Goal: Task Accomplishment & Management: Use online tool/utility

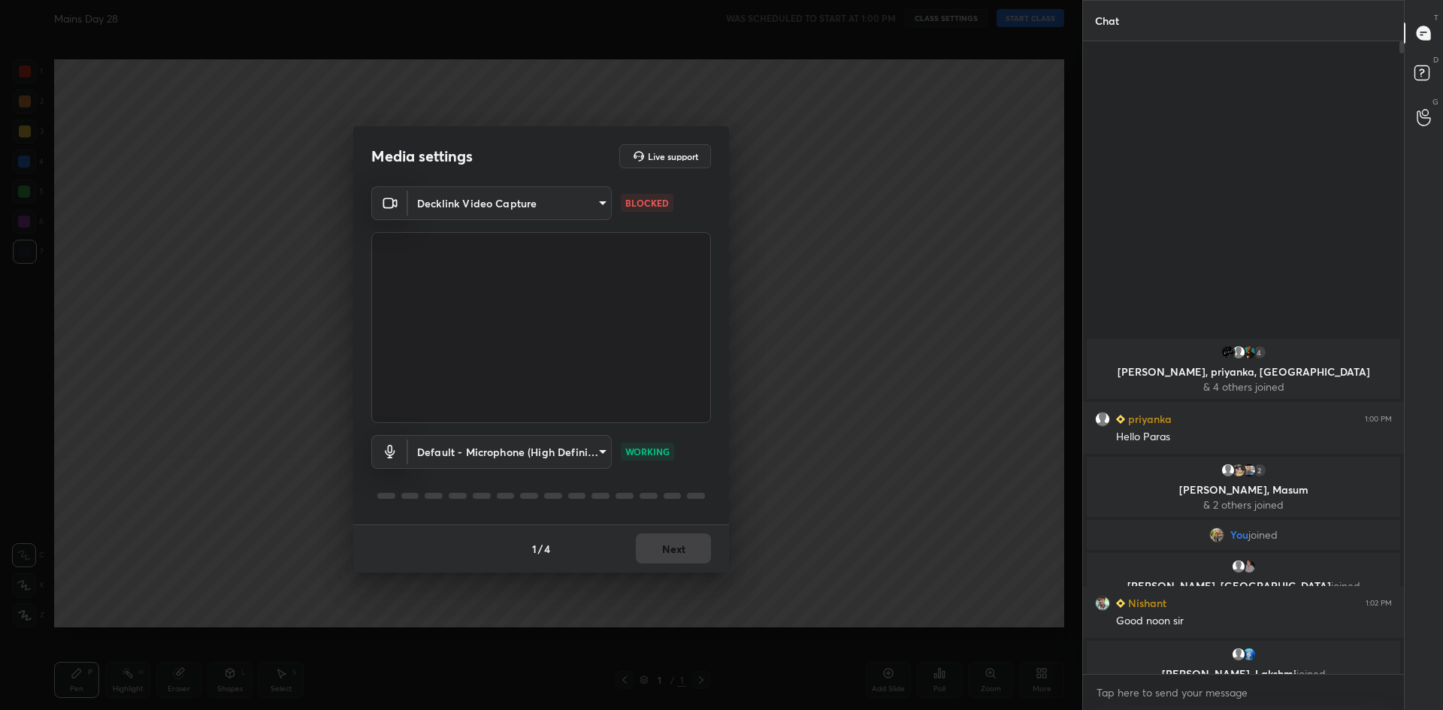
click at [522, 190] on body "1 2 3 4 5 6 7 C X Z C X Z E E Erase all [PERSON_NAME] Day 28 WAS SCHEDULED TO S…" at bounding box center [721, 355] width 1443 height 710
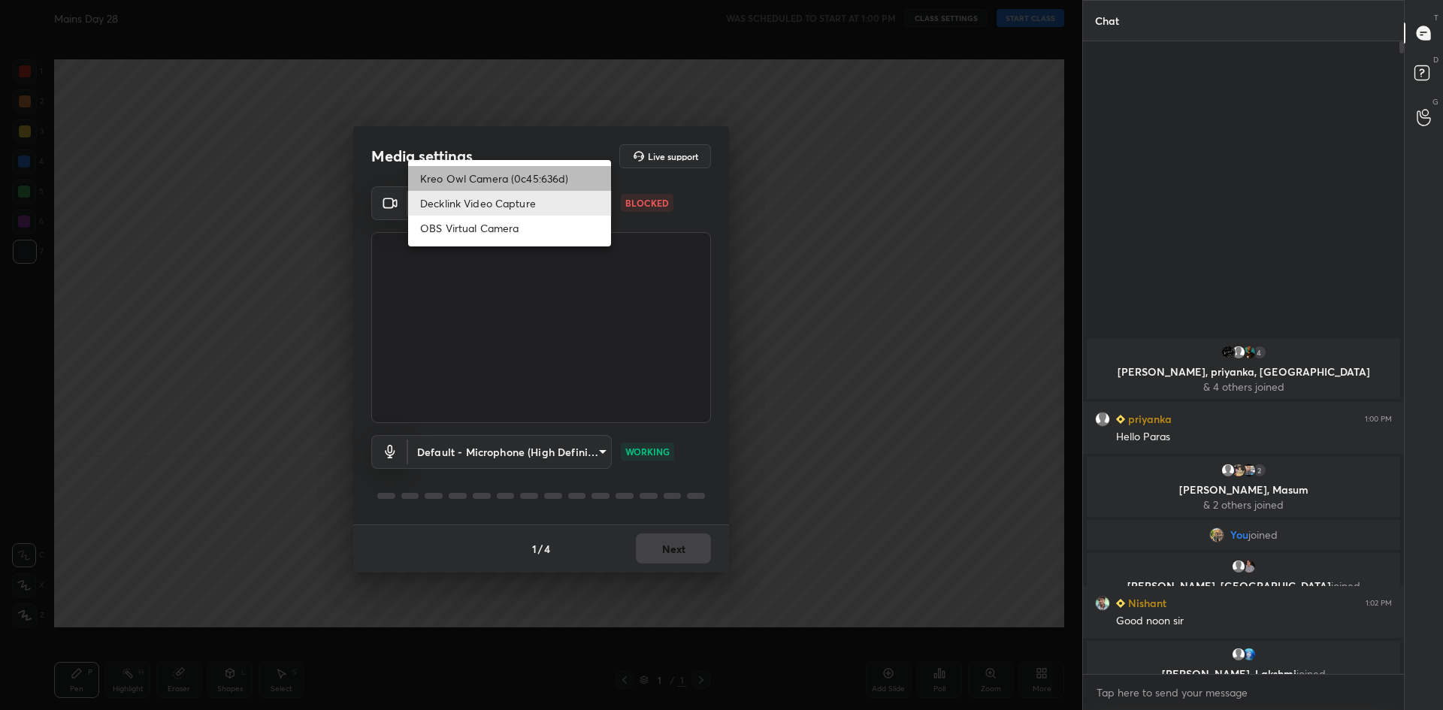
click at [518, 172] on li "Kreo Owl Camera (0c45:636d)" at bounding box center [509, 178] width 203 height 25
type input "4ecb6acdca5edd3ea7369ccdaf4166e1784ee08bf61e5abf9b9b727ca8407e23"
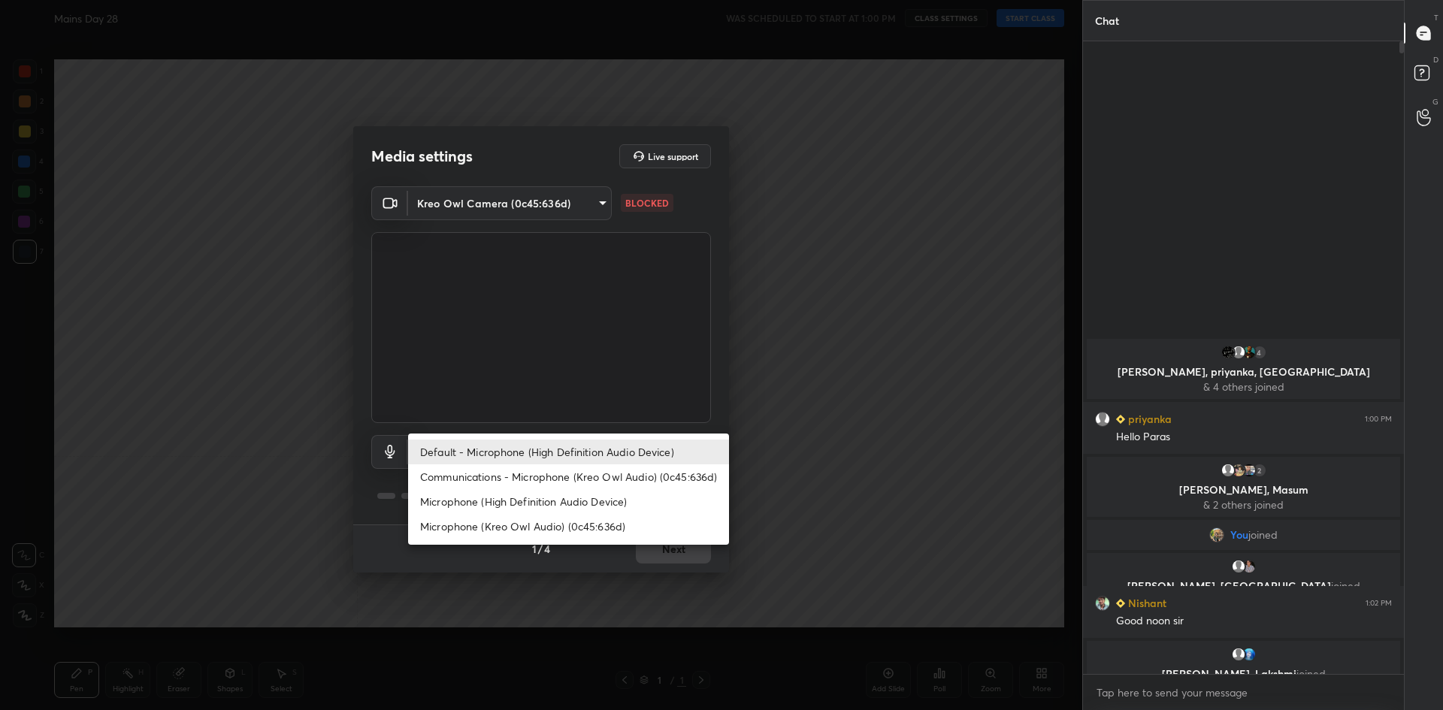
click at [549, 443] on body "1 2 3 4 5 6 7 C X Z C X Z E E Erase all [PERSON_NAME] Day 28 WAS SCHEDULED TO S…" at bounding box center [721, 355] width 1443 height 710
click at [520, 458] on li "Default - Microphone (High Definition Audio Device)" at bounding box center [568, 452] width 321 height 25
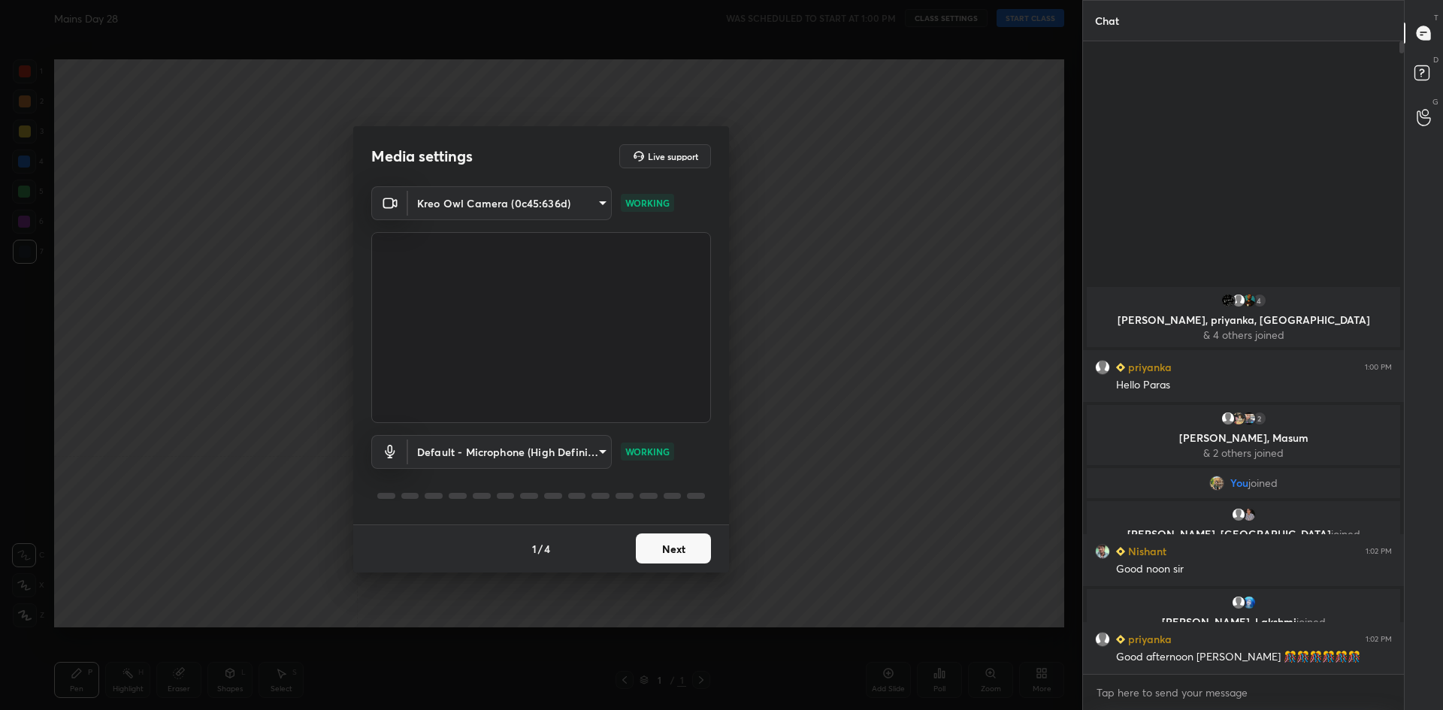
click at [678, 540] on button "Next" at bounding box center [673, 549] width 75 height 30
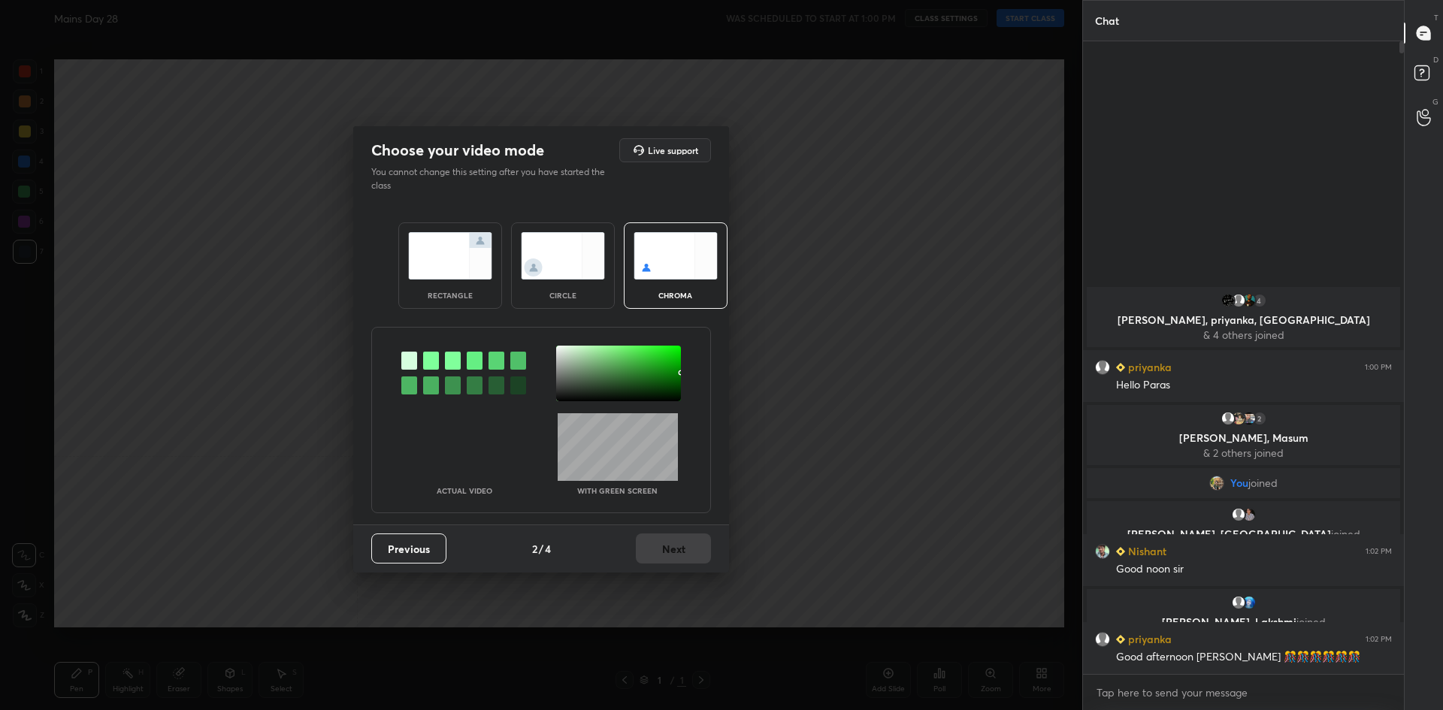
click at [449, 259] on img at bounding box center [450, 255] width 84 height 47
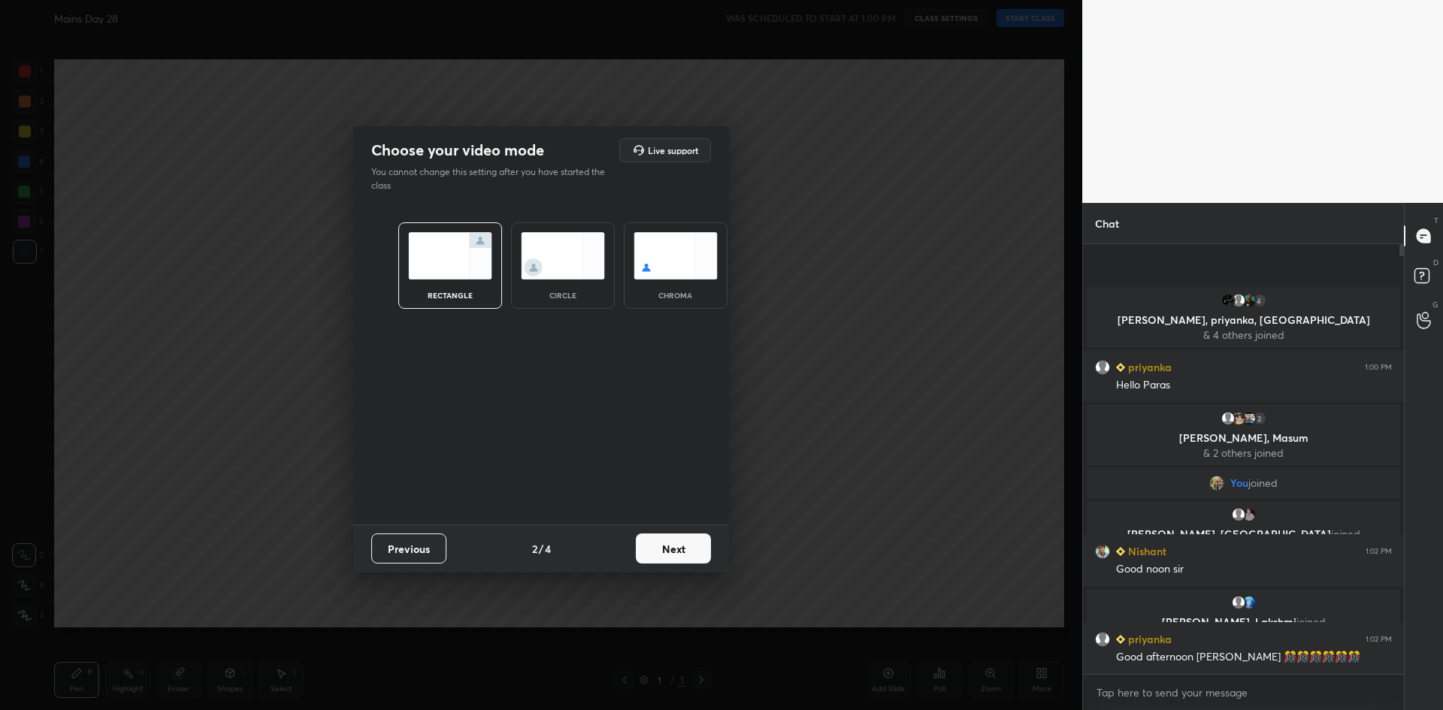
scroll to position [316, 316]
click at [664, 559] on button "Next" at bounding box center [673, 549] width 75 height 30
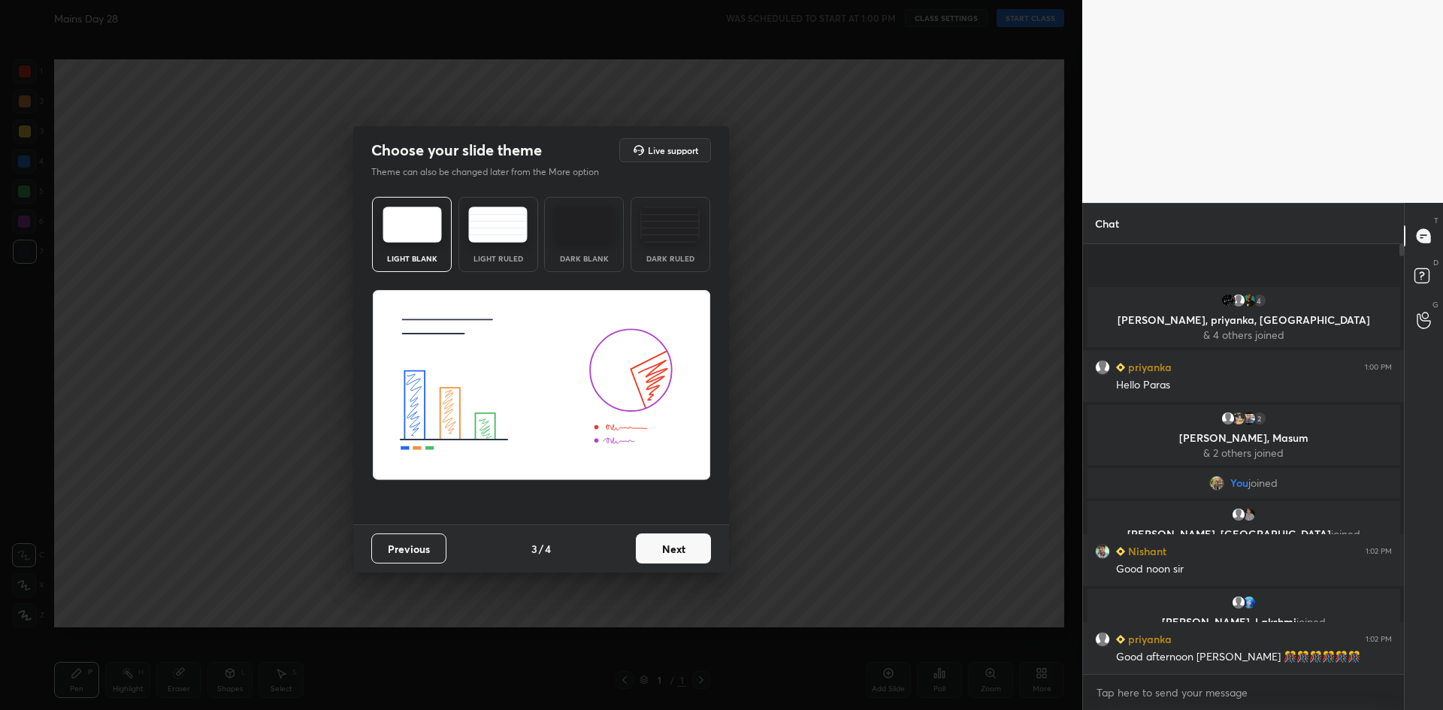
click at [663, 558] on button "Next" at bounding box center [673, 549] width 75 height 30
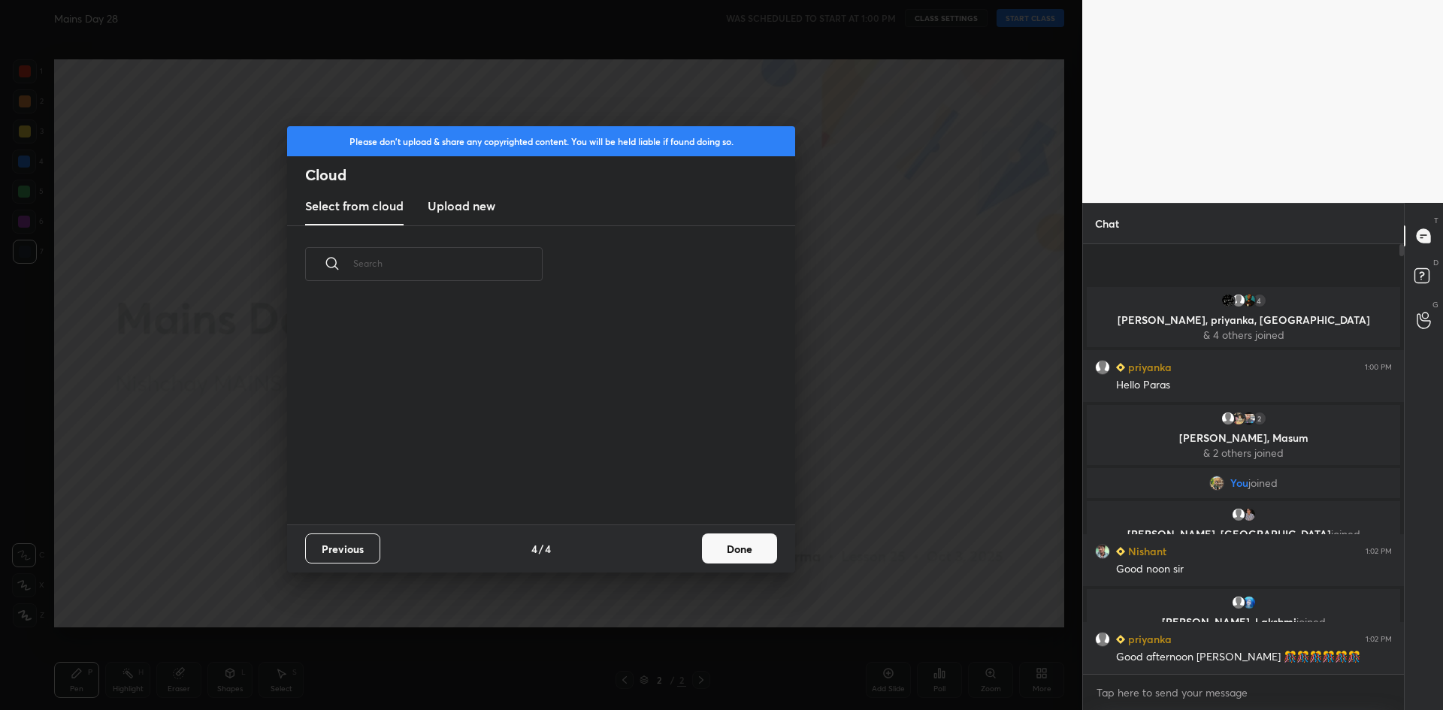
scroll to position [222, 482]
click at [754, 543] on button "Done" at bounding box center [739, 549] width 75 height 30
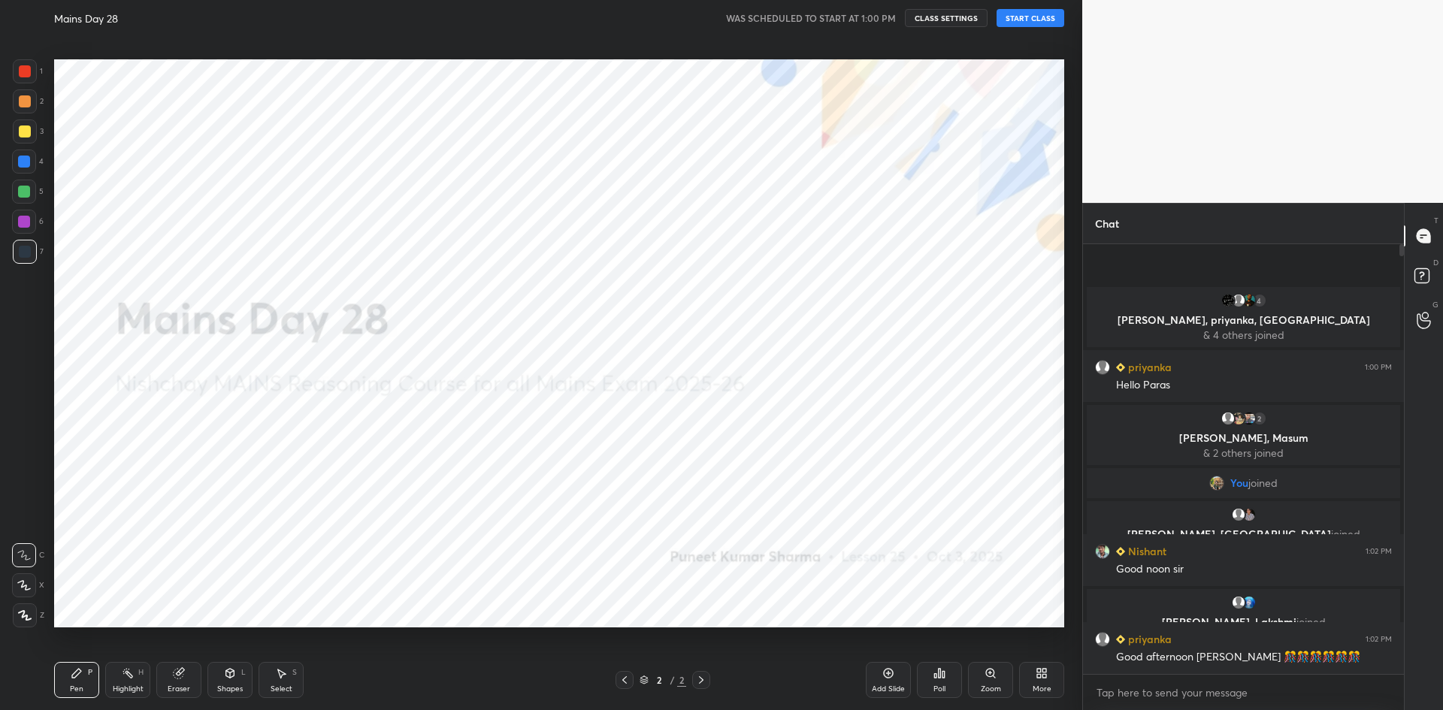
click at [1038, 8] on div "Mains Day 28 WAS SCHEDULED TO START AT 1:00 PM CLASS SETTINGS START CLASS" at bounding box center [559, 18] width 1010 height 36
click at [1016, 21] on button "START CLASS" at bounding box center [1030, 18] width 68 height 18
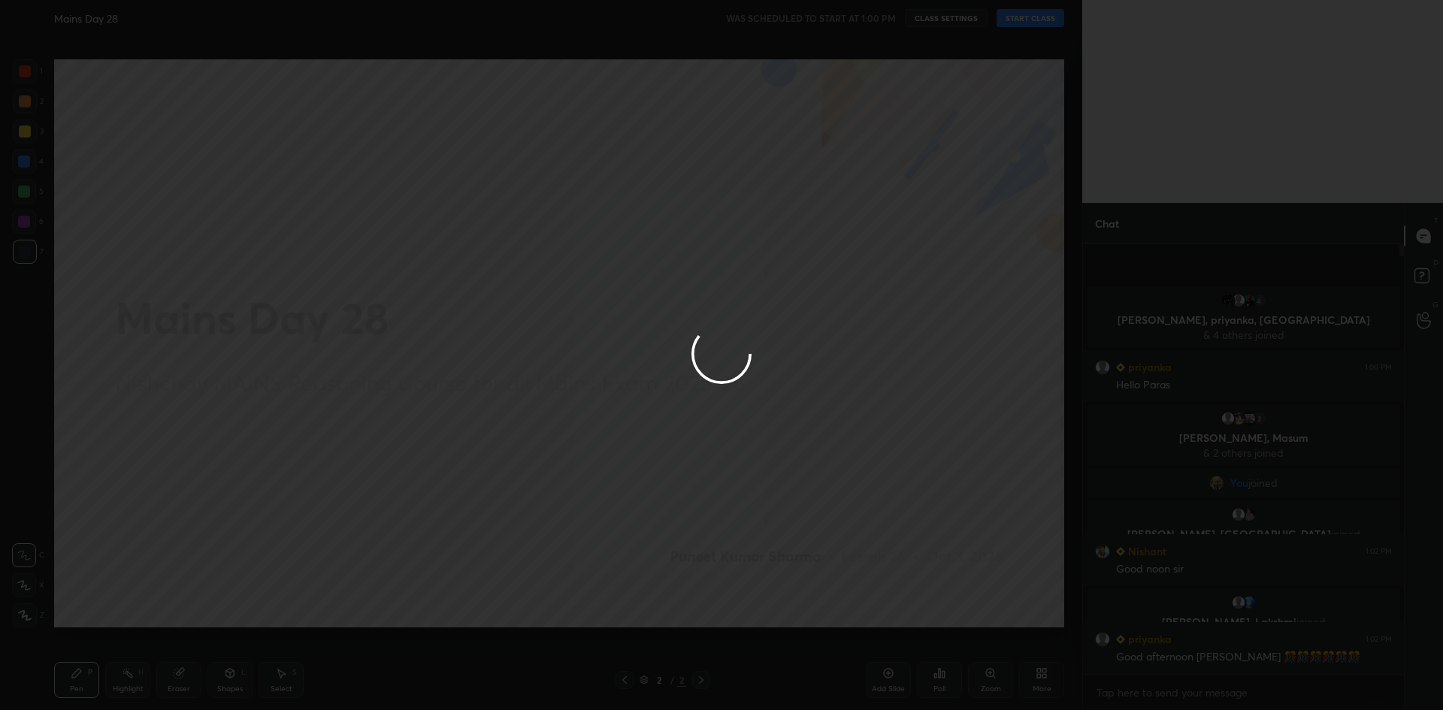
type textarea "x"
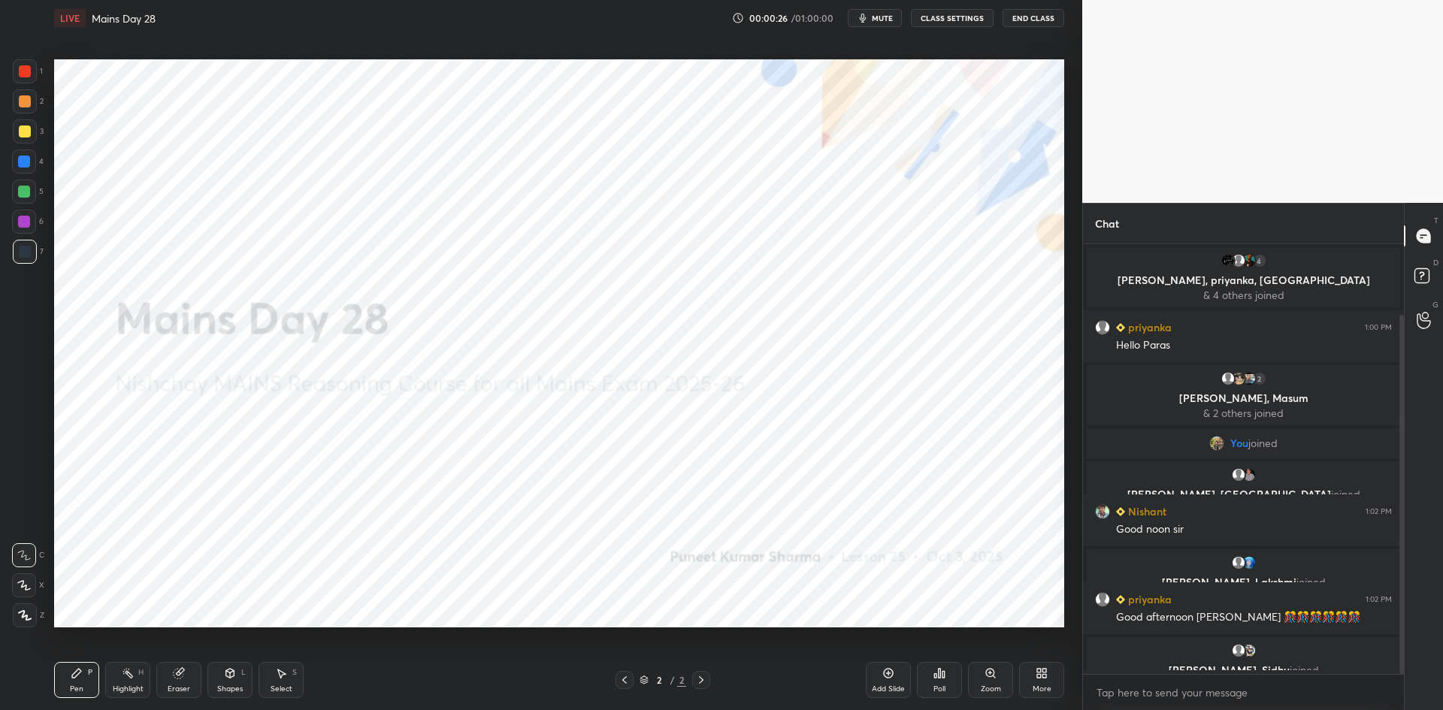
scroll to position [84, 0]
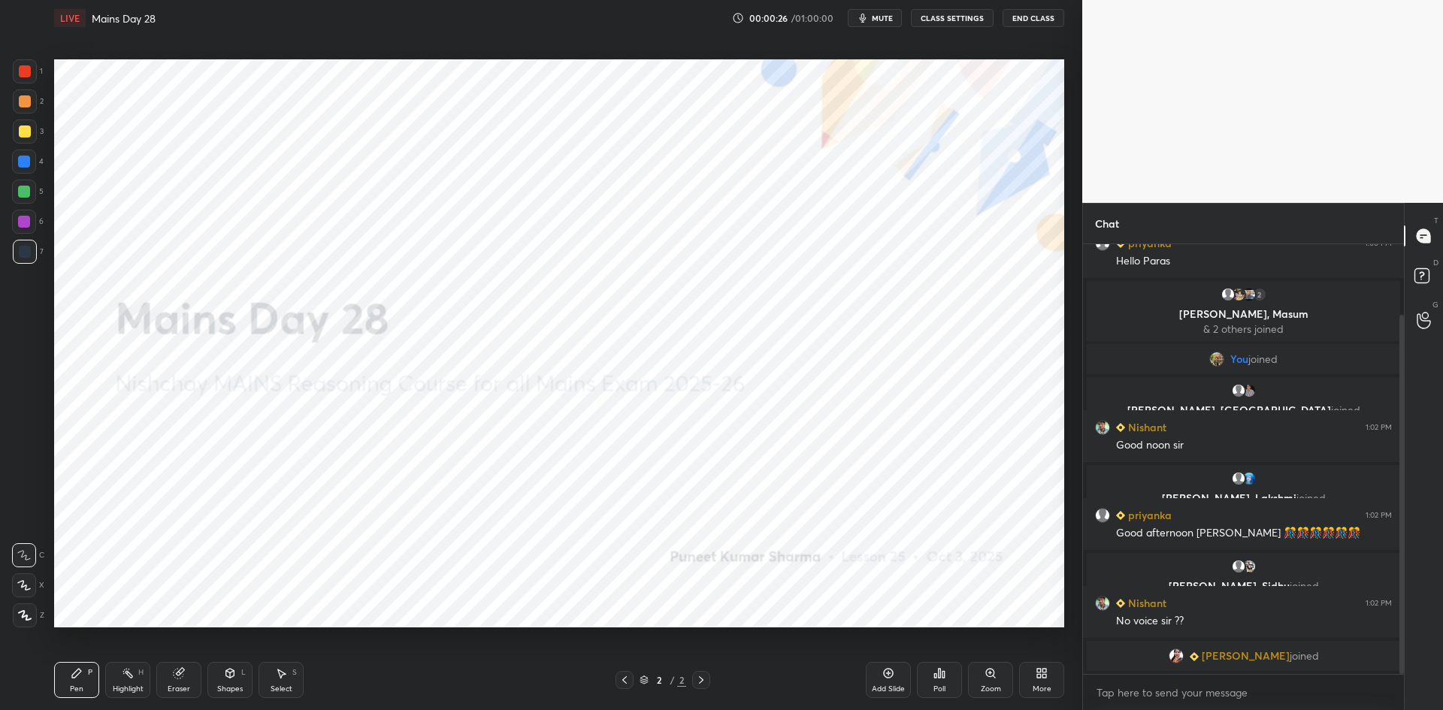
drag, startPoint x: 1401, startPoint y: 458, endPoint x: 1406, endPoint y: 556, distance: 97.8
click at [1406, 556] on div "Chat 4 [PERSON_NAME], [PERSON_NAME], [PERSON_NAME] & 4 others joined priyanka 1…" at bounding box center [1262, 456] width 361 height 507
click at [963, 20] on button "CLASS SETTINGS" at bounding box center [952, 18] width 83 height 18
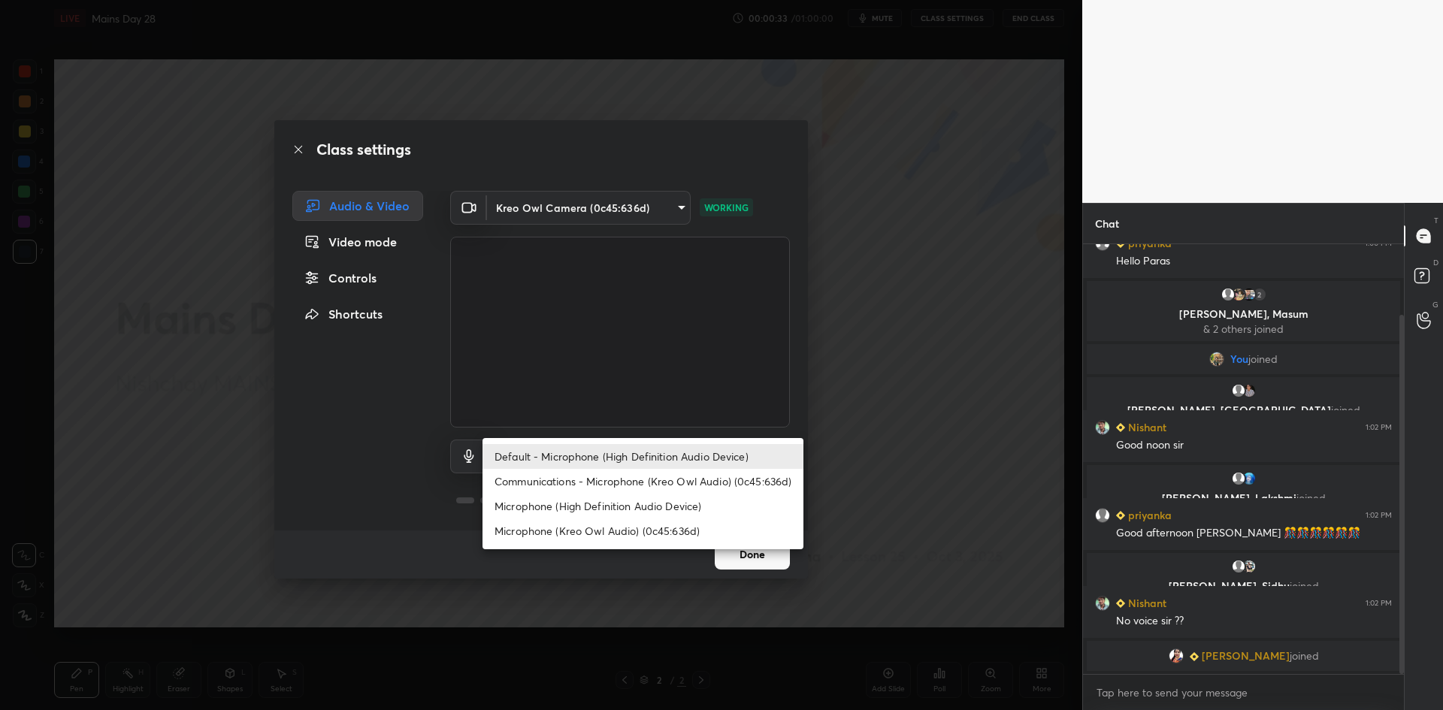
click at [664, 455] on body "1 2 3 4 5 6 7 C X Z C X Z E E Erase all H H LIVE Mains Day 28 00:00:33 / 01:00:…" at bounding box center [721, 355] width 1443 height 710
click at [600, 500] on li "Microphone (High Definition Audio Device)" at bounding box center [642, 506] width 321 height 25
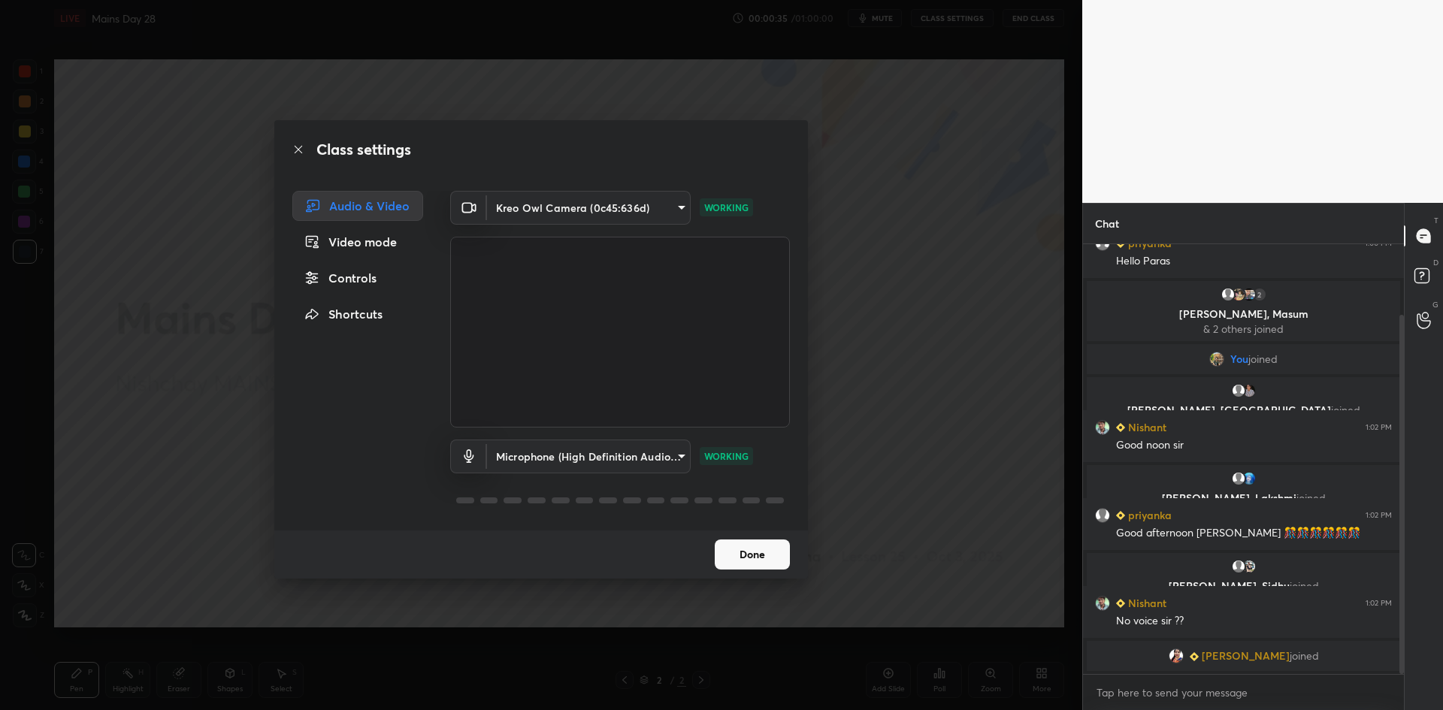
click at [604, 465] on body "1 2 3 4 5 6 7 C X Z C X Z E E Erase all H H LIVE Mains Day 28 00:00:35 / 01:00:…" at bounding box center [721, 355] width 1443 height 710
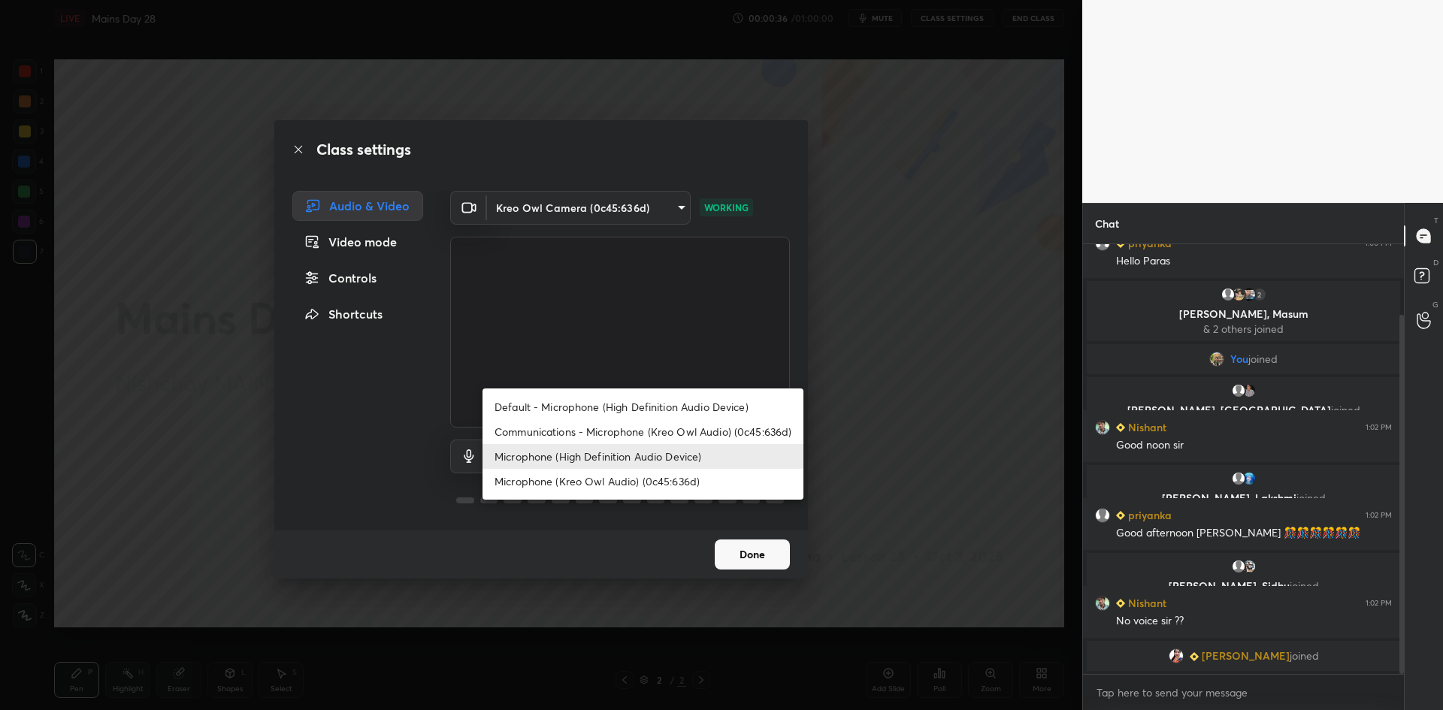
click at [594, 489] on li "Microphone (Kreo Owl Audio) (0c45:636d)" at bounding box center [642, 481] width 321 height 25
type input "b9a621219b4d8af0dcebf1472050dd8bdb75f1640c5623305bb97d99c8559fd4"
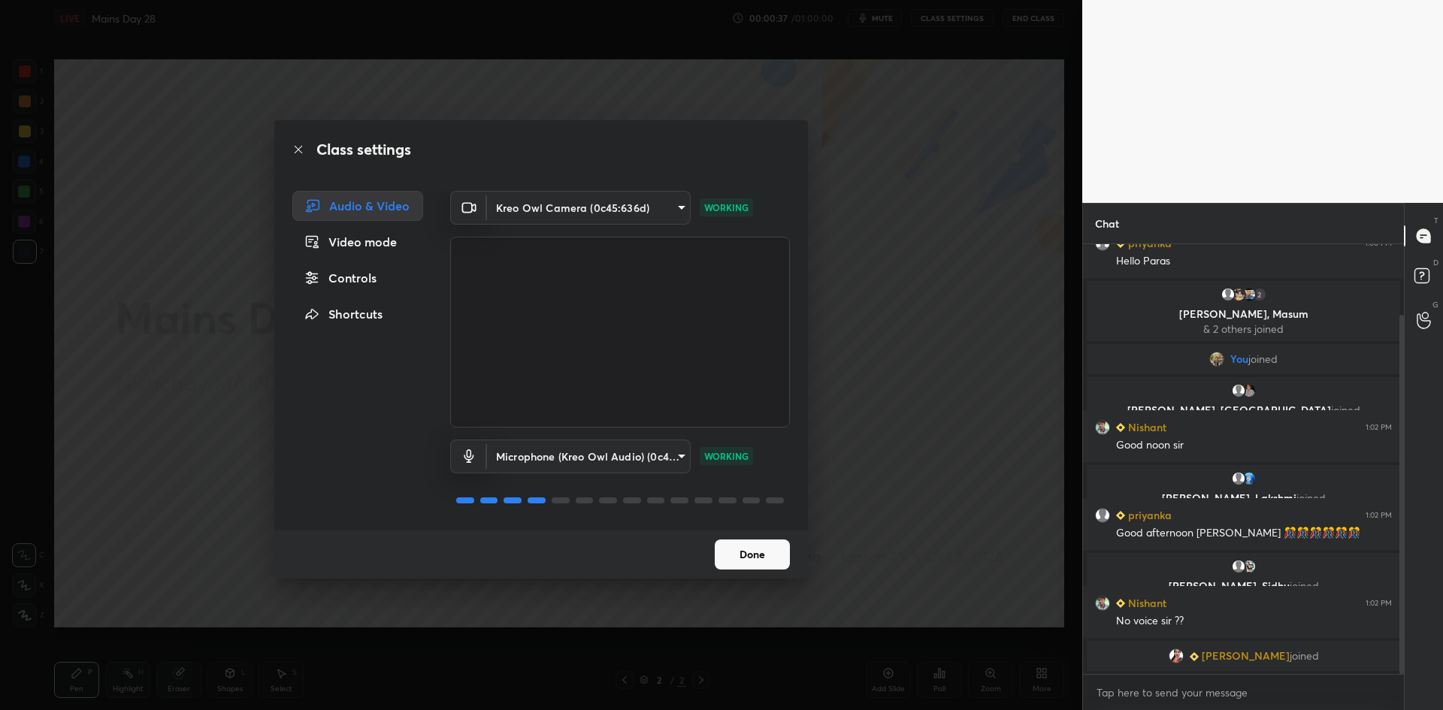
click at [765, 559] on button "Done" at bounding box center [752, 555] width 75 height 30
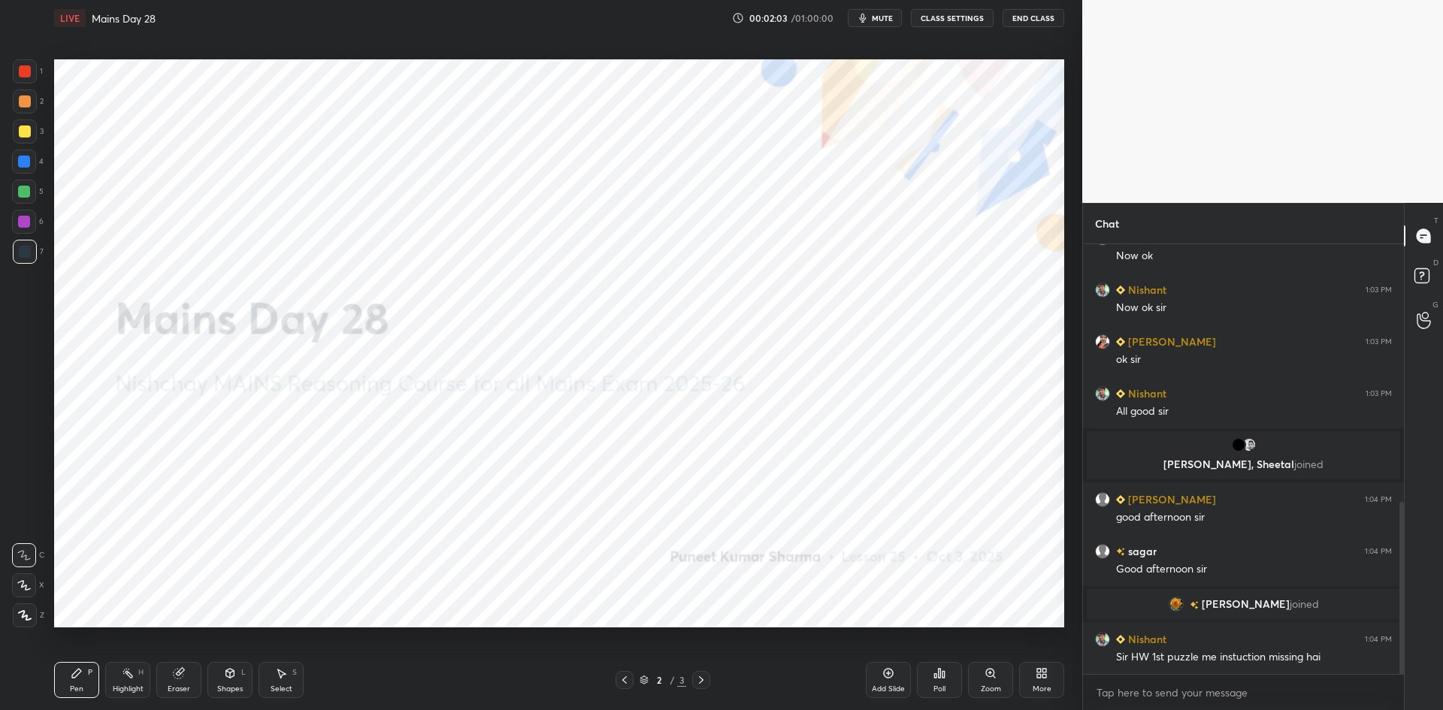
scroll to position [679, 0]
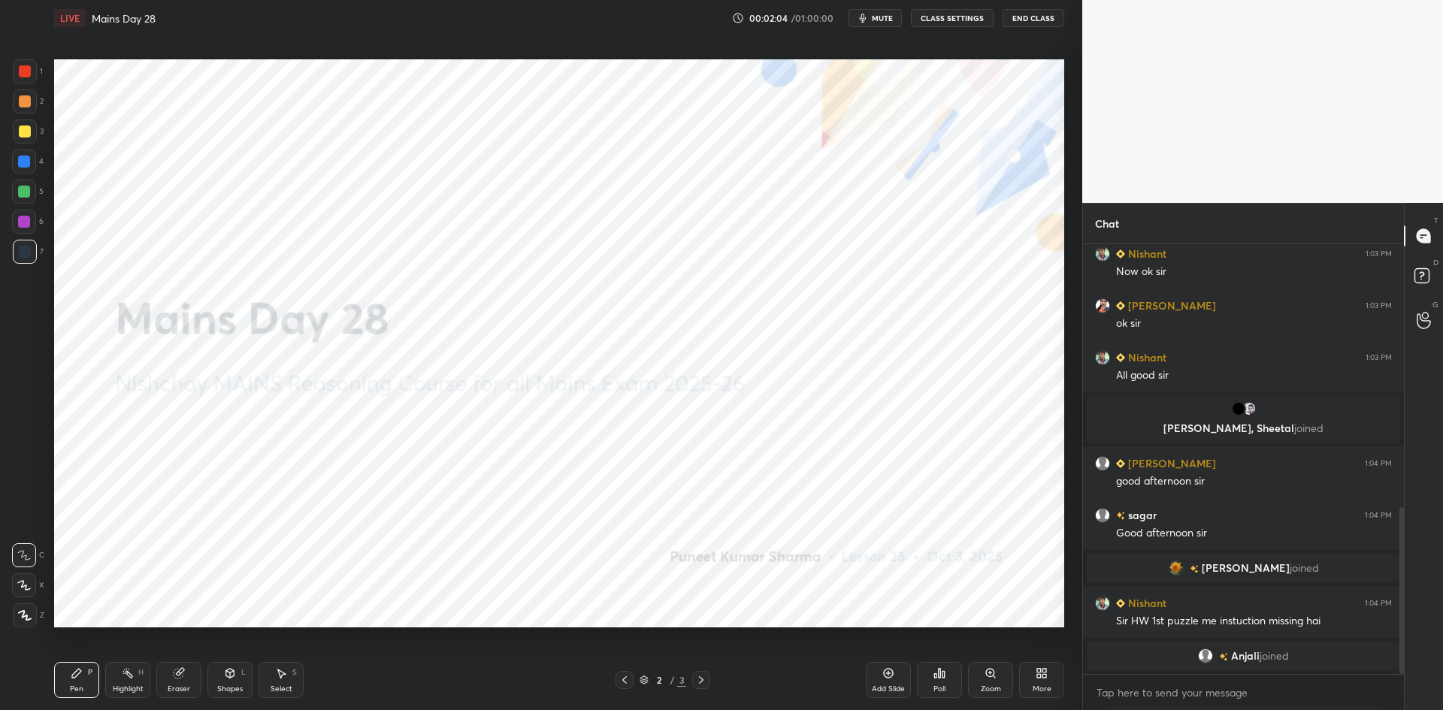
click at [1029, 670] on div "More" at bounding box center [1041, 680] width 45 height 36
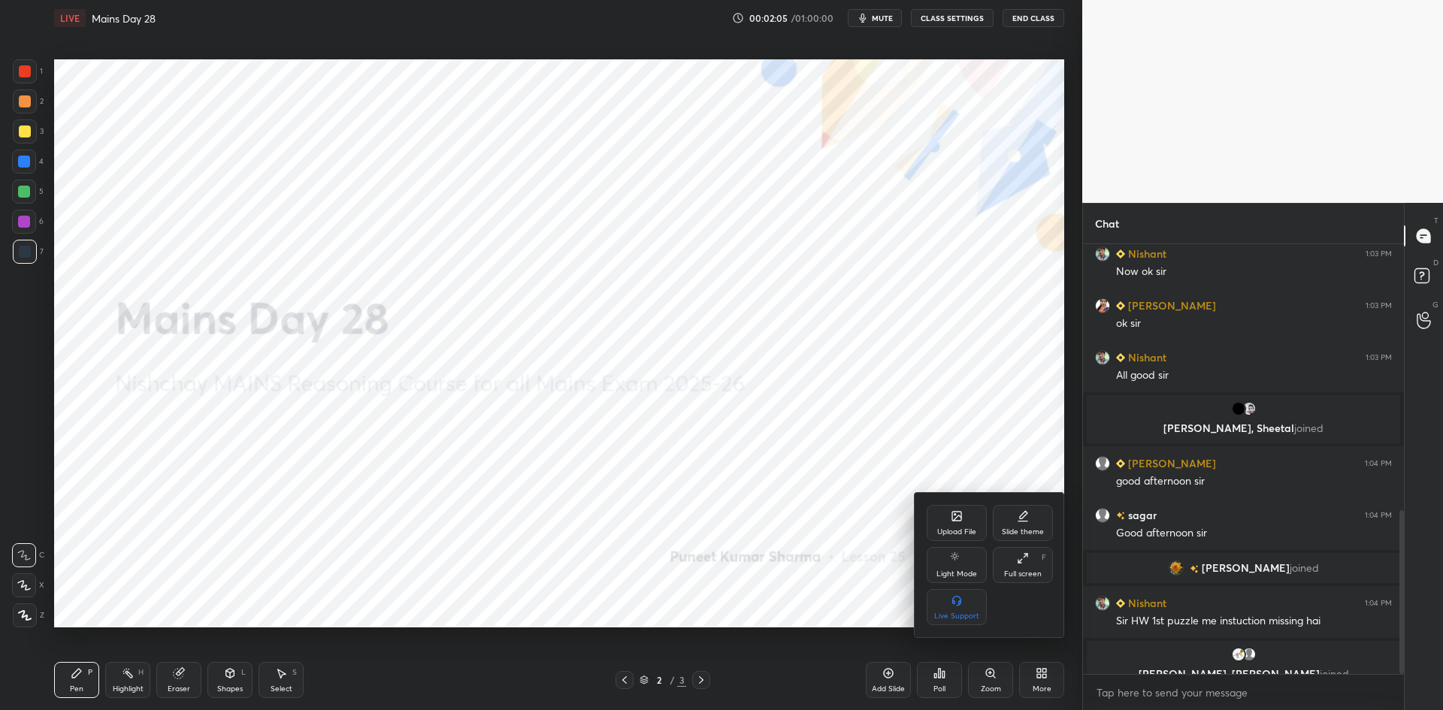
scroll to position [697, 0]
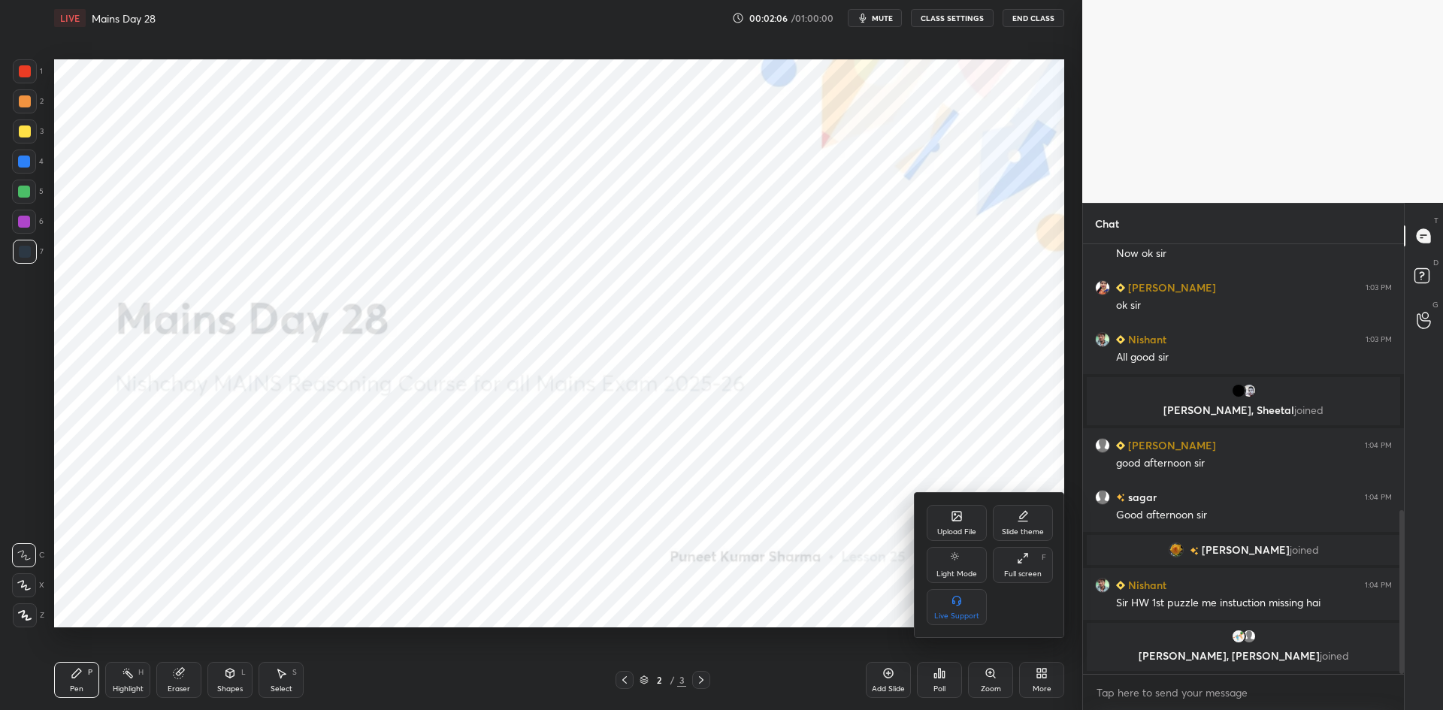
click at [951, 528] on div "Upload File" at bounding box center [956, 532] width 39 height 8
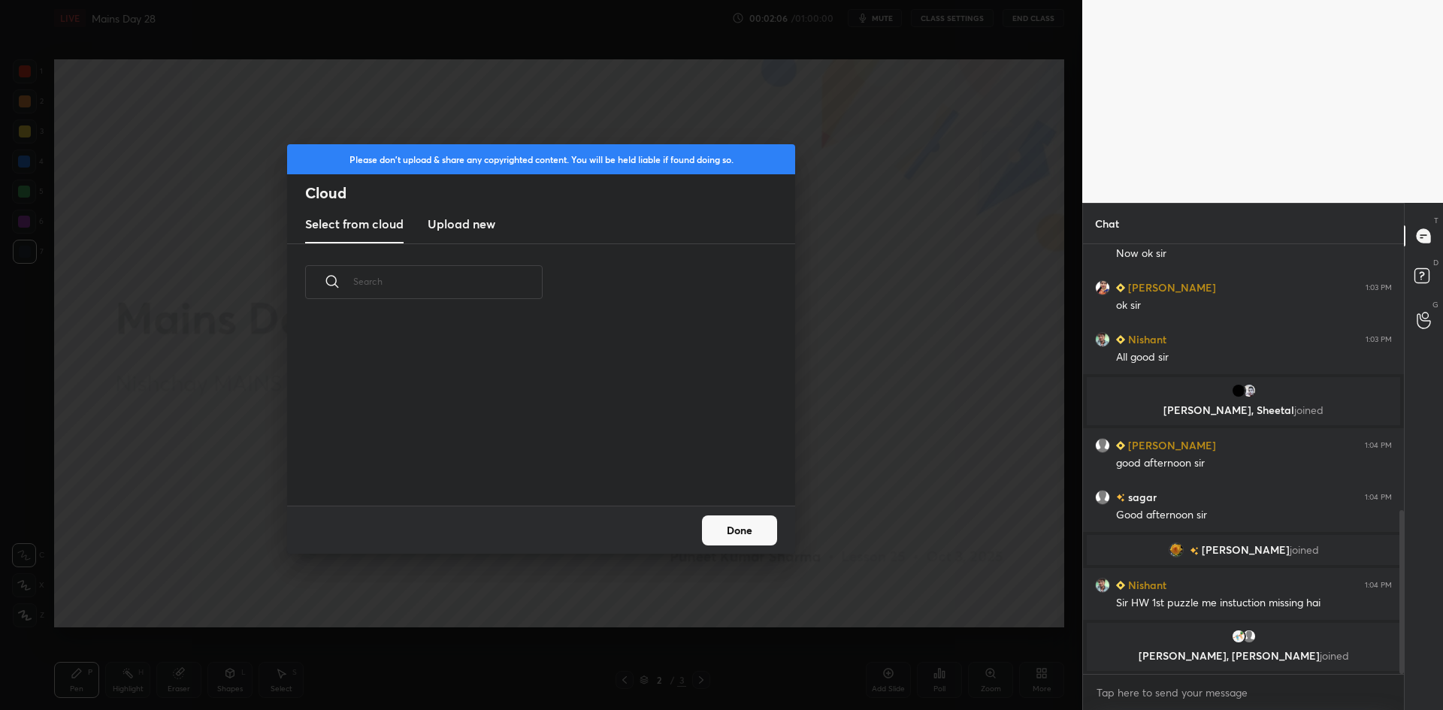
scroll to position [185, 482]
click at [465, 220] on h3 "Upload new" at bounding box center [462, 224] width 68 height 18
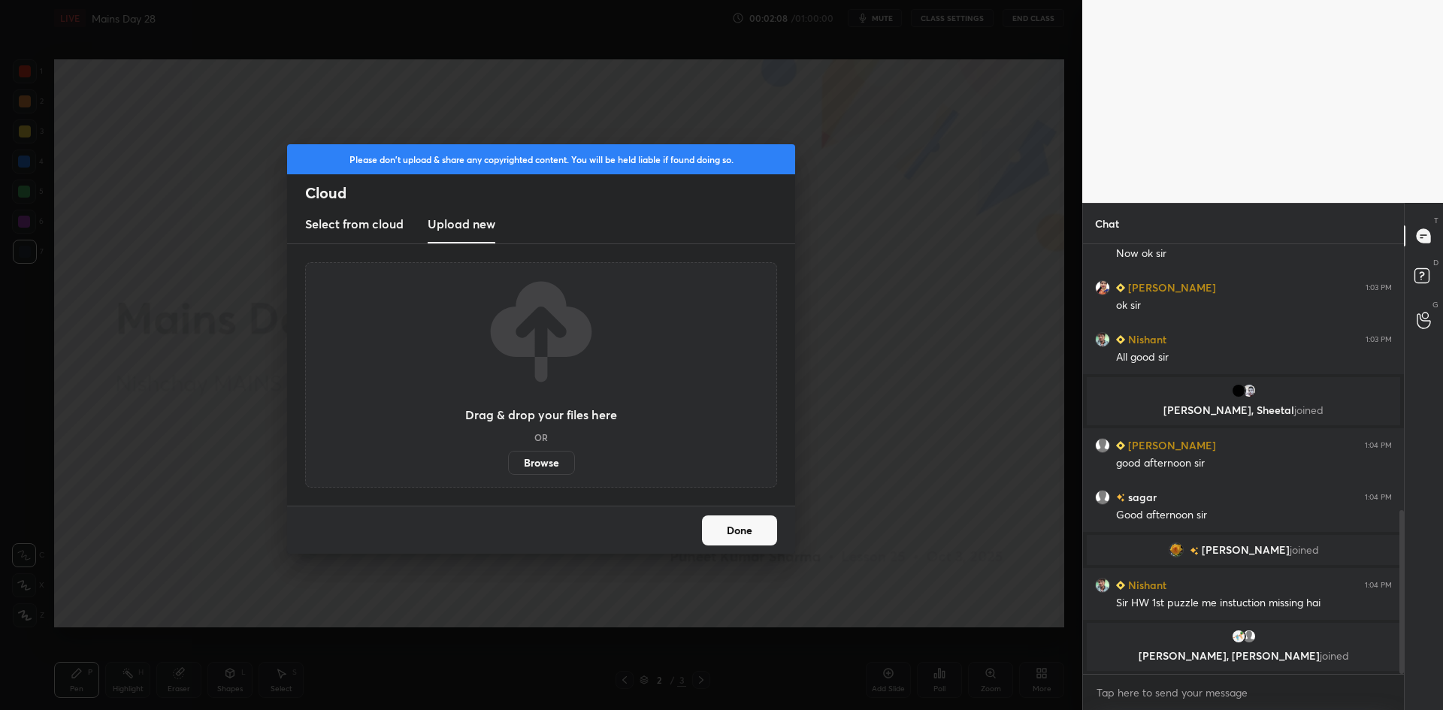
click at [529, 462] on label "Browse" at bounding box center [541, 463] width 67 height 24
click at [508, 462] on input "Browse" at bounding box center [508, 463] width 0 height 24
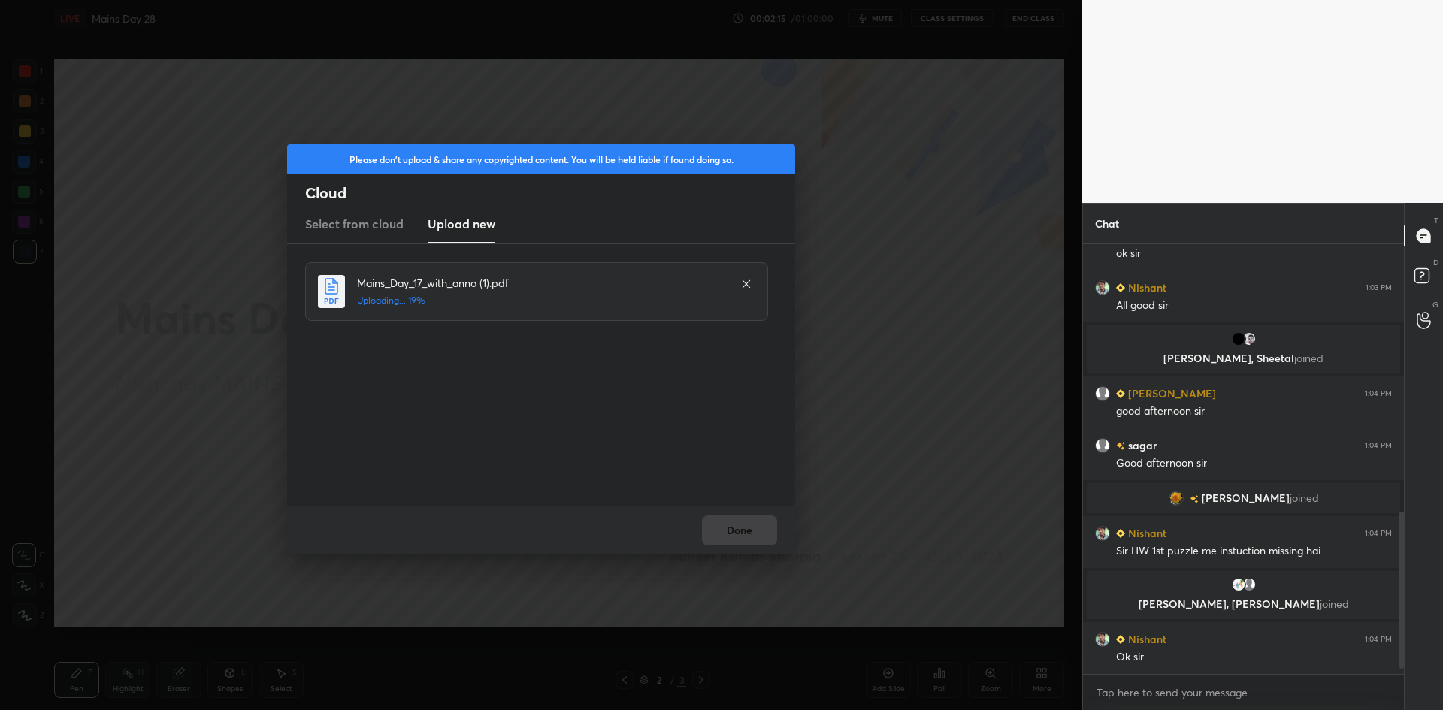
scroll to position [742, 0]
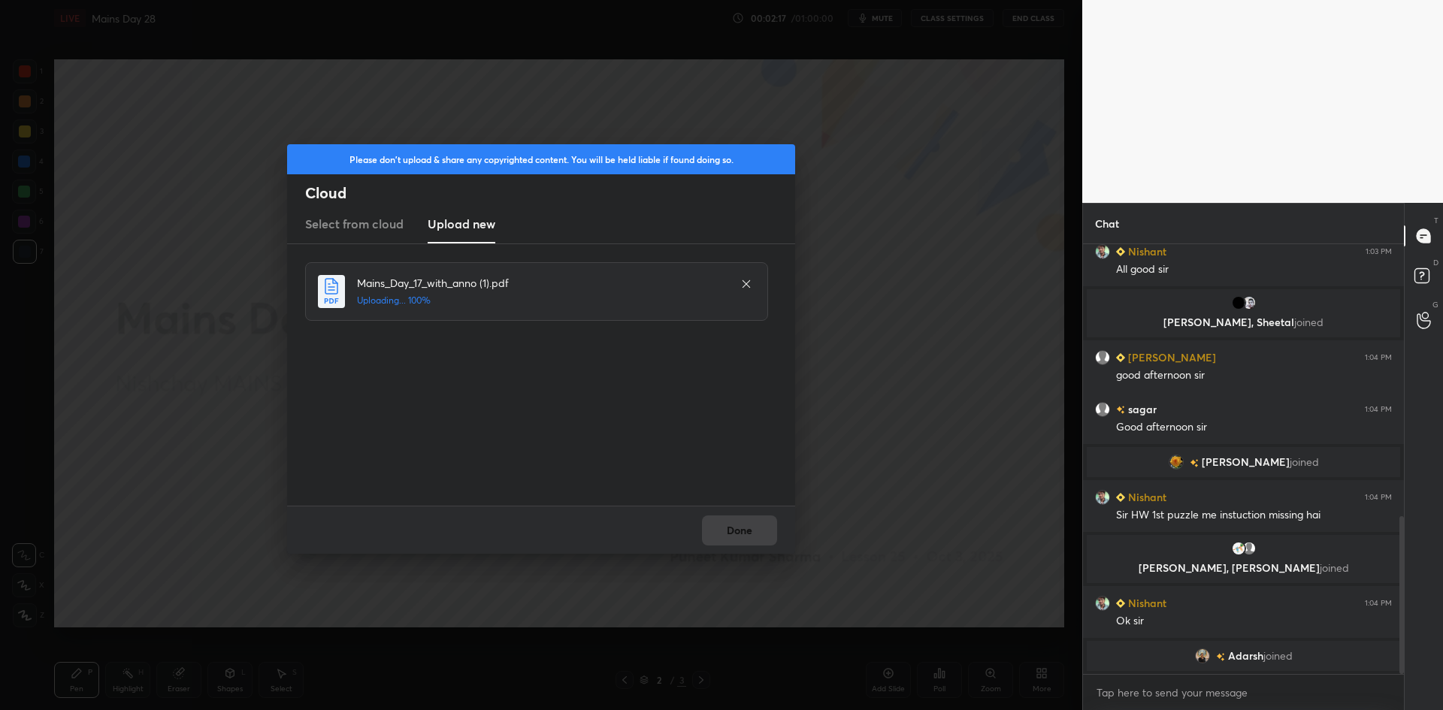
click at [736, 536] on div "Done" at bounding box center [541, 530] width 508 height 48
click at [736, 535] on button "Done" at bounding box center [739, 530] width 75 height 30
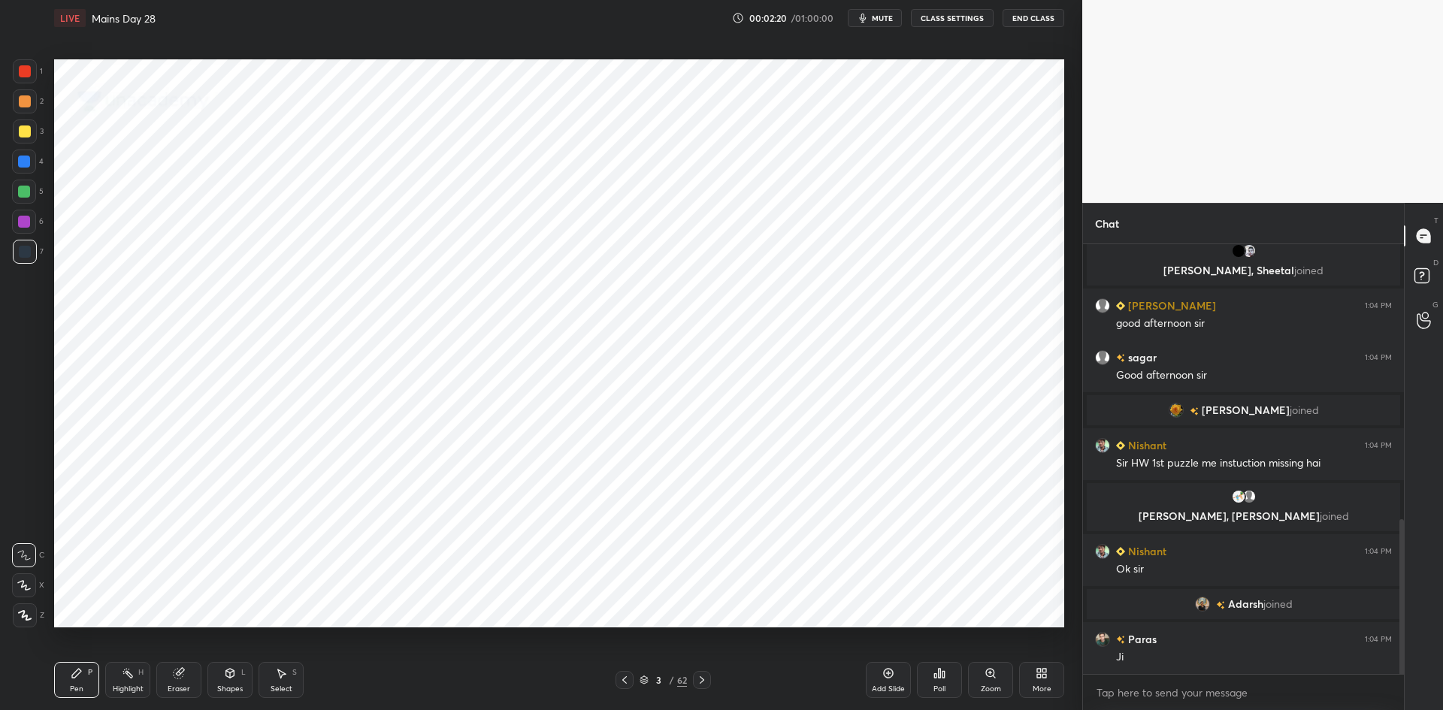
scroll to position [802, 0]
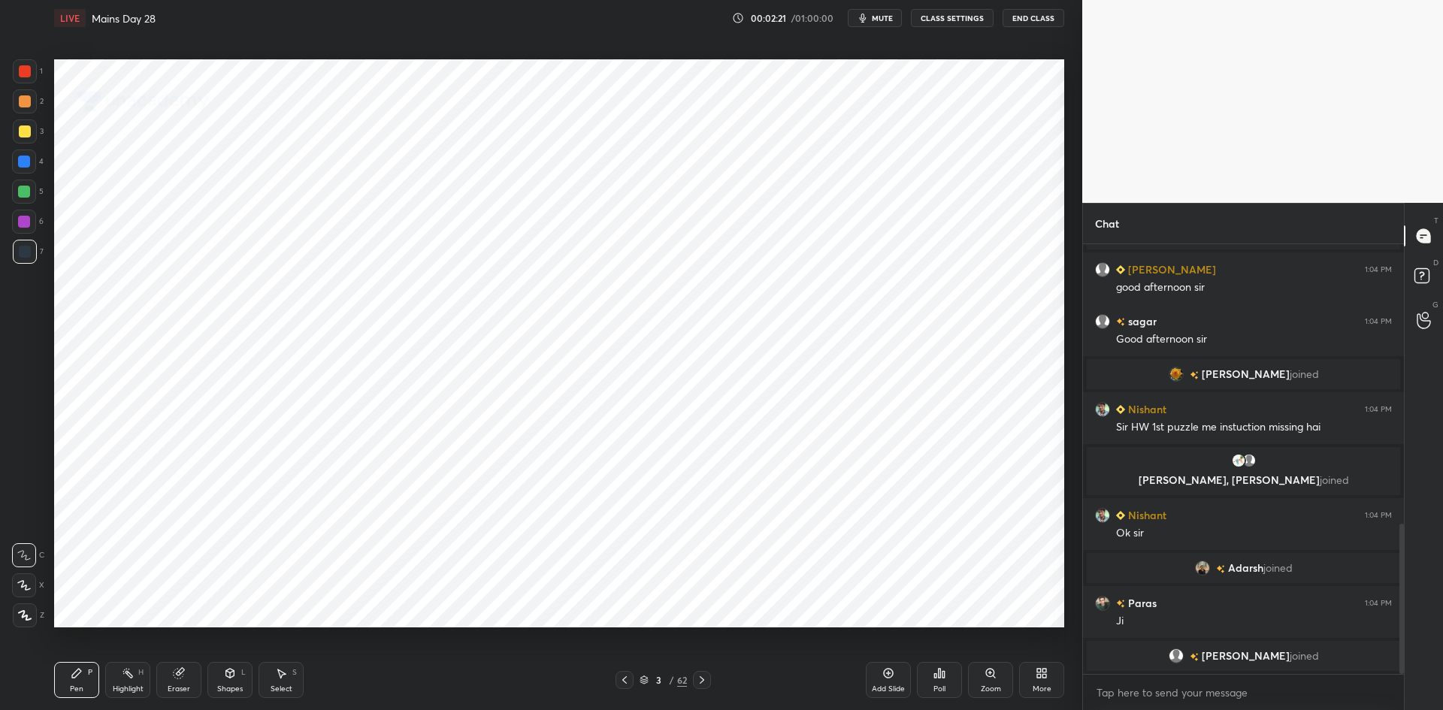
click at [645, 679] on icon at bounding box center [644, 678] width 8 height 4
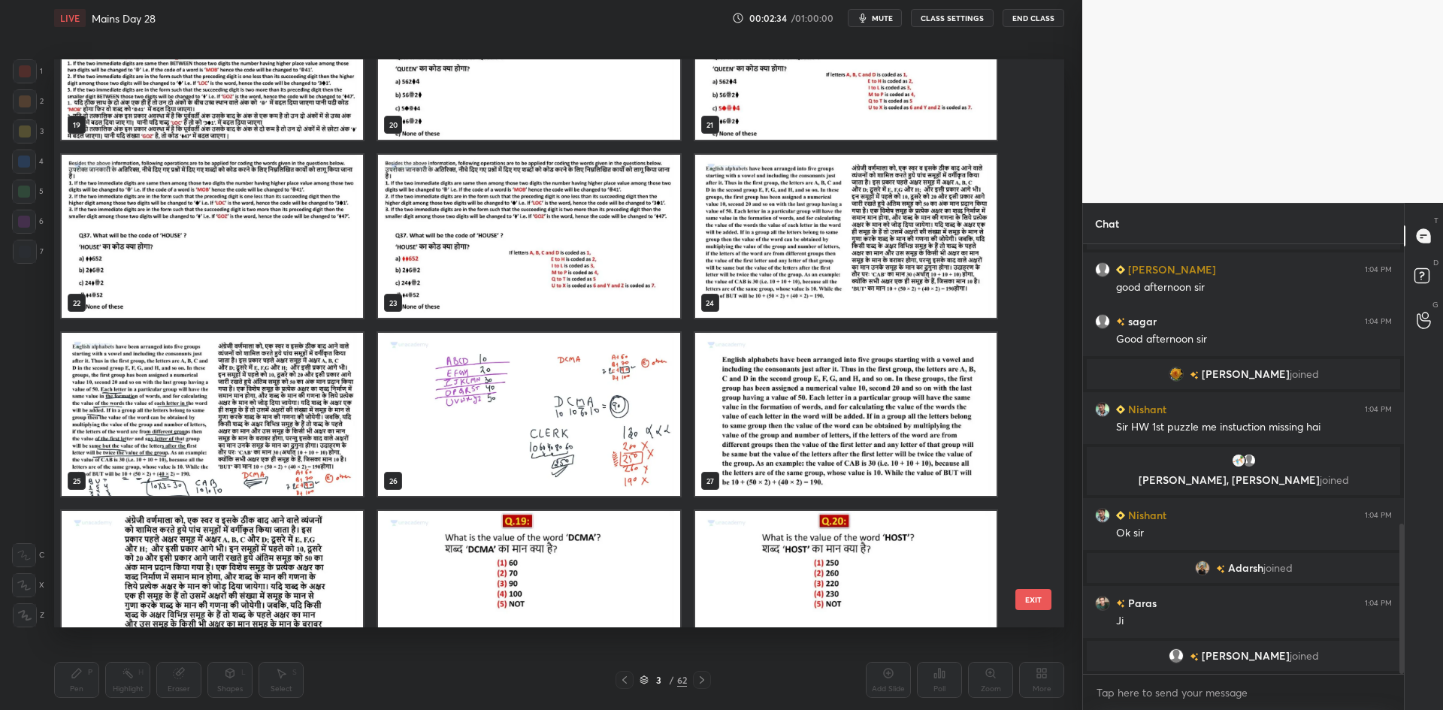
scroll to position [1141, 0]
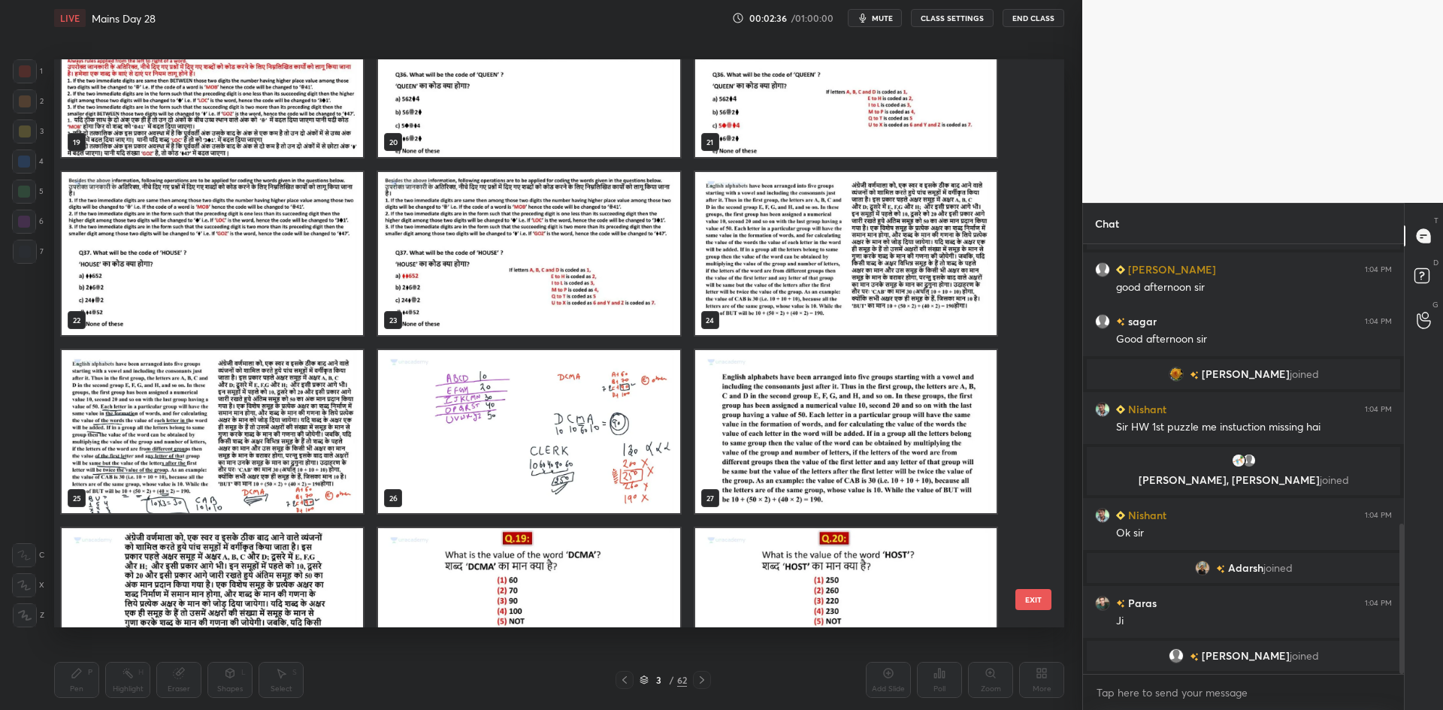
click at [233, 128] on img "grid" at bounding box center [212, 75] width 301 height 163
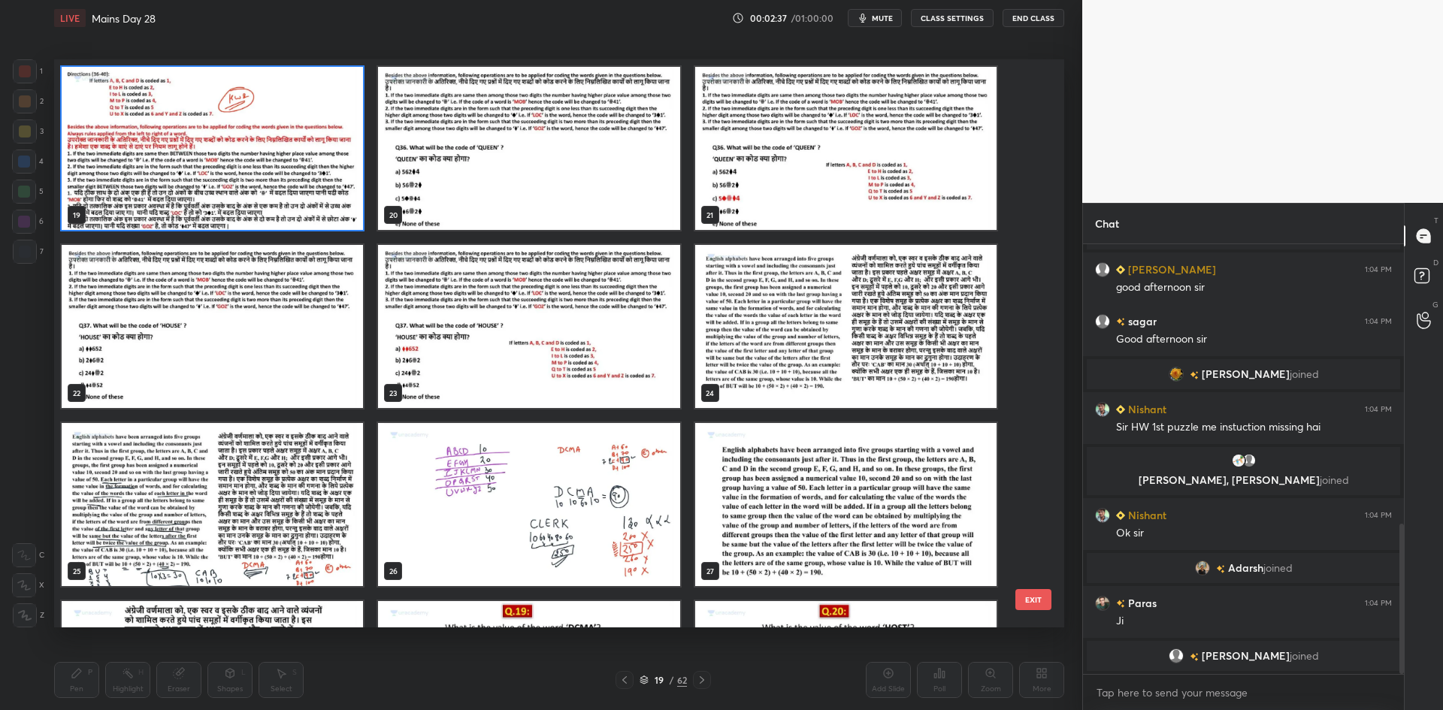
click at [233, 128] on img "grid" at bounding box center [212, 148] width 301 height 163
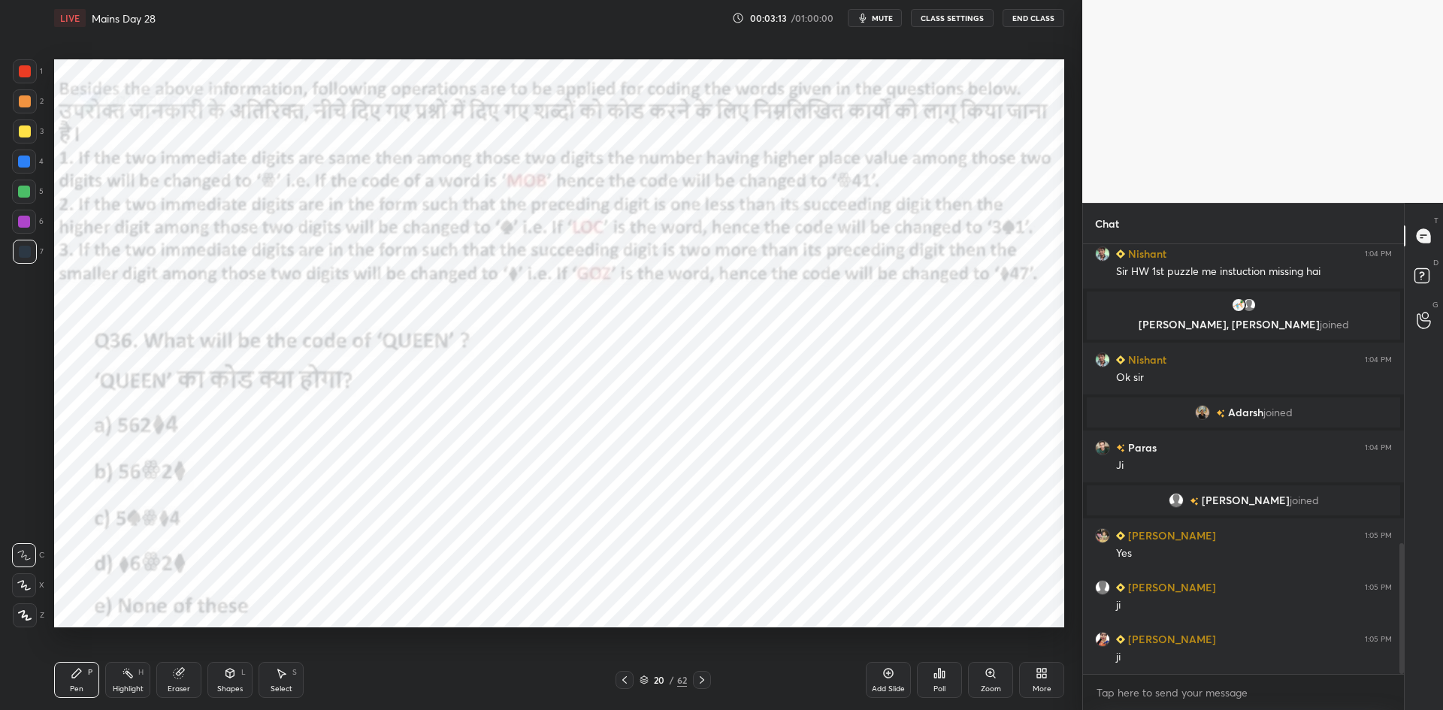
scroll to position [984, 0]
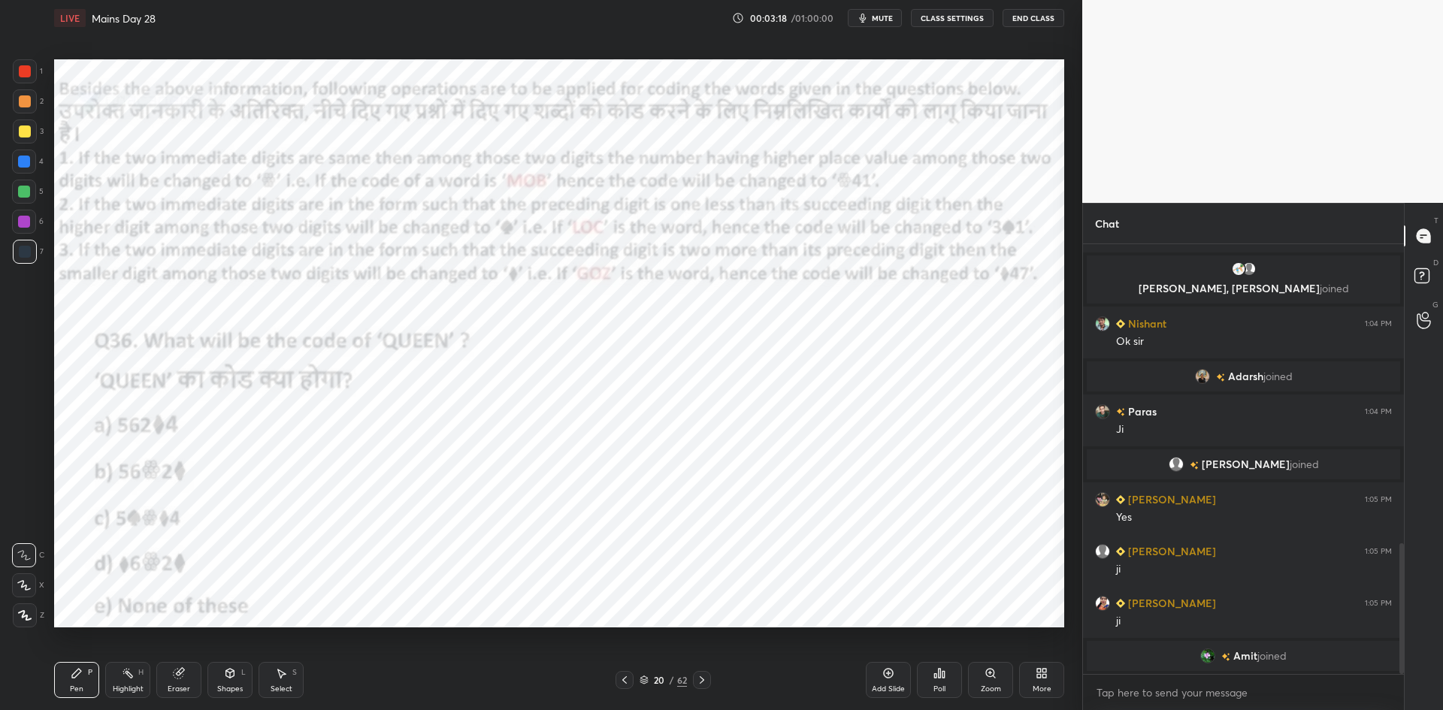
click at [23, 66] on div at bounding box center [25, 71] width 12 height 12
click at [29, 615] on icon at bounding box center [25, 615] width 14 height 11
click at [621, 685] on icon at bounding box center [624, 680] width 12 height 12
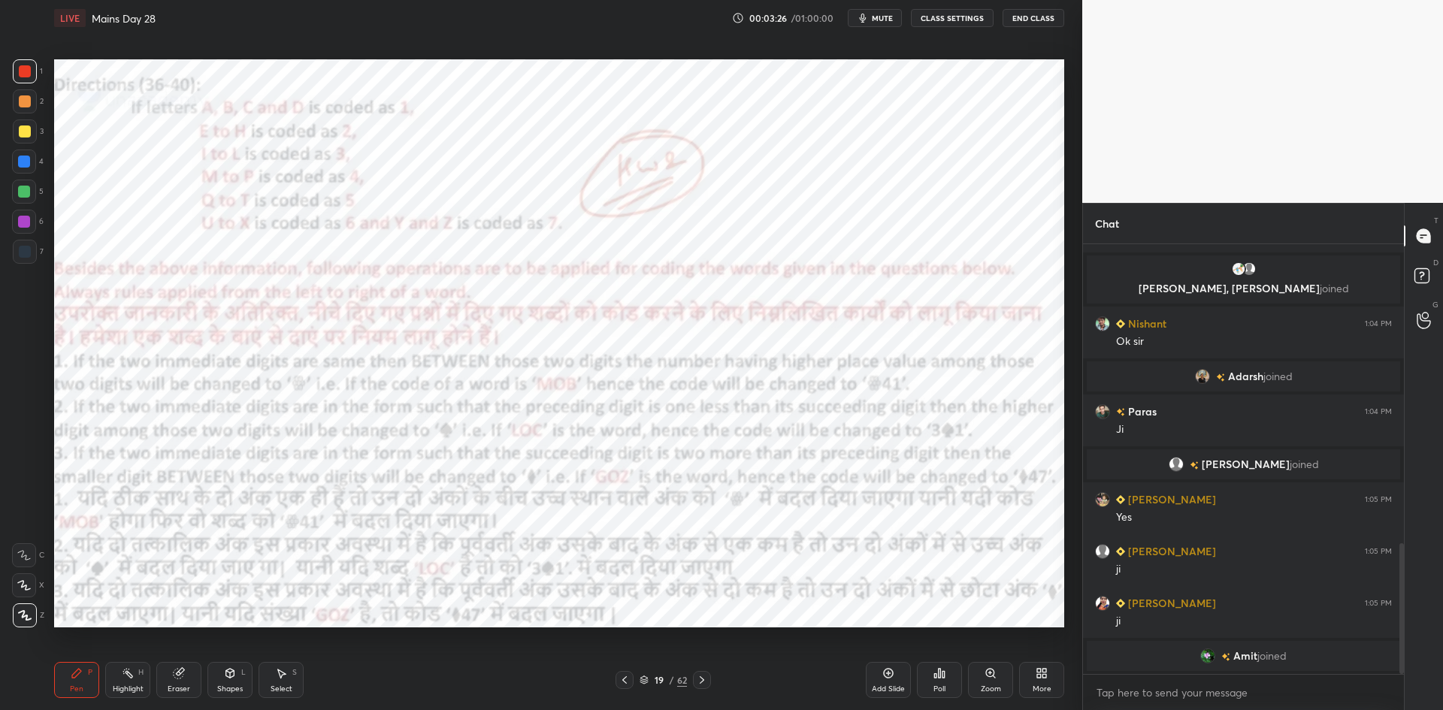
click at [702, 680] on icon at bounding box center [702, 680] width 12 height 12
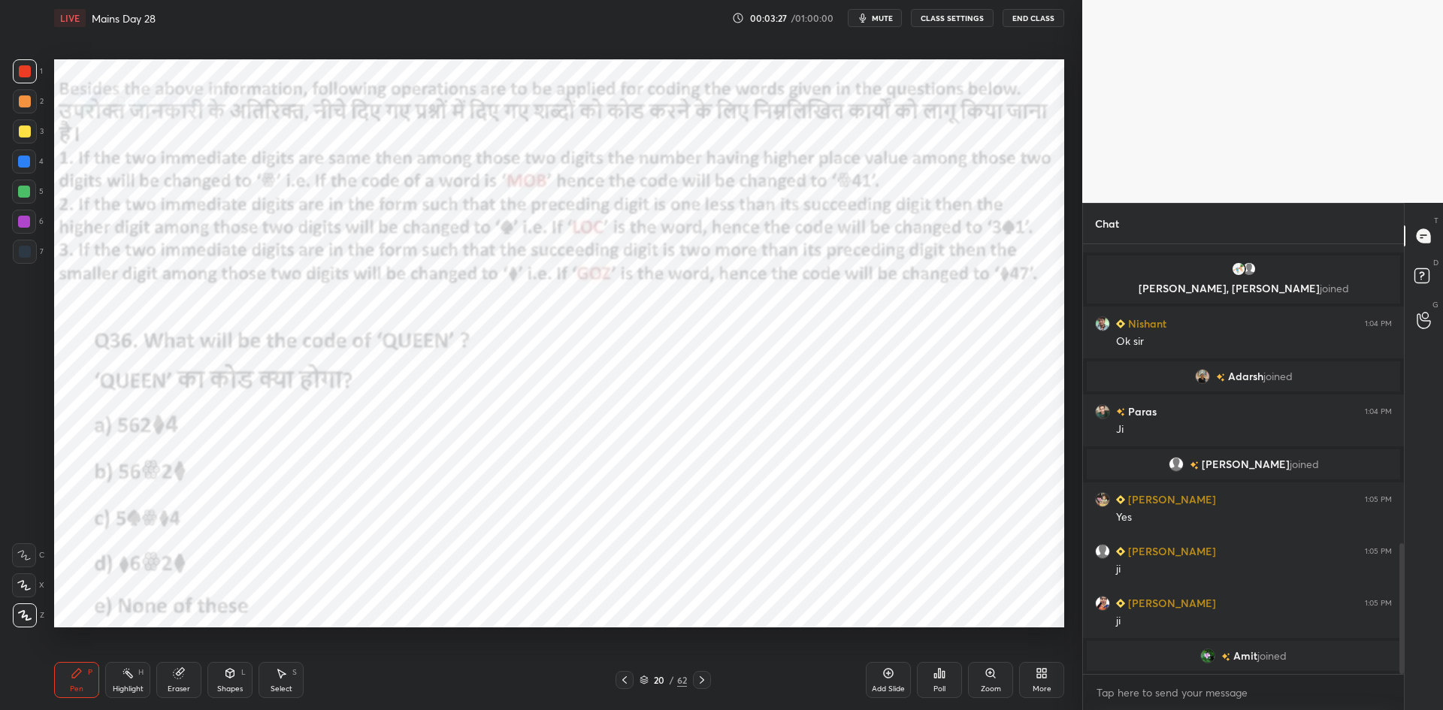
click at [703, 679] on icon at bounding box center [702, 680] width 12 height 12
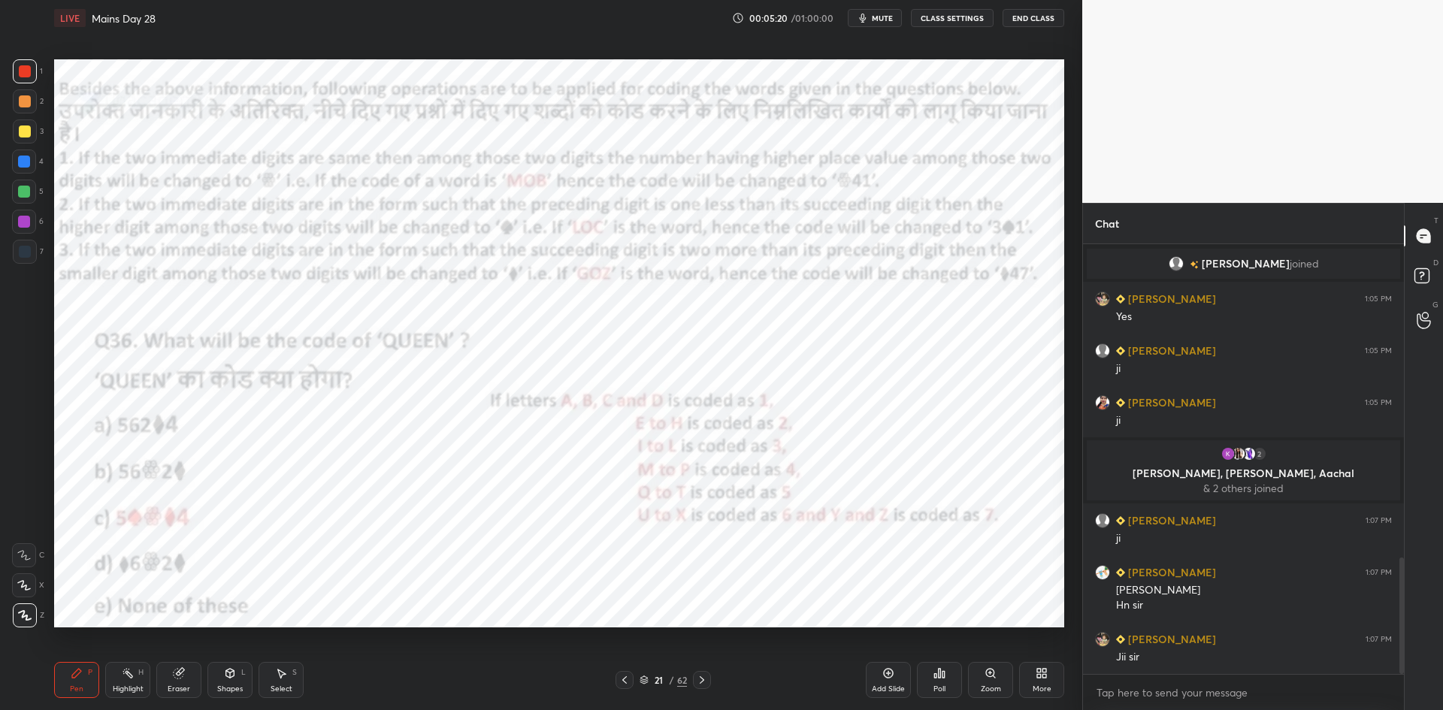
scroll to position [1161, 0]
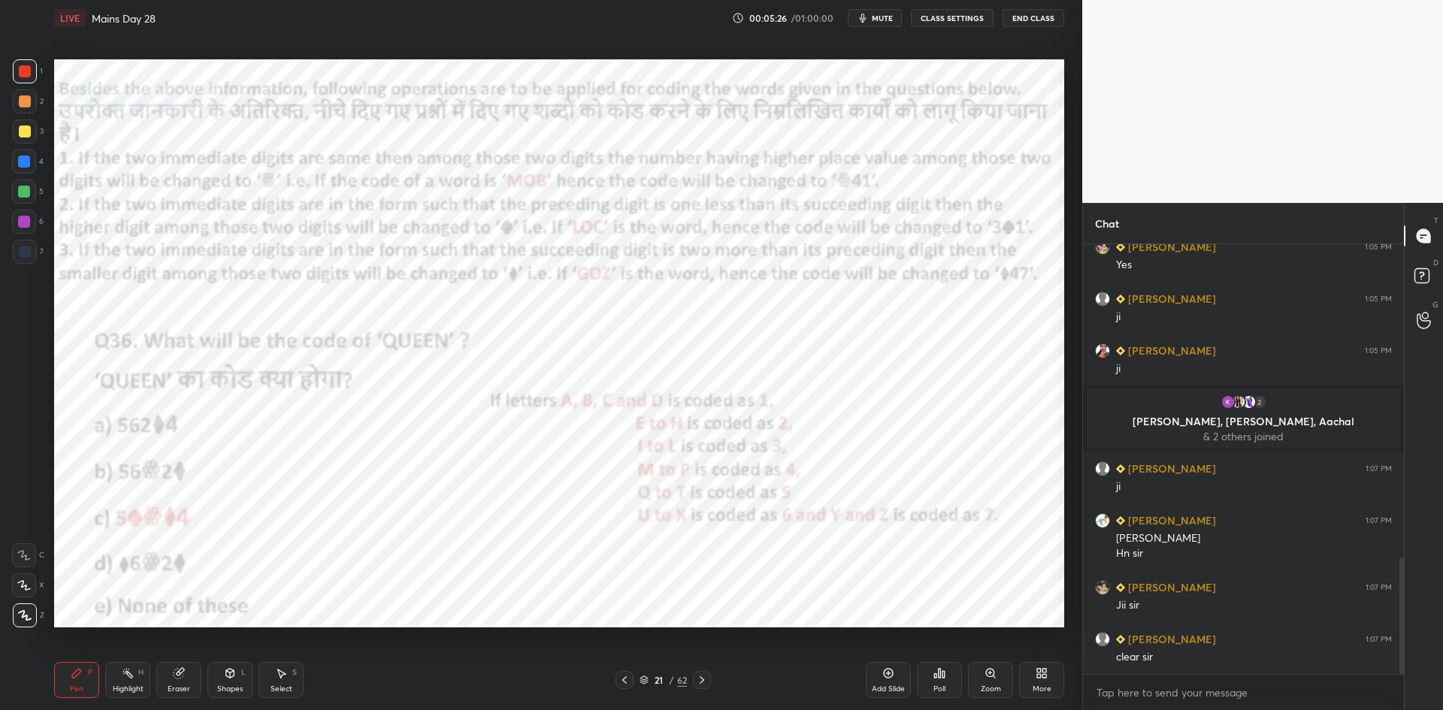
click at [641, 677] on icon at bounding box center [643, 680] width 9 height 9
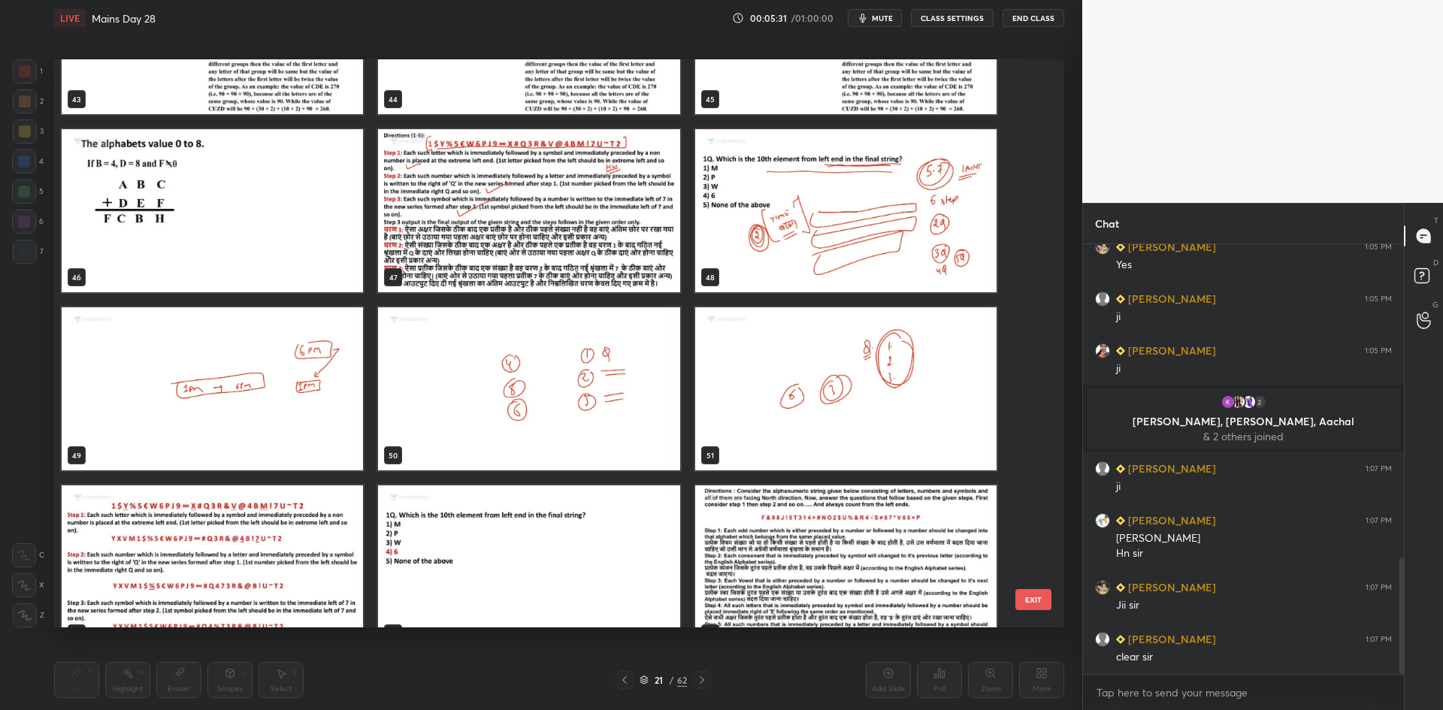
scroll to position [2637, 0]
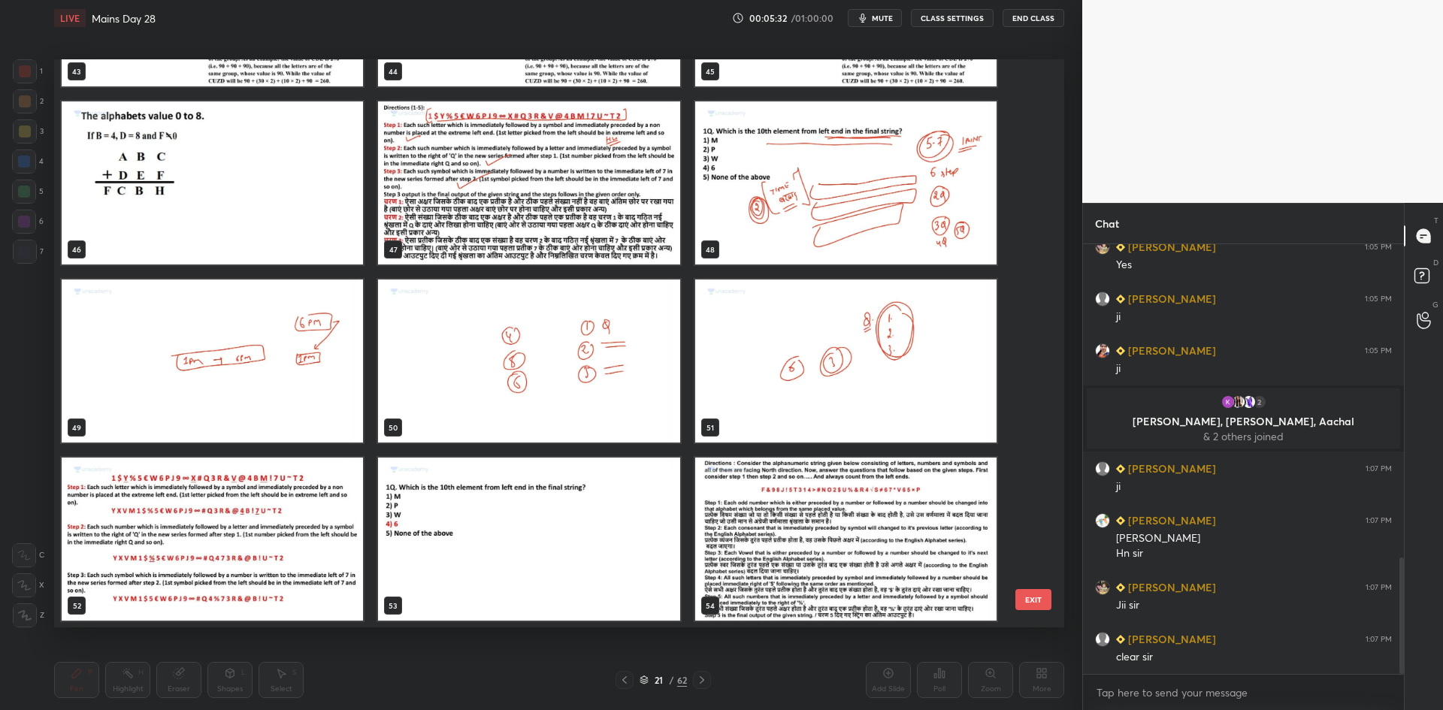
click at [572, 248] on img "grid" at bounding box center [528, 182] width 301 height 163
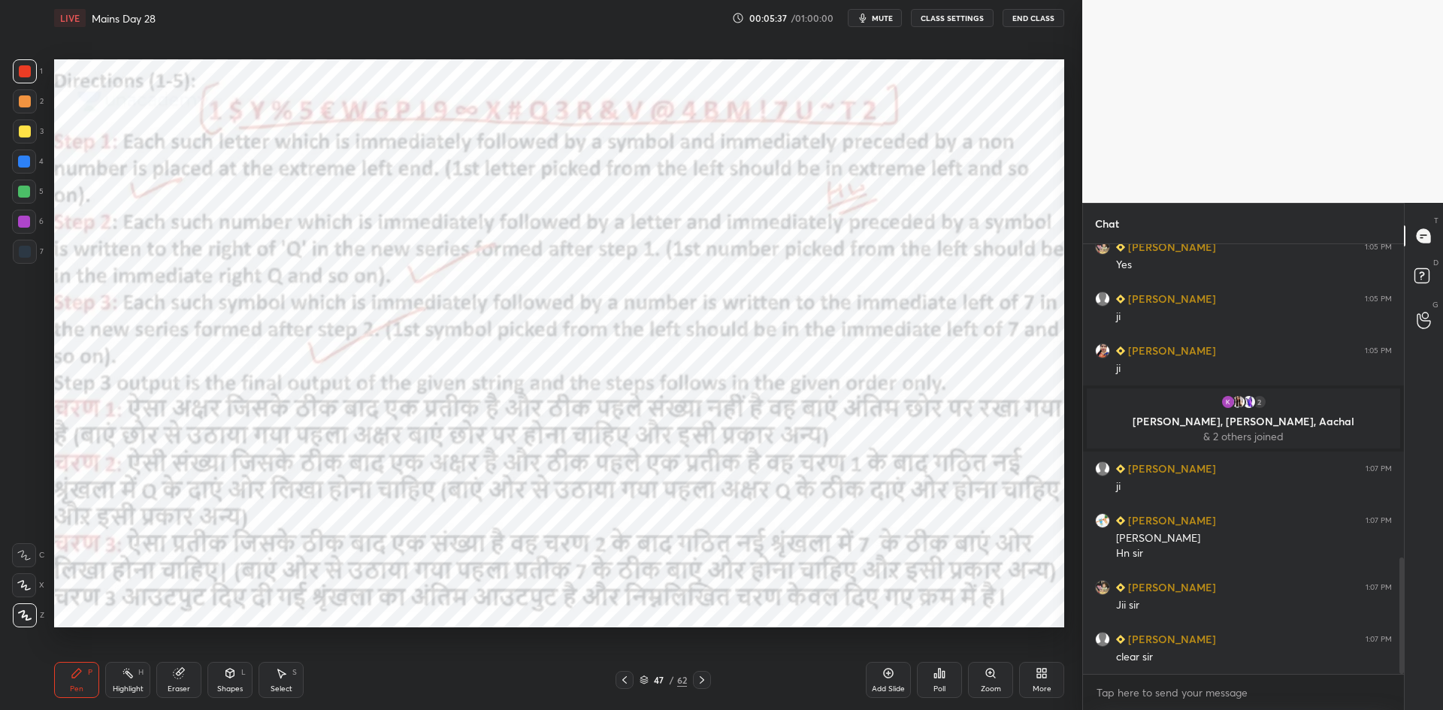
click at [890, 23] on span "mute" at bounding box center [882, 18] width 21 height 11
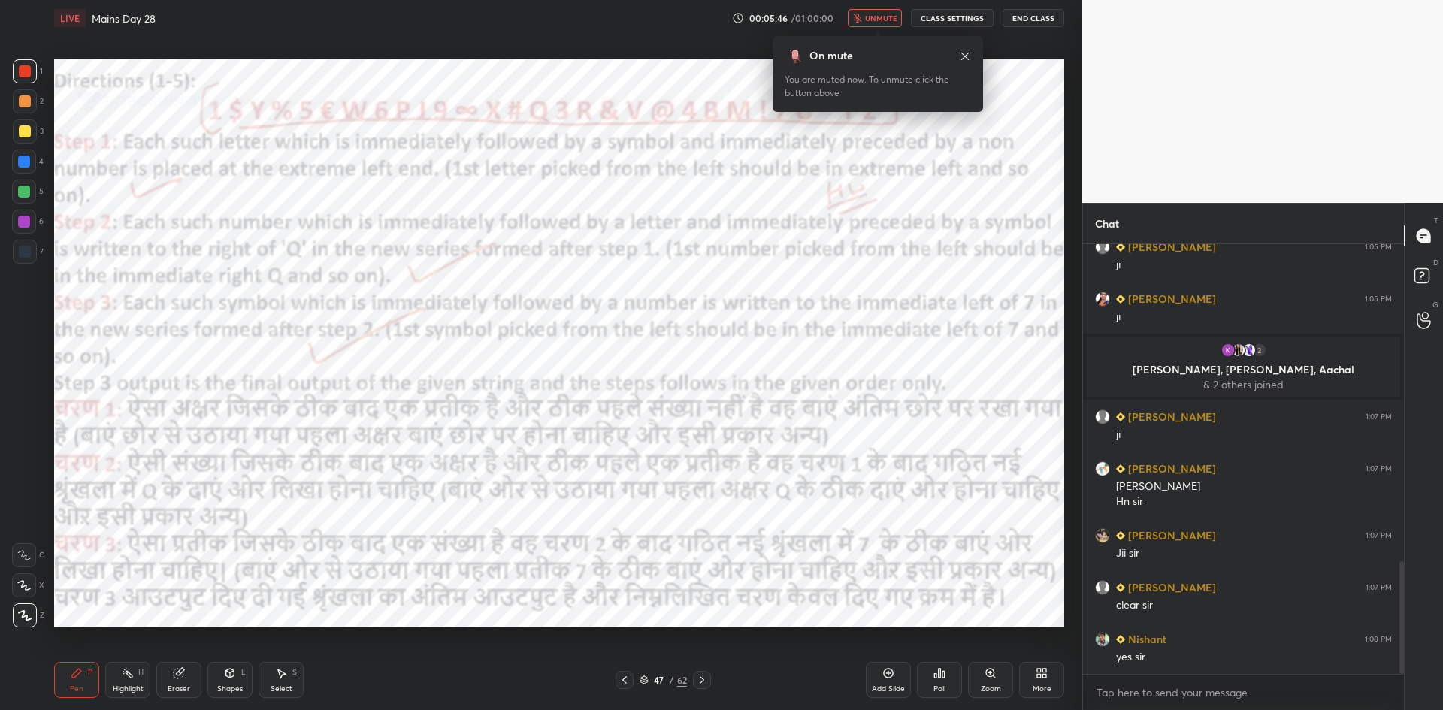
click at [894, 14] on span "unmute" at bounding box center [881, 18] width 32 height 11
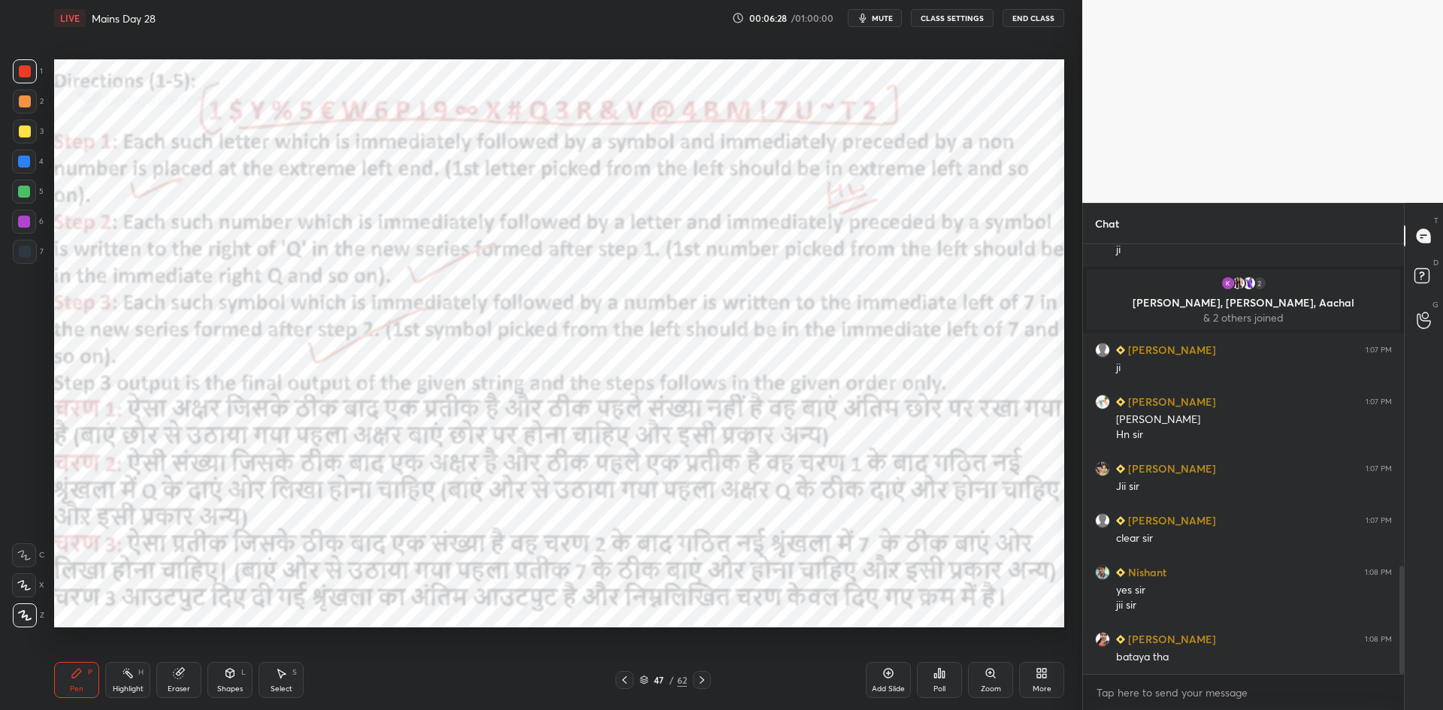
scroll to position [1332, 0]
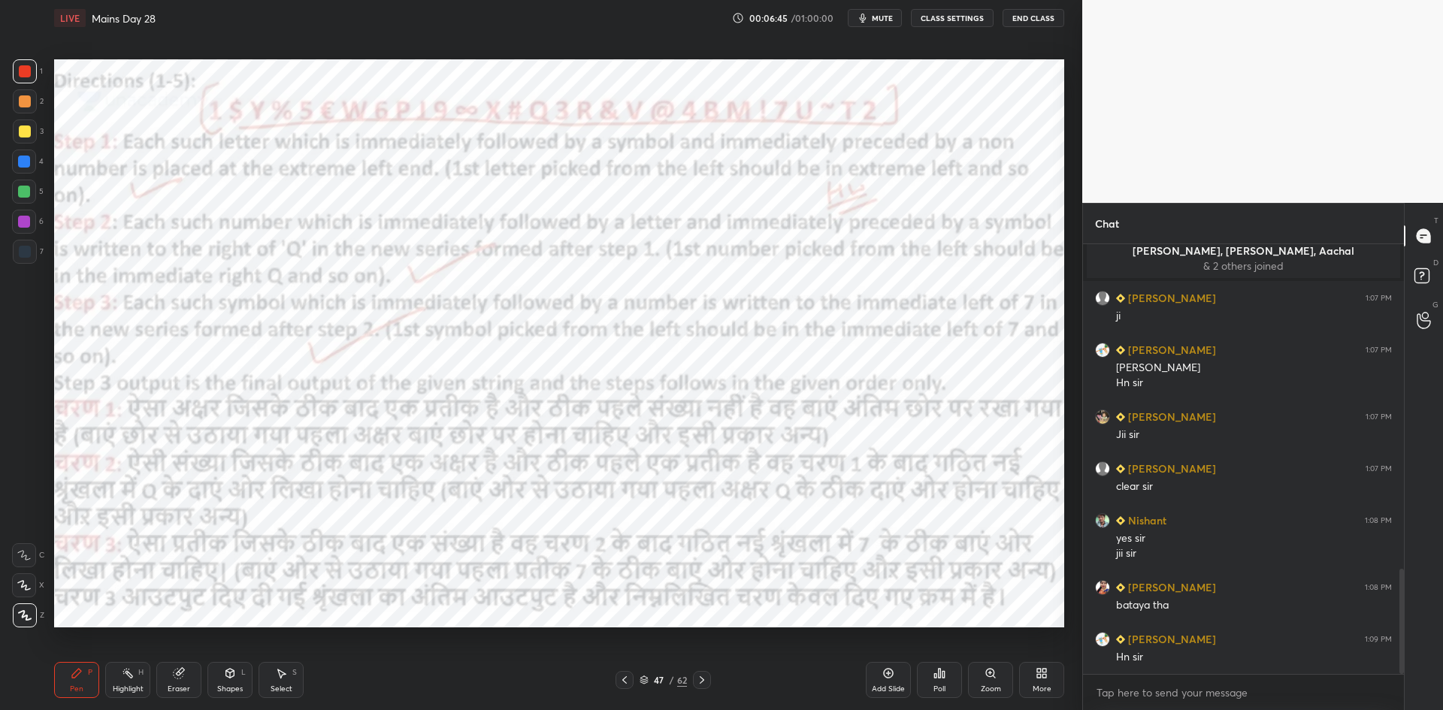
click at [30, 166] on div at bounding box center [24, 162] width 24 height 24
click at [700, 678] on icon at bounding box center [702, 680] width 12 height 12
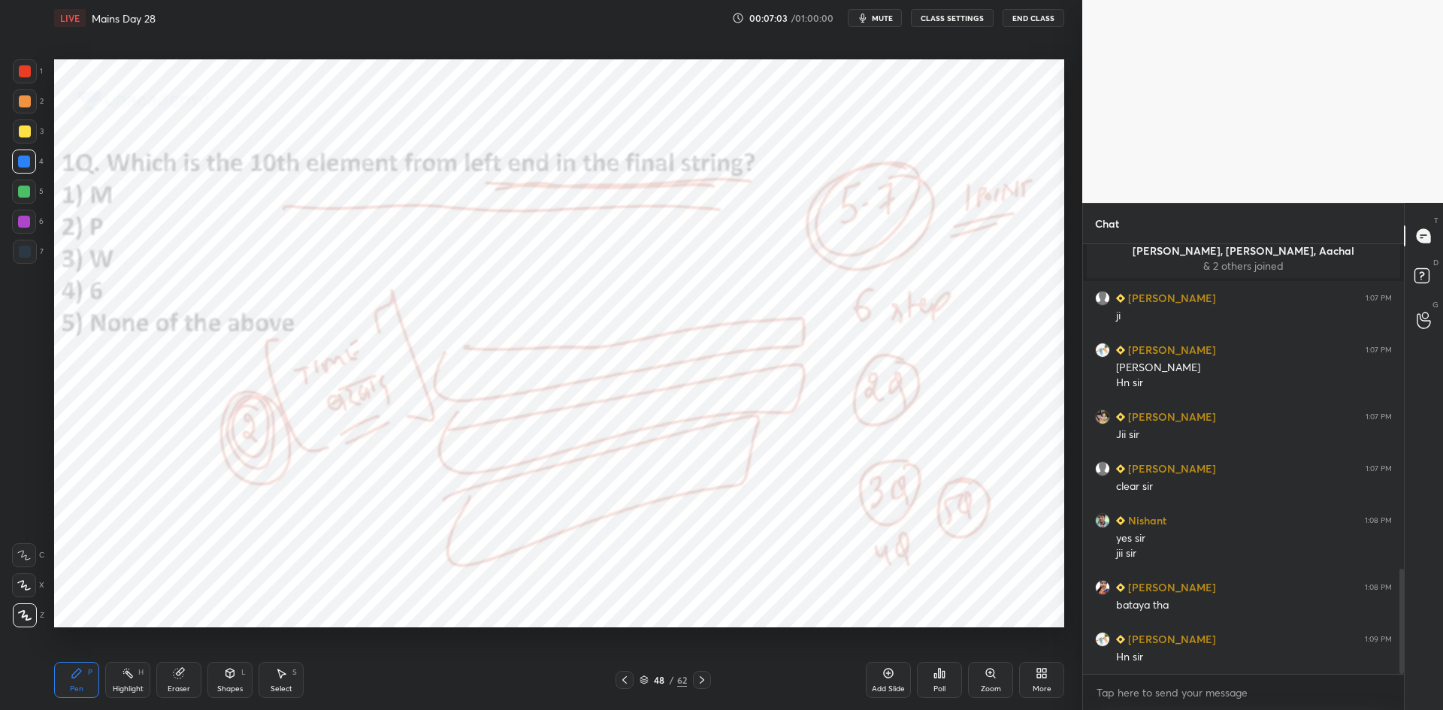
click at [701, 683] on icon at bounding box center [702, 680] width 12 height 12
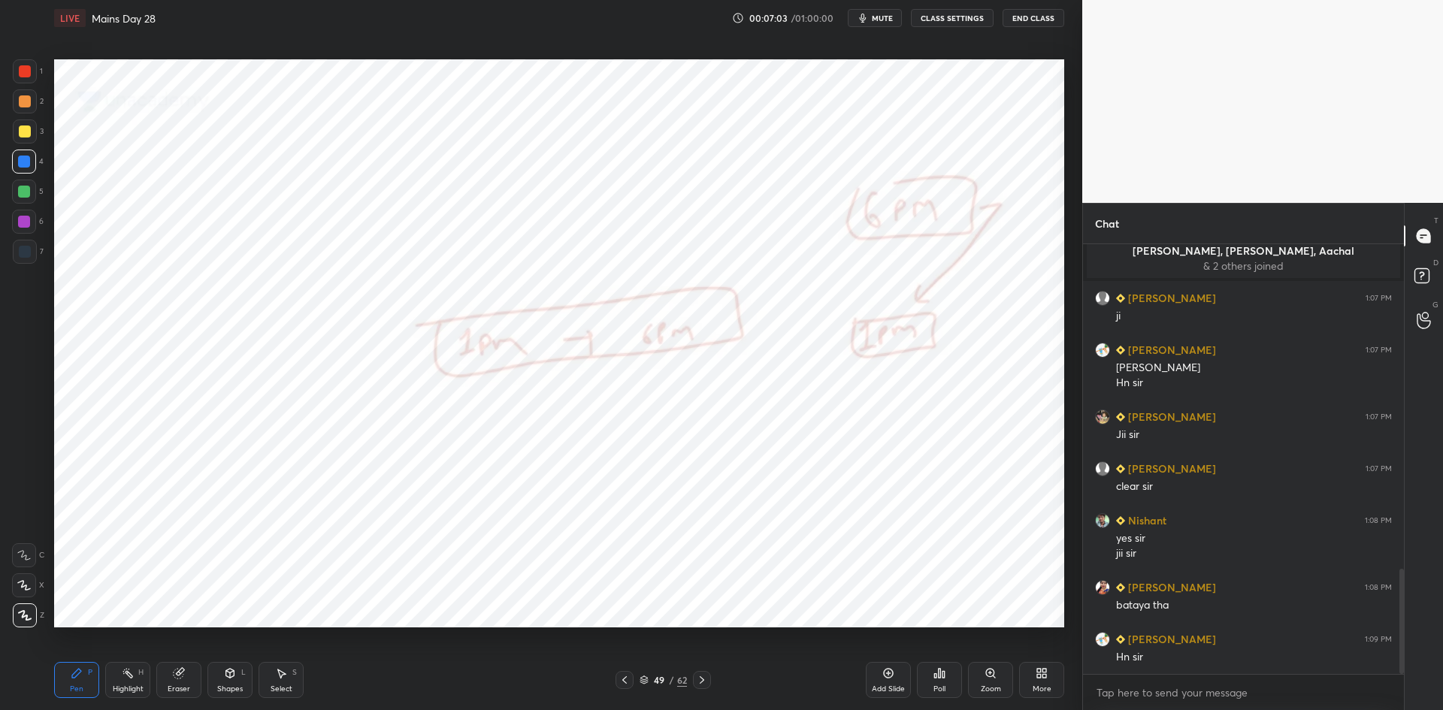
click at [703, 685] on icon at bounding box center [702, 680] width 12 height 12
click at [701, 683] on icon at bounding box center [702, 680] width 12 height 12
click at [703, 683] on icon at bounding box center [702, 680] width 12 height 12
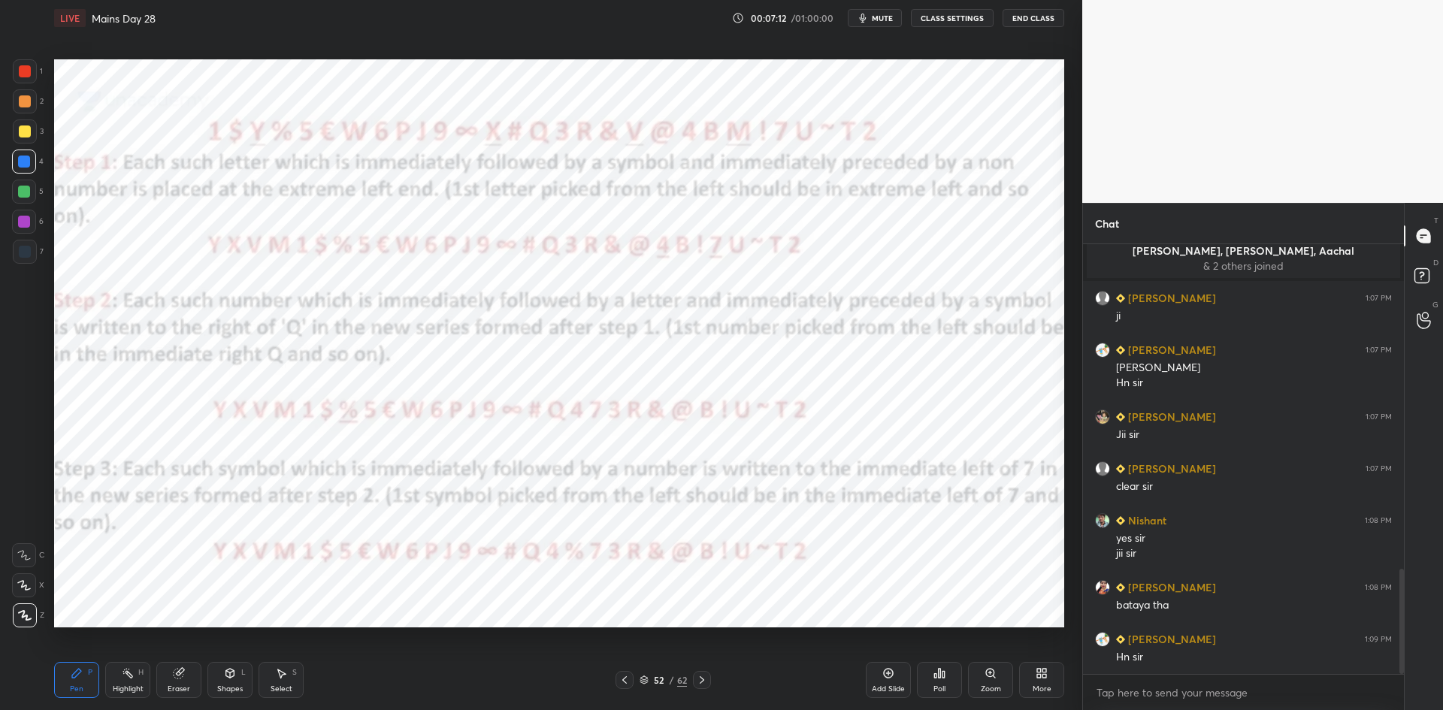
click at [622, 678] on icon at bounding box center [624, 680] width 12 height 12
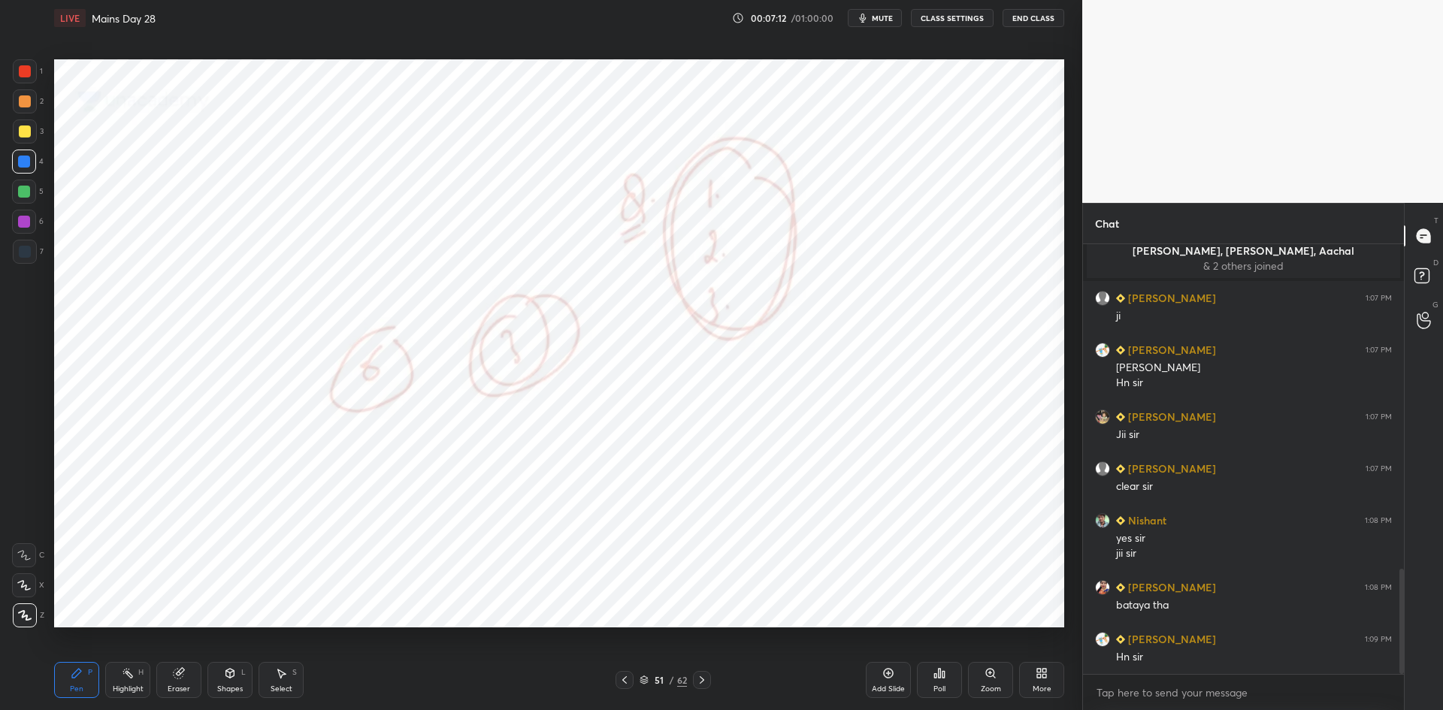
click at [624, 682] on icon at bounding box center [624, 680] width 12 height 12
click at [625, 681] on icon at bounding box center [624, 680] width 12 height 12
click at [626, 681] on icon at bounding box center [624, 680] width 12 height 12
click at [625, 681] on icon at bounding box center [624, 680] width 12 height 12
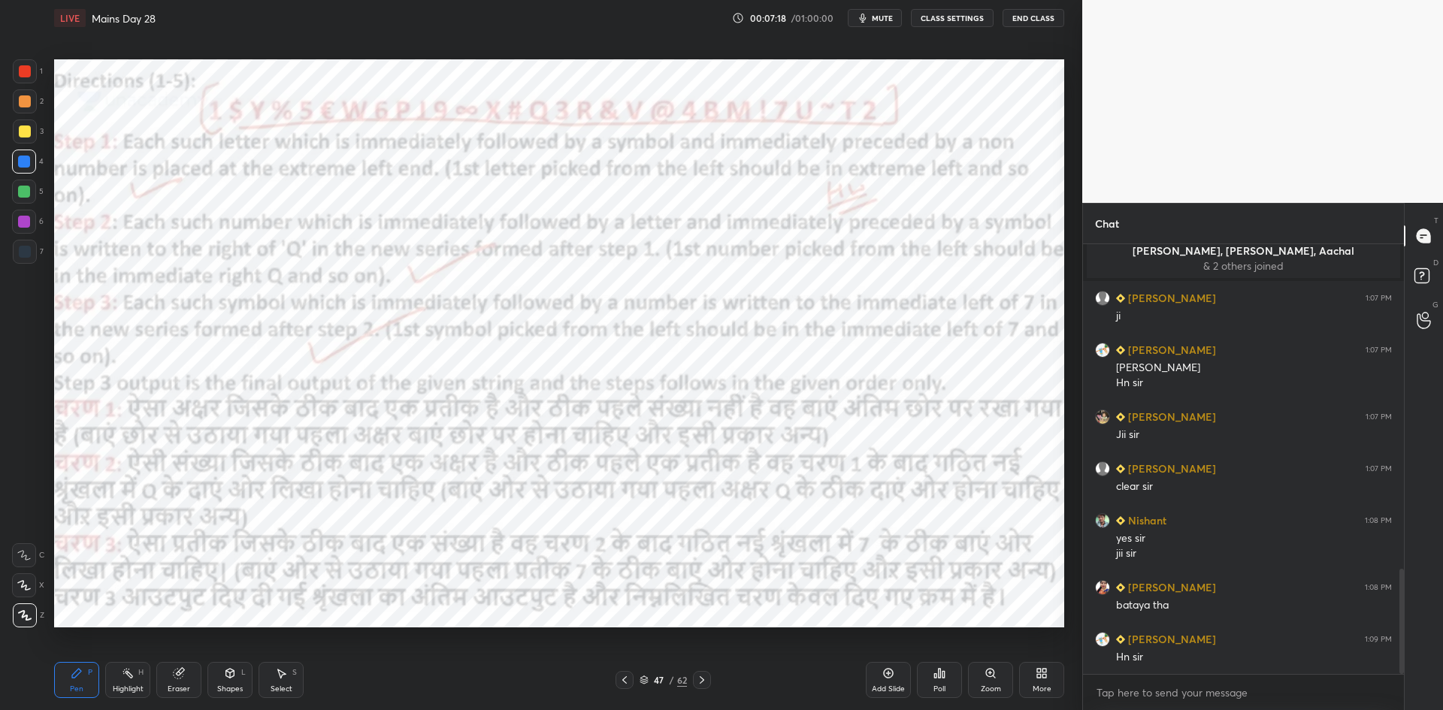
click at [704, 681] on icon at bounding box center [702, 680] width 12 height 12
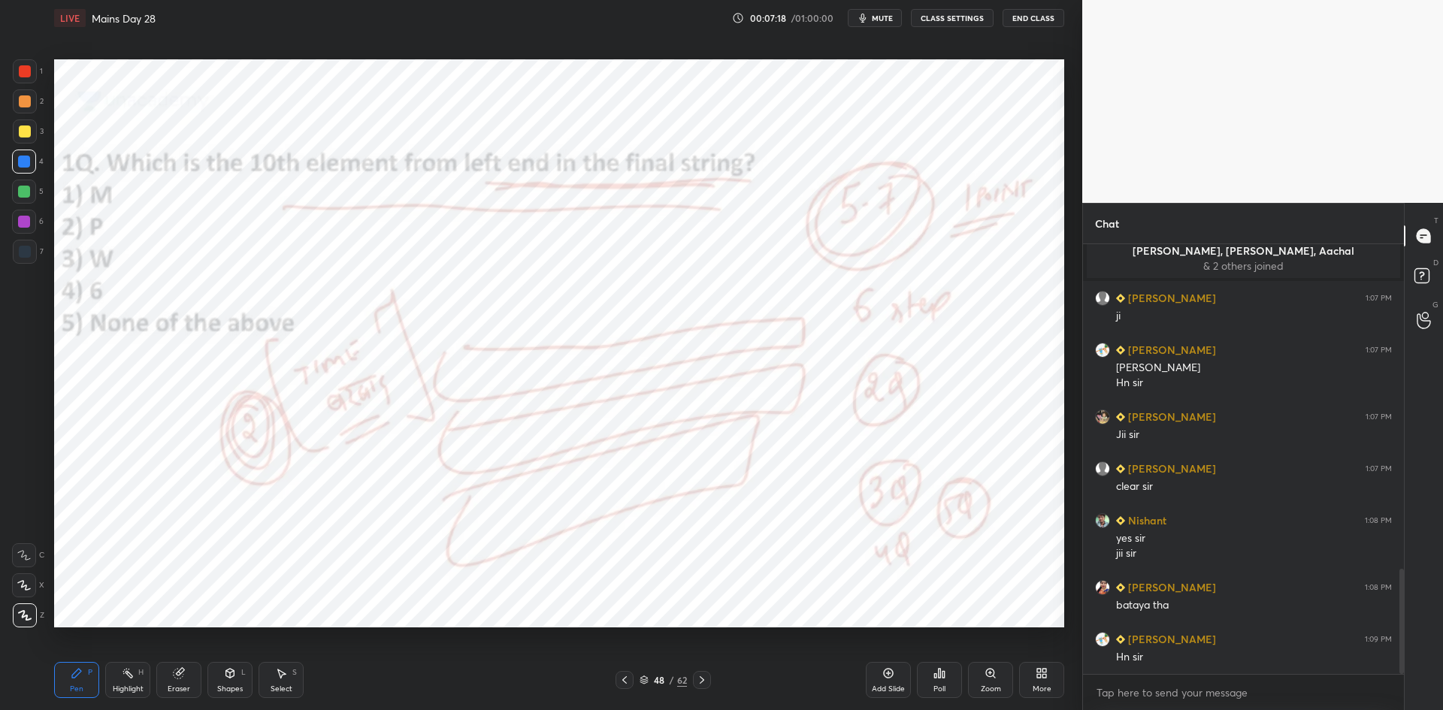
click at [705, 684] on icon at bounding box center [702, 680] width 12 height 12
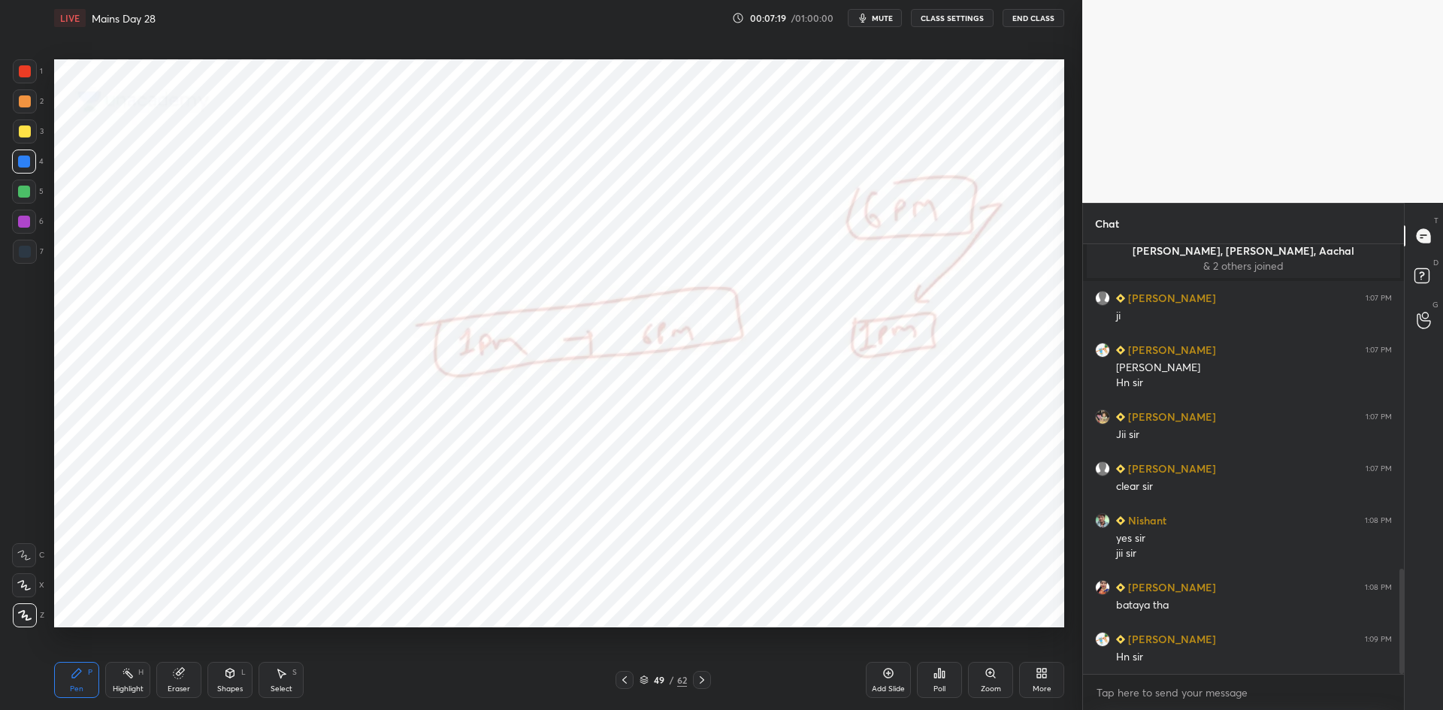
click at [705, 684] on icon at bounding box center [702, 680] width 12 height 12
click at [704, 685] on icon at bounding box center [702, 680] width 12 height 12
click at [703, 684] on icon at bounding box center [702, 680] width 12 height 12
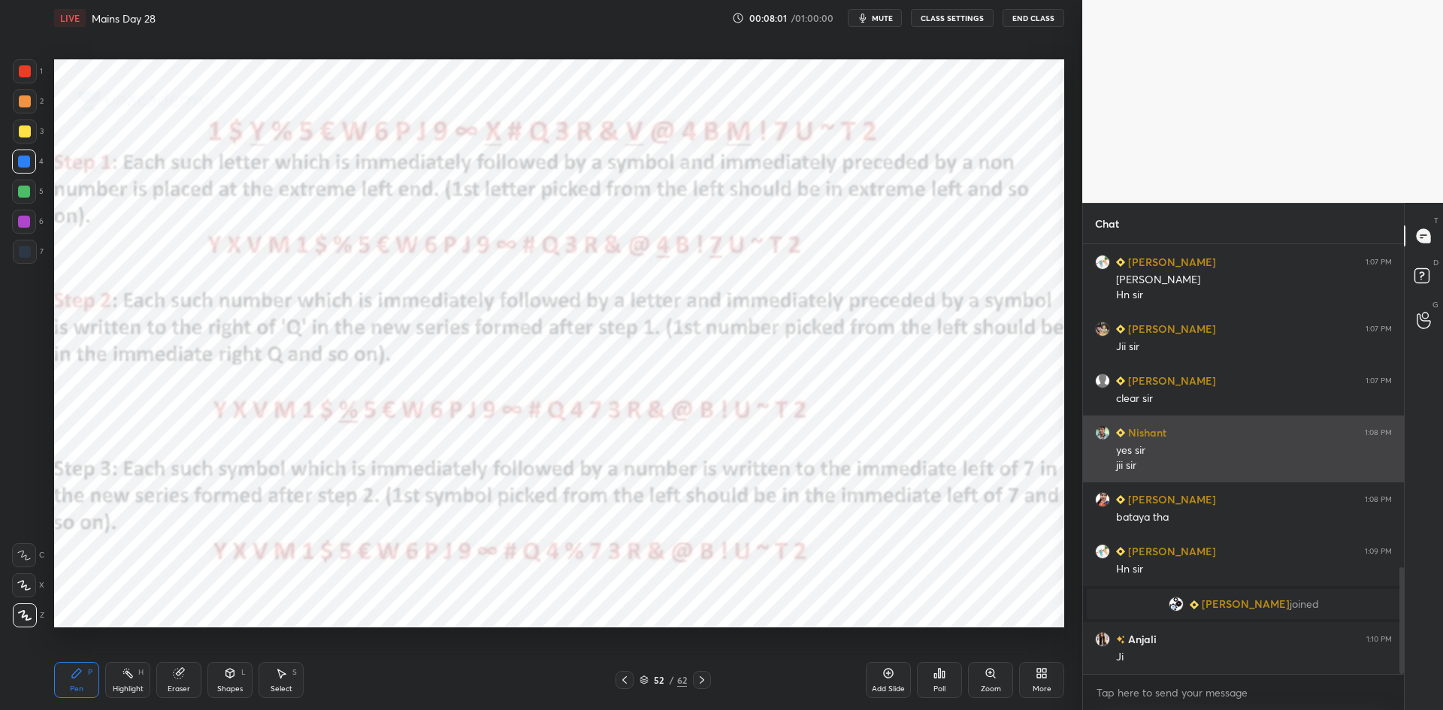
scroll to position [1356, 0]
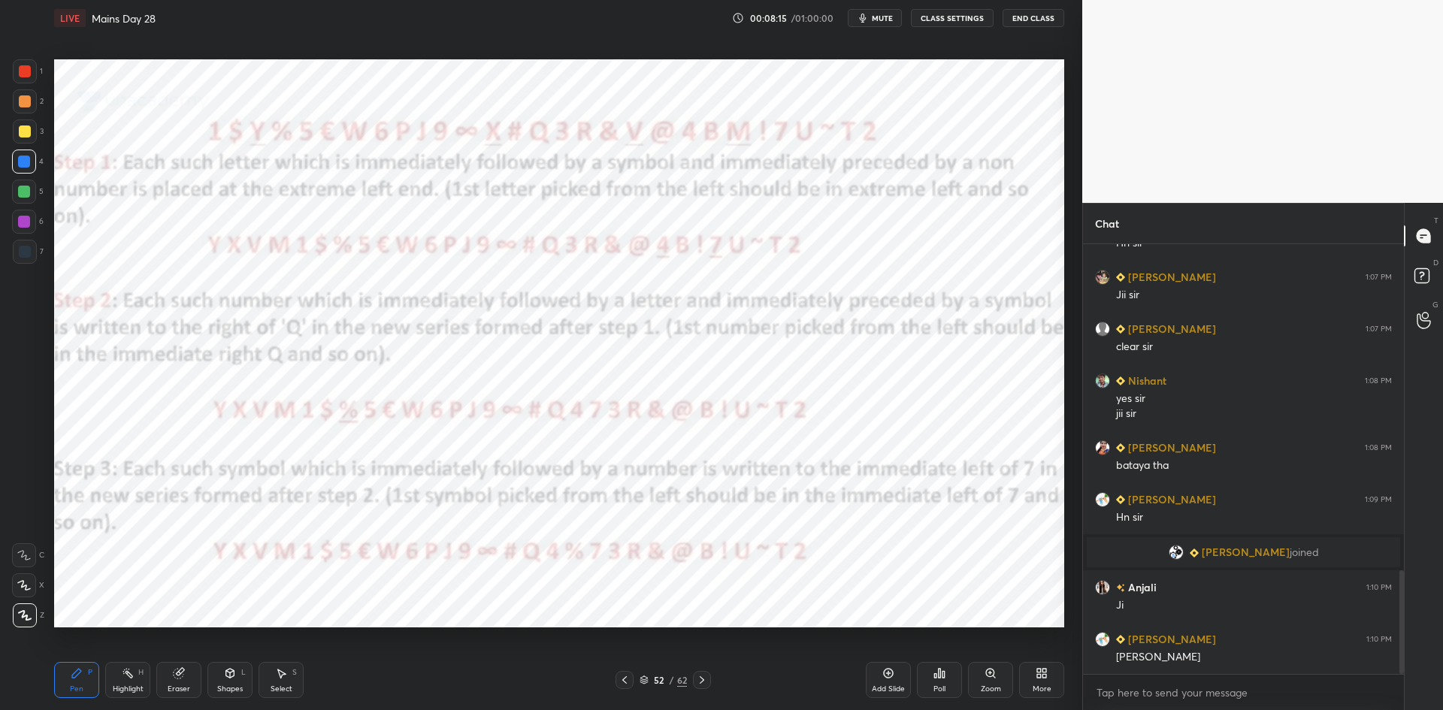
click at [637, 679] on div "52 / 62" at bounding box center [662, 680] width 95 height 18
click at [643, 682] on icon at bounding box center [643, 680] width 9 height 9
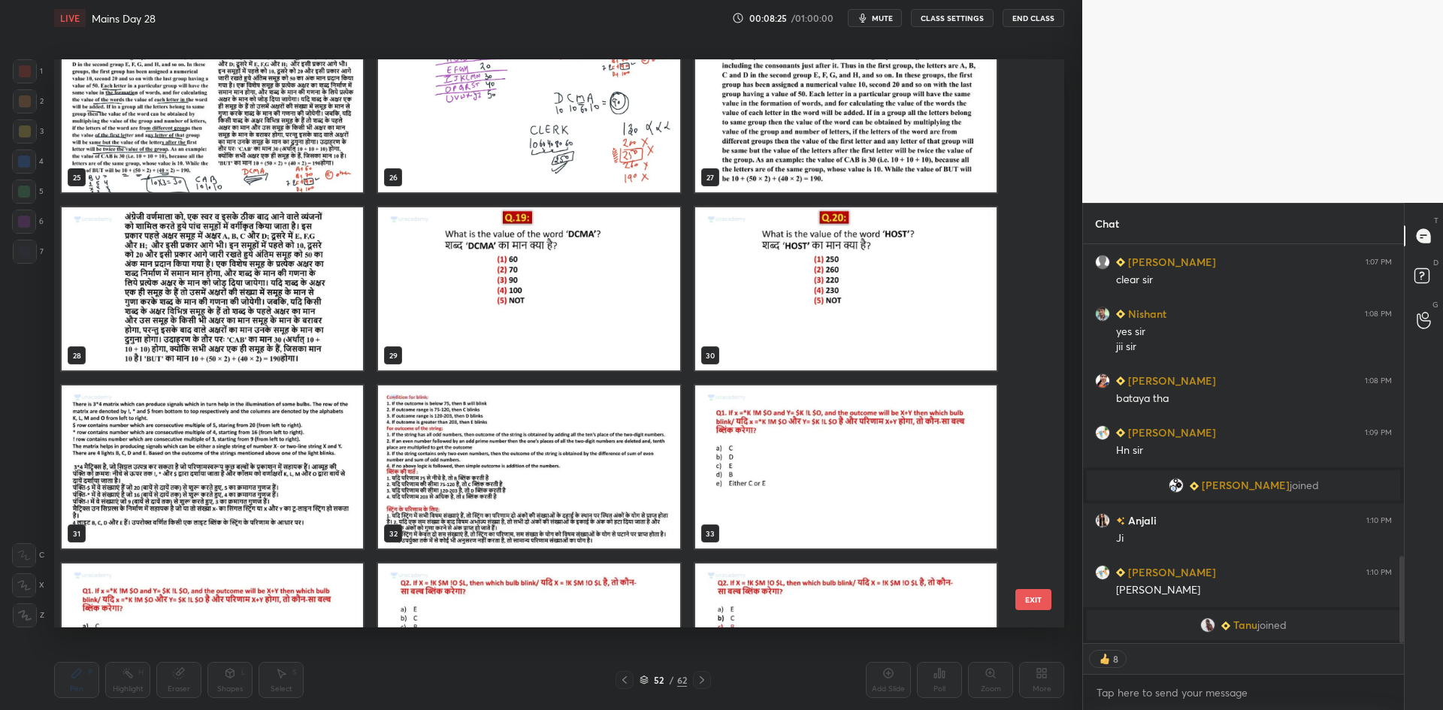
scroll to position [1456, 0]
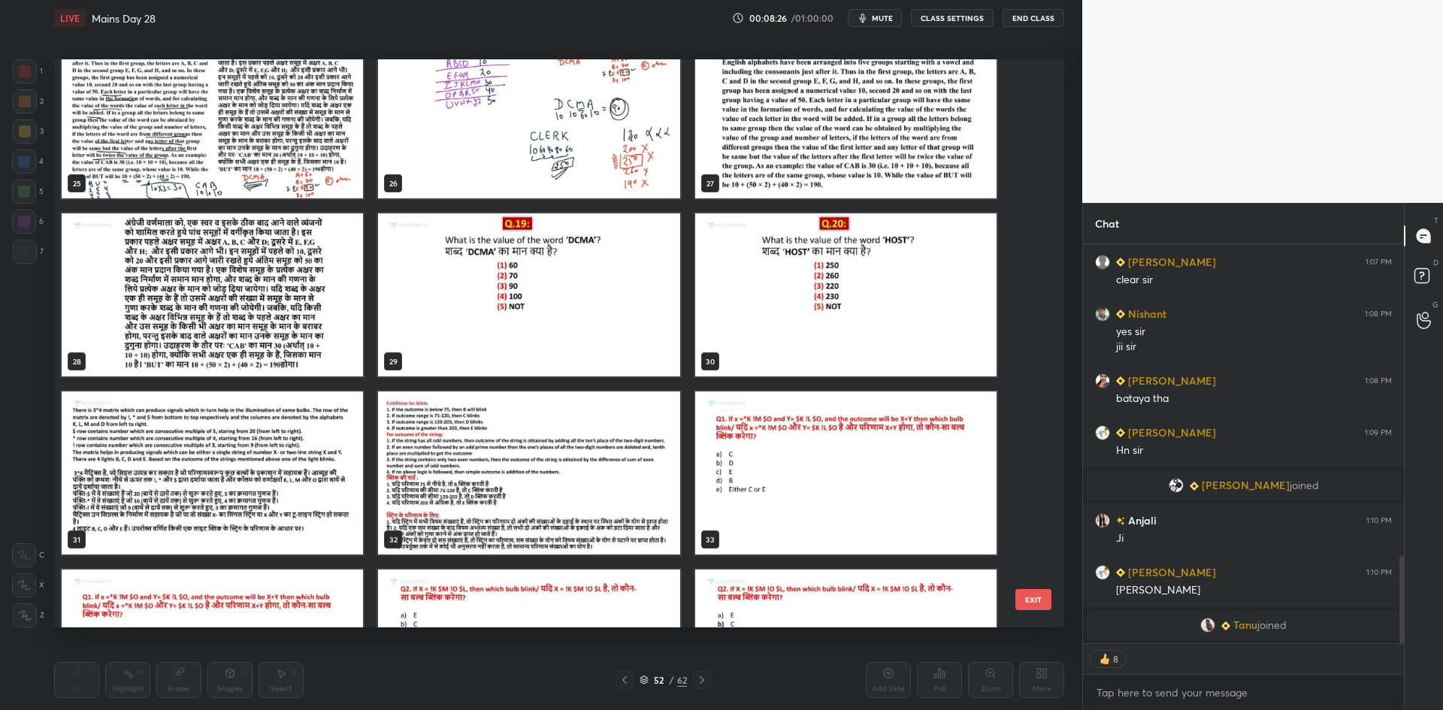
click at [228, 506] on img "grid" at bounding box center [212, 472] width 301 height 163
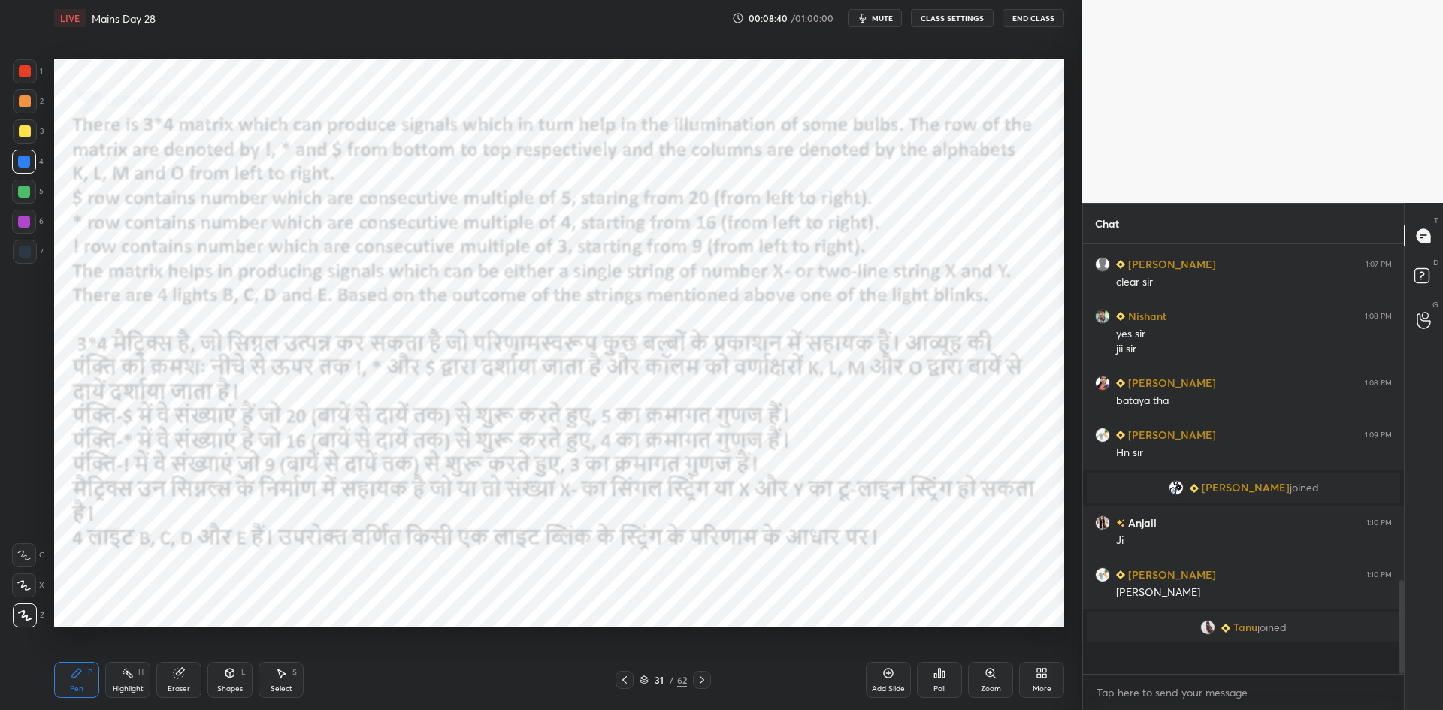
scroll to position [1392, 0]
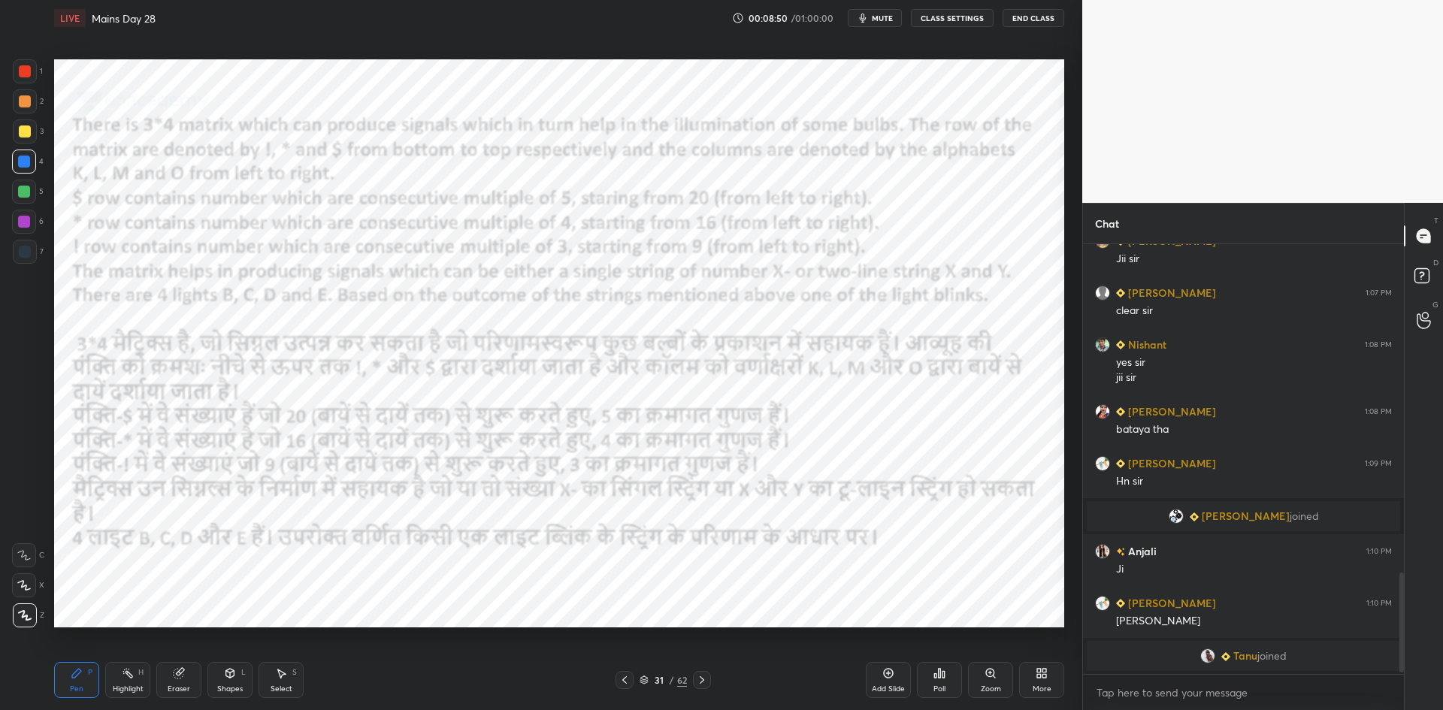
drag, startPoint x: 902, startPoint y: 20, endPoint x: 562, endPoint y: 2, distance: 340.1
click at [896, 20] on button "mute" at bounding box center [875, 18] width 54 height 18
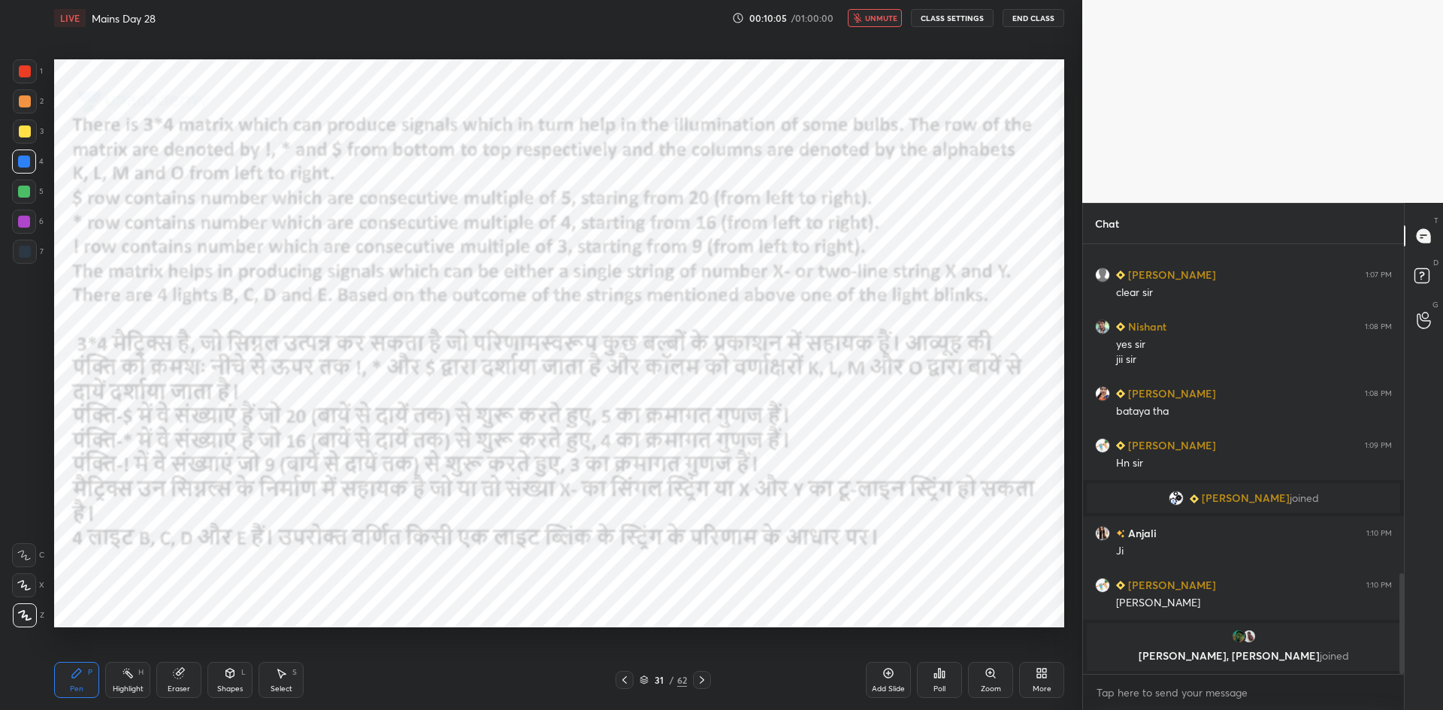
click at [875, 9] on button "unmute" at bounding box center [875, 18] width 54 height 18
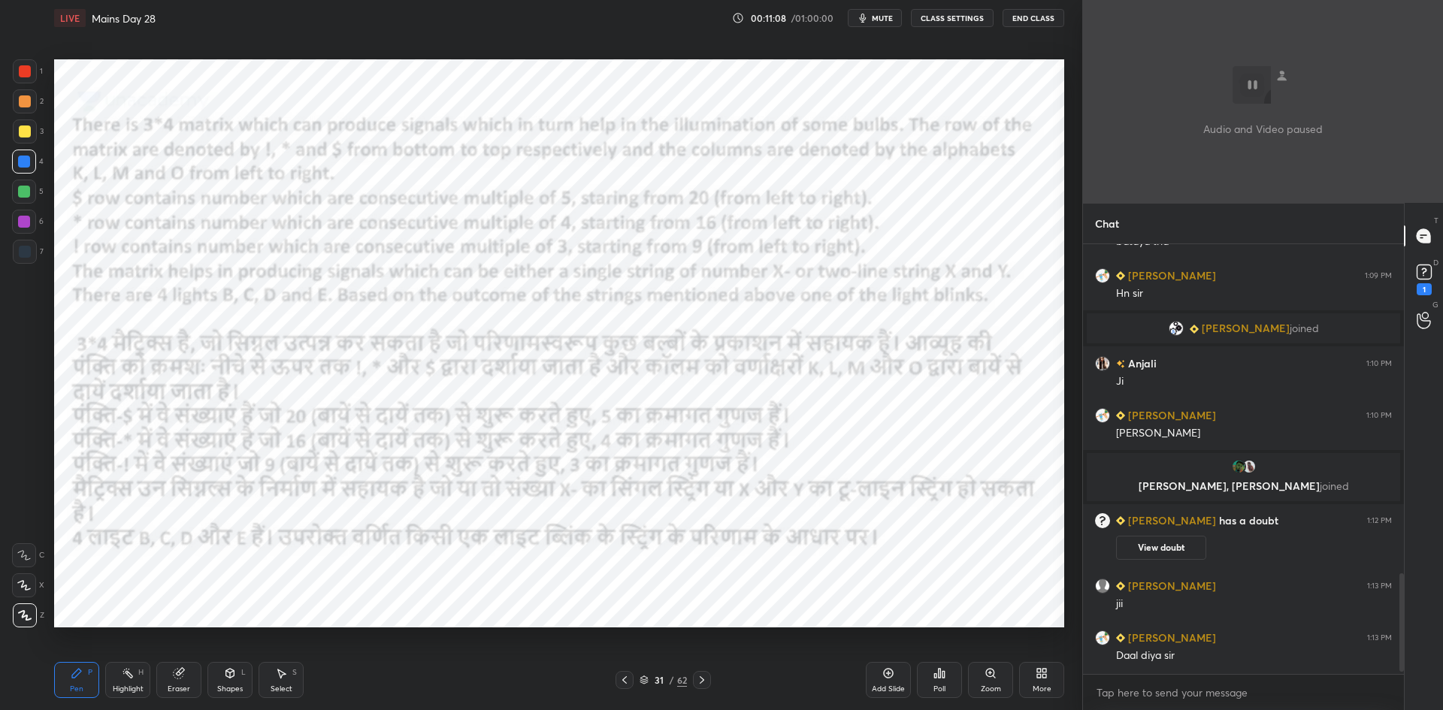
scroll to position [1461, 0]
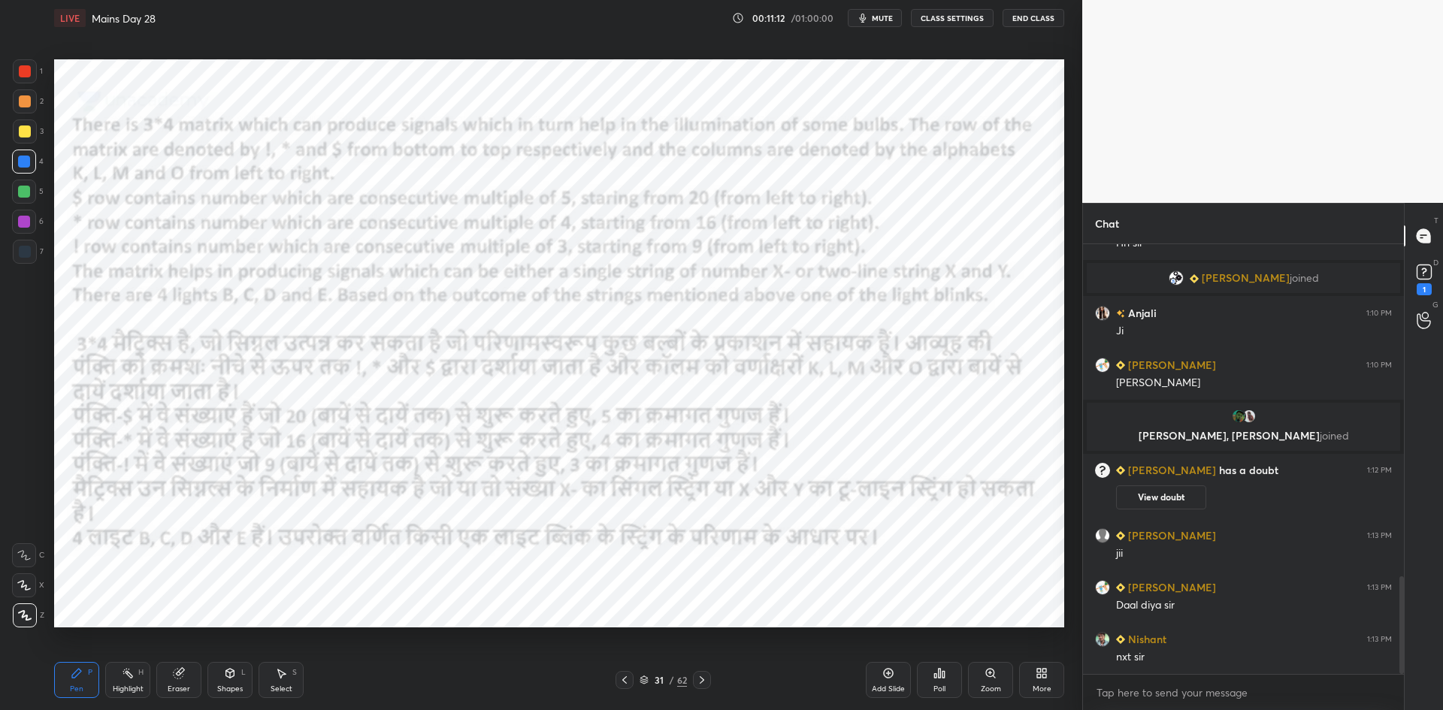
click at [930, 673] on div "Poll" at bounding box center [939, 680] width 45 height 36
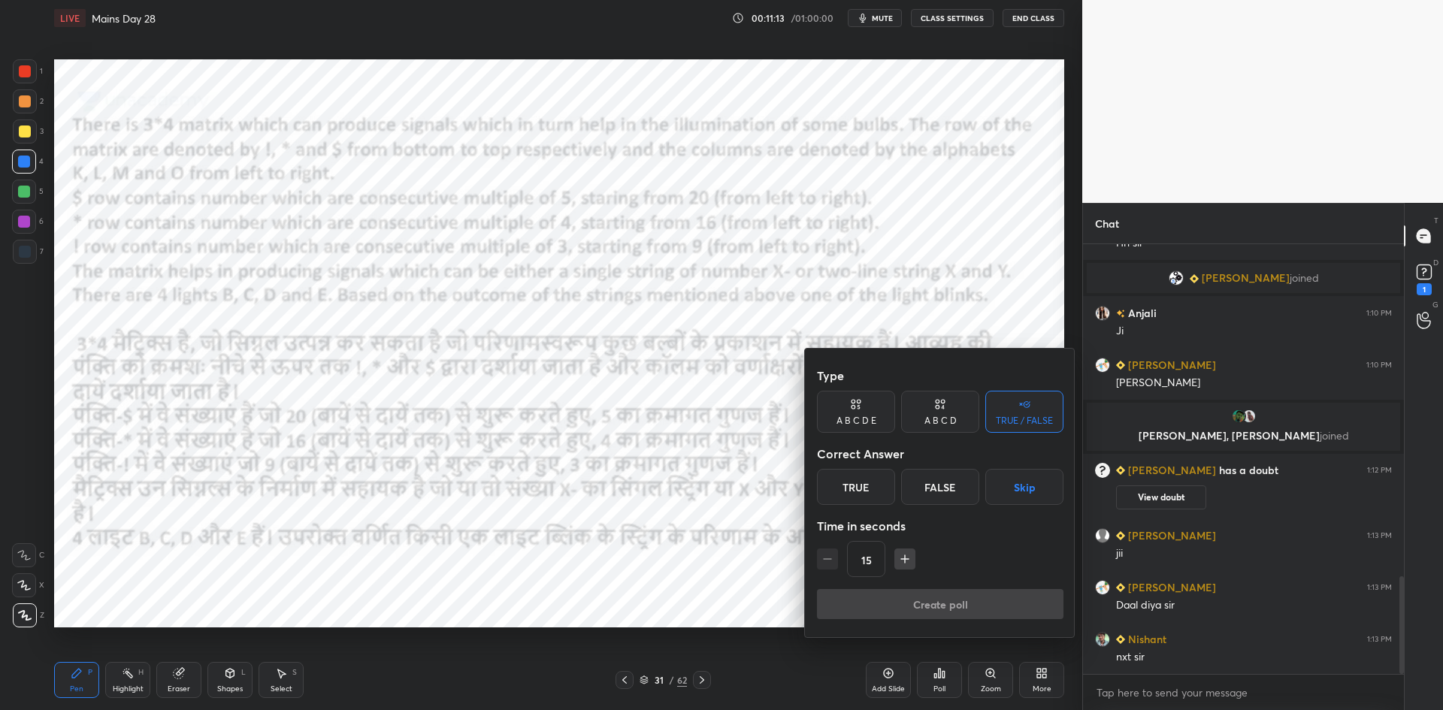
click at [982, 488] on div "True False Skip" at bounding box center [940, 487] width 246 height 36
click at [1021, 503] on button "Skip" at bounding box center [1024, 487] width 78 height 36
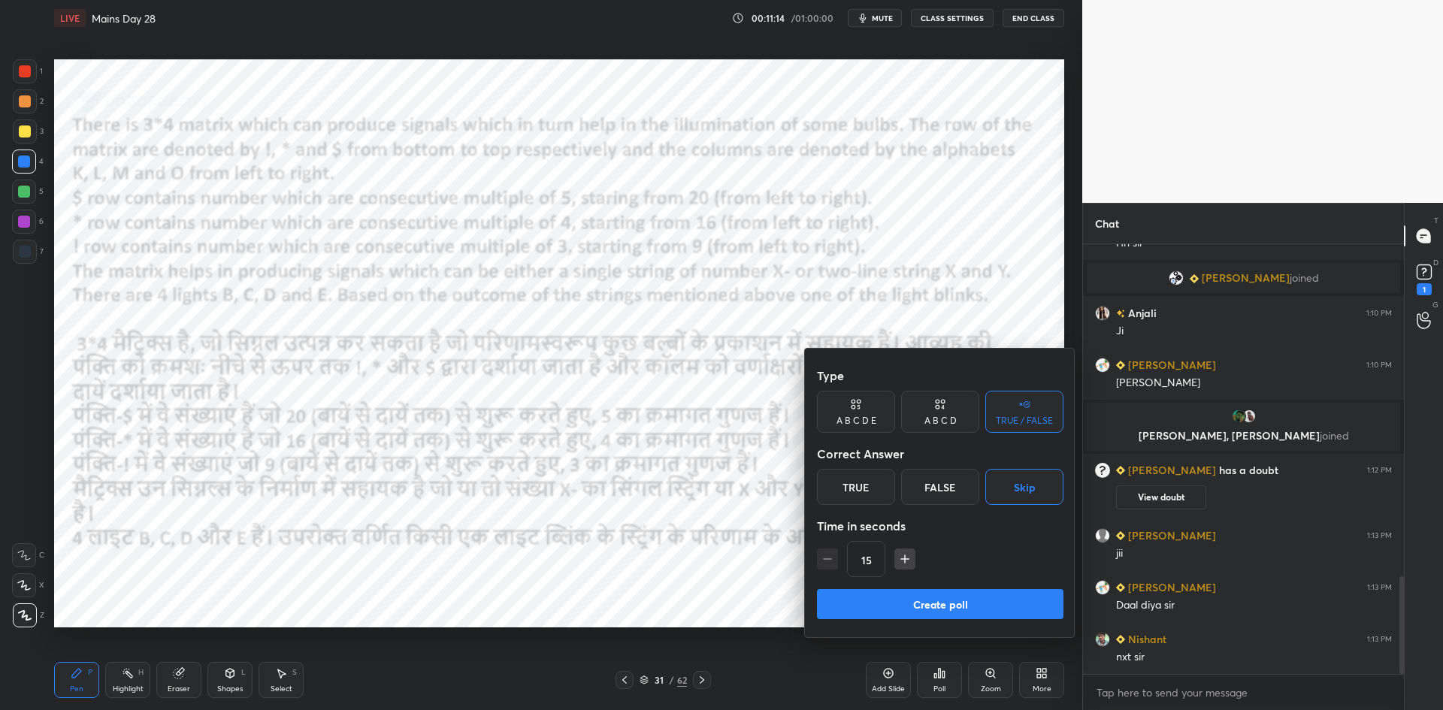
drag, startPoint x: 942, startPoint y: 581, endPoint x: 939, endPoint y: 597, distance: 16.2
click at [942, 586] on div "Type A B C D E A B C D TRUE / FALSE Correct Answer True False Skip Time in seco…" at bounding box center [940, 475] width 246 height 228
click at [939, 597] on button "Create poll" at bounding box center [940, 604] width 246 height 30
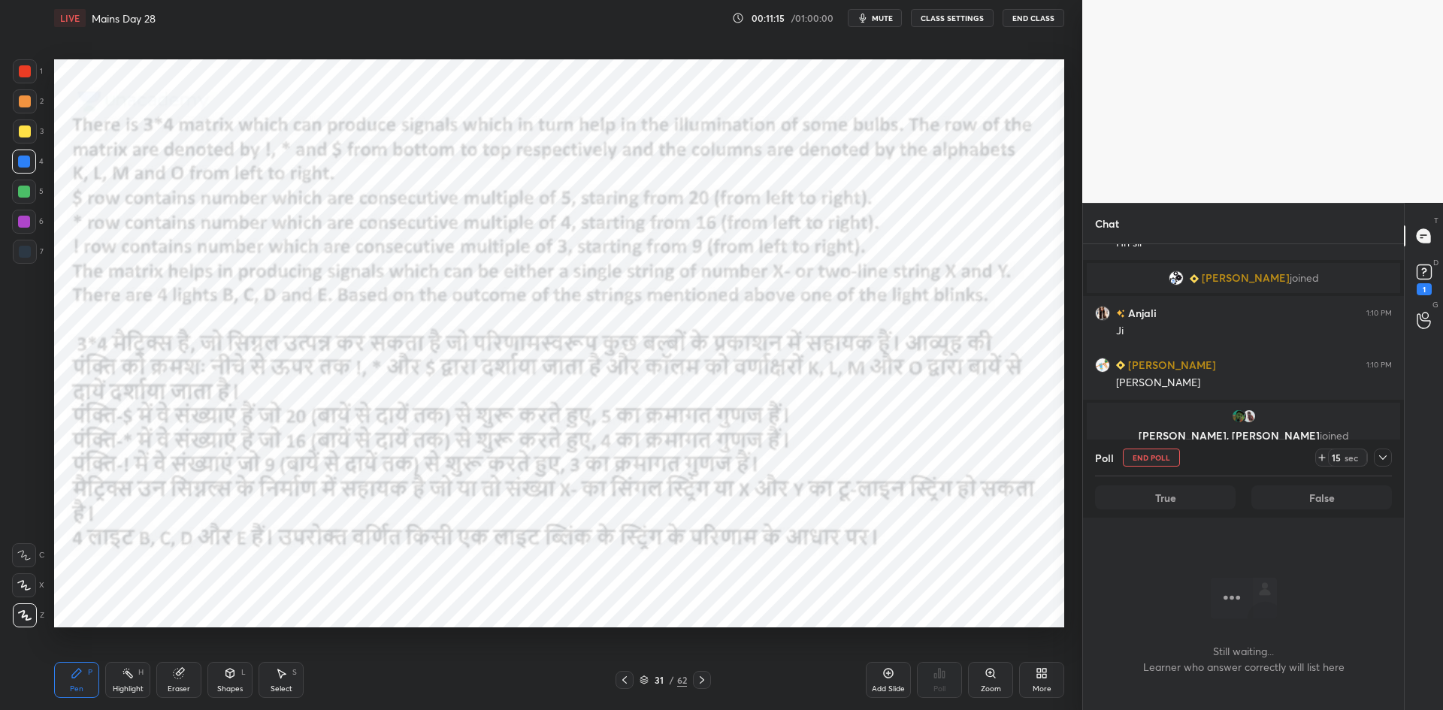
scroll to position [237, 316]
click at [1171, 463] on button "End Poll" at bounding box center [1151, 458] width 57 height 18
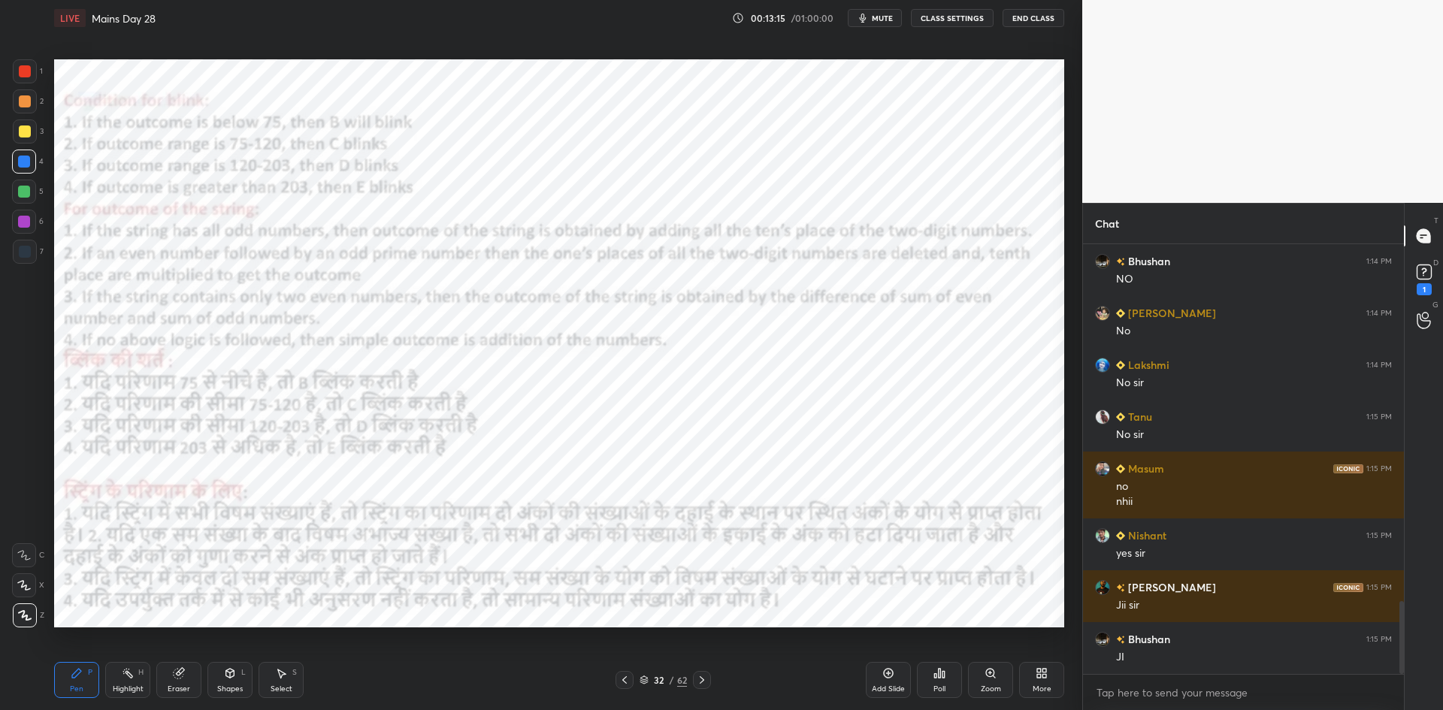
scroll to position [2144, 0]
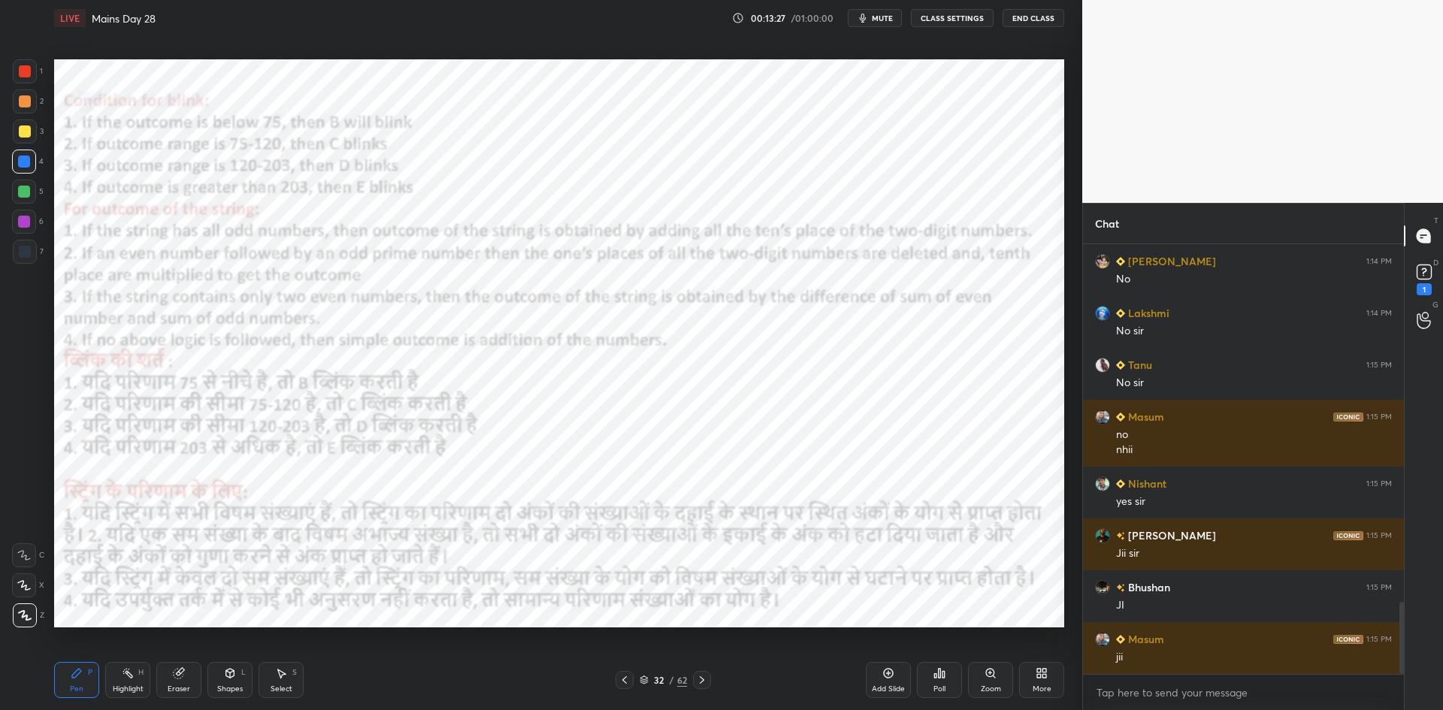
click at [898, 21] on button "mute" at bounding box center [875, 18] width 54 height 18
click at [970, 8] on div "LIVE Mains Day 28 00:13:27 / 01:00:00 unmute CLASS SETTINGS End Class" at bounding box center [559, 18] width 1010 height 36
click at [960, 15] on button "CLASS SETTINGS" at bounding box center [952, 18] width 83 height 18
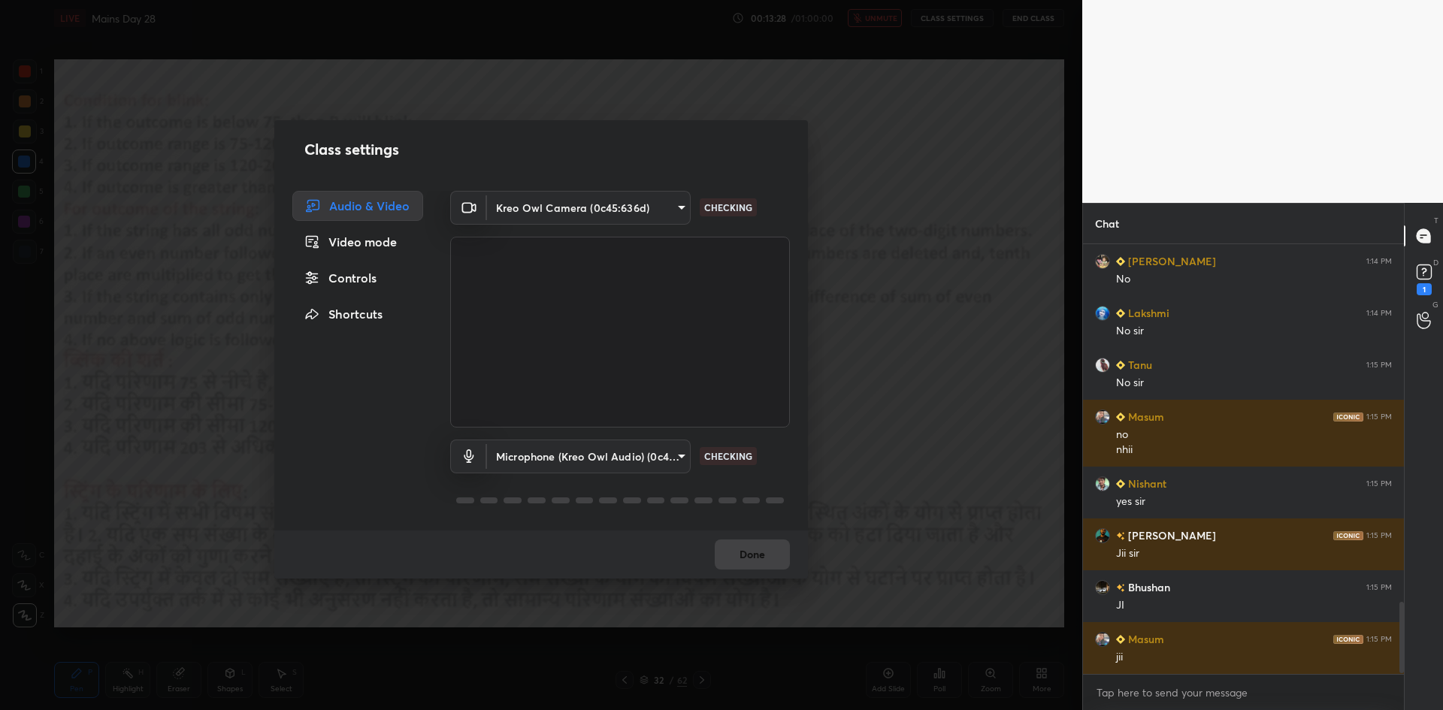
scroll to position [2180, 0]
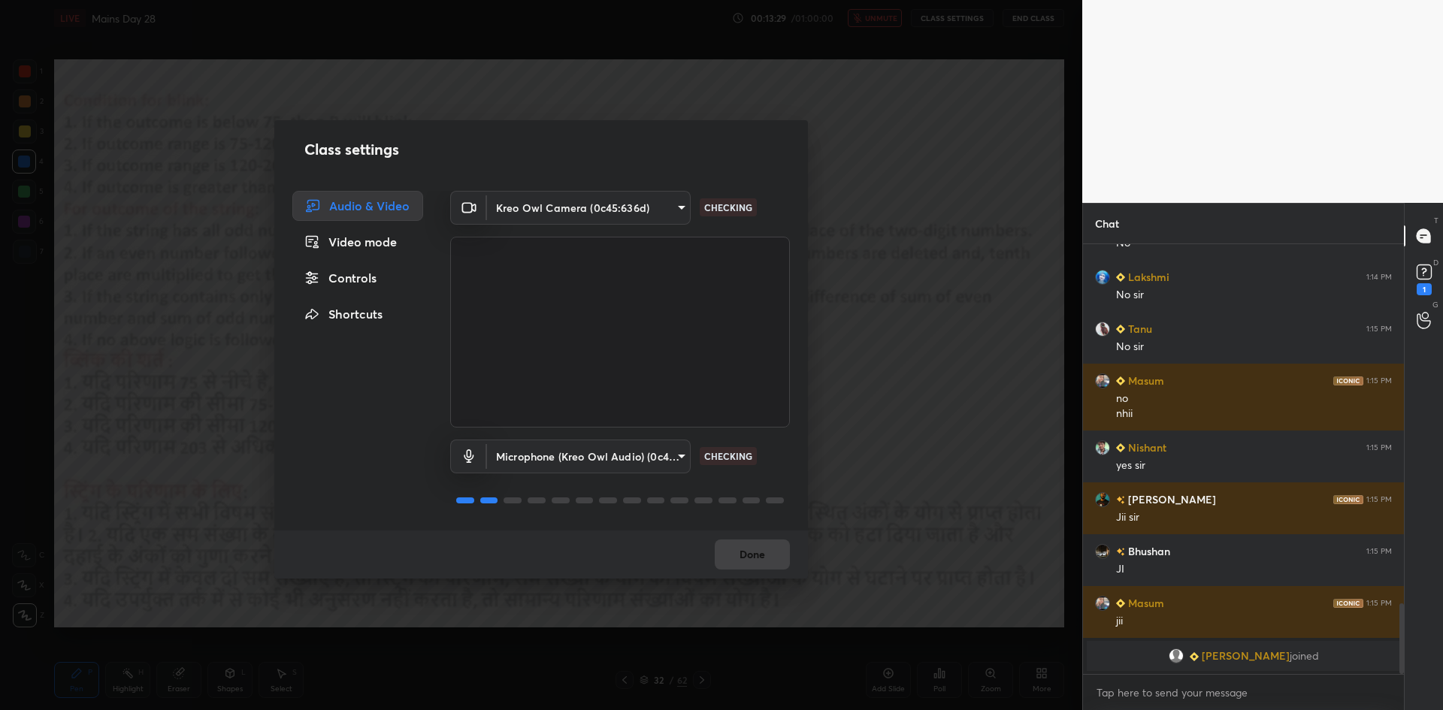
drag, startPoint x: 363, startPoint y: 286, endPoint x: 449, endPoint y: 283, distance: 85.7
click at [363, 286] on div "Controls" at bounding box center [357, 278] width 131 height 30
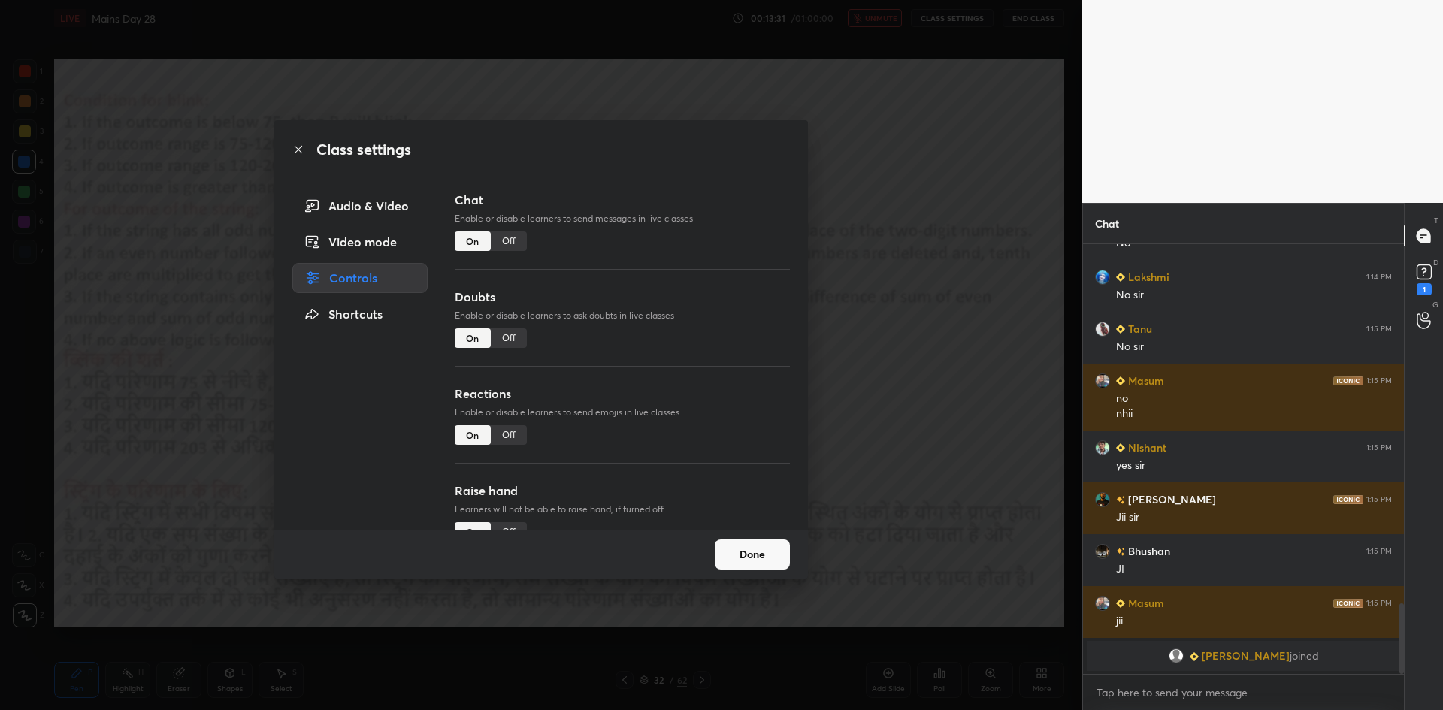
click at [859, 243] on div "Class settings Audio & Video Video mode Controls Shortcuts Chat Enable or disab…" at bounding box center [541, 355] width 1082 height 710
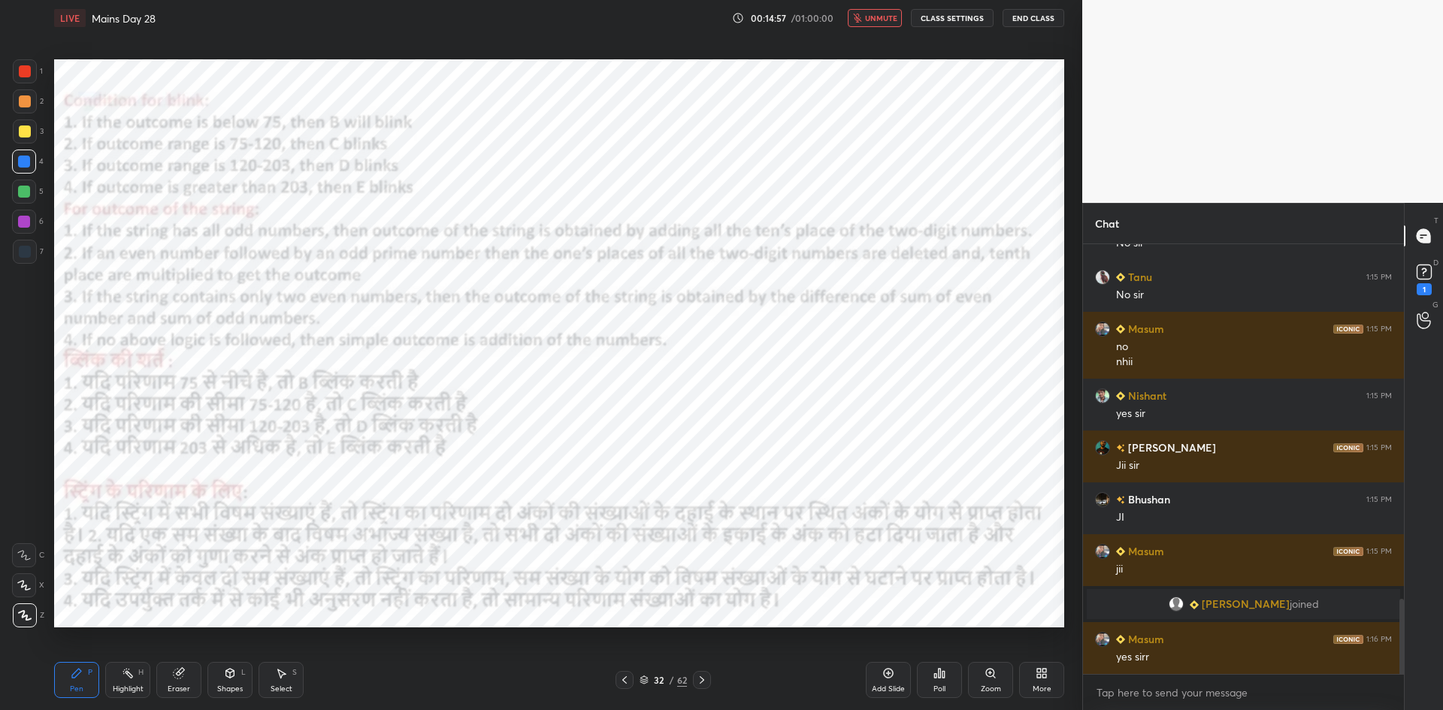
scroll to position [2032, 0]
click at [876, 11] on button "unmute" at bounding box center [875, 18] width 54 height 18
click at [1428, 279] on rect at bounding box center [1423, 272] width 14 height 14
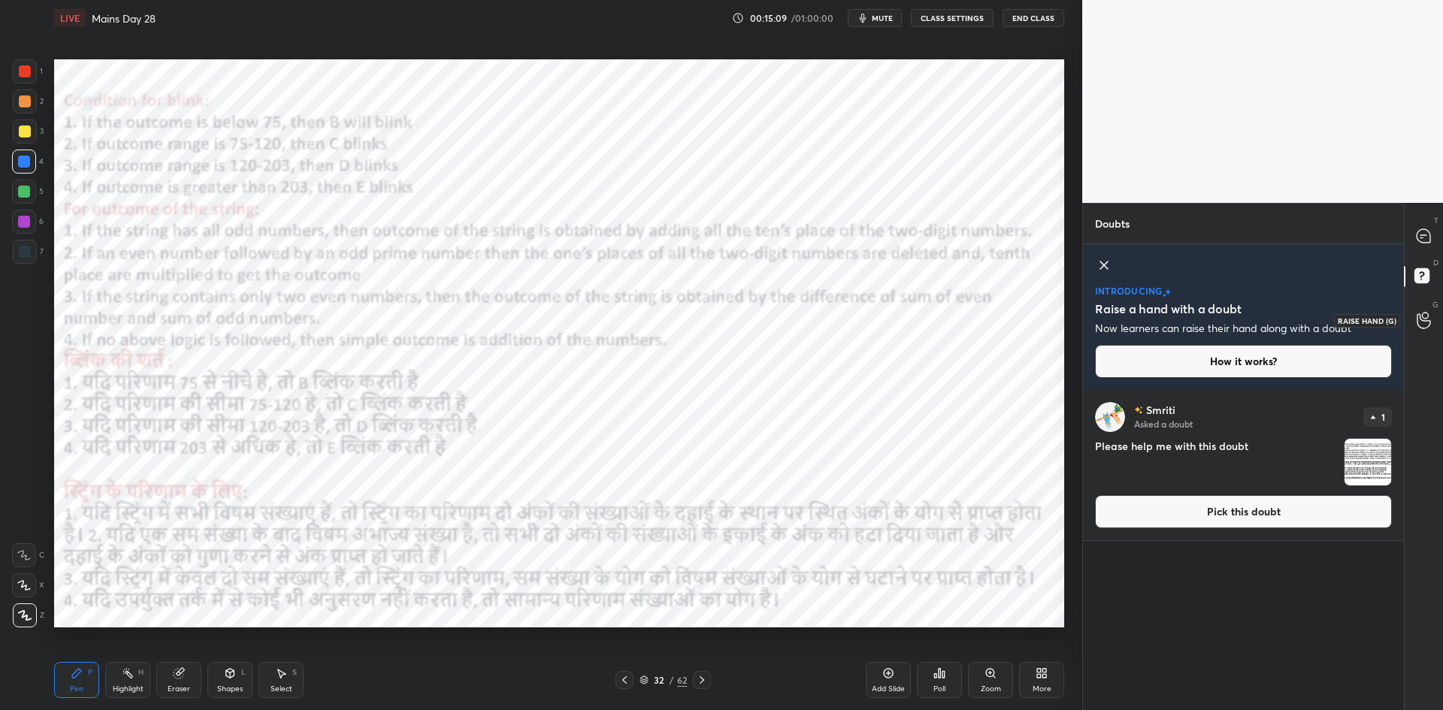
click at [1419, 318] on icon at bounding box center [1423, 320] width 14 height 17
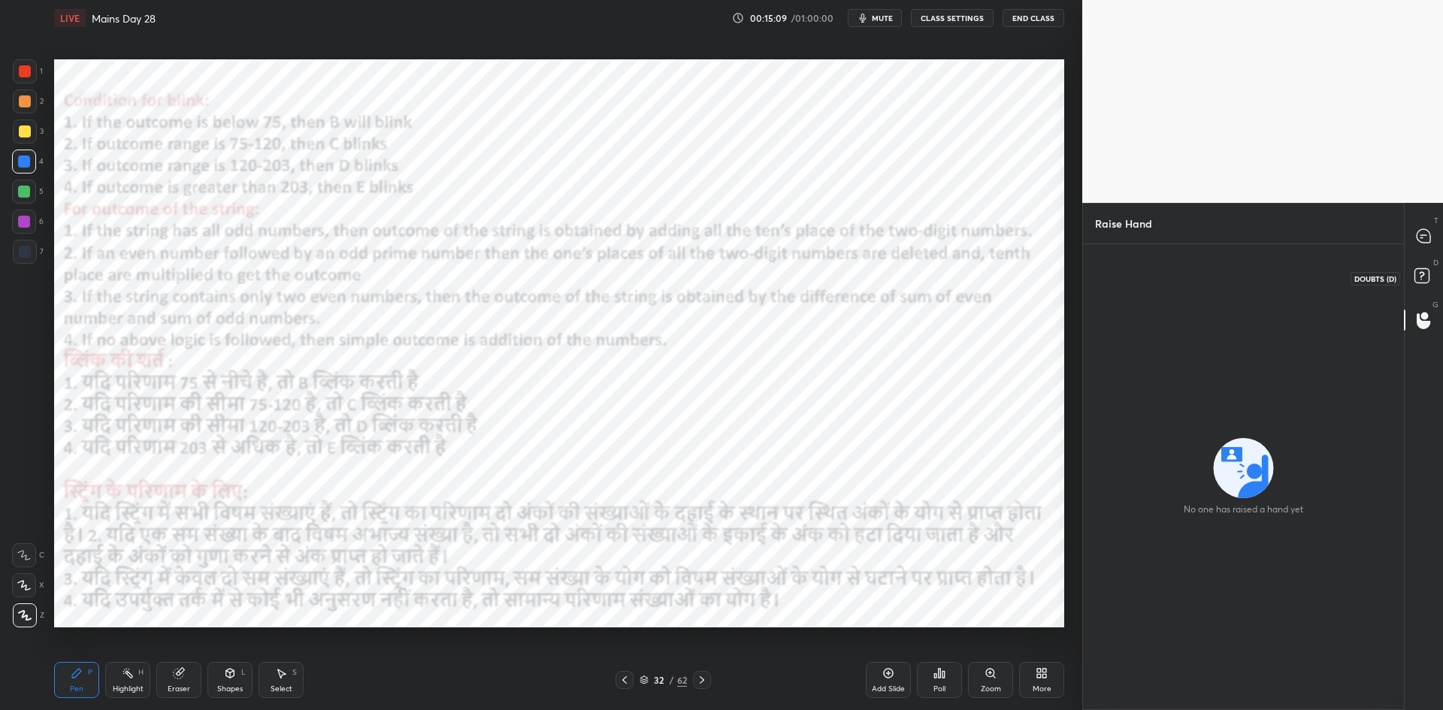
click at [1417, 285] on icon at bounding box center [1423, 278] width 27 height 27
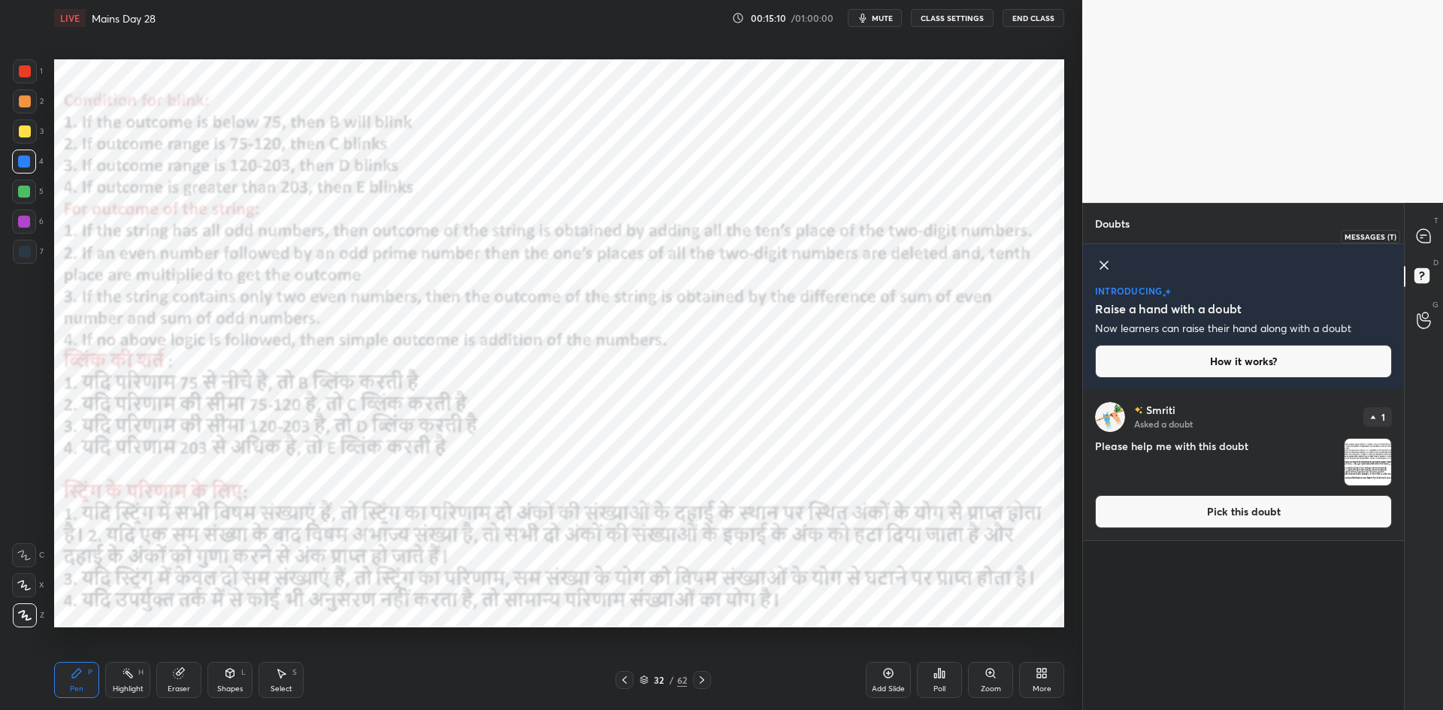
click at [1426, 247] on div at bounding box center [1424, 235] width 30 height 27
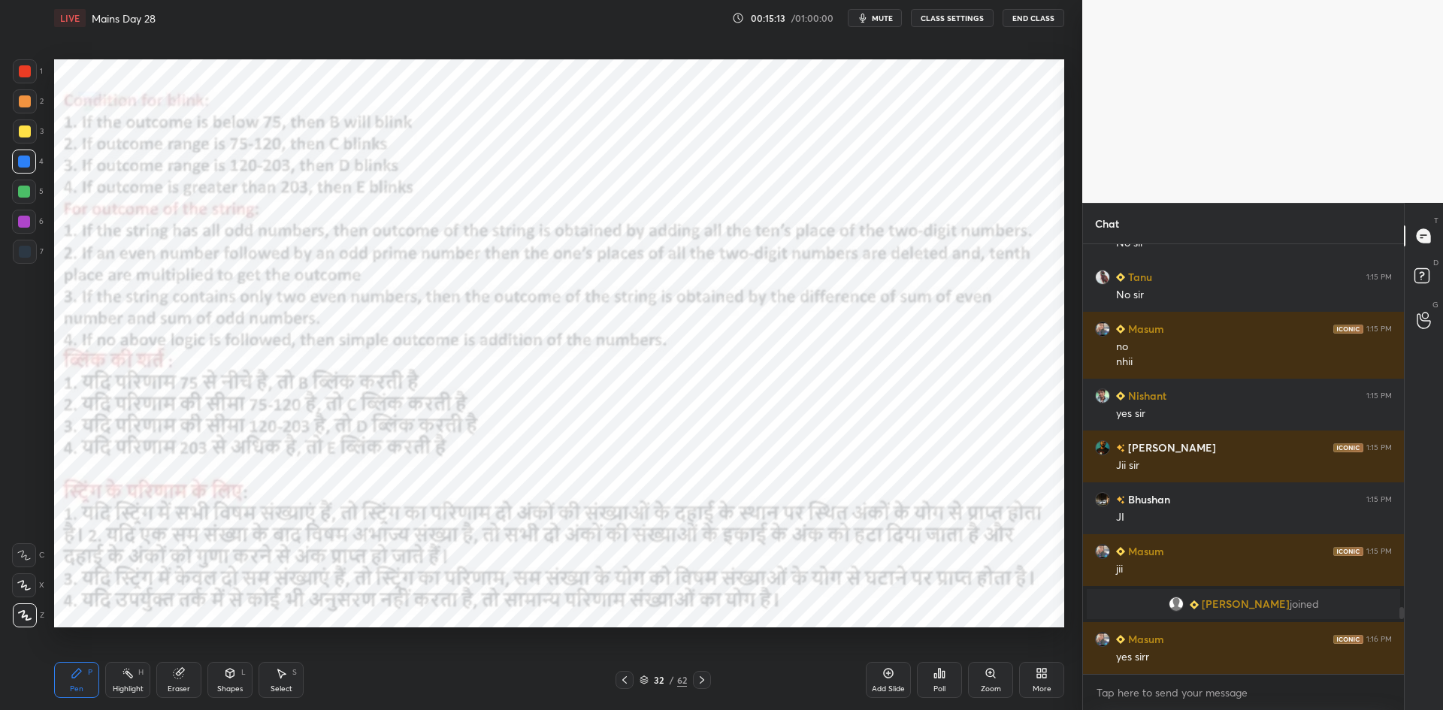
scroll to position [2397, 0]
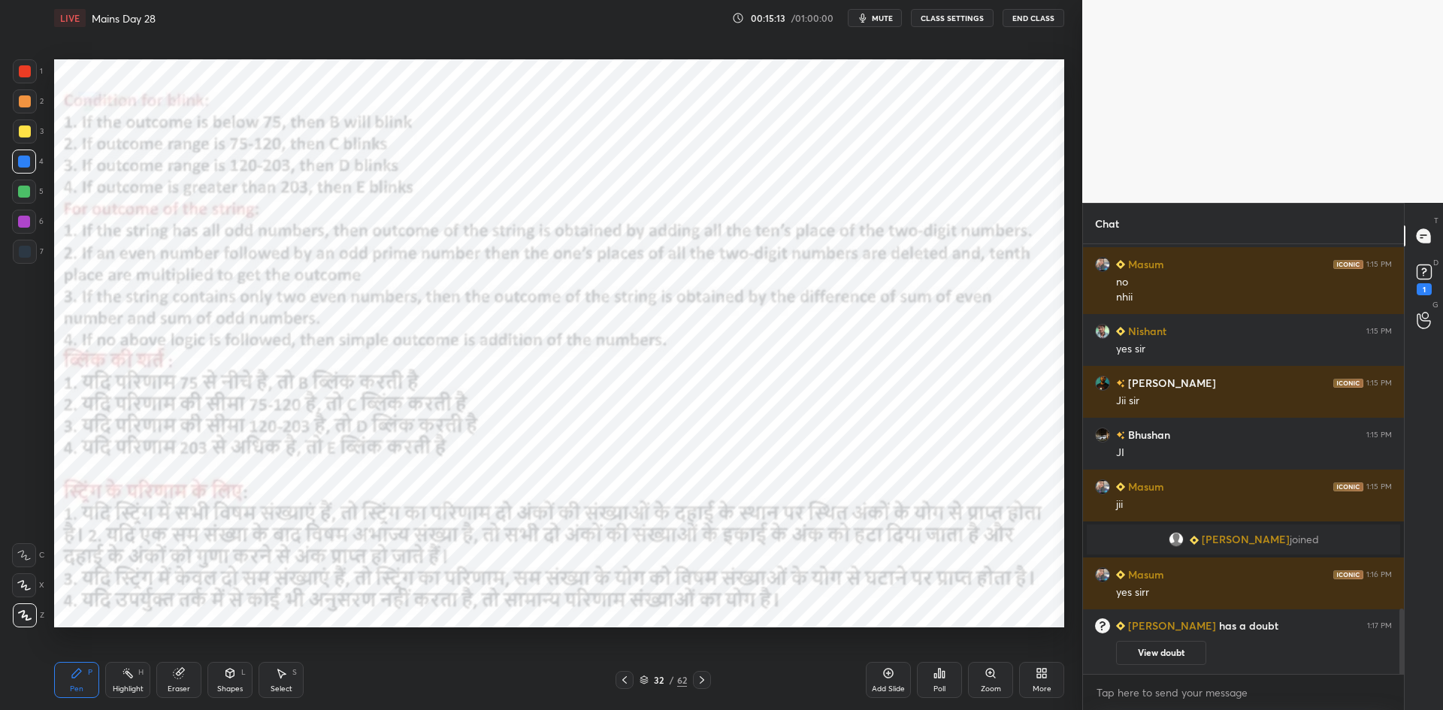
click at [933, 673] on icon at bounding box center [939, 673] width 12 height 12
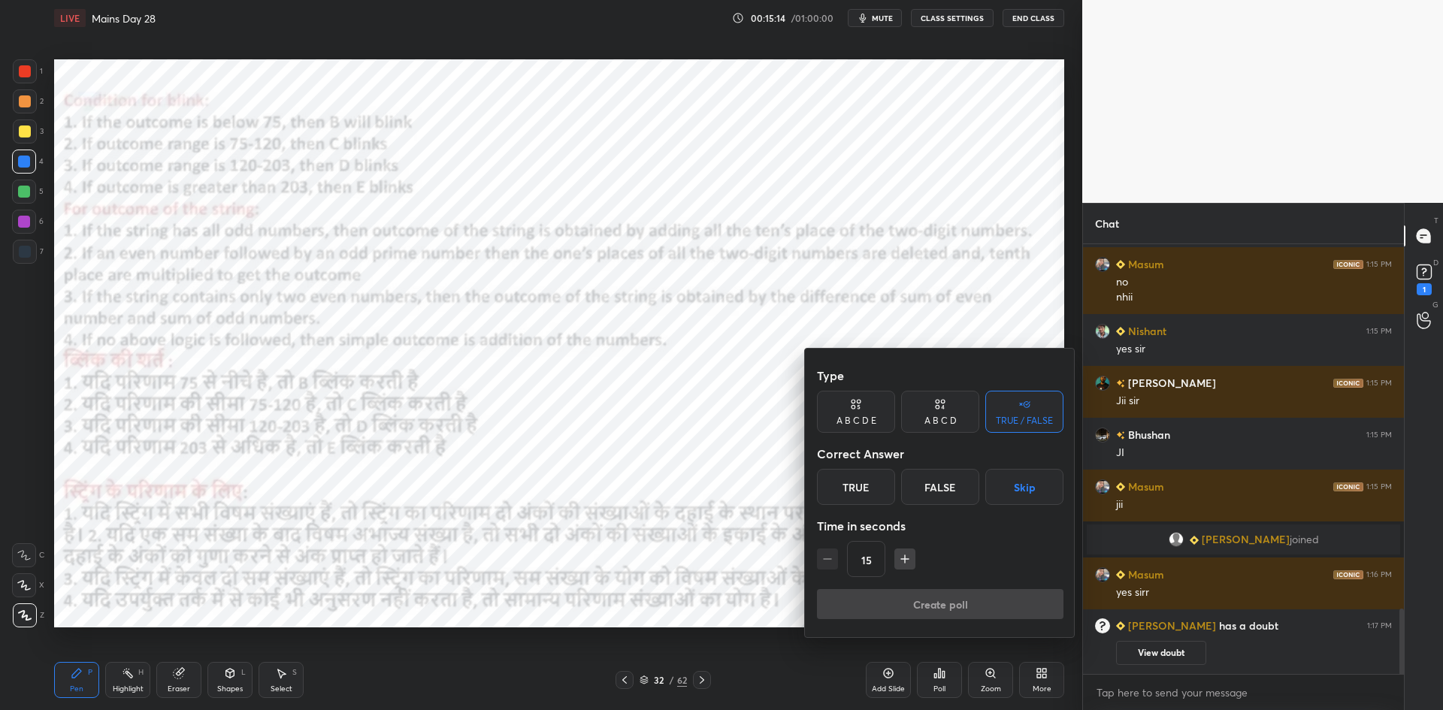
click at [1025, 495] on button "Skip" at bounding box center [1024, 487] width 78 height 36
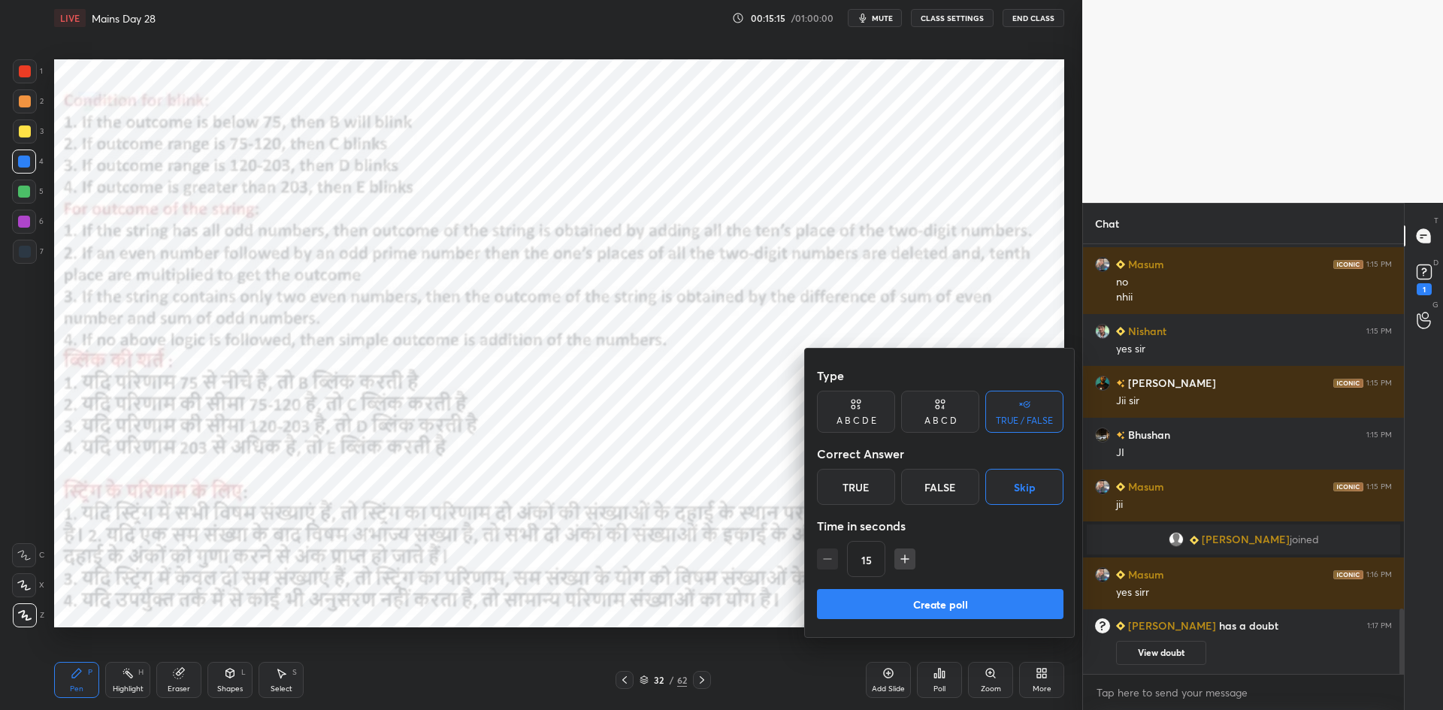
click at [954, 606] on button "Create poll" at bounding box center [940, 604] width 246 height 30
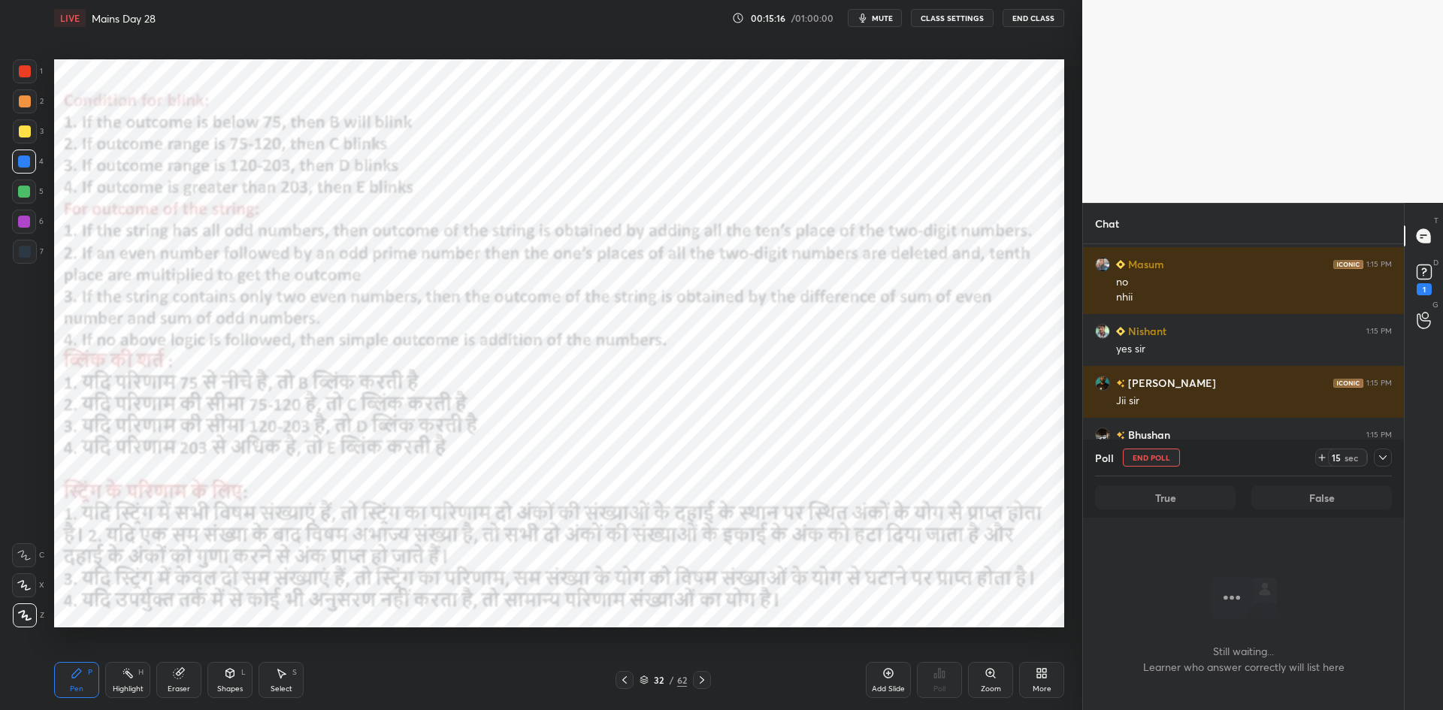
scroll to position [237, 316]
click at [1168, 452] on button "End Poll" at bounding box center [1151, 458] width 57 height 18
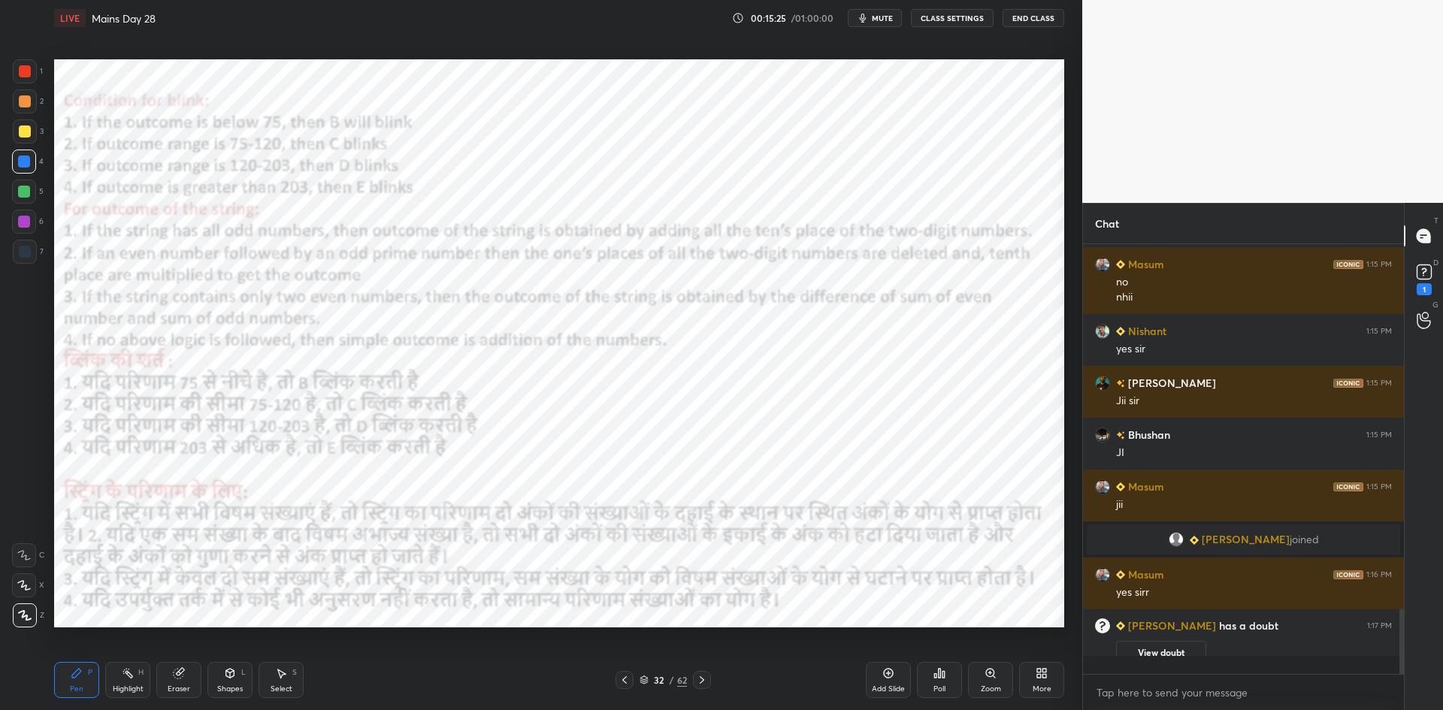
scroll to position [5, 5]
click at [708, 681] on div at bounding box center [702, 680] width 18 height 18
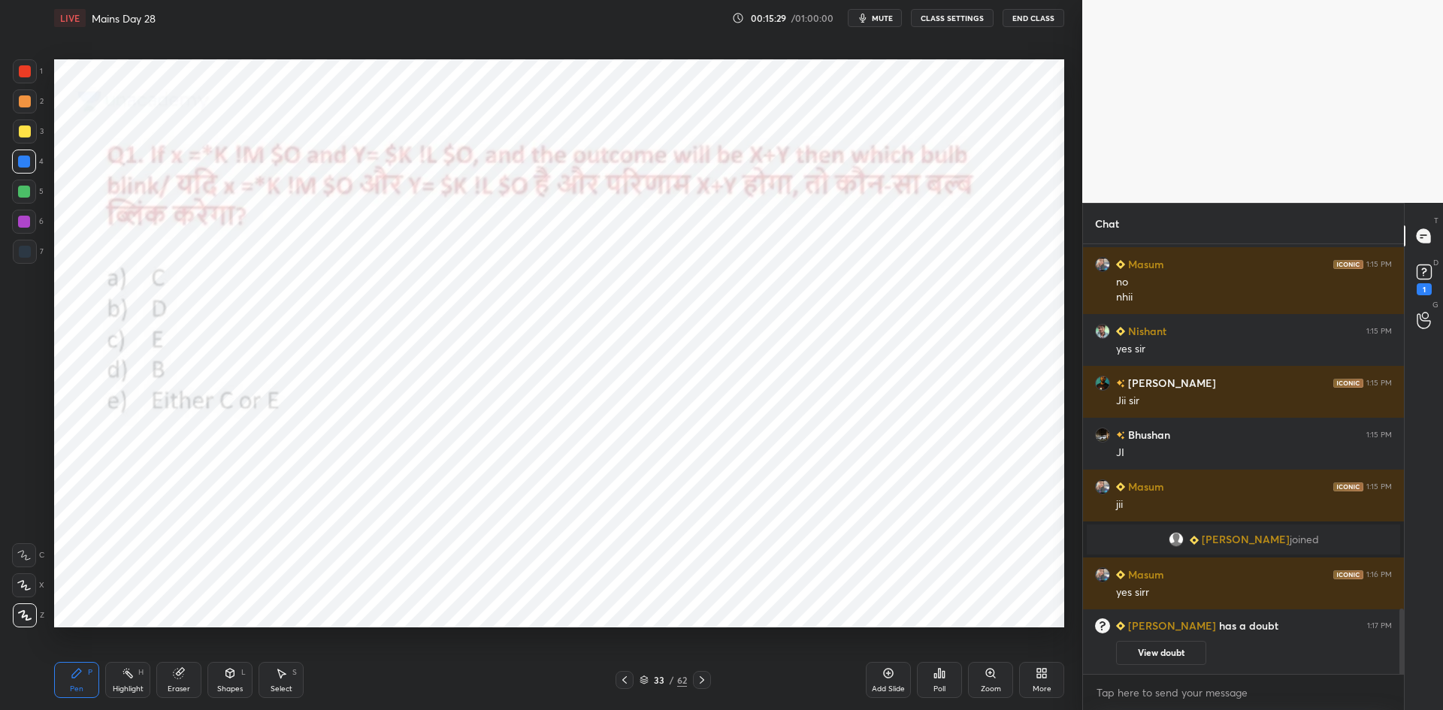
click at [884, 17] on span "mute" at bounding box center [882, 18] width 21 height 11
click at [891, 23] on button "unmute" at bounding box center [875, 18] width 54 height 18
click at [931, 675] on div "Poll" at bounding box center [939, 680] width 45 height 36
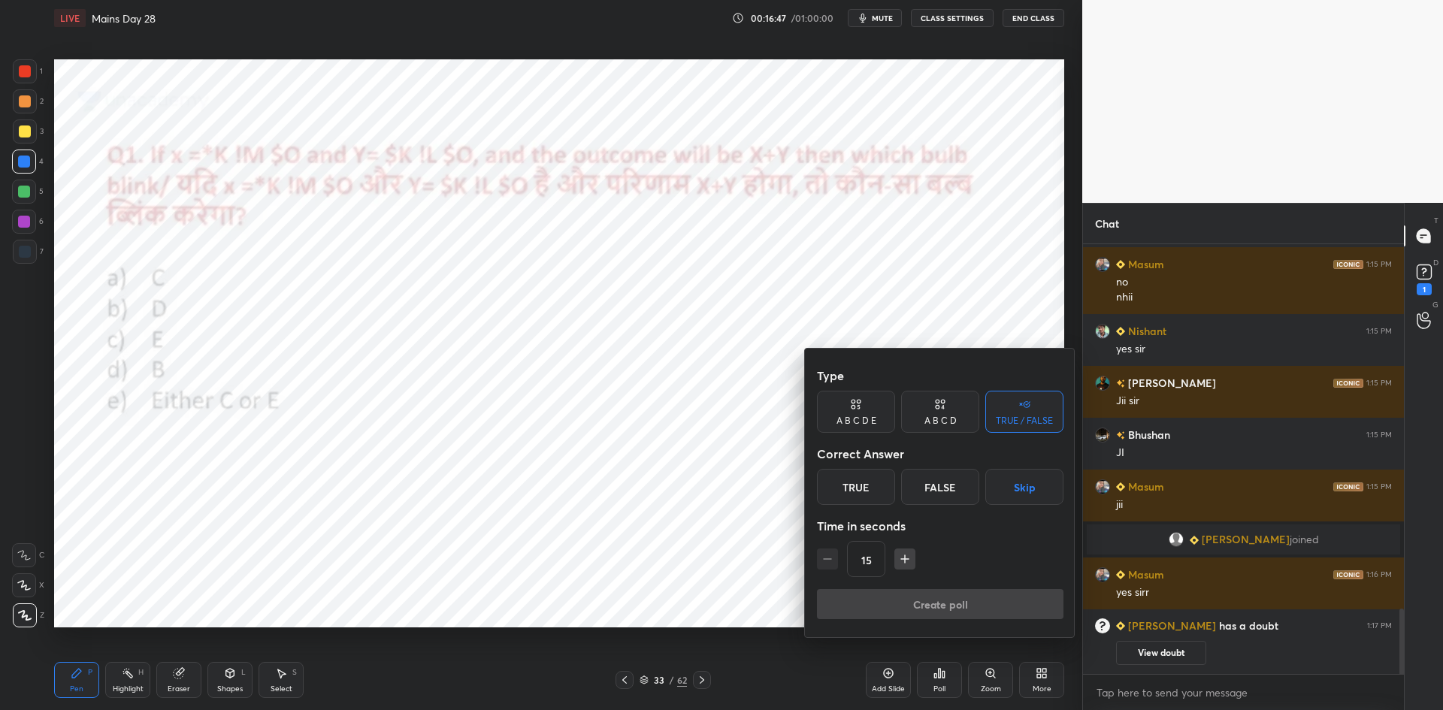
click at [1025, 498] on button "Skip" at bounding box center [1024, 487] width 78 height 36
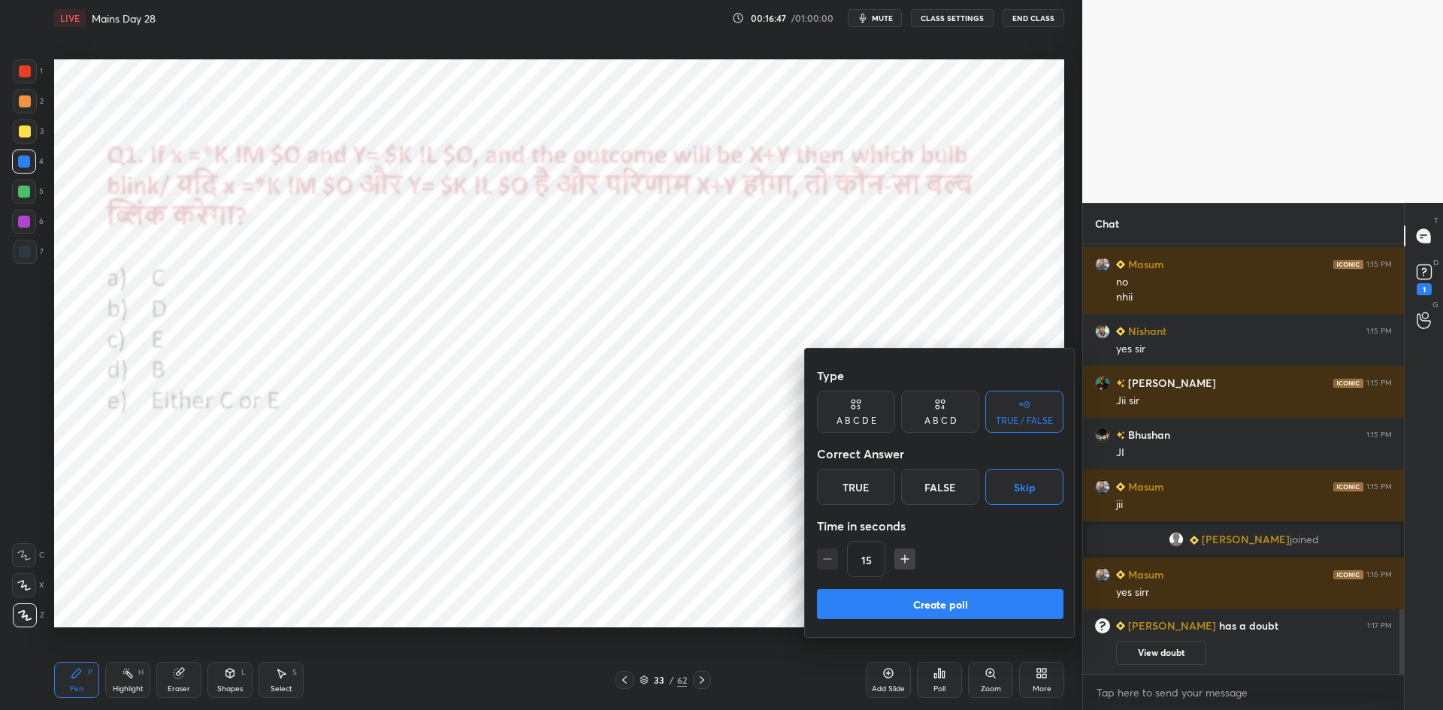
click at [965, 615] on button "Create poll" at bounding box center [940, 604] width 246 height 30
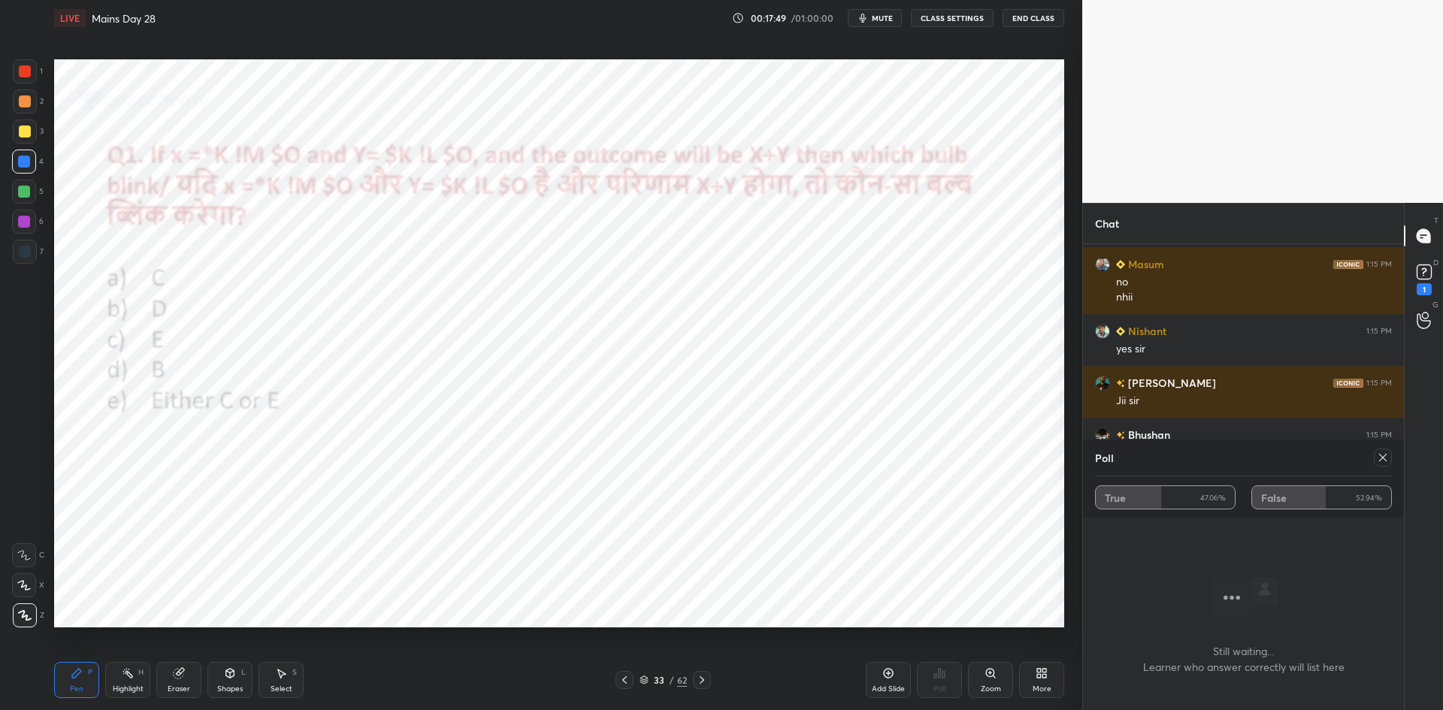
scroll to position [347, 316]
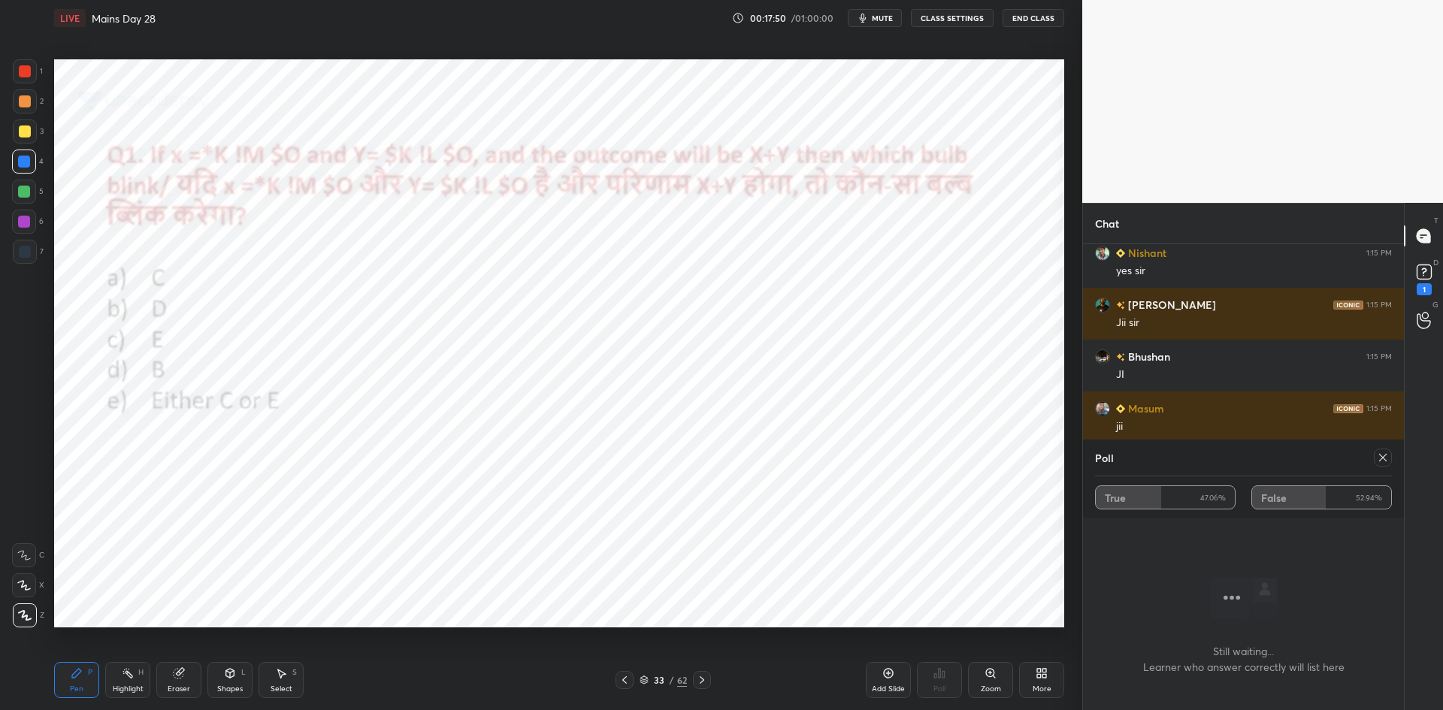
click at [1385, 455] on icon at bounding box center [1383, 458] width 12 height 12
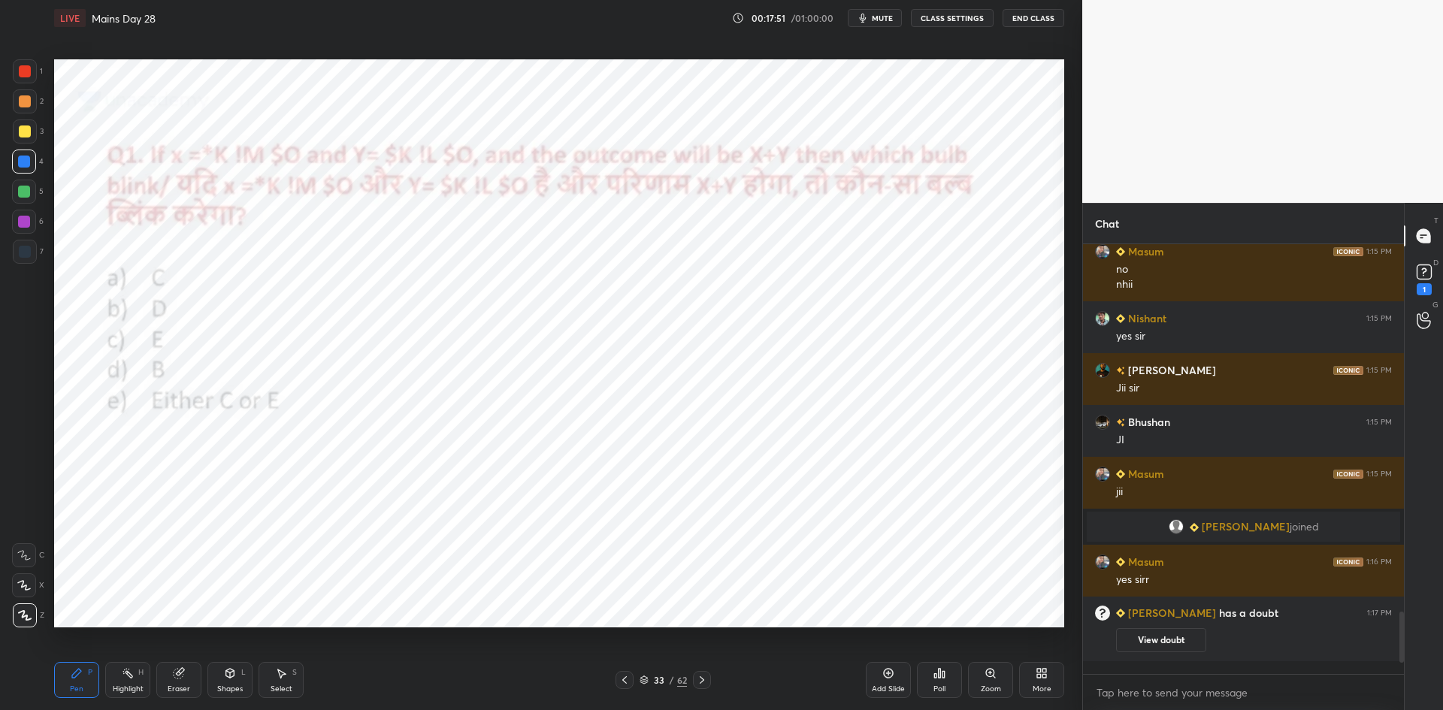
scroll to position [5, 5]
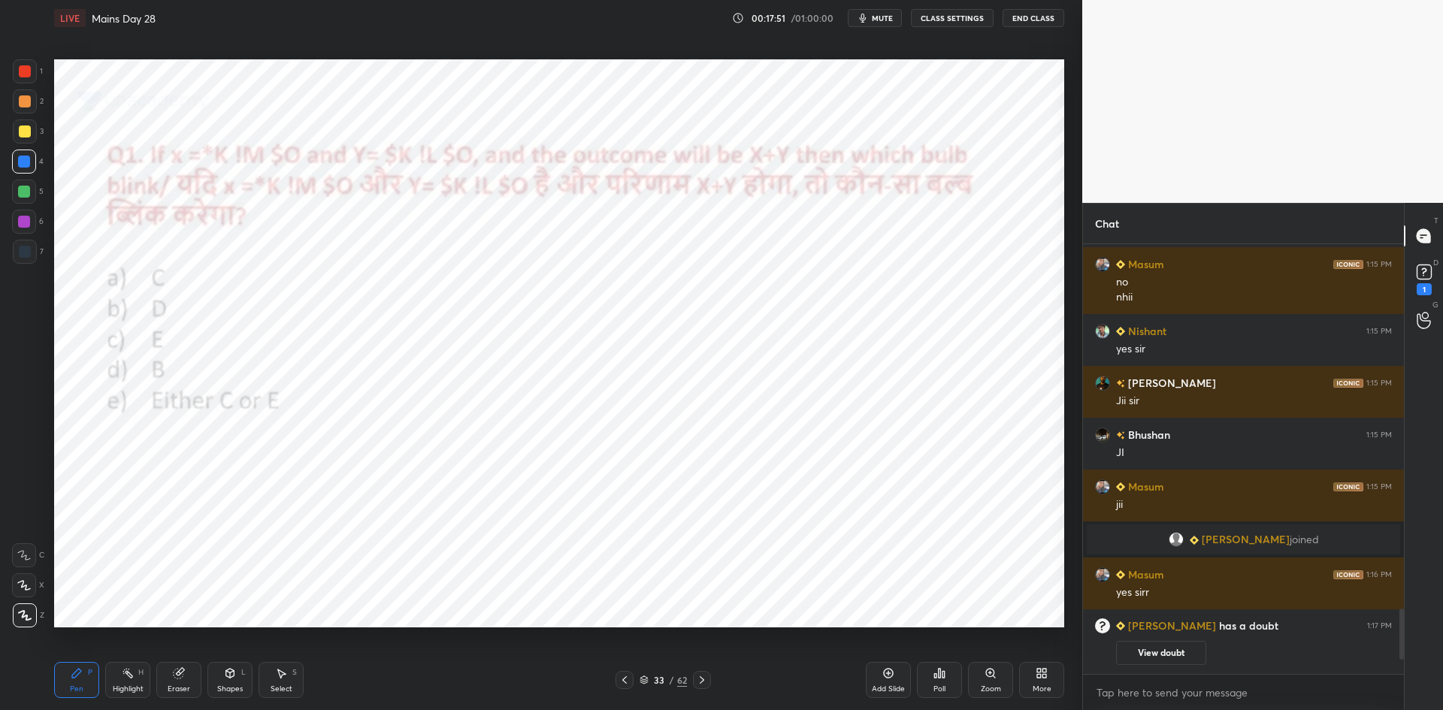
click at [942, 673] on icon at bounding box center [943, 674] width 2 height 7
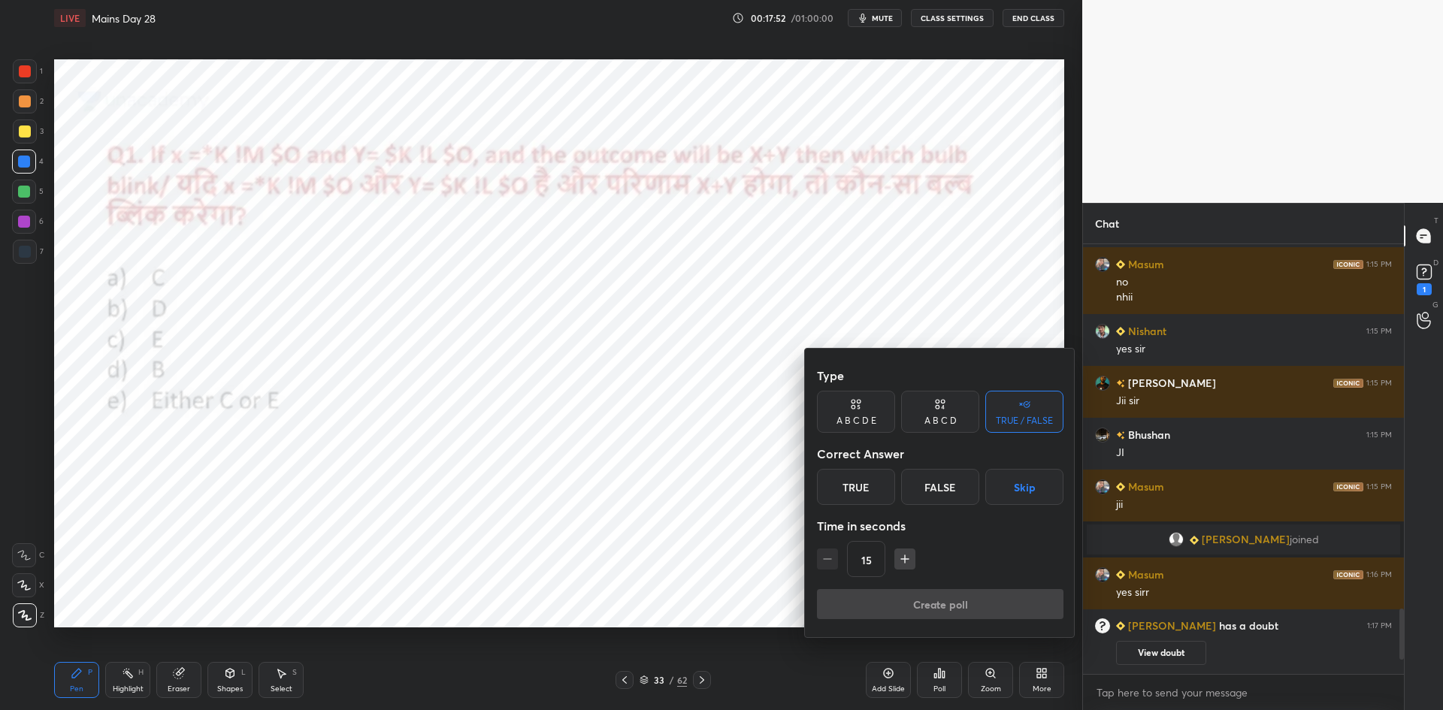
click at [863, 422] on div "A B C D E" at bounding box center [856, 420] width 40 height 9
click at [1036, 494] on button "Skip" at bounding box center [1045, 487] width 36 height 36
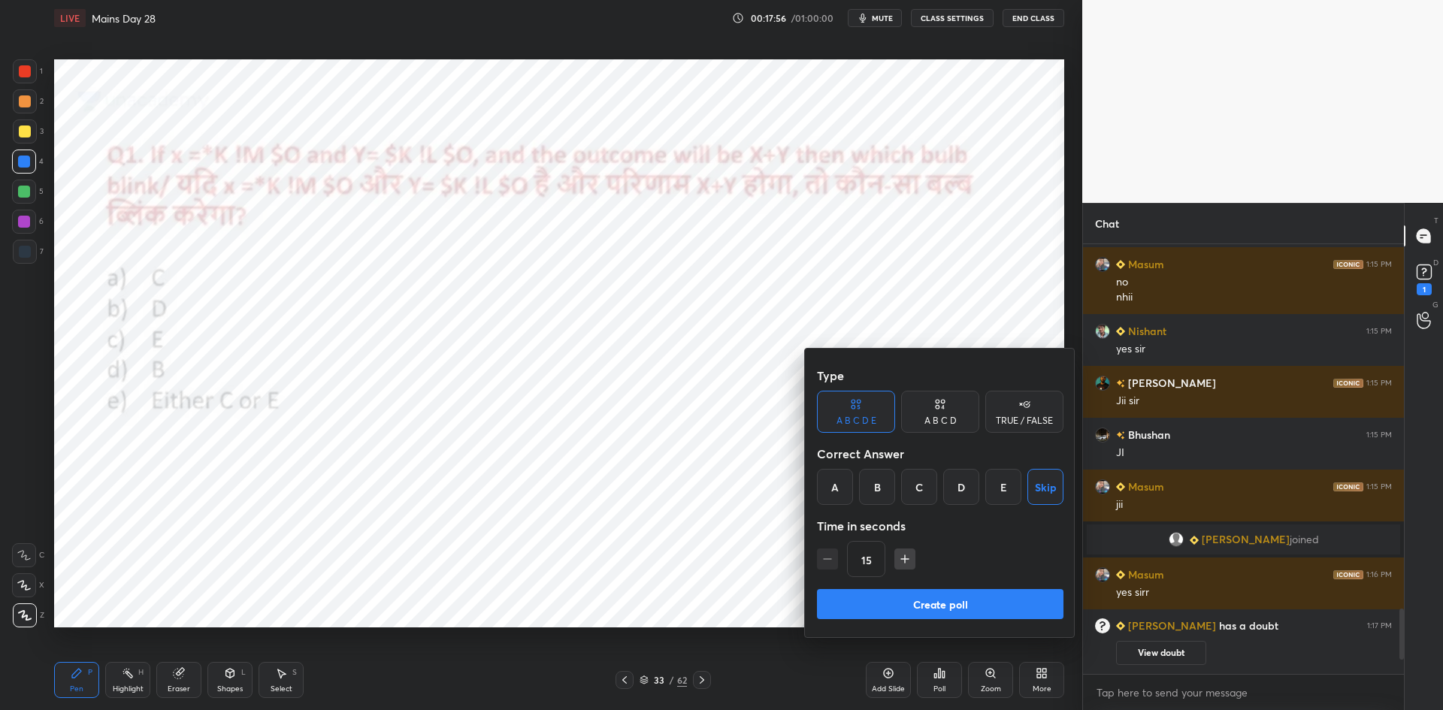
click at [917, 597] on button "Create poll" at bounding box center [940, 604] width 246 height 30
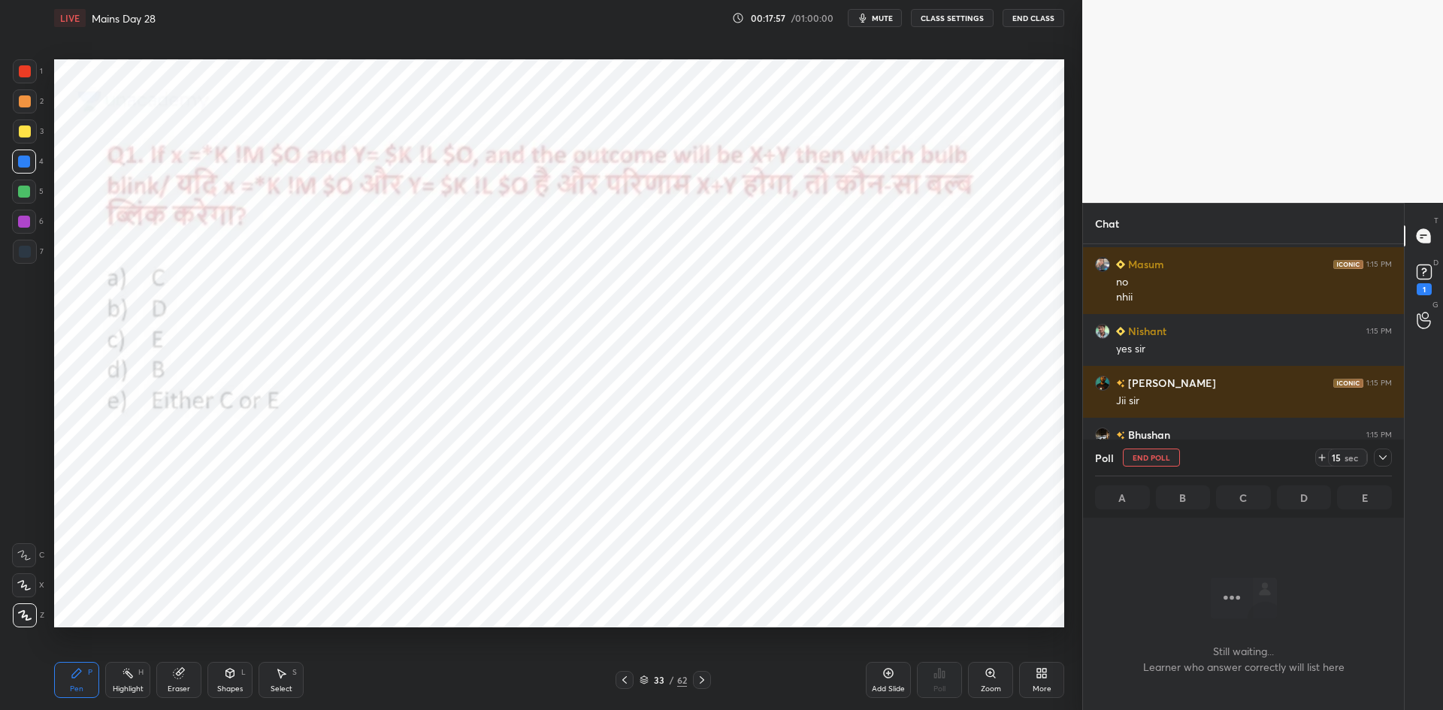
scroll to position [237, 316]
click at [26, 167] on div at bounding box center [24, 162] width 12 height 12
click at [1381, 458] on icon at bounding box center [1383, 458] width 12 height 12
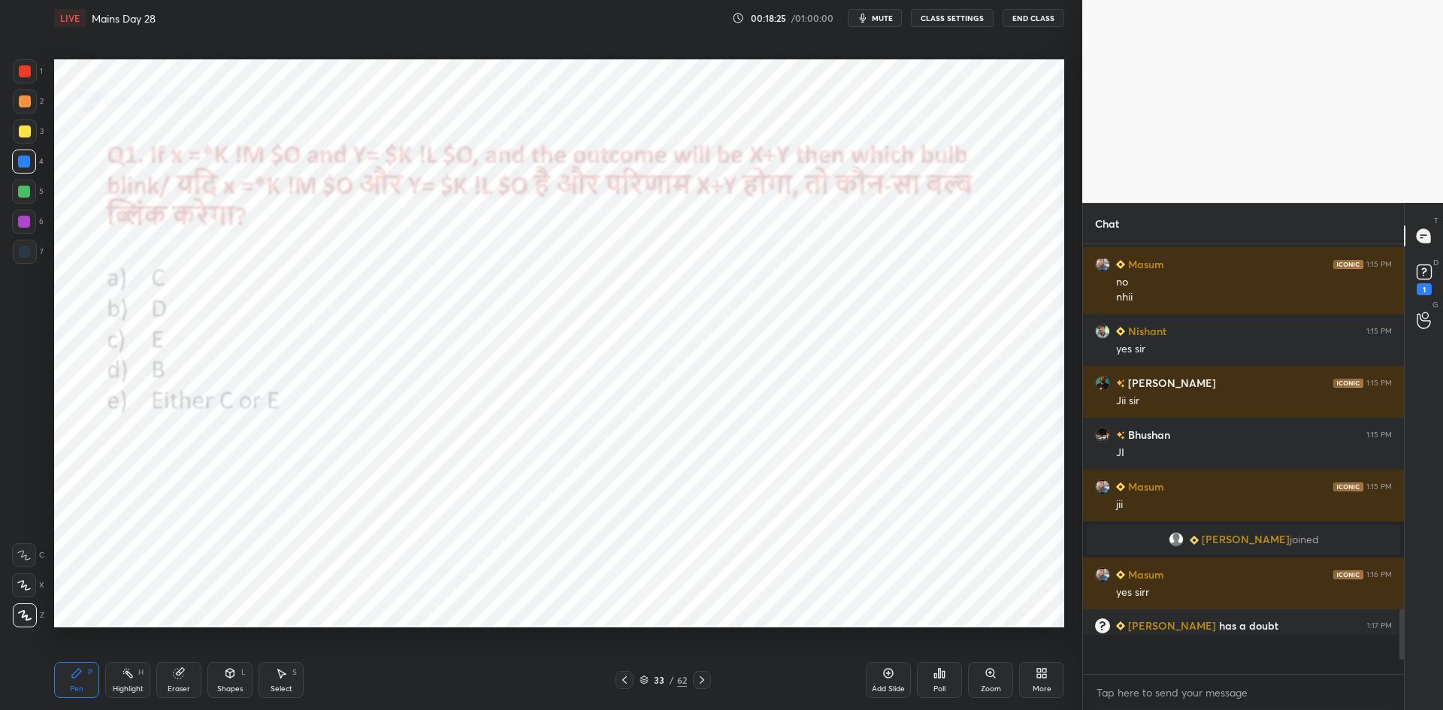
scroll to position [5, 5]
click at [621, 680] on icon at bounding box center [624, 680] width 12 height 12
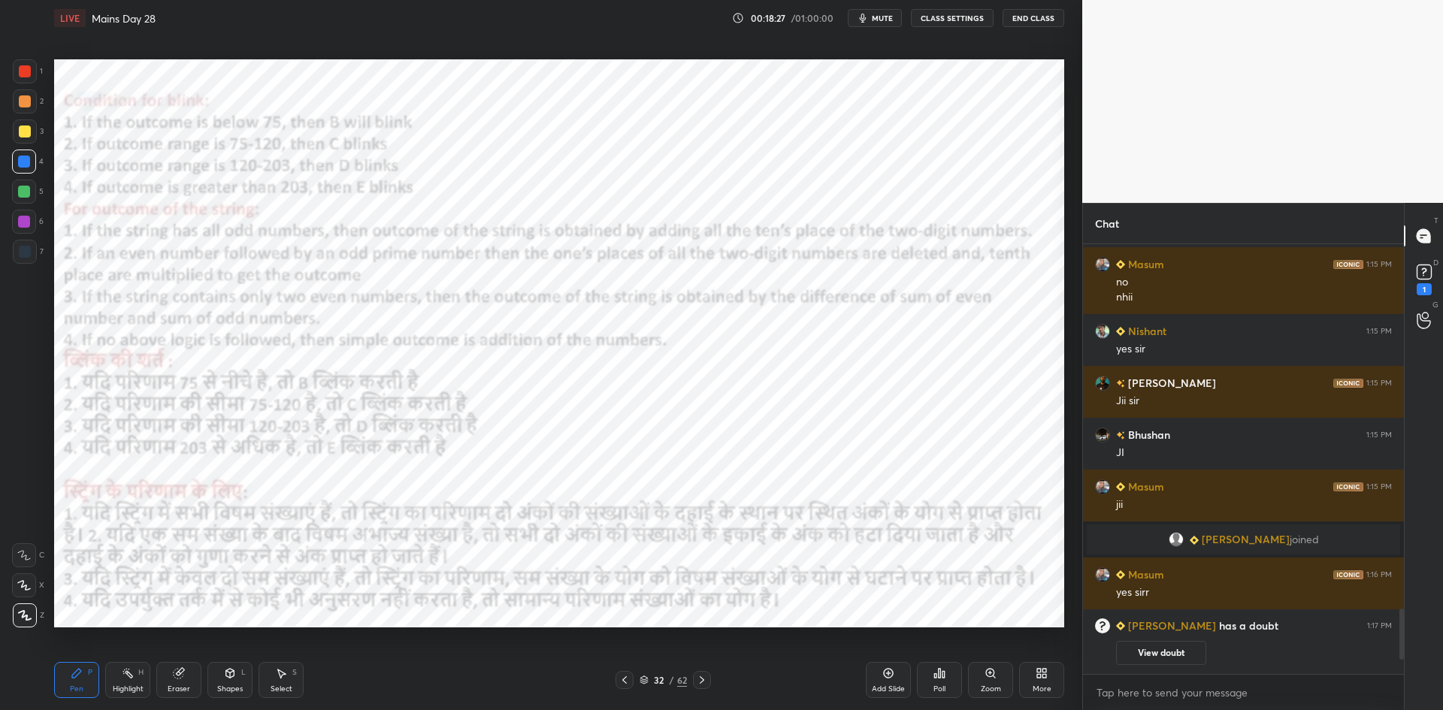
click at [624, 682] on icon at bounding box center [624, 680] width 5 height 8
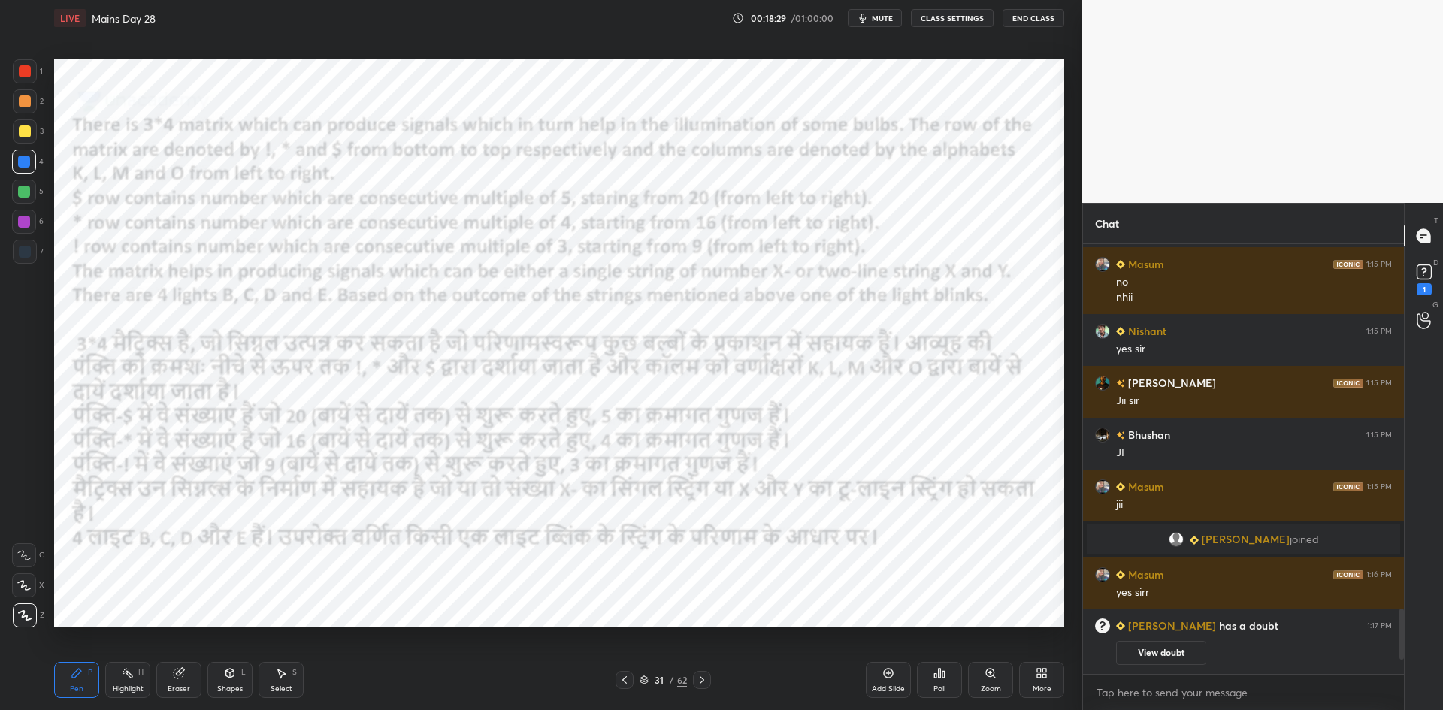
click at [887, 676] on icon at bounding box center [888, 673] width 12 height 12
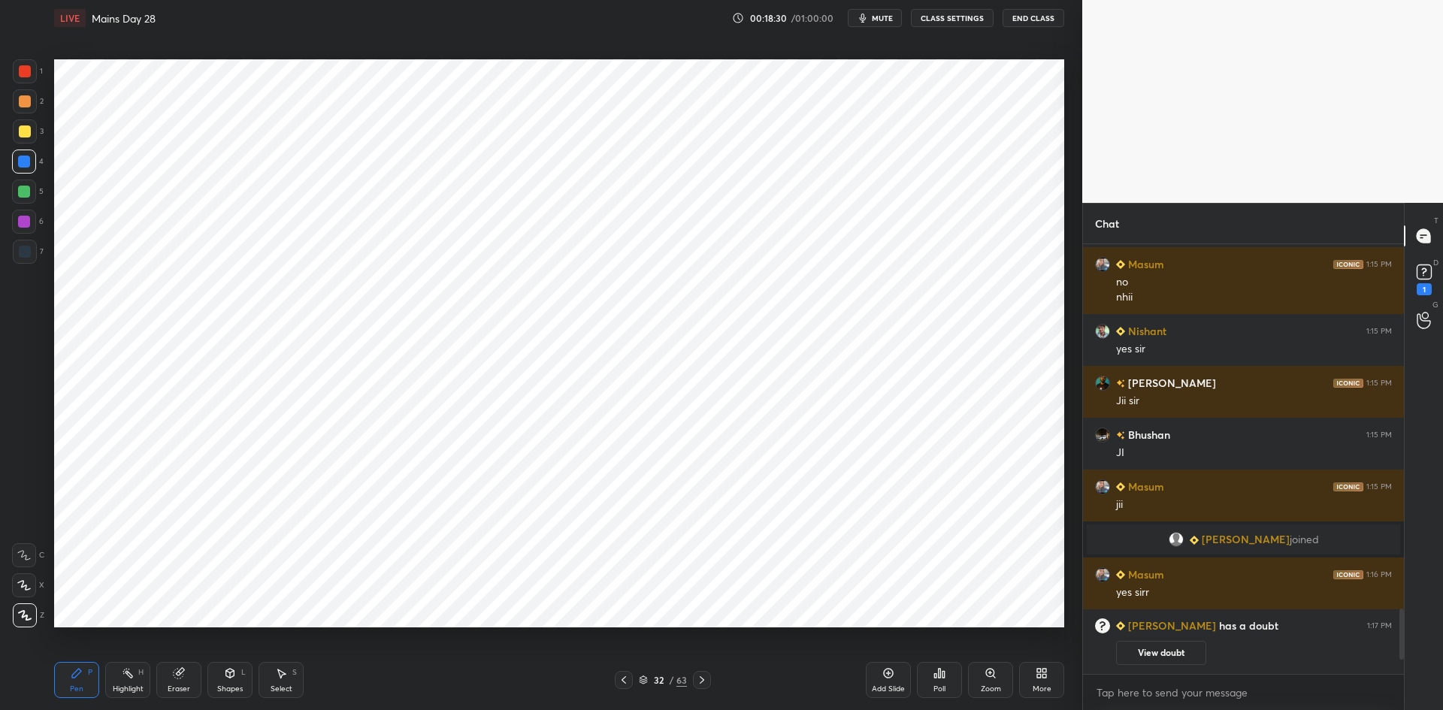
click at [219, 688] on div "Shapes" at bounding box center [230, 689] width 26 height 8
click at [622, 674] on icon at bounding box center [624, 680] width 12 height 12
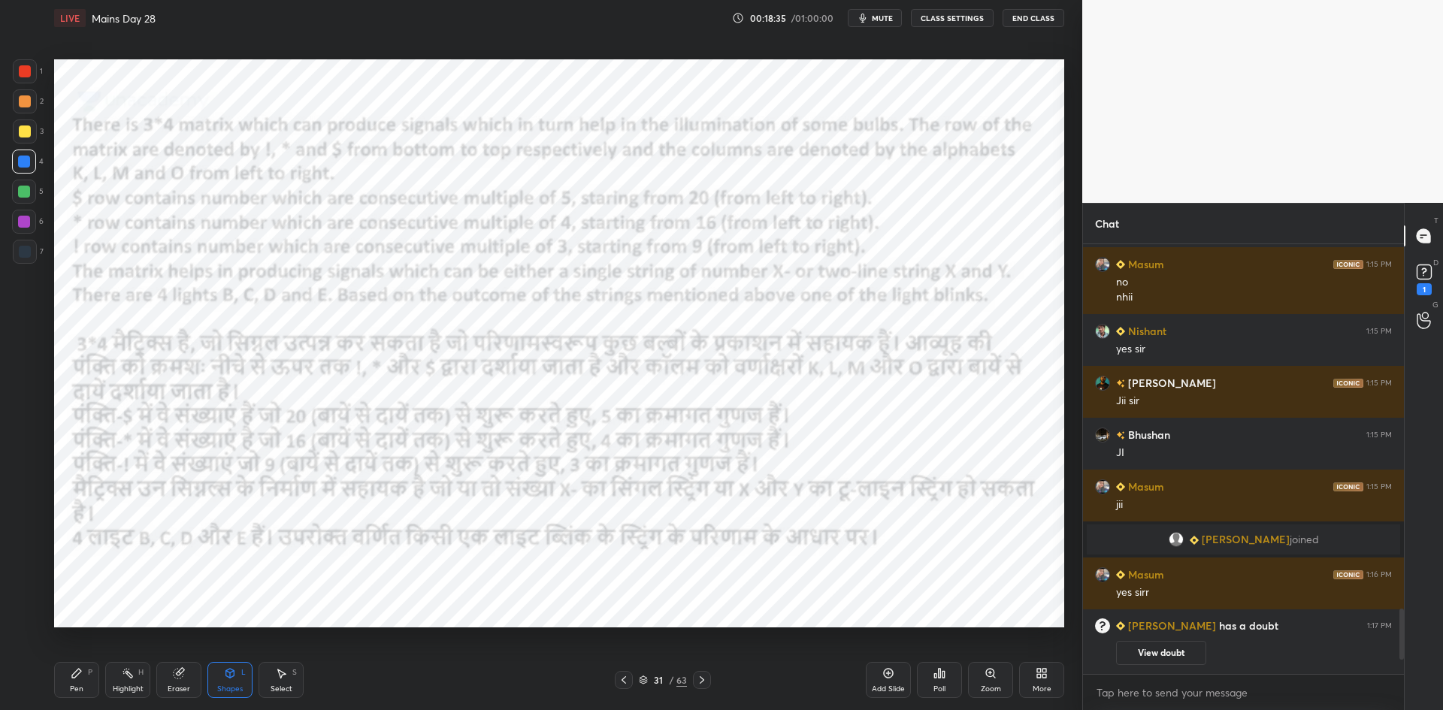
scroll to position [2121, 0]
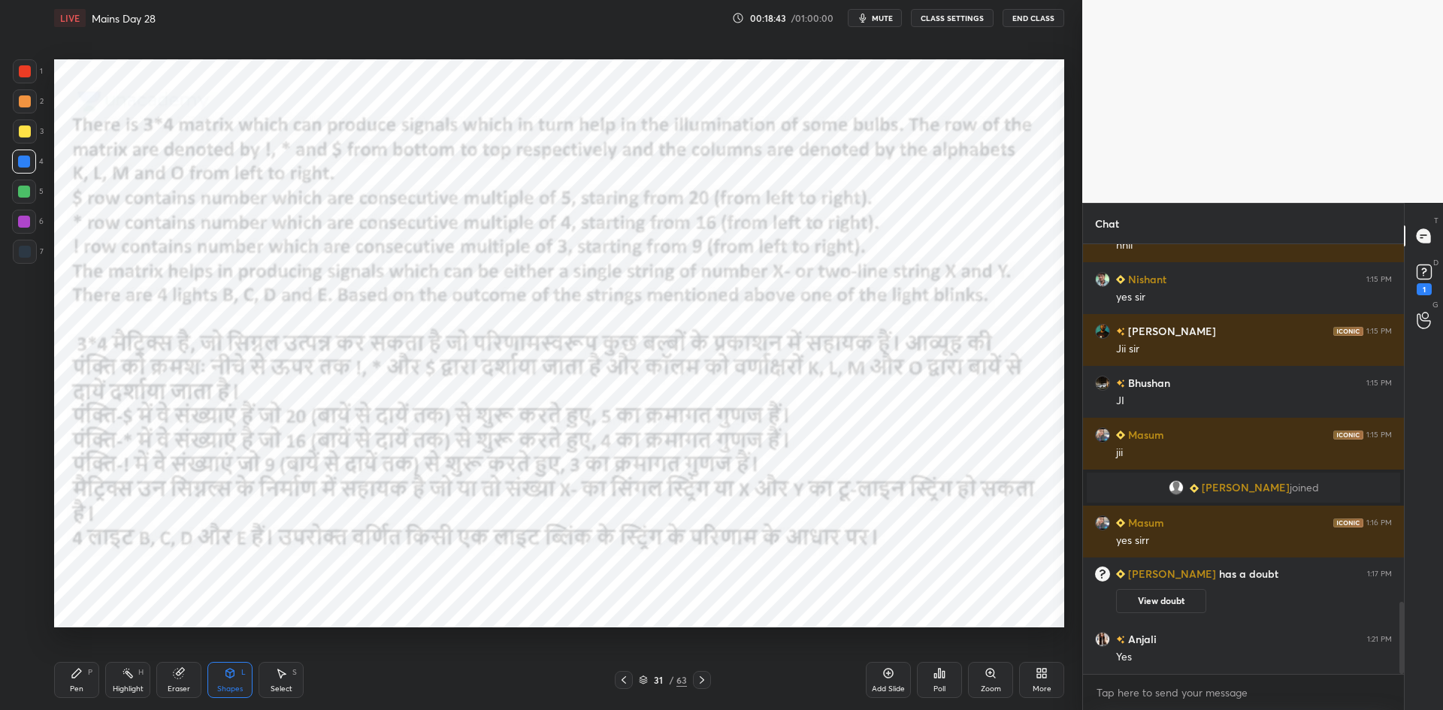
click at [711, 681] on div "31 / 63" at bounding box center [663, 680] width 406 height 18
click at [700, 683] on icon at bounding box center [702, 680] width 5 height 8
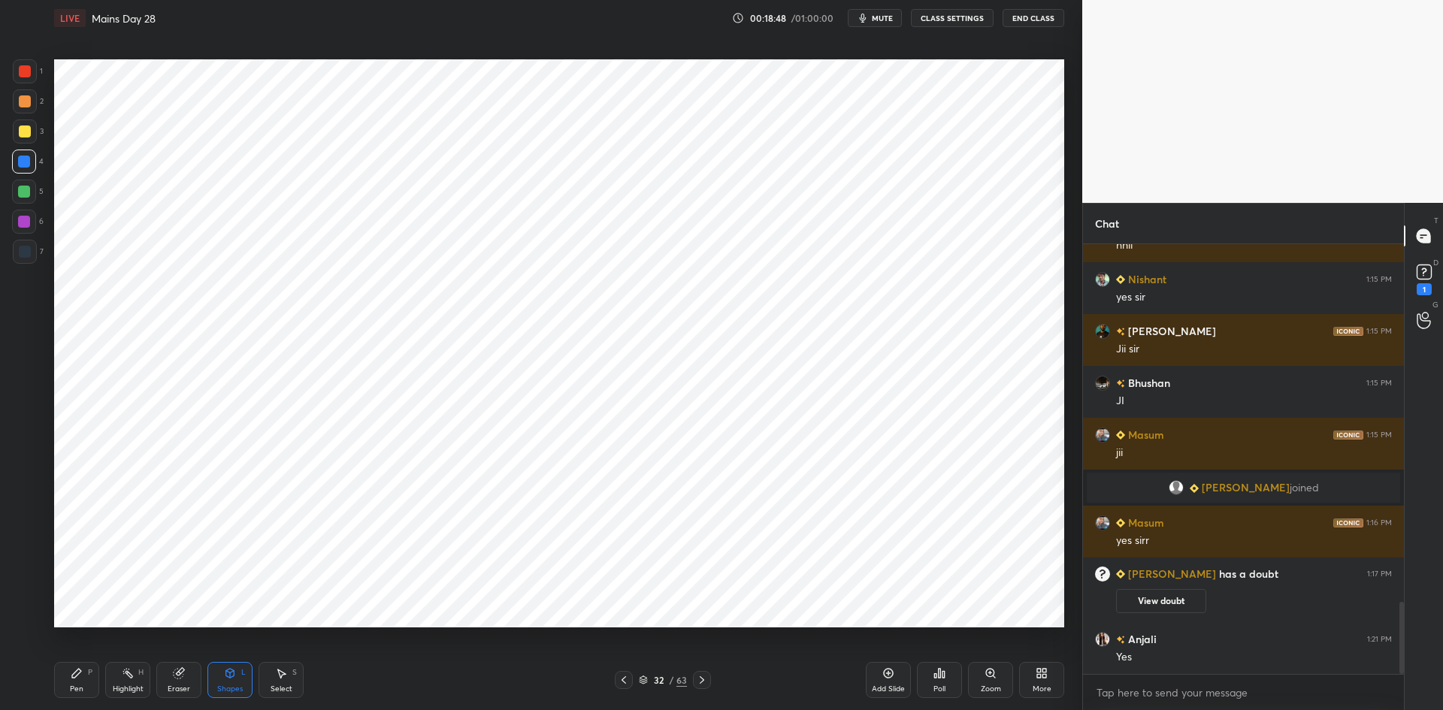
click at [231, 695] on div "Shapes L" at bounding box center [229, 680] width 45 height 36
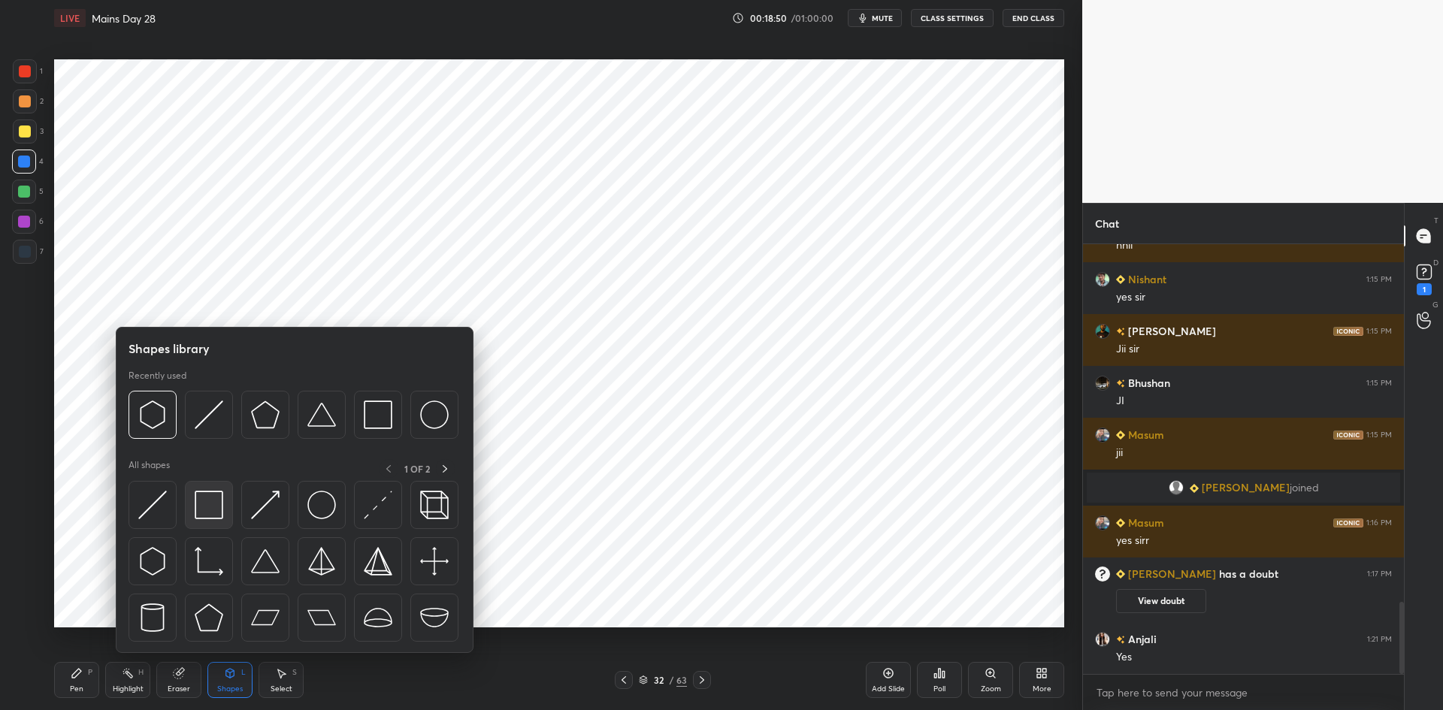
click at [214, 500] on img at bounding box center [209, 505] width 29 height 29
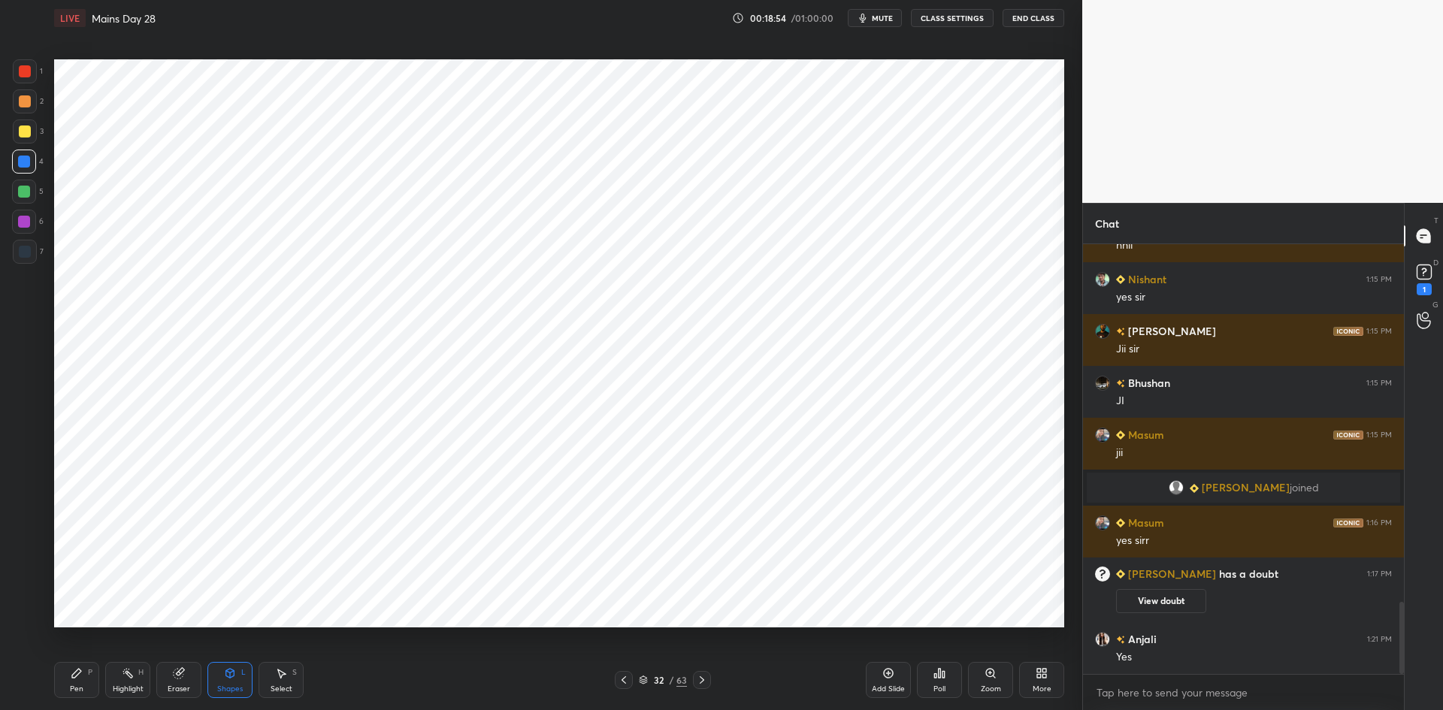
click at [246, 670] on div "Shapes L" at bounding box center [229, 680] width 45 height 36
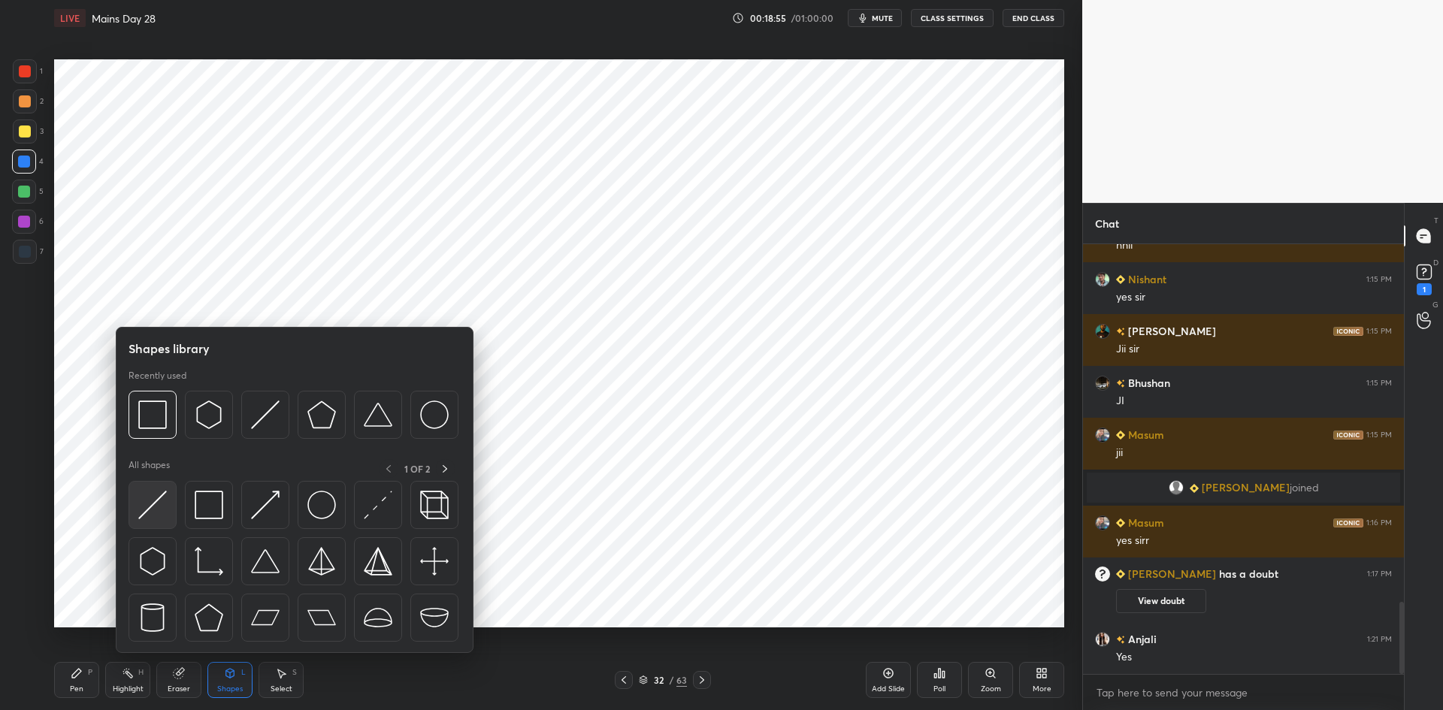
click at [162, 500] on img at bounding box center [152, 505] width 29 height 29
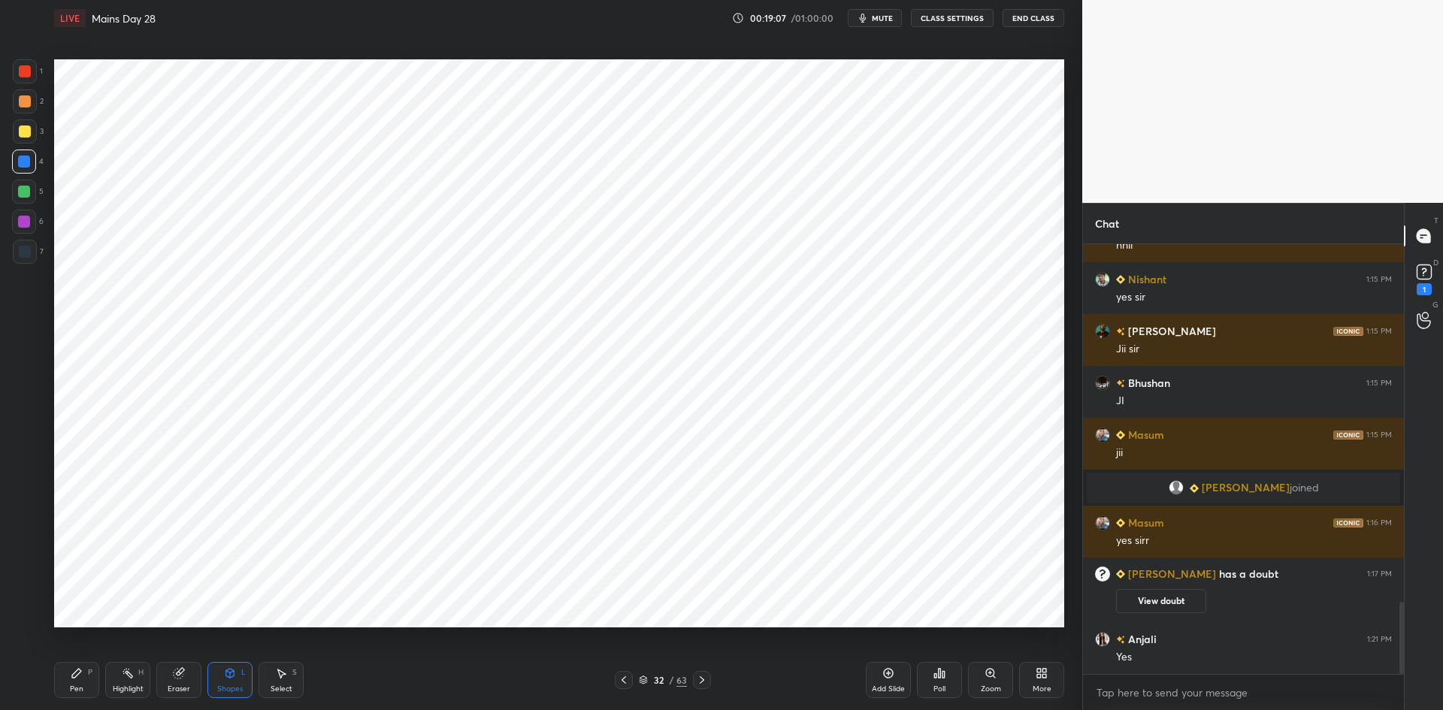
click at [87, 682] on div "Pen P" at bounding box center [76, 680] width 45 height 36
click at [626, 682] on icon at bounding box center [624, 680] width 12 height 12
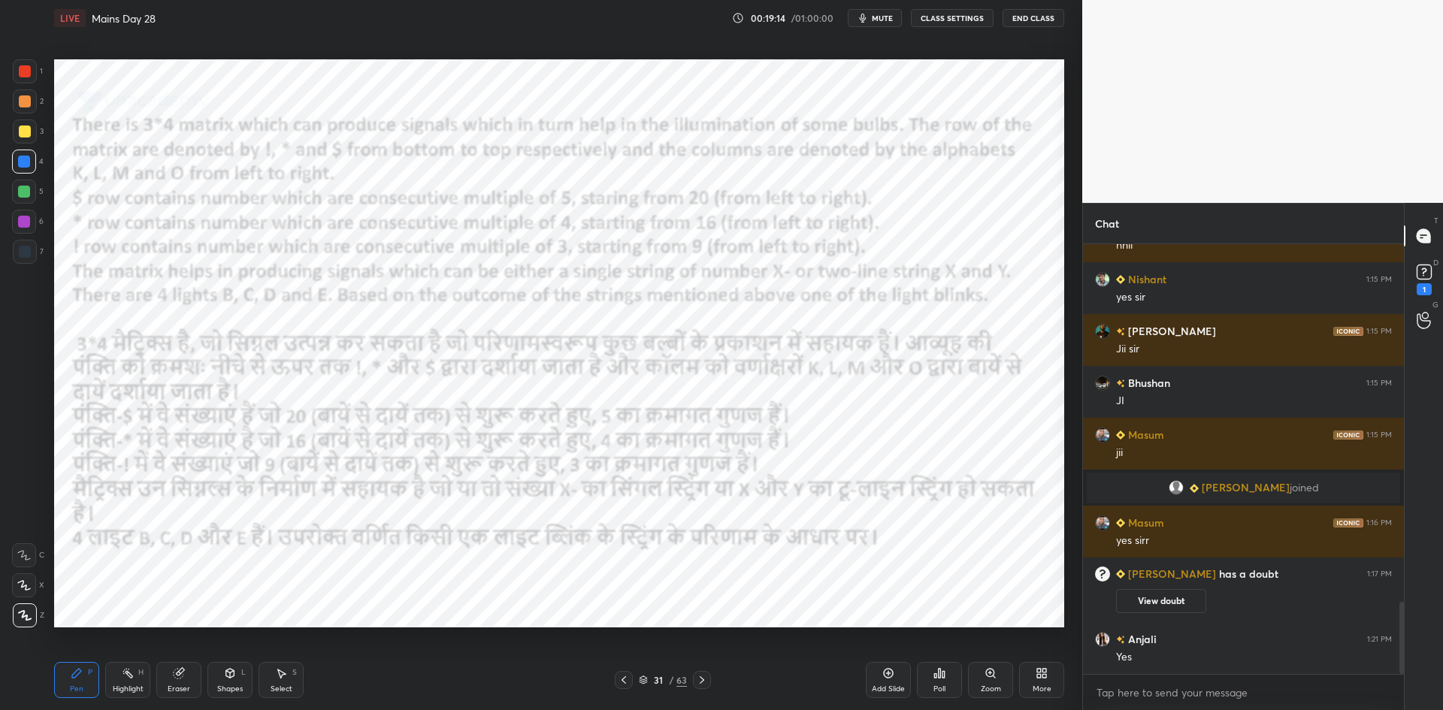
click at [705, 679] on icon at bounding box center [702, 680] width 12 height 12
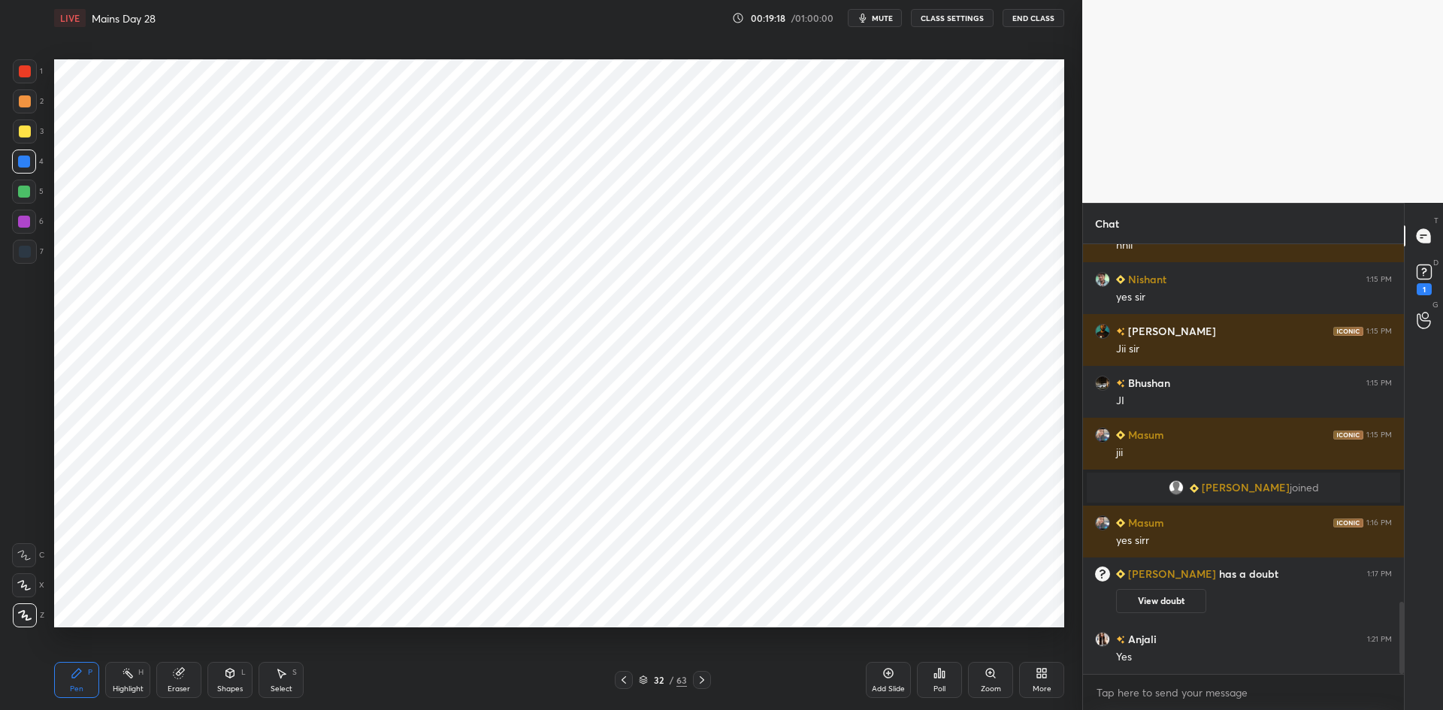
click at [27, 70] on div at bounding box center [25, 71] width 12 height 12
click at [622, 683] on icon at bounding box center [624, 680] width 12 height 12
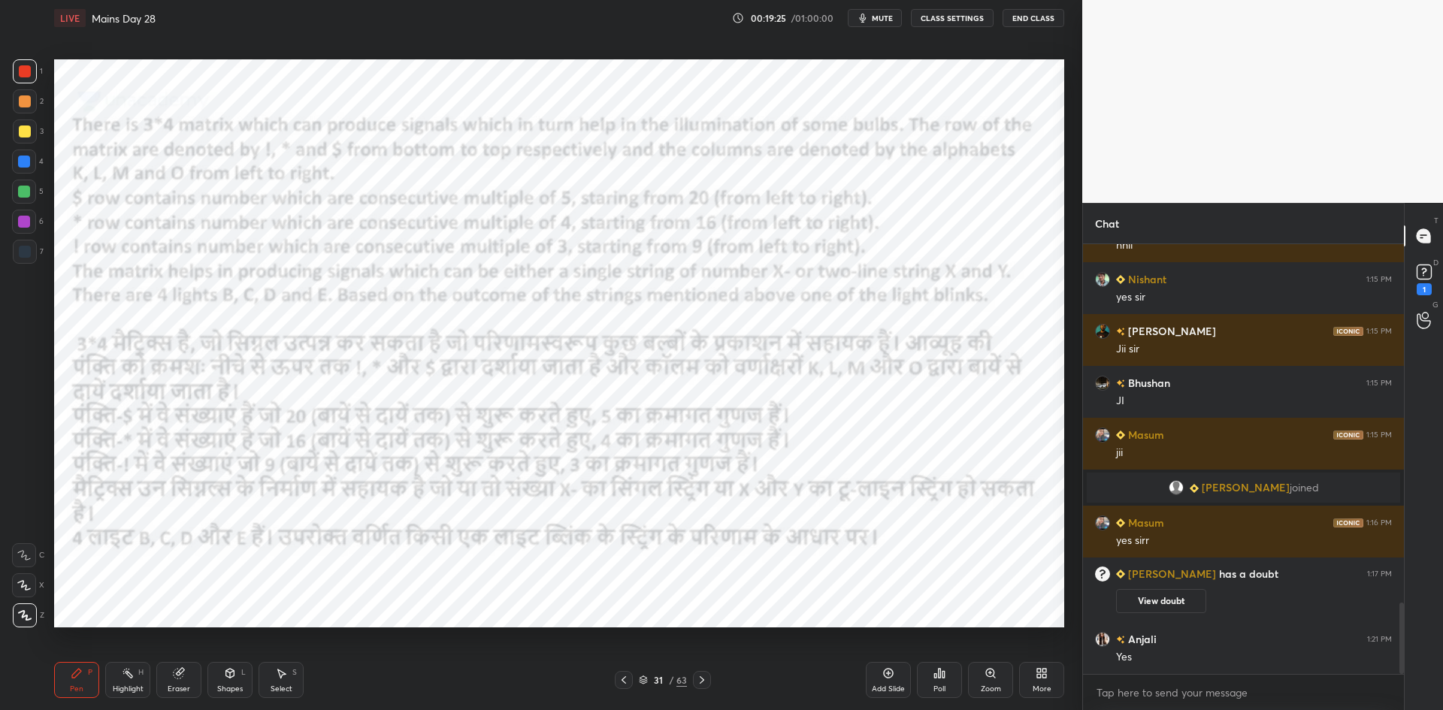
scroll to position [2157, 0]
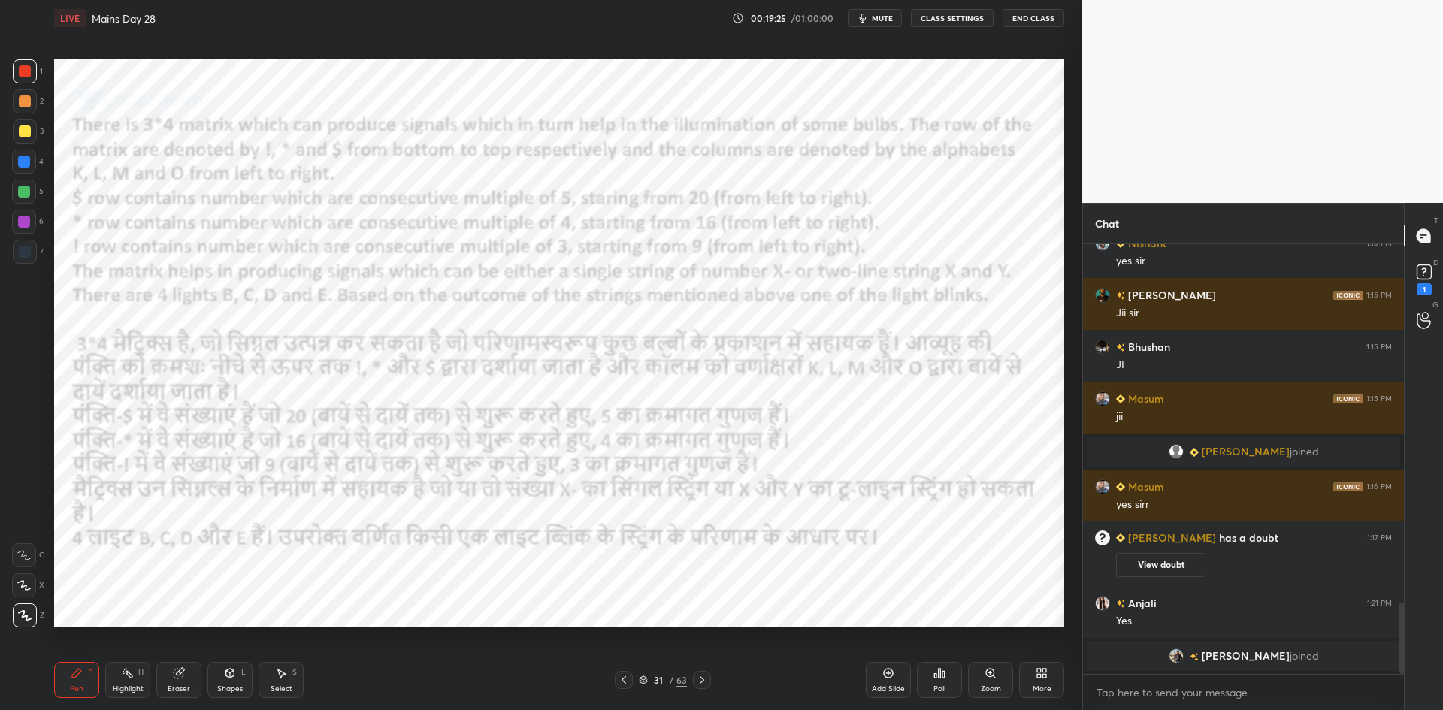
click at [703, 681] on icon at bounding box center [702, 680] width 12 height 12
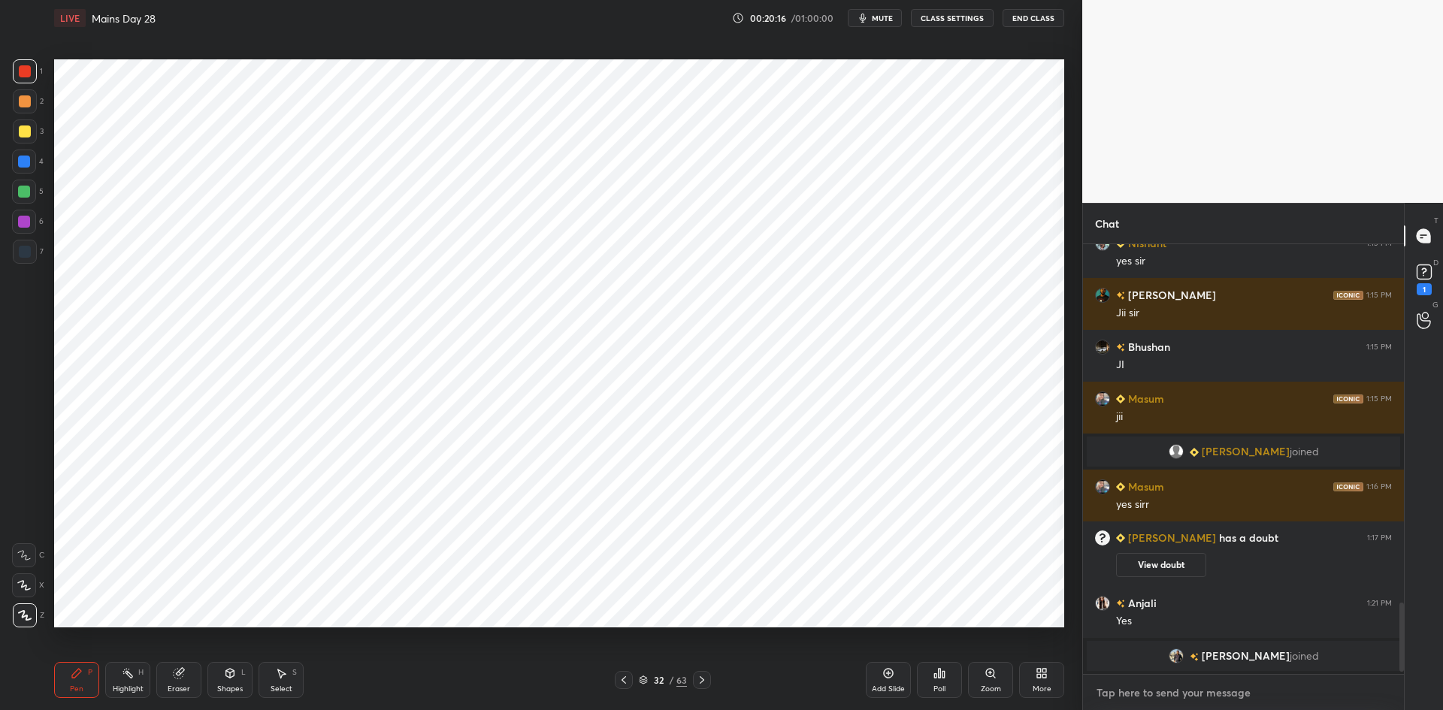
click at [1122, 695] on textarea at bounding box center [1243, 693] width 297 height 24
click at [632, 682] on div at bounding box center [624, 680] width 18 height 18
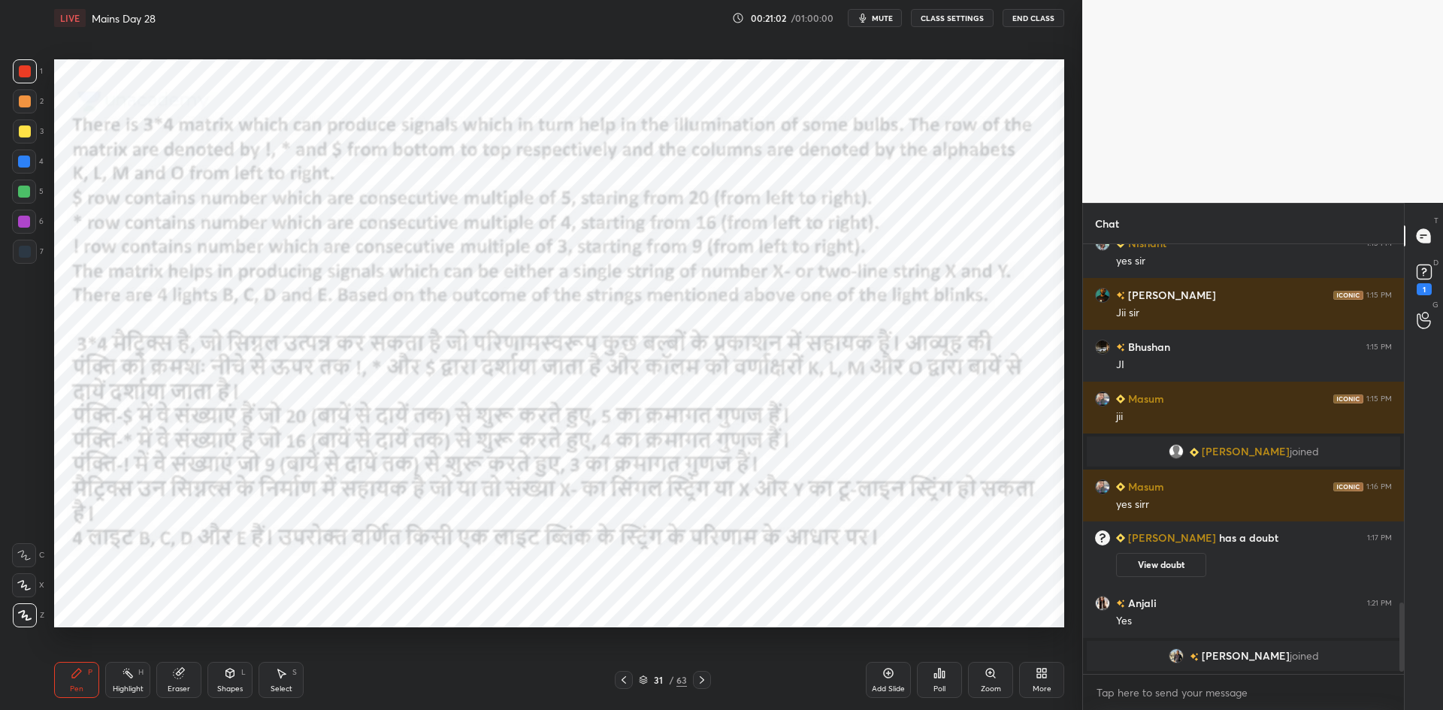
click at [705, 682] on icon at bounding box center [702, 680] width 12 height 12
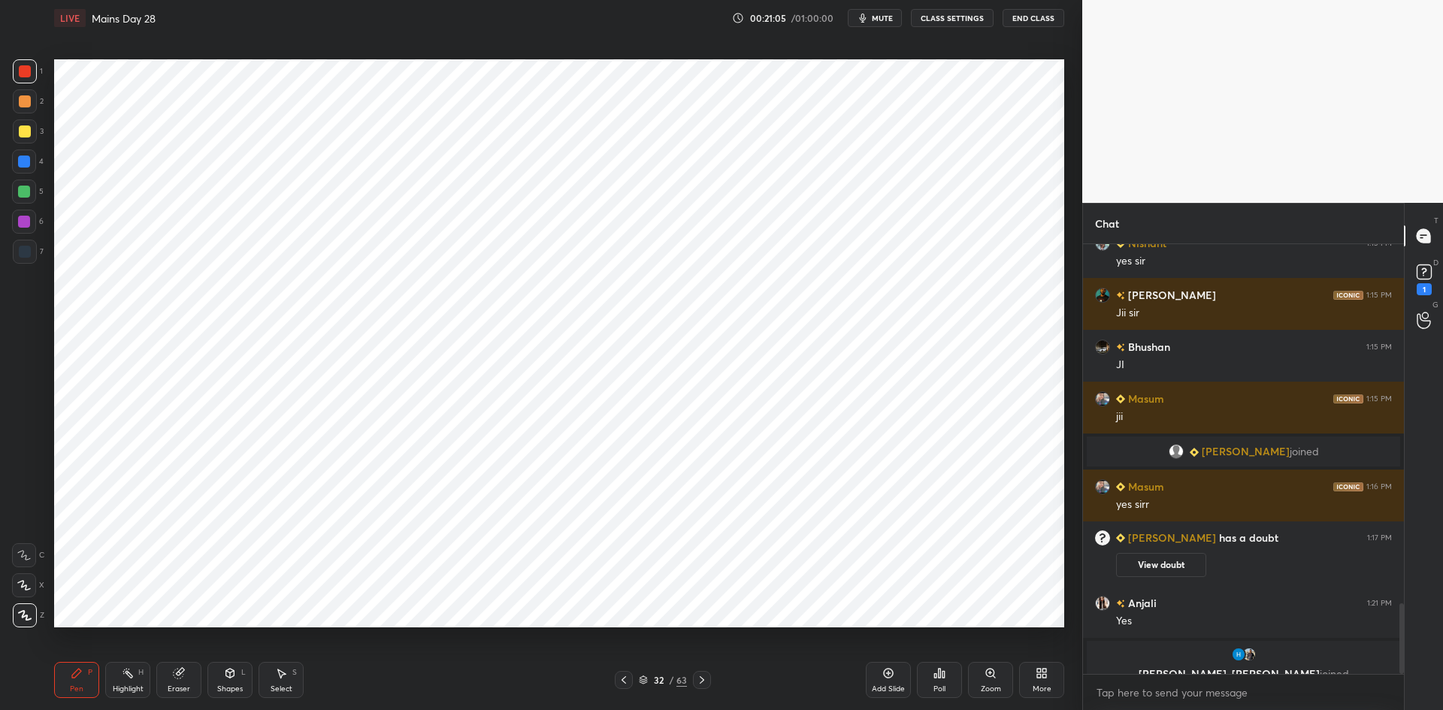
scroll to position [2175, 0]
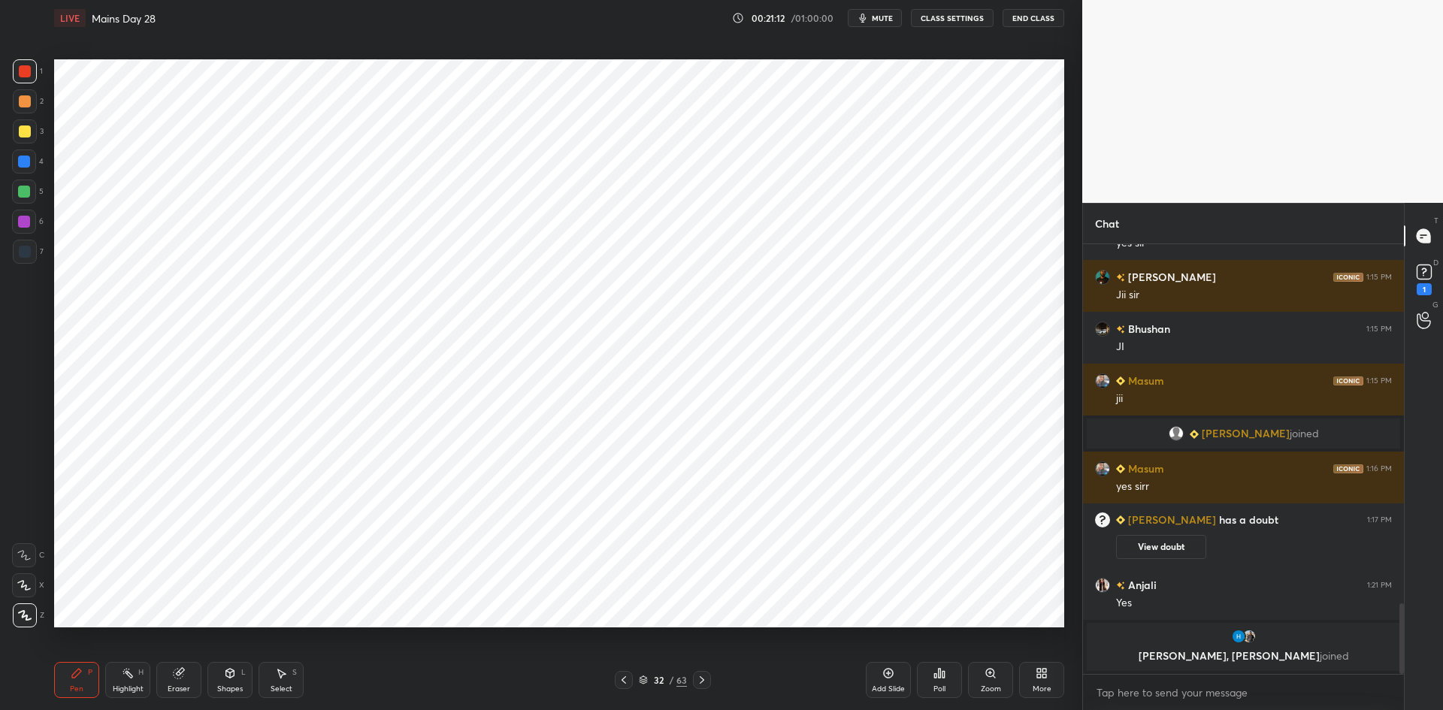
click at [628, 680] on icon at bounding box center [624, 680] width 12 height 12
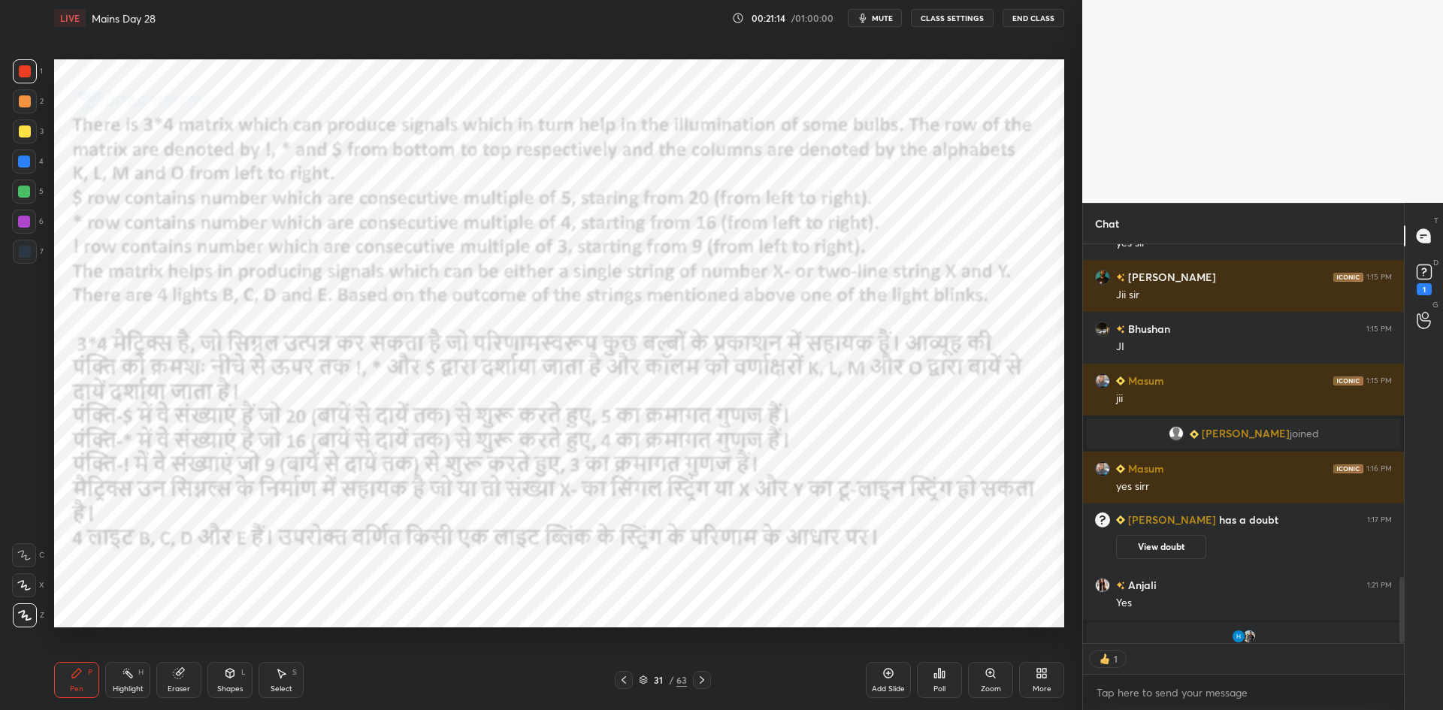
scroll to position [394, 316]
click at [703, 682] on icon at bounding box center [702, 680] width 12 height 12
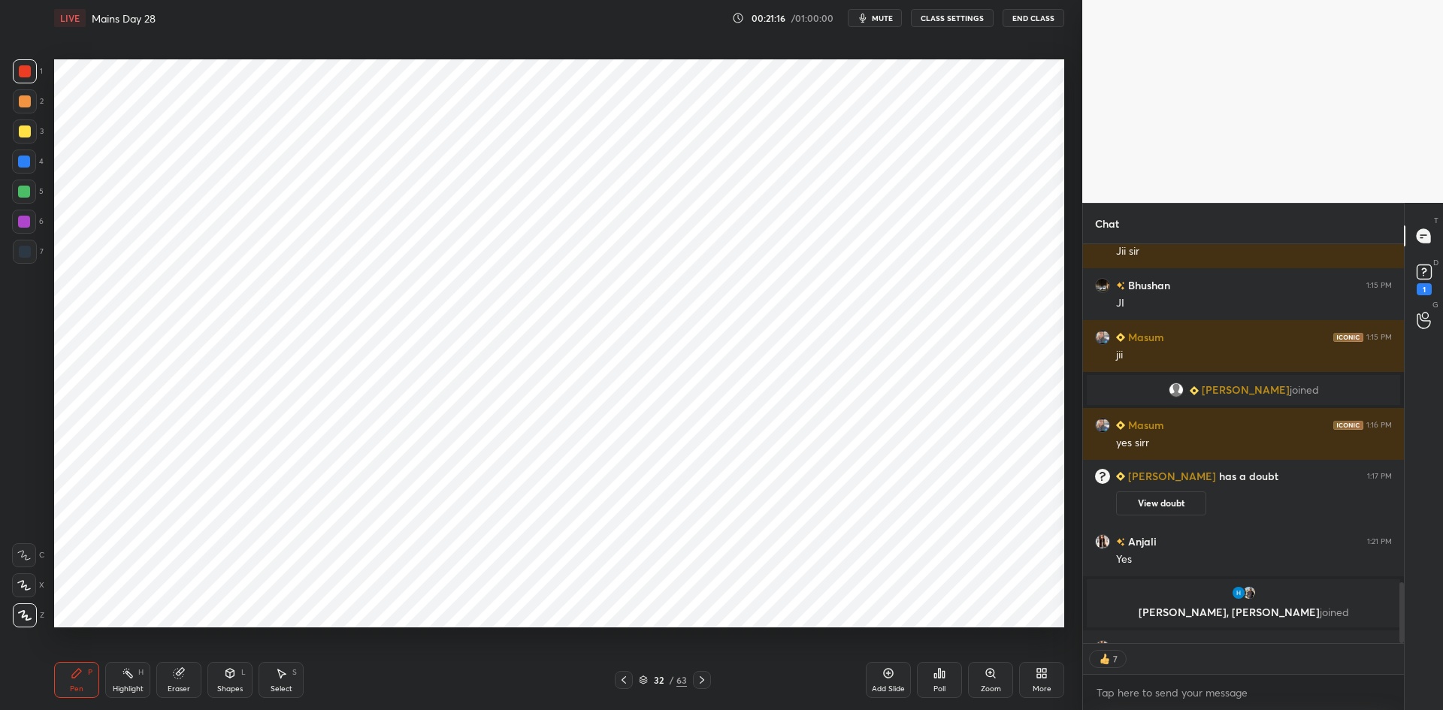
scroll to position [2214, 0]
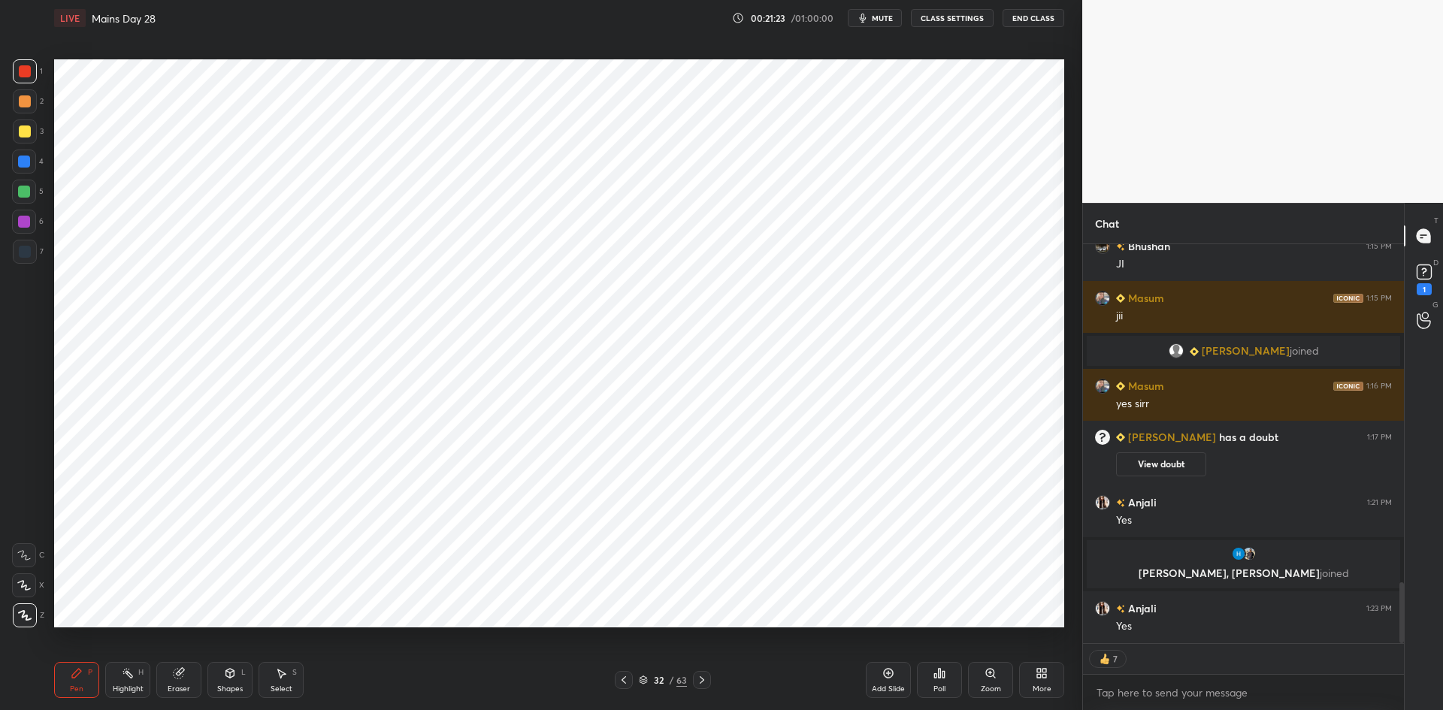
click at [618, 683] on icon at bounding box center [624, 680] width 12 height 12
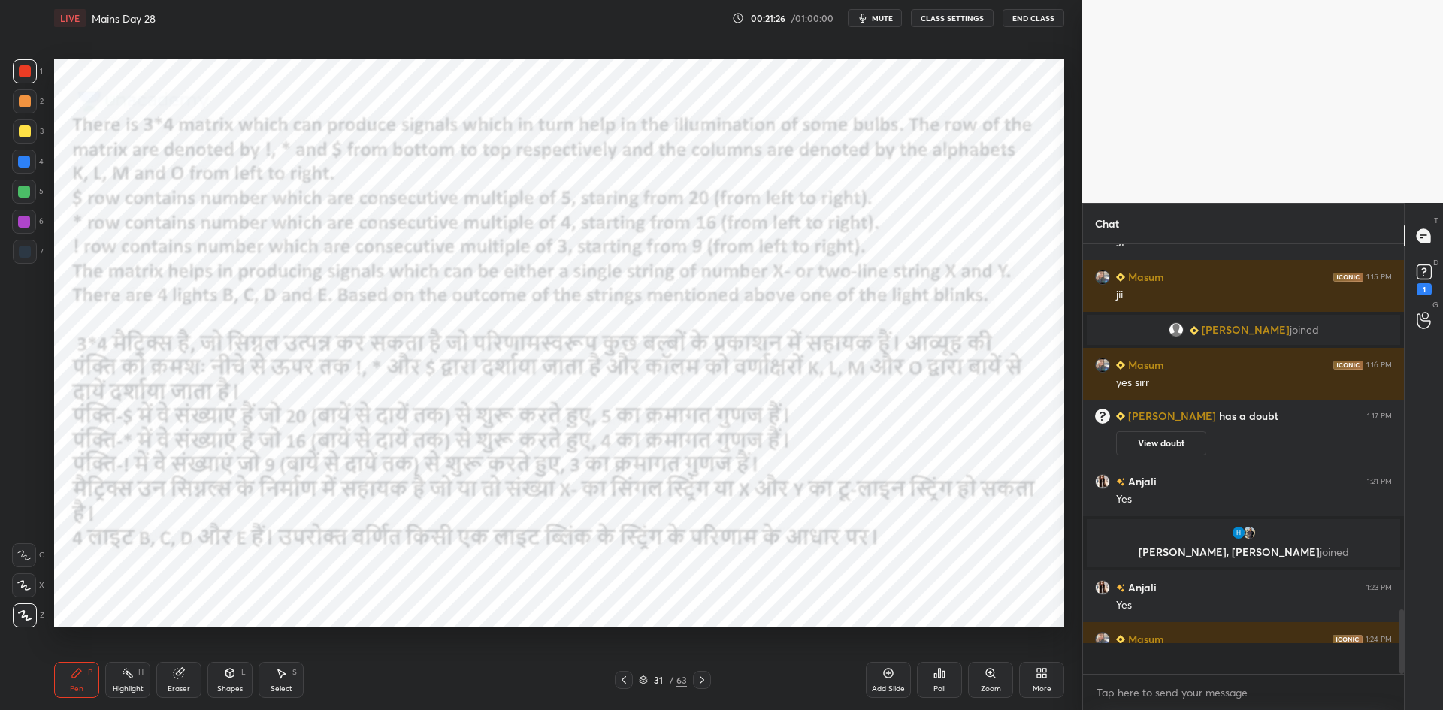
scroll to position [2235, 0]
click at [703, 682] on icon at bounding box center [702, 680] width 12 height 12
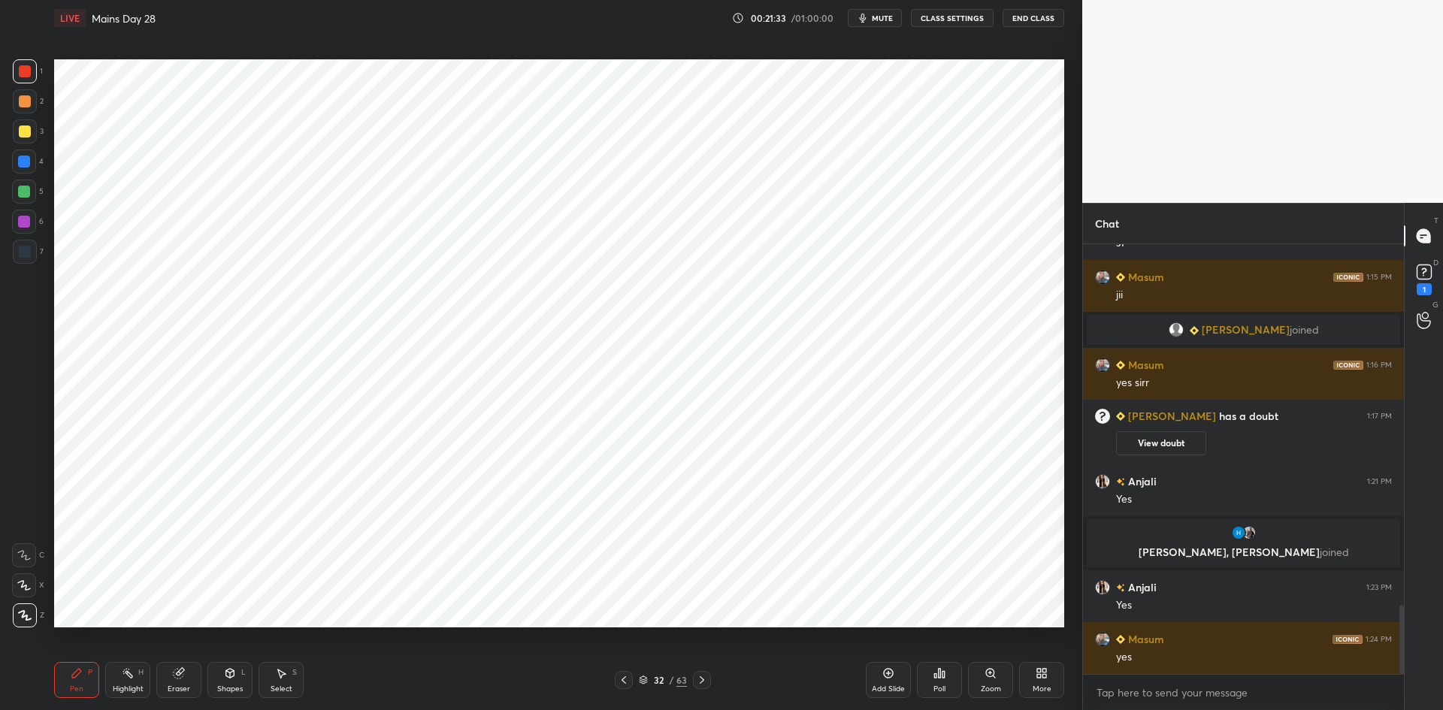
scroll to position [2287, 0]
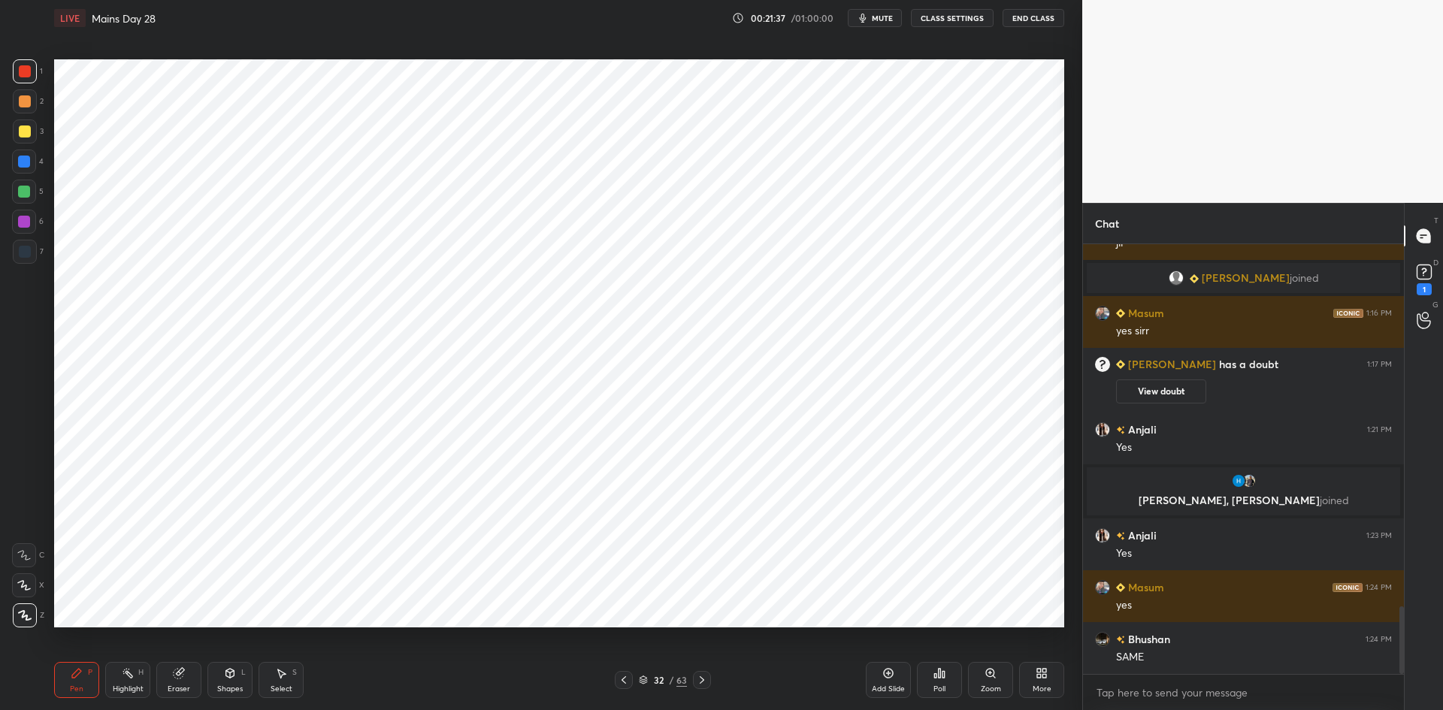
click at [942, 676] on icon at bounding box center [943, 674] width 2 height 7
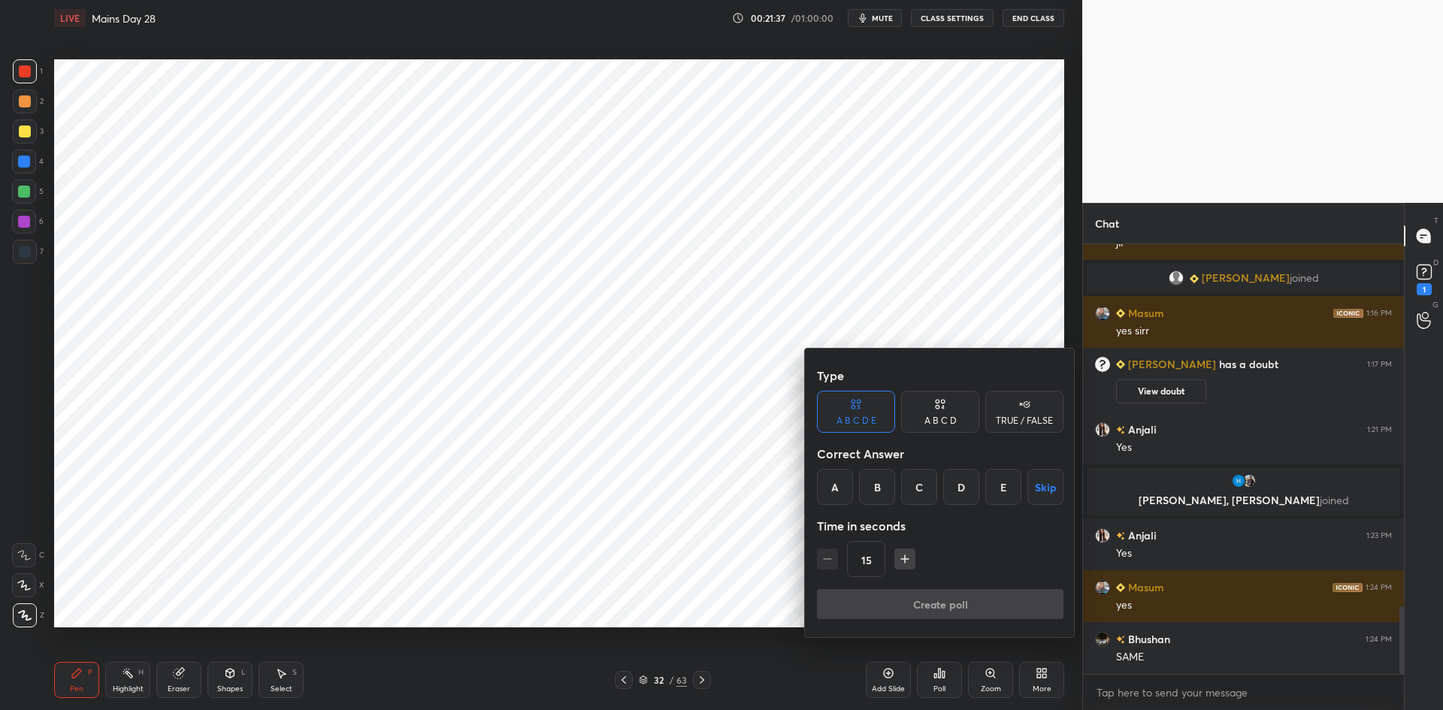
click at [1021, 419] on div "TRUE / FALSE" at bounding box center [1024, 420] width 57 height 9
click at [1023, 493] on button "Skip" at bounding box center [1024, 487] width 78 height 36
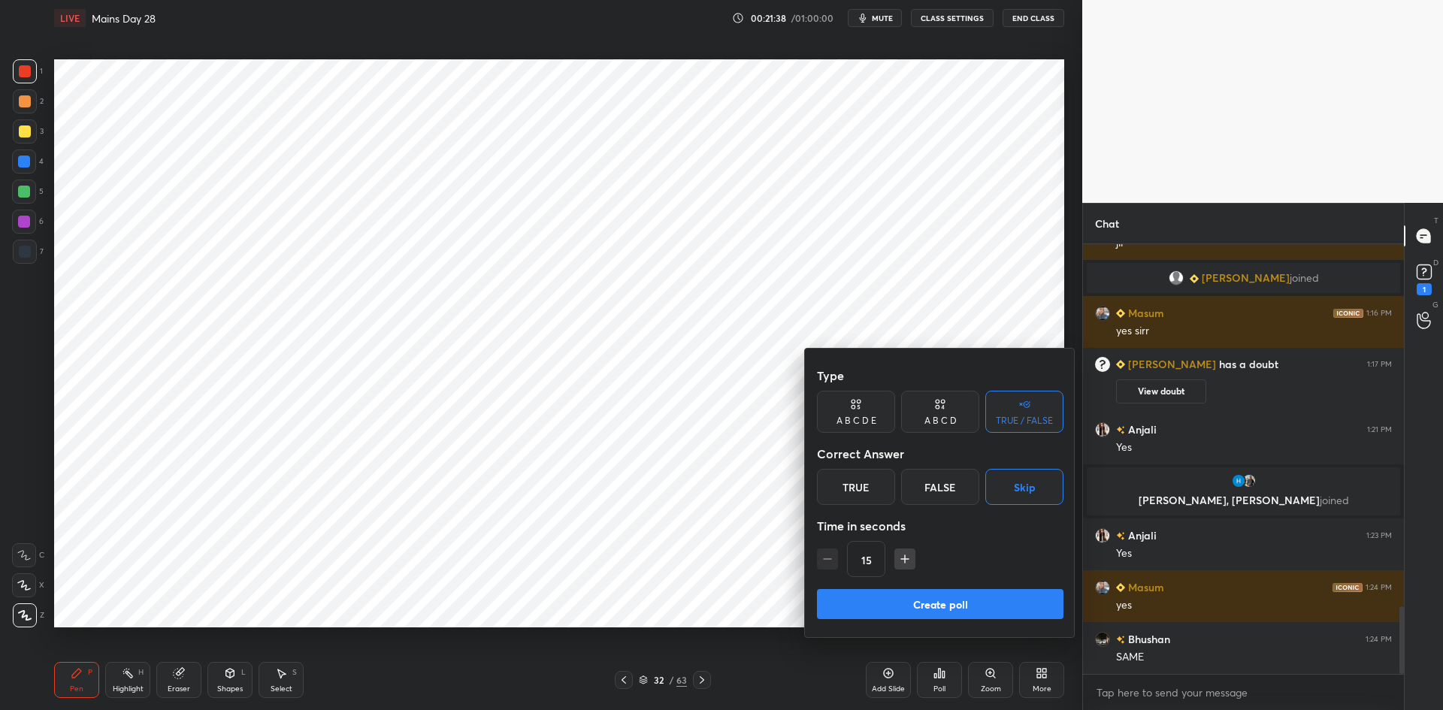
click at [958, 594] on button "Create poll" at bounding box center [940, 604] width 246 height 30
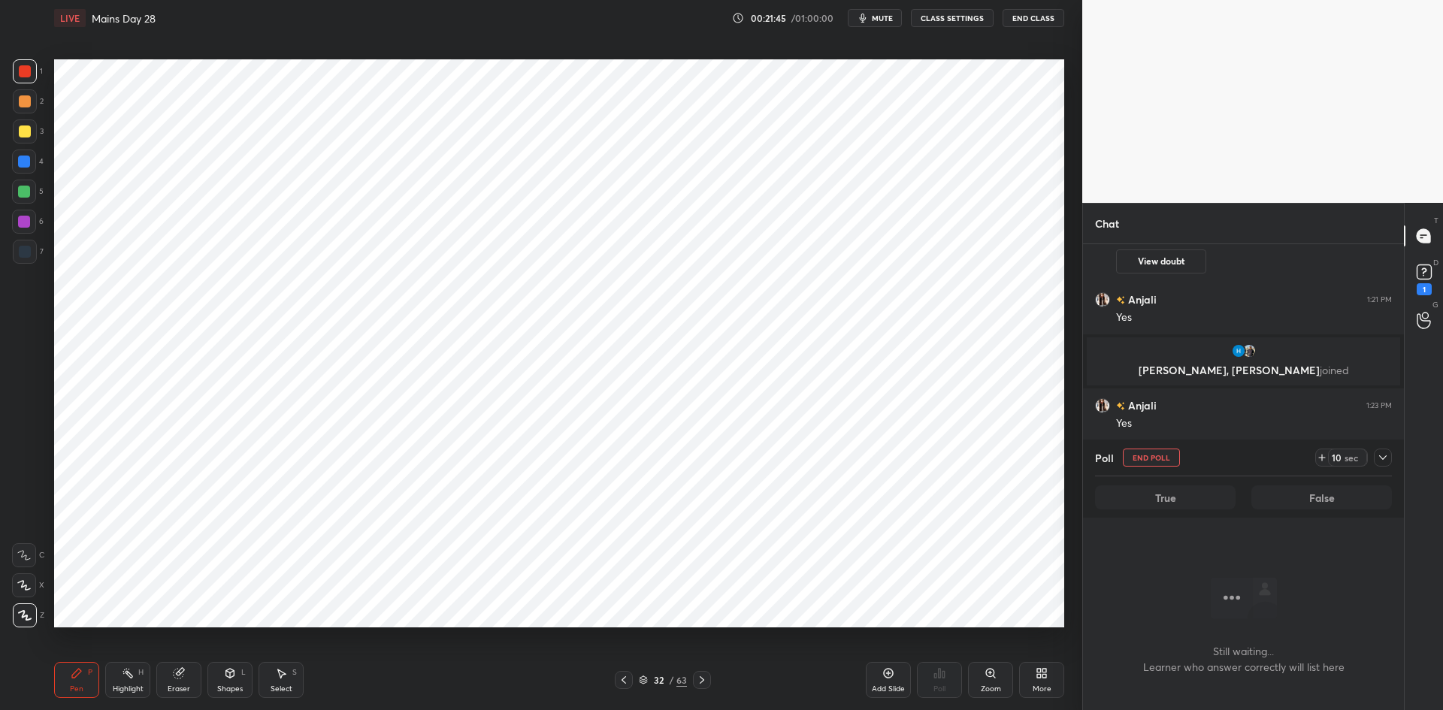
scroll to position [2469, 0]
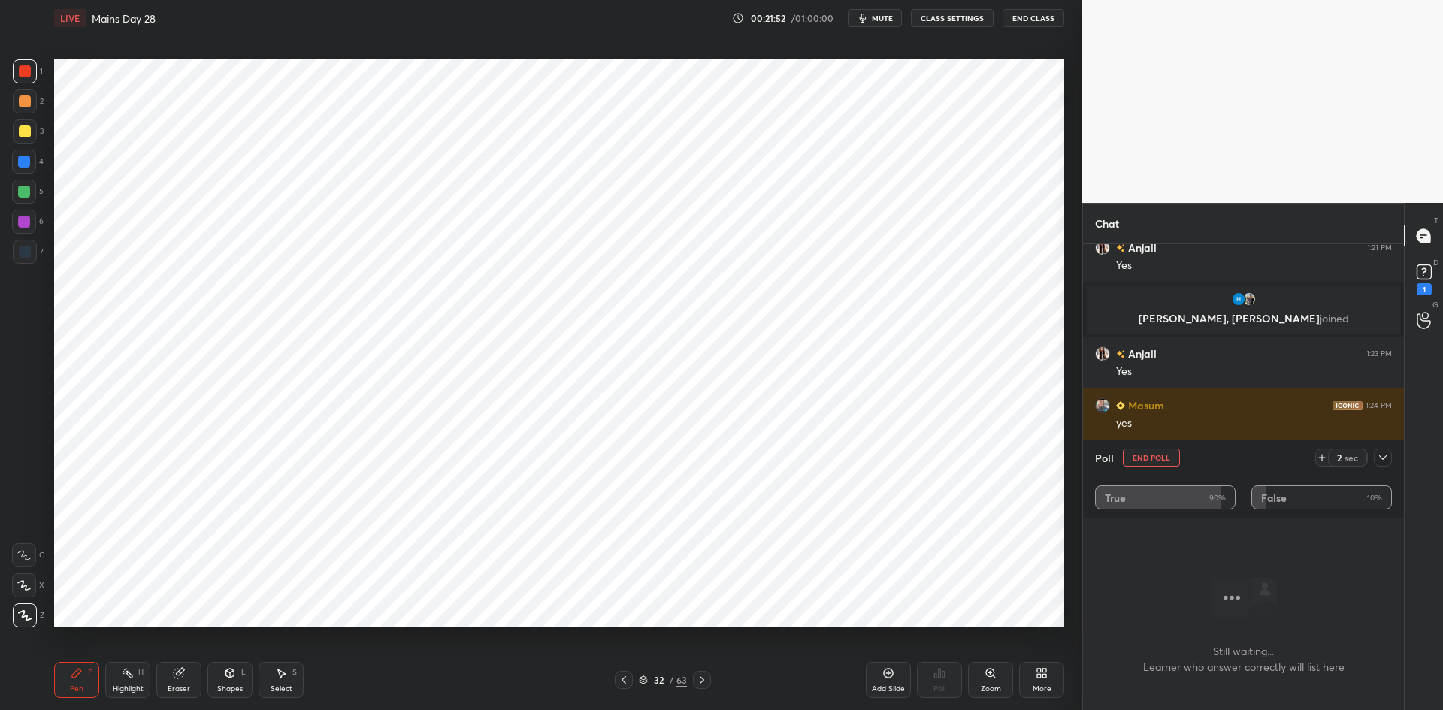
click at [1156, 457] on button "End Poll" at bounding box center [1151, 458] width 57 height 18
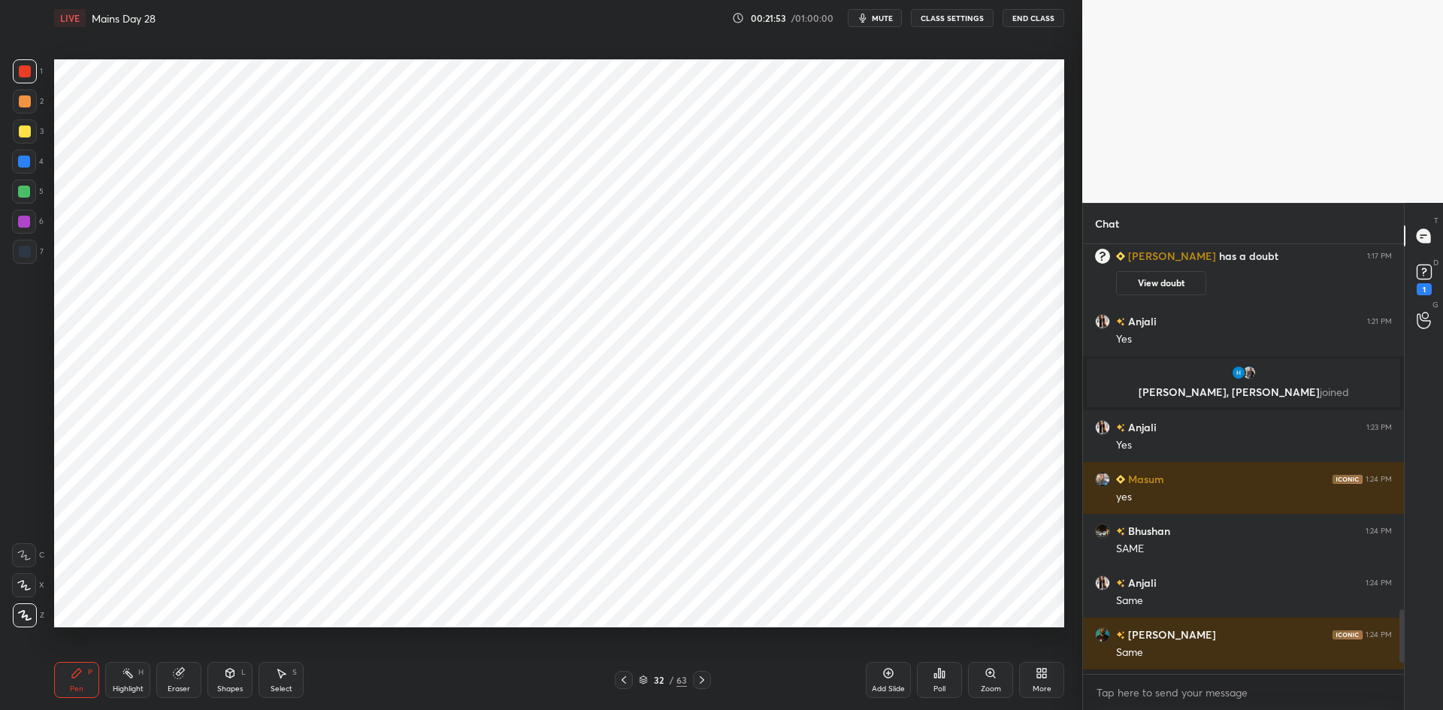
scroll to position [2391, 0]
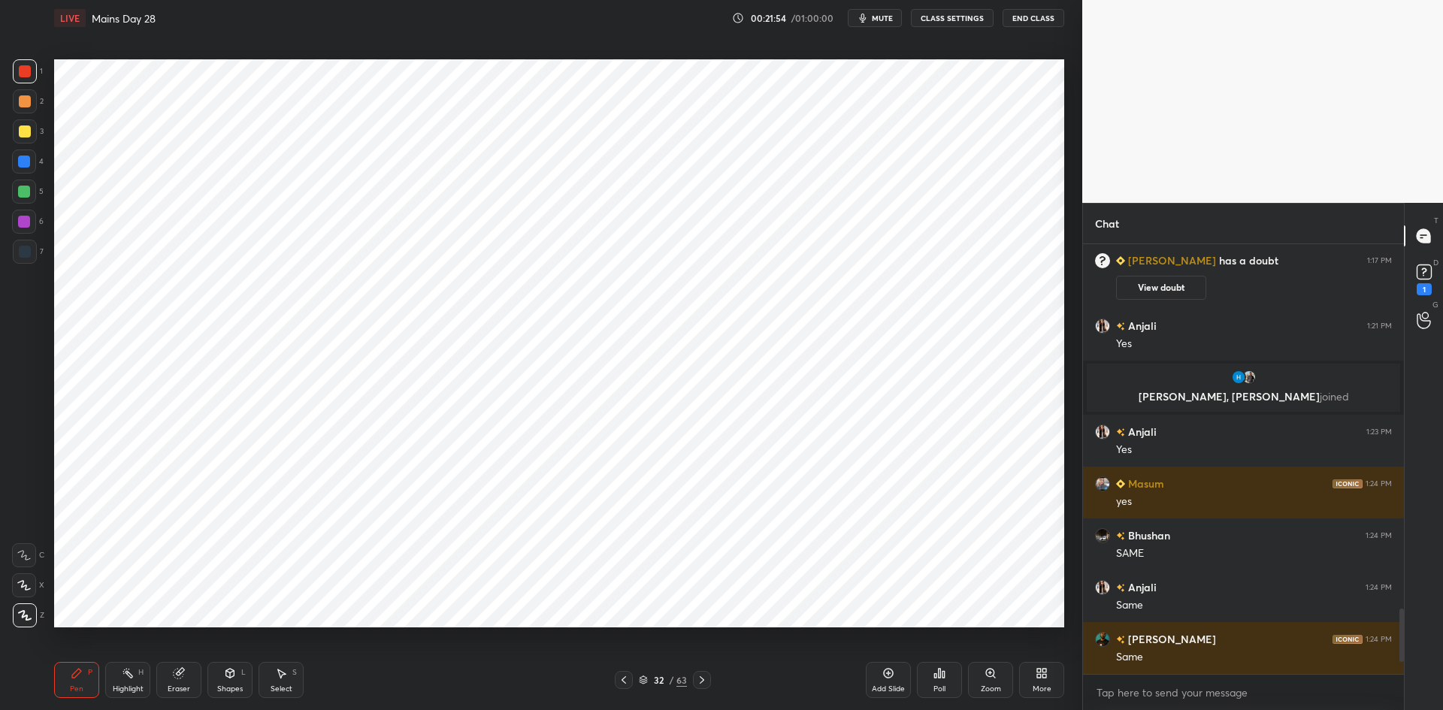
click at [702, 676] on icon at bounding box center [702, 680] width 12 height 12
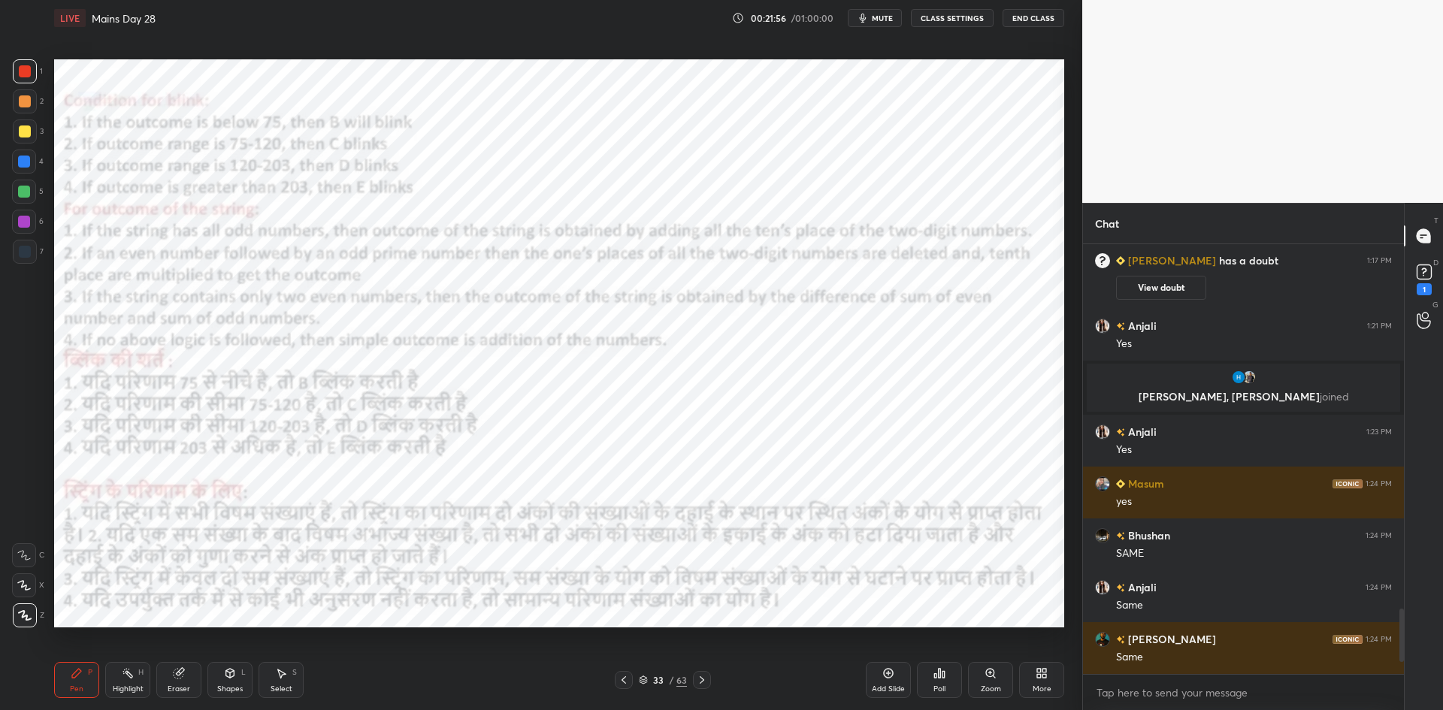
click at [625, 682] on icon at bounding box center [624, 680] width 12 height 12
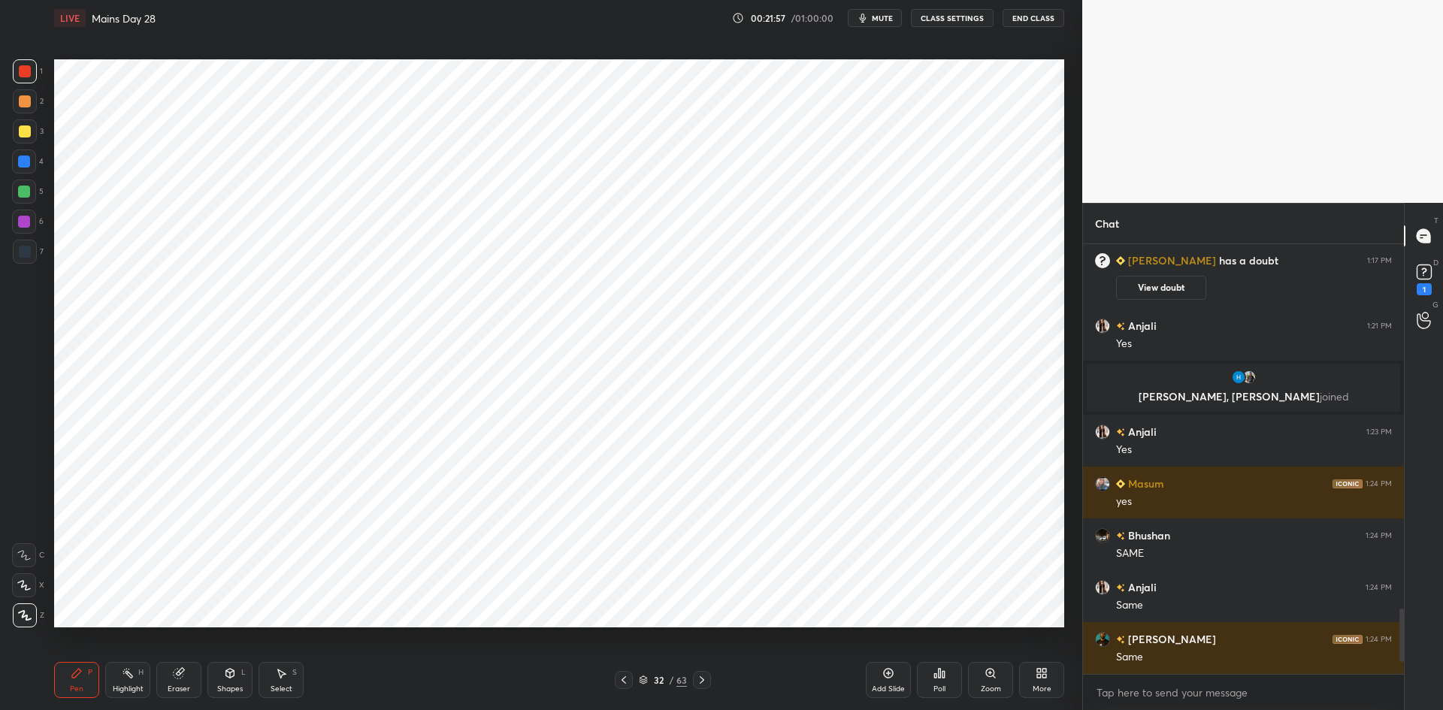
click at [277, 680] on div "Select S" at bounding box center [280, 680] width 45 height 36
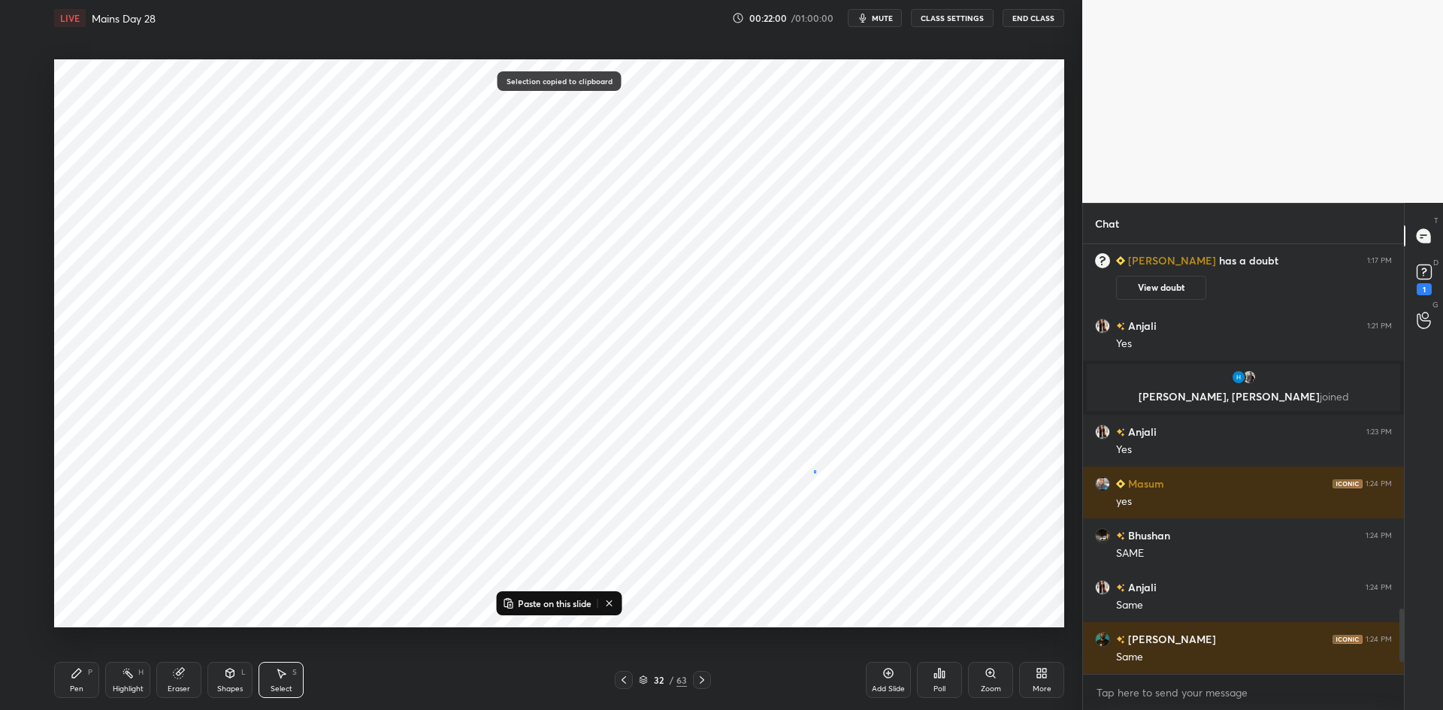
click at [815, 473] on div "0 ° Undo Copy Paste here Duplicate Duplicate to new slide Delete" at bounding box center [559, 343] width 1010 height 568
click at [698, 685] on icon at bounding box center [702, 680] width 12 height 12
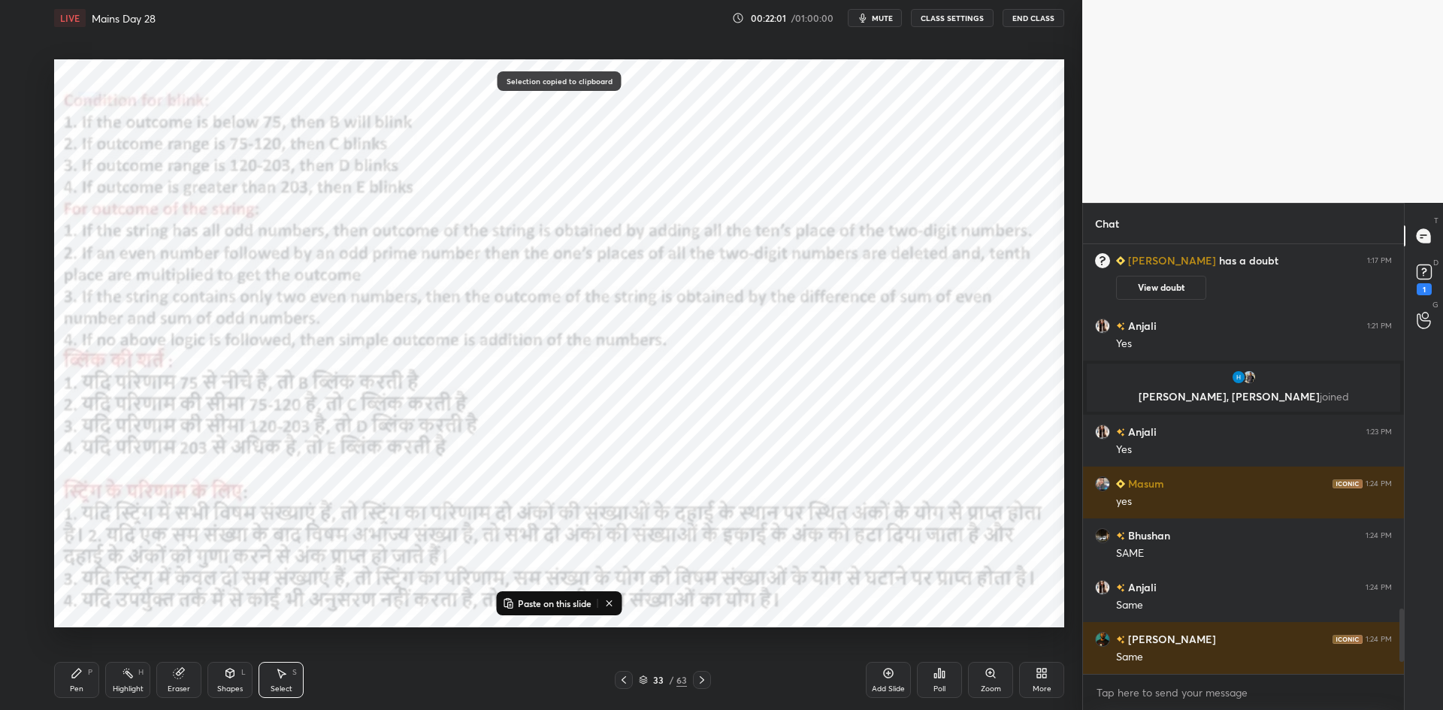
click at [703, 682] on icon at bounding box center [702, 680] width 12 height 12
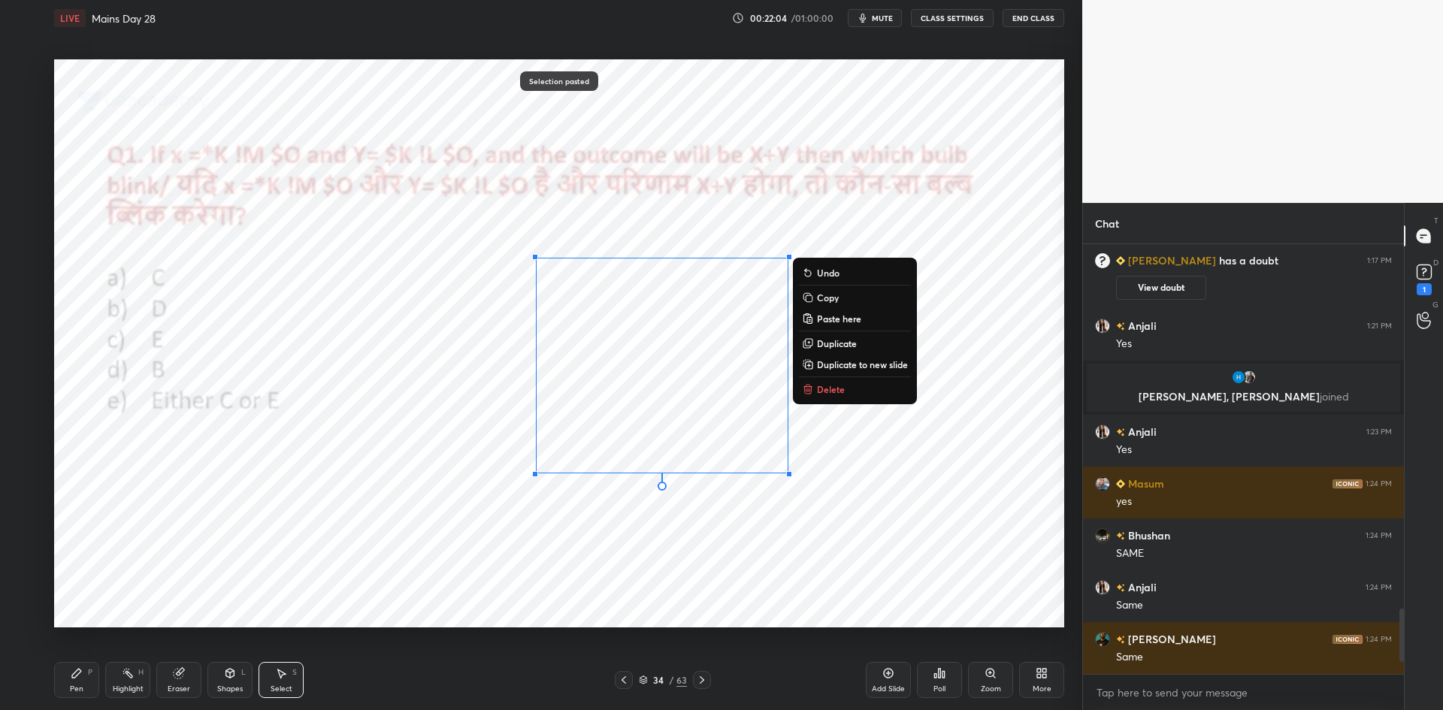
click at [407, 561] on div "0 ° Undo Copy Paste here Duplicate Duplicate to new slide Delete" at bounding box center [559, 343] width 1010 height 568
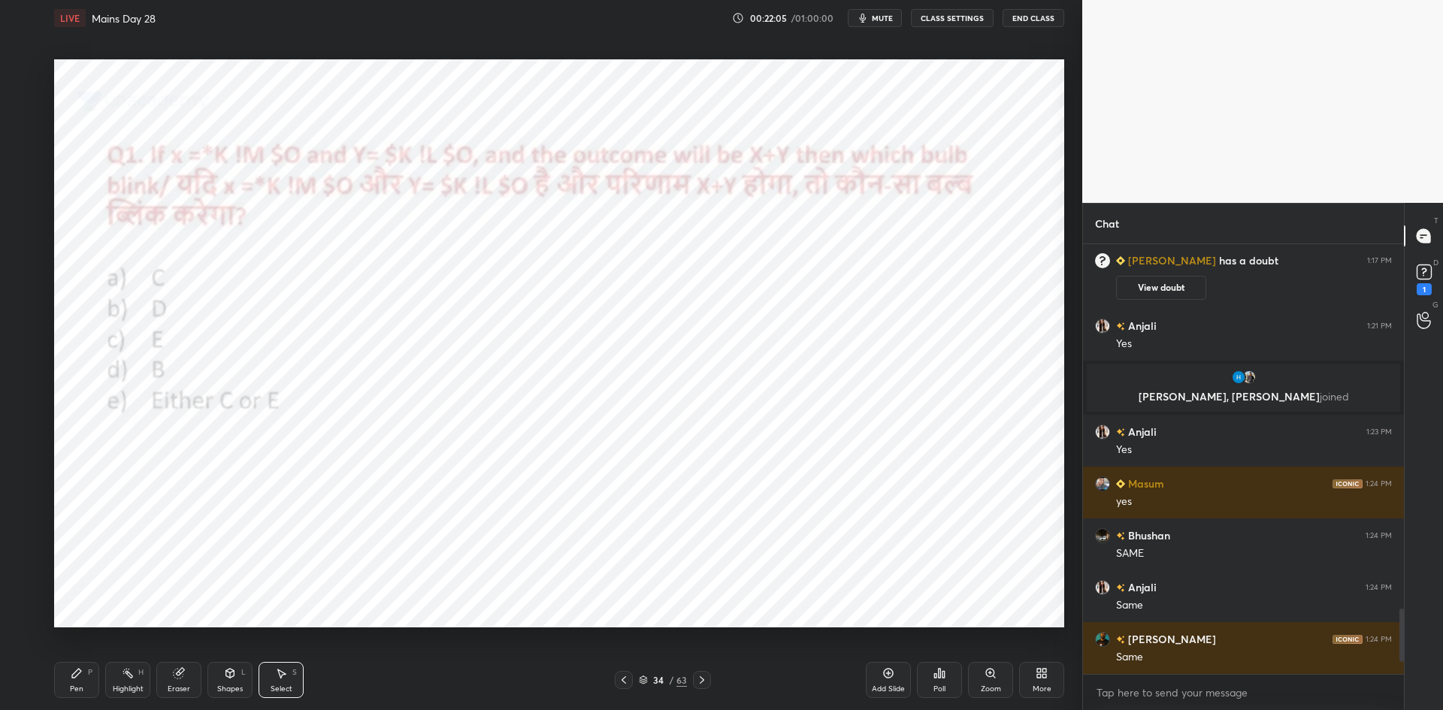
click at [78, 670] on icon at bounding box center [76, 673] width 9 height 9
click at [24, 194] on div at bounding box center [24, 192] width 12 height 12
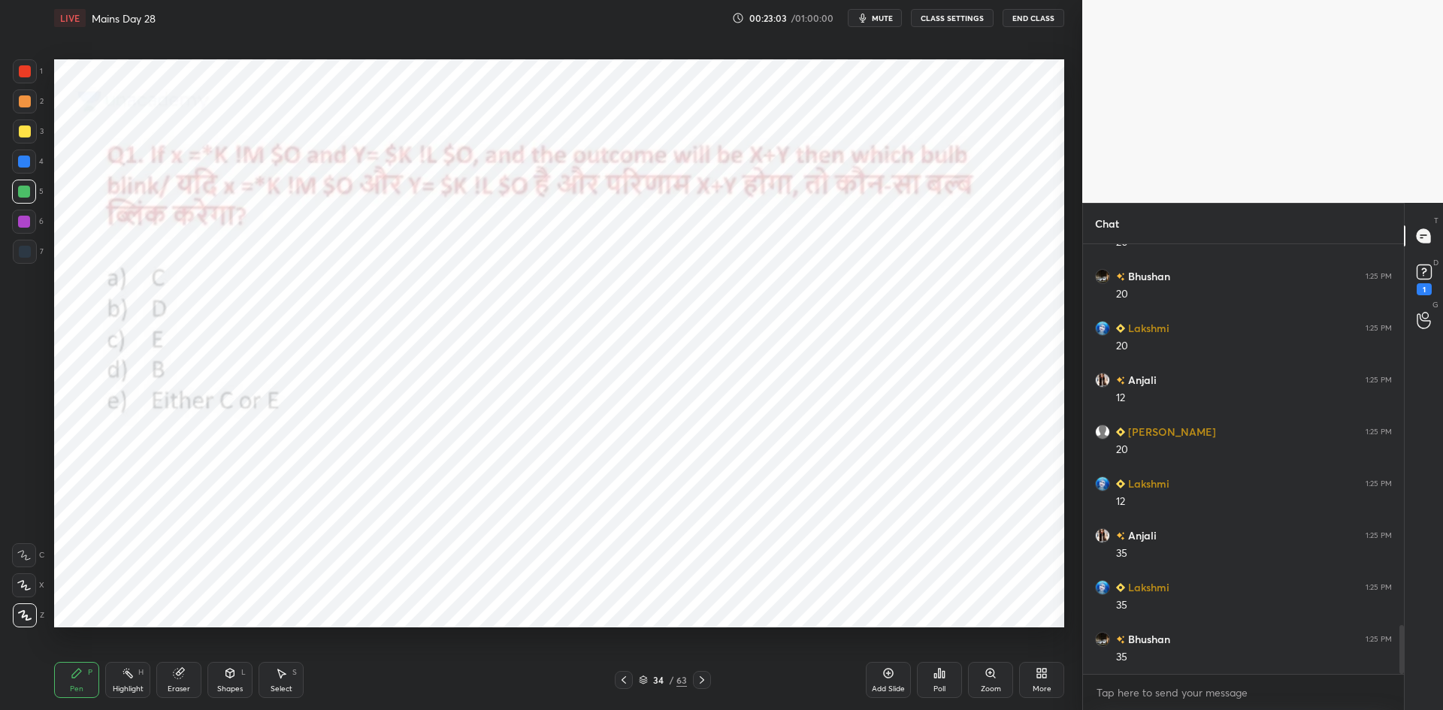
scroll to position [3360, 0]
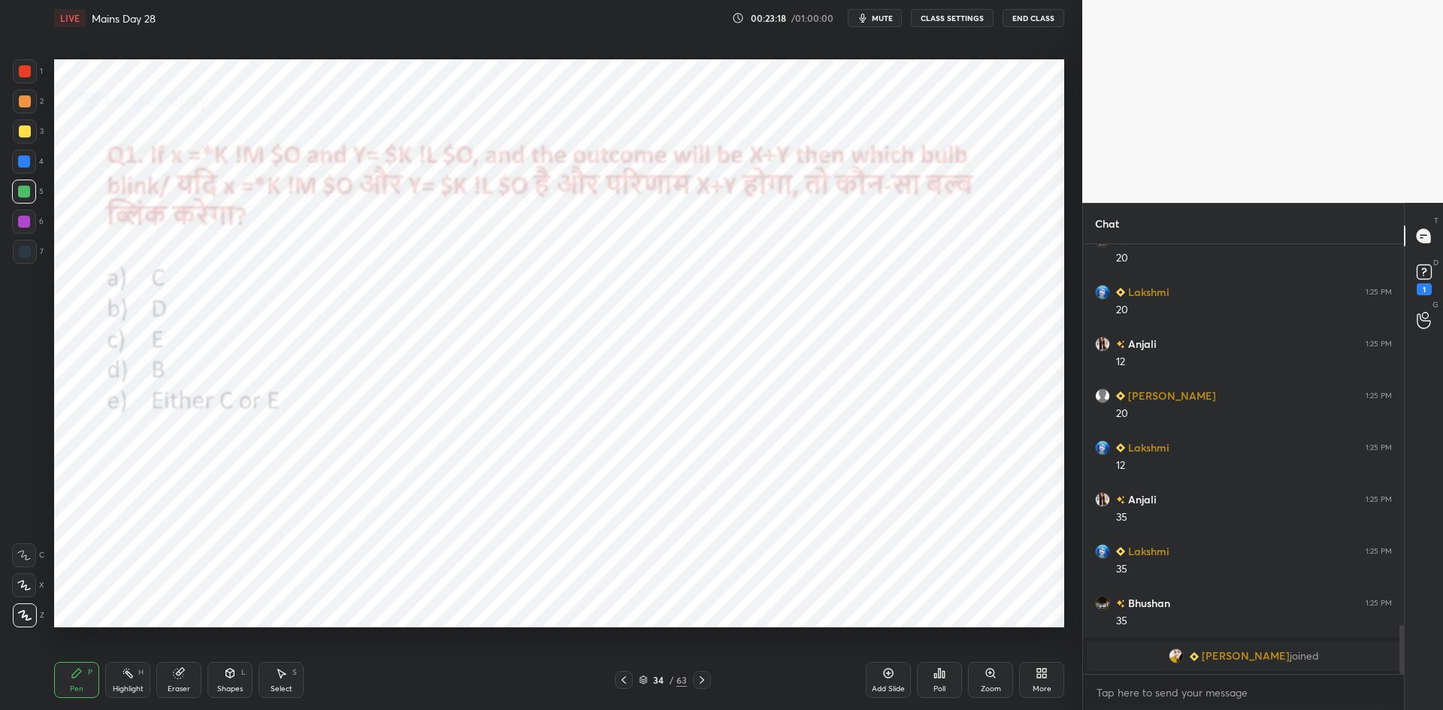
click at [624, 677] on icon at bounding box center [624, 680] width 12 height 12
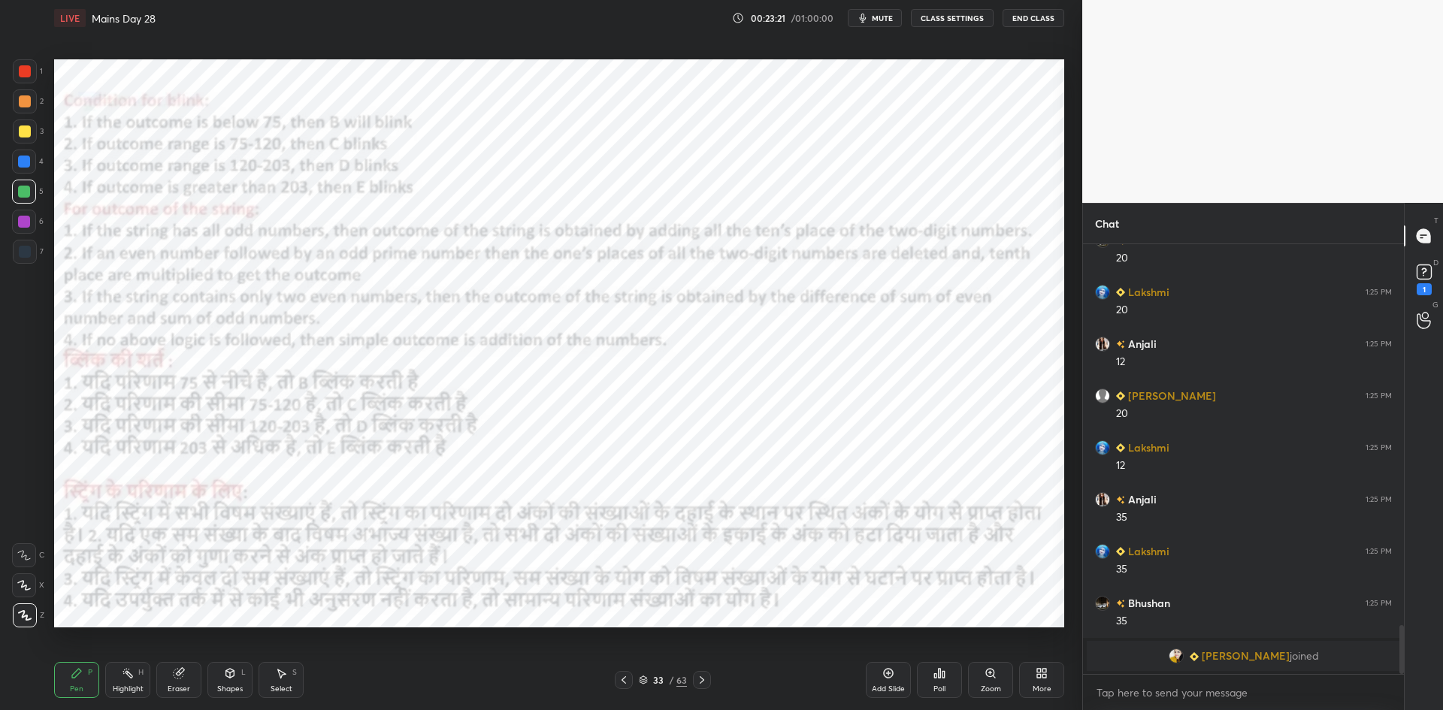
click at [703, 684] on icon at bounding box center [702, 680] width 12 height 12
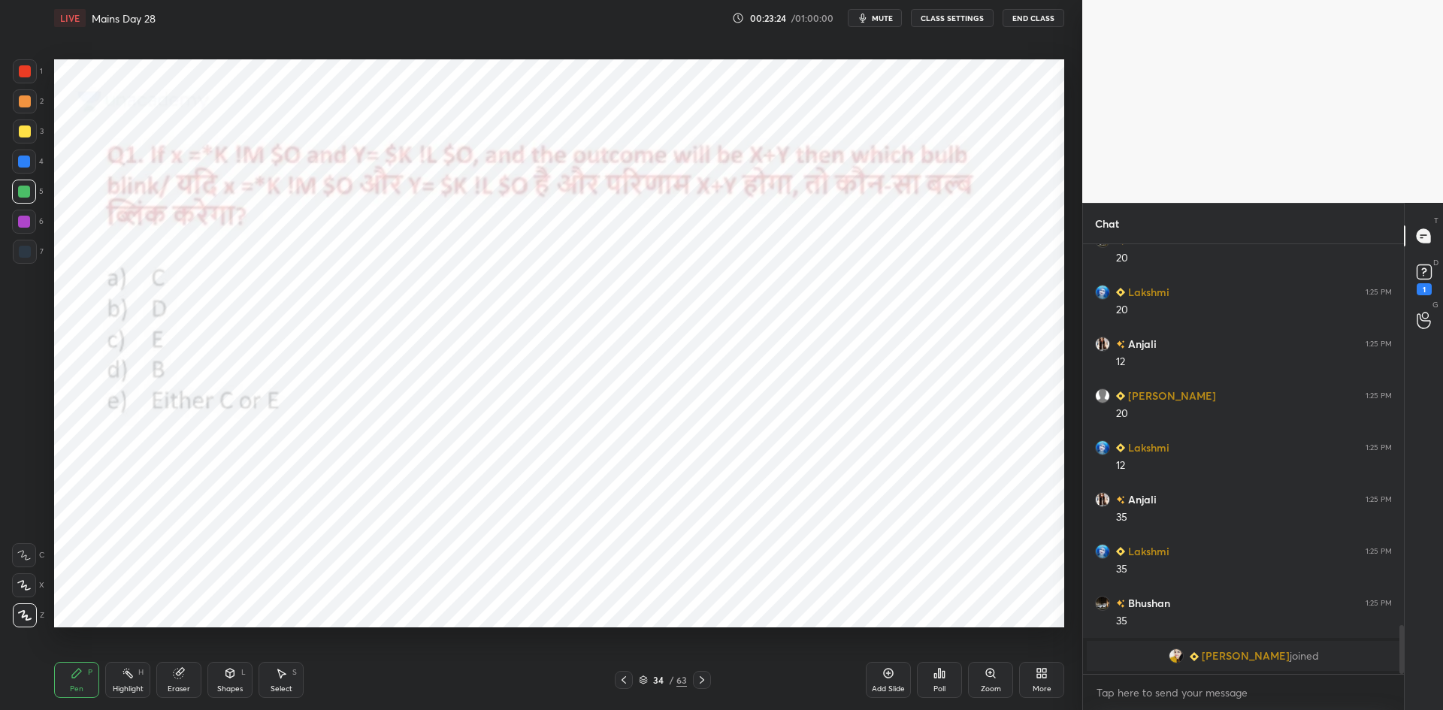
click at [615, 670] on div "Pen P Highlight H Eraser Shapes L Select S 34 / 63 Add Slide Poll Zoom More" at bounding box center [559, 680] width 1010 height 60
click at [629, 679] on icon at bounding box center [624, 680] width 12 height 12
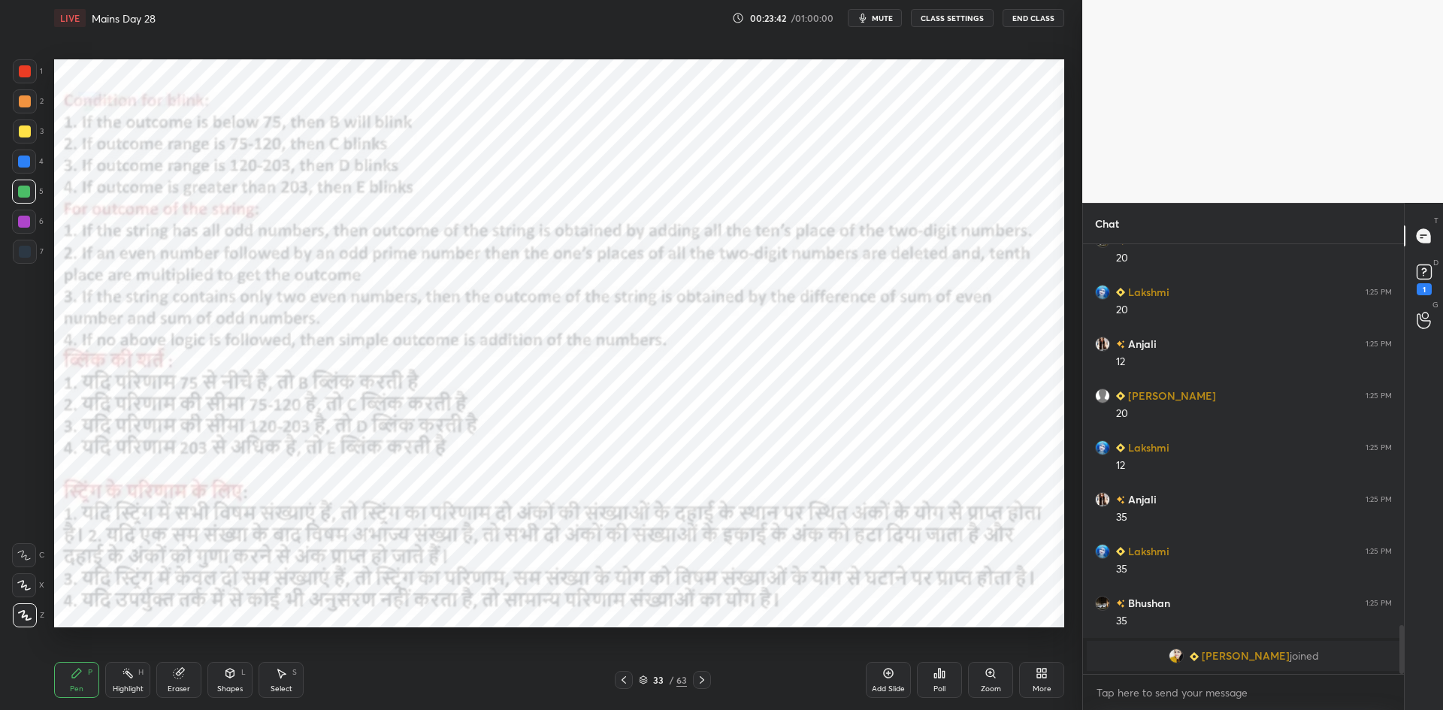
click at [706, 683] on icon at bounding box center [702, 680] width 12 height 12
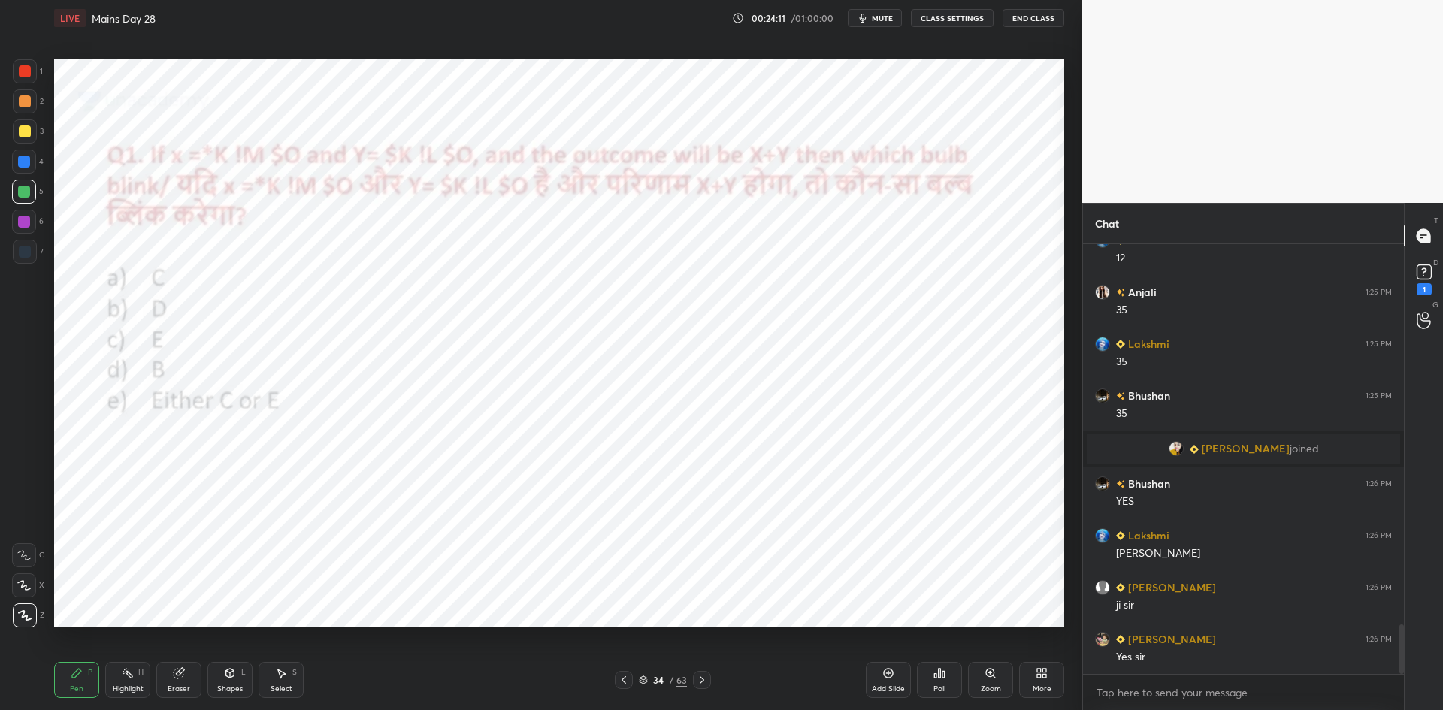
scroll to position [3307, 0]
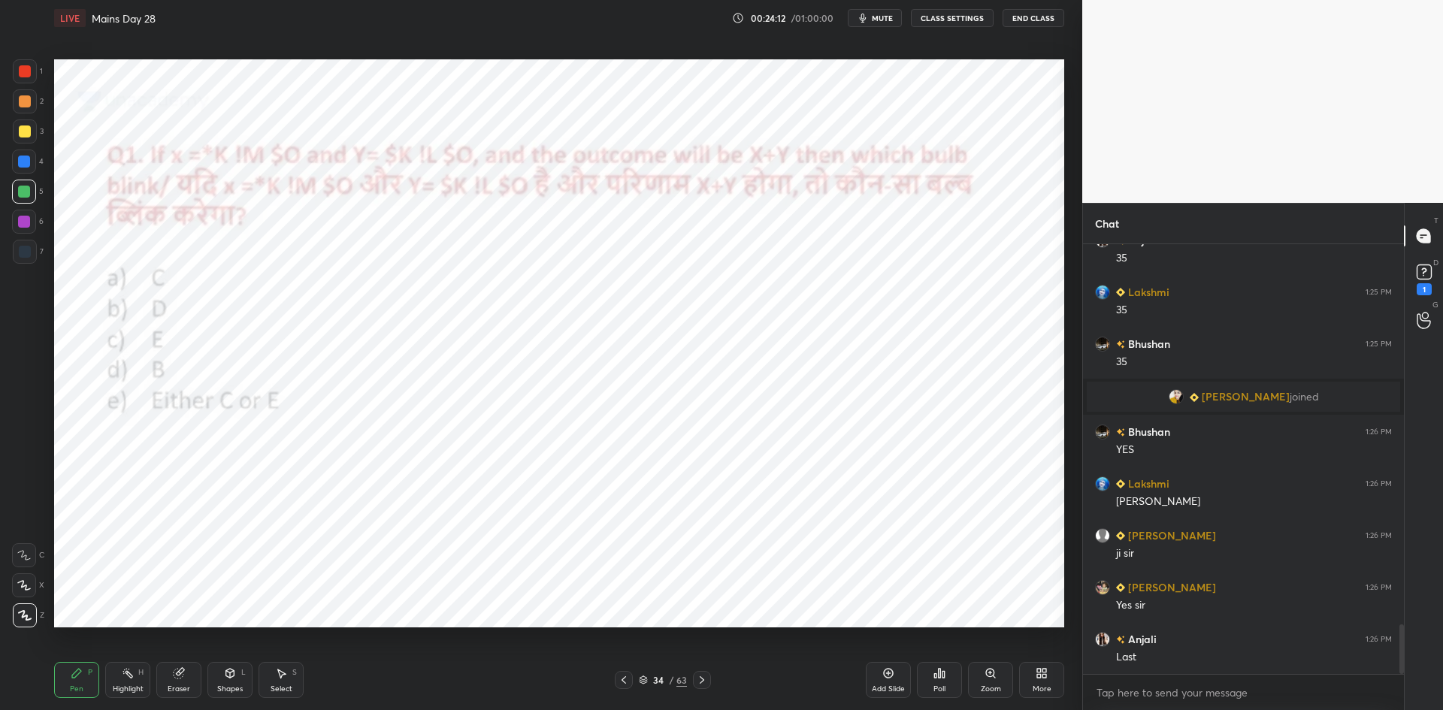
click at [623, 682] on icon at bounding box center [623, 680] width 5 height 8
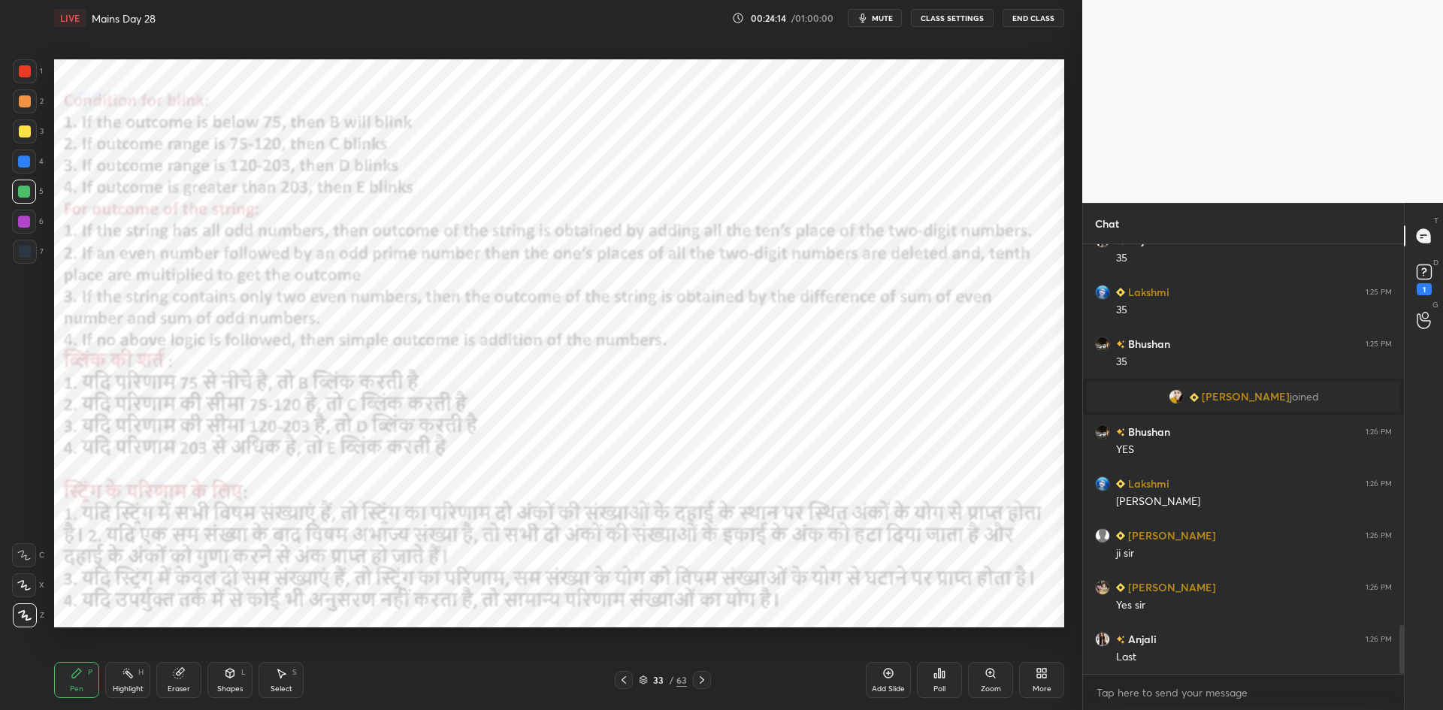
scroll to position [3359, 0]
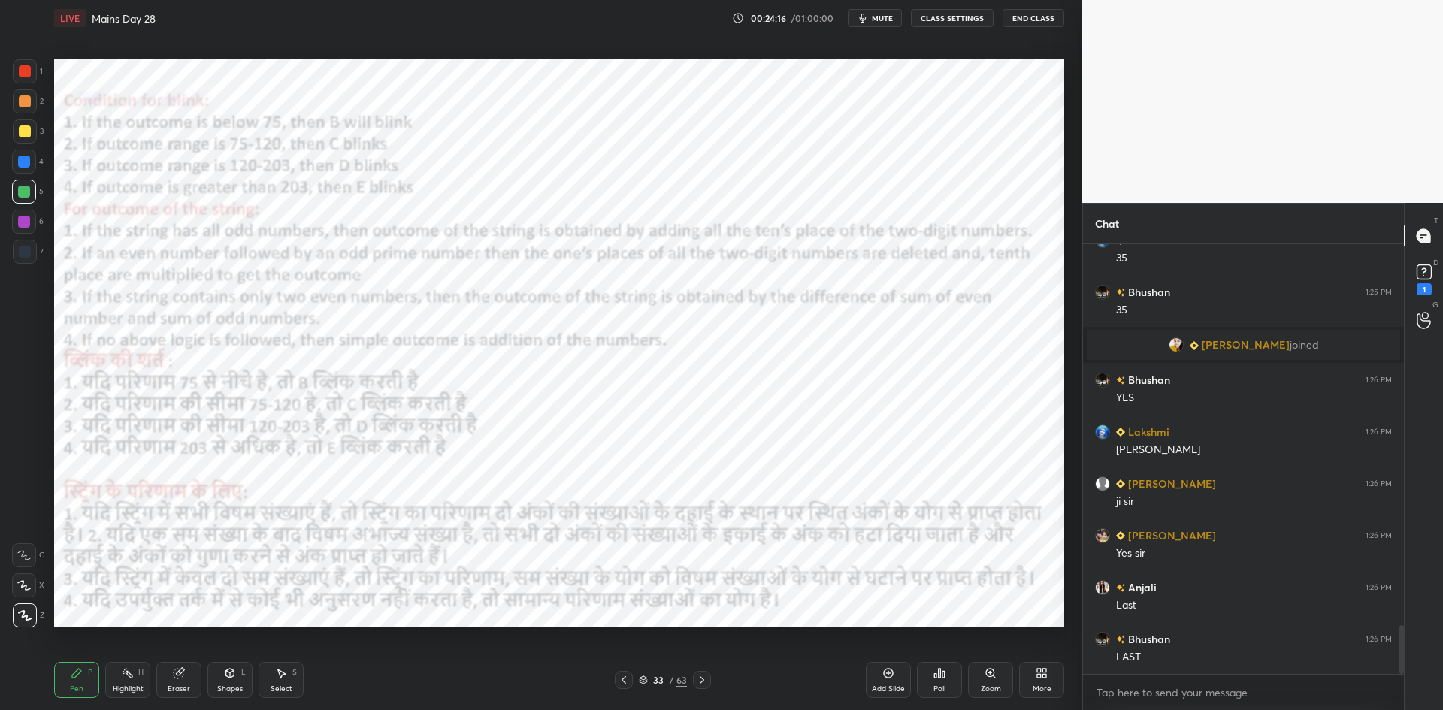
click at [706, 677] on icon at bounding box center [702, 680] width 12 height 12
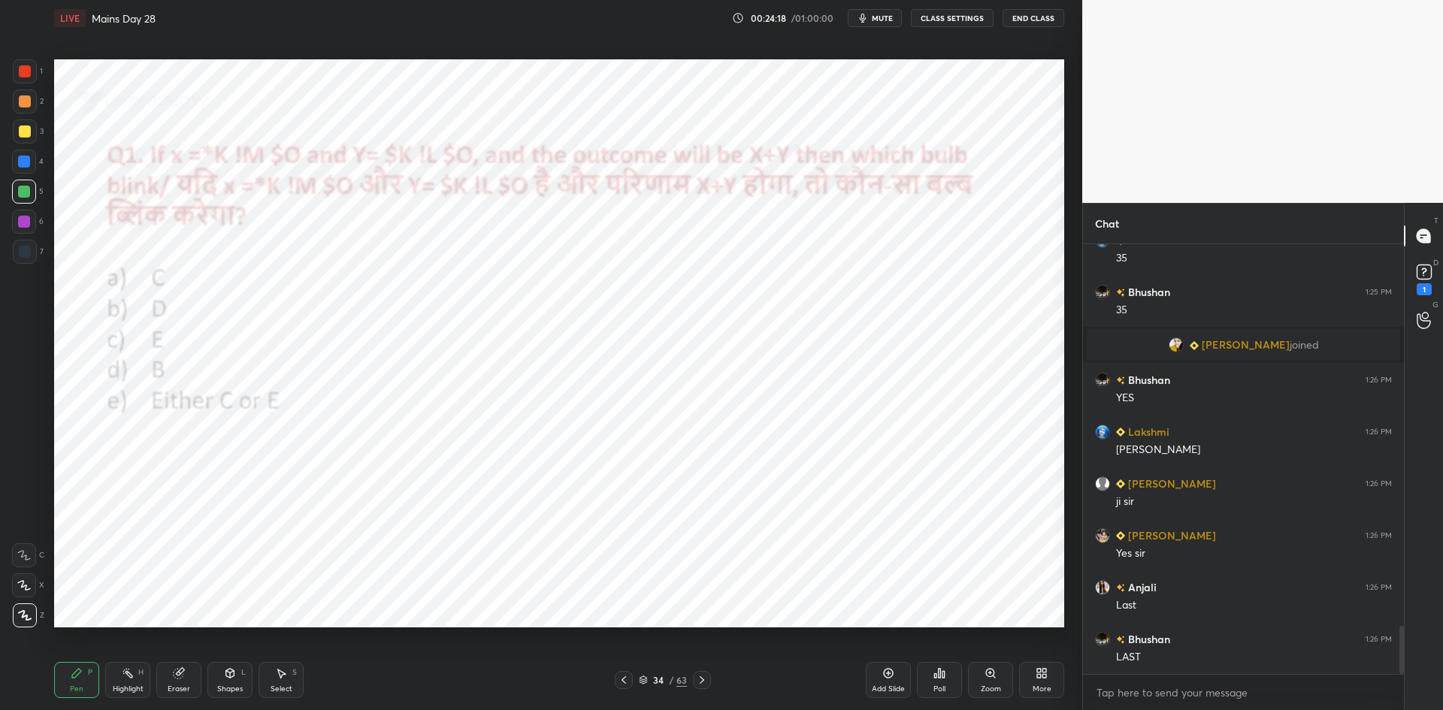
scroll to position [3411, 0]
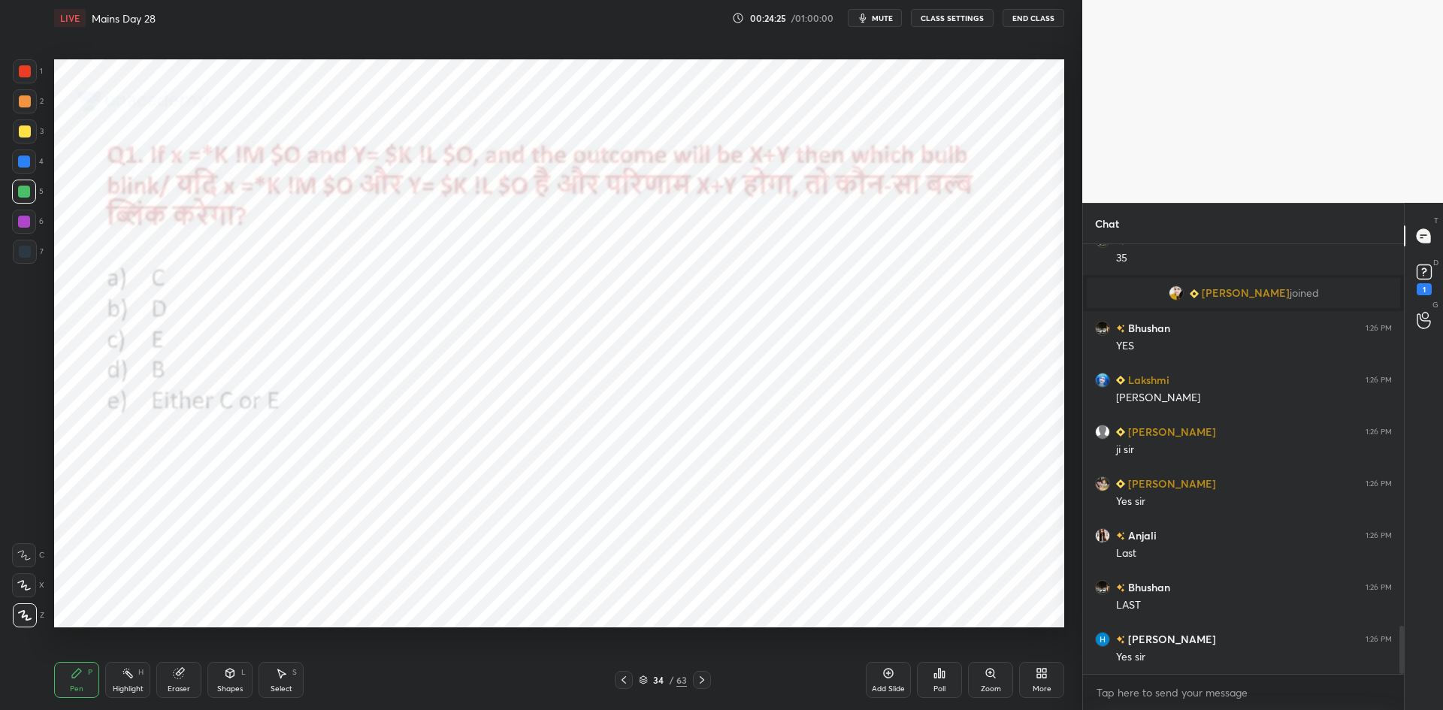
click at [619, 677] on icon at bounding box center [624, 680] width 12 height 12
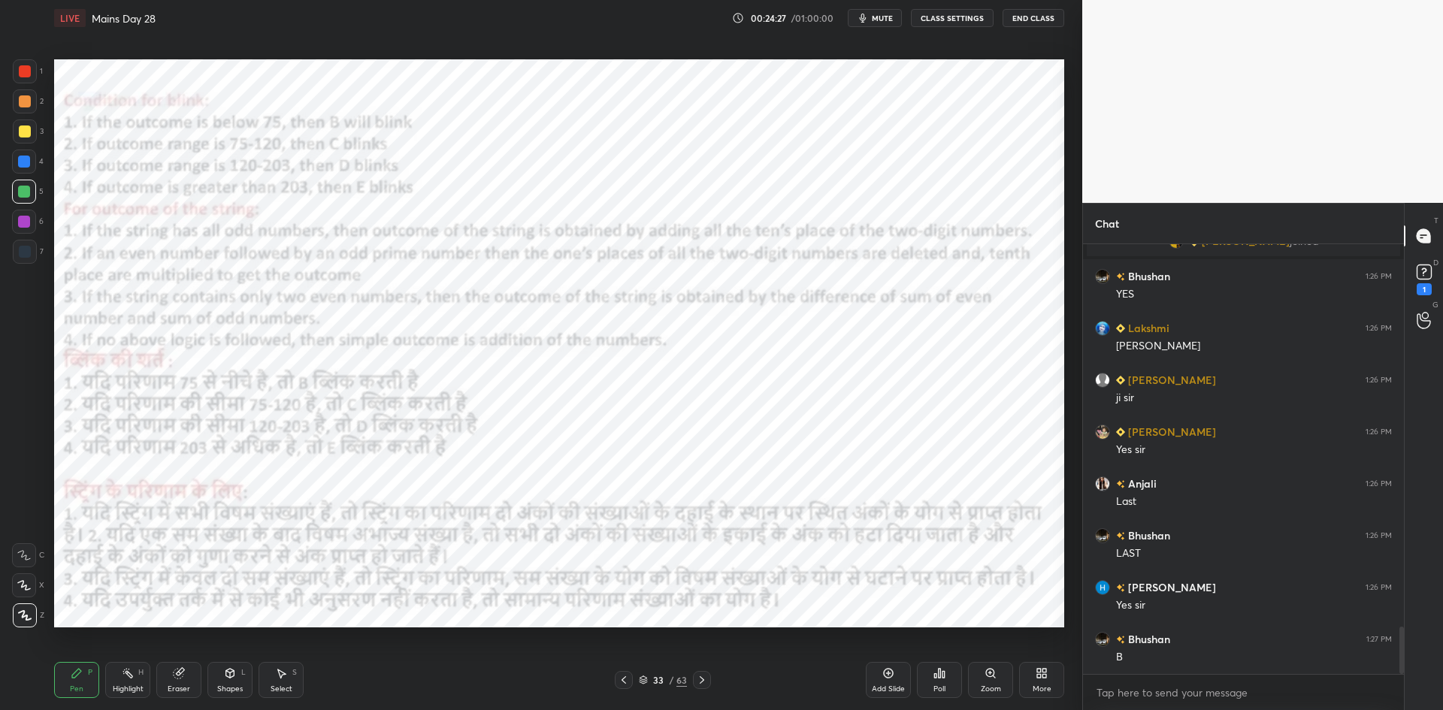
scroll to position [3514, 0]
click at [707, 678] on icon at bounding box center [702, 680] width 12 height 12
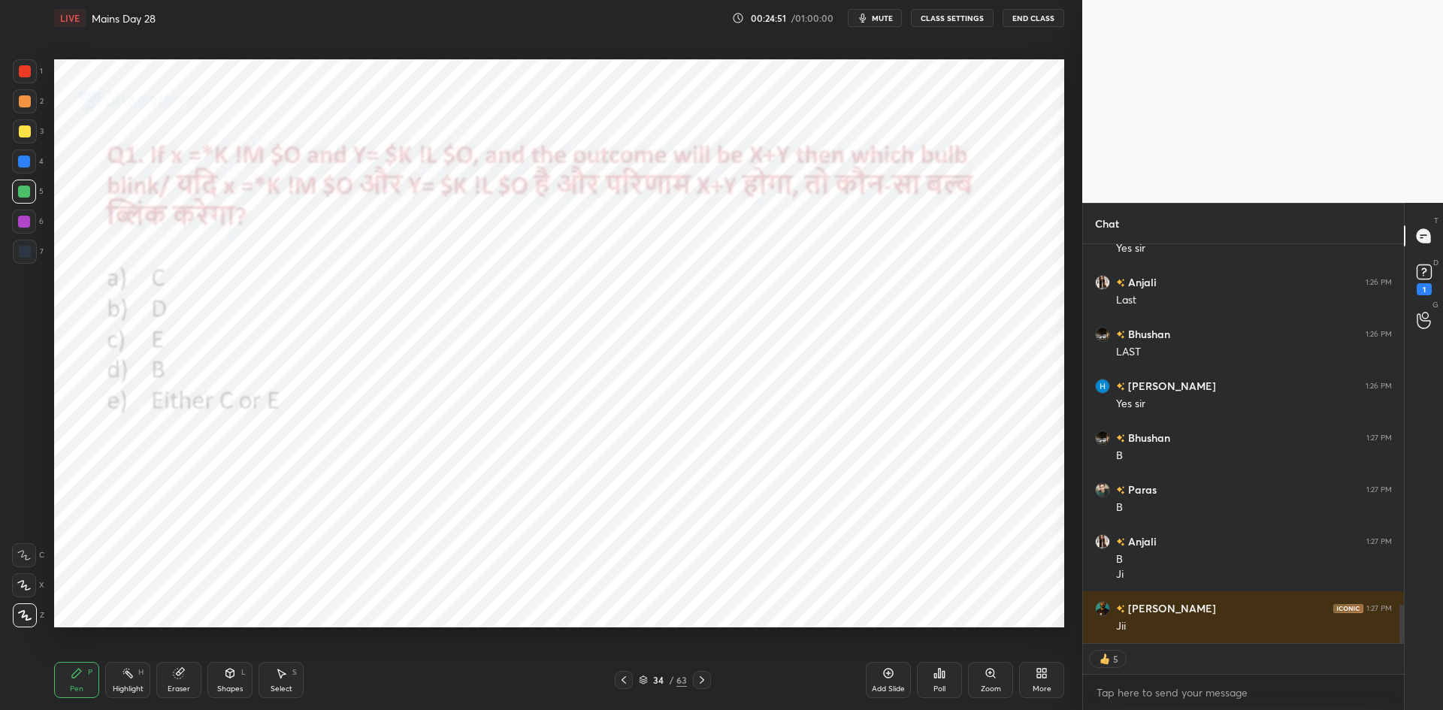
scroll to position [3716, 0]
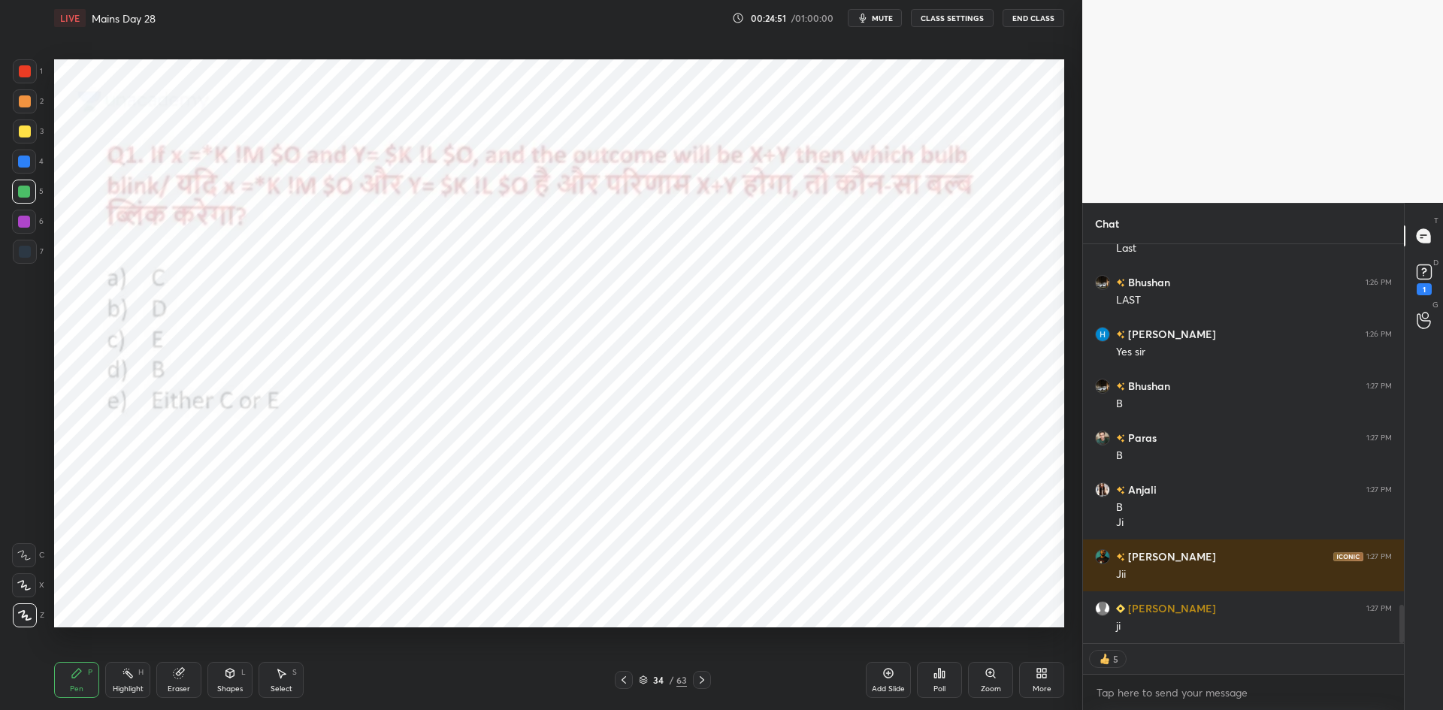
click at [639, 679] on icon at bounding box center [643, 680] width 9 height 9
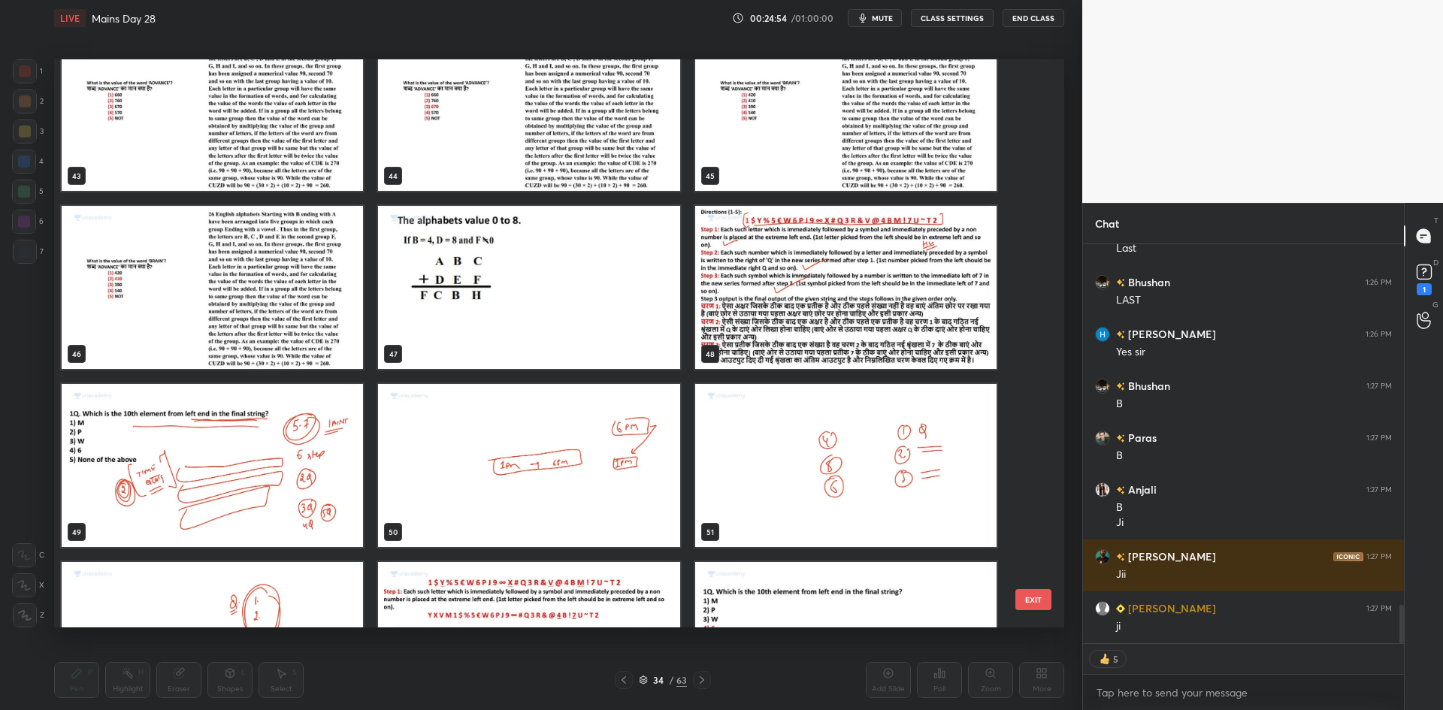
scroll to position [2544, 0]
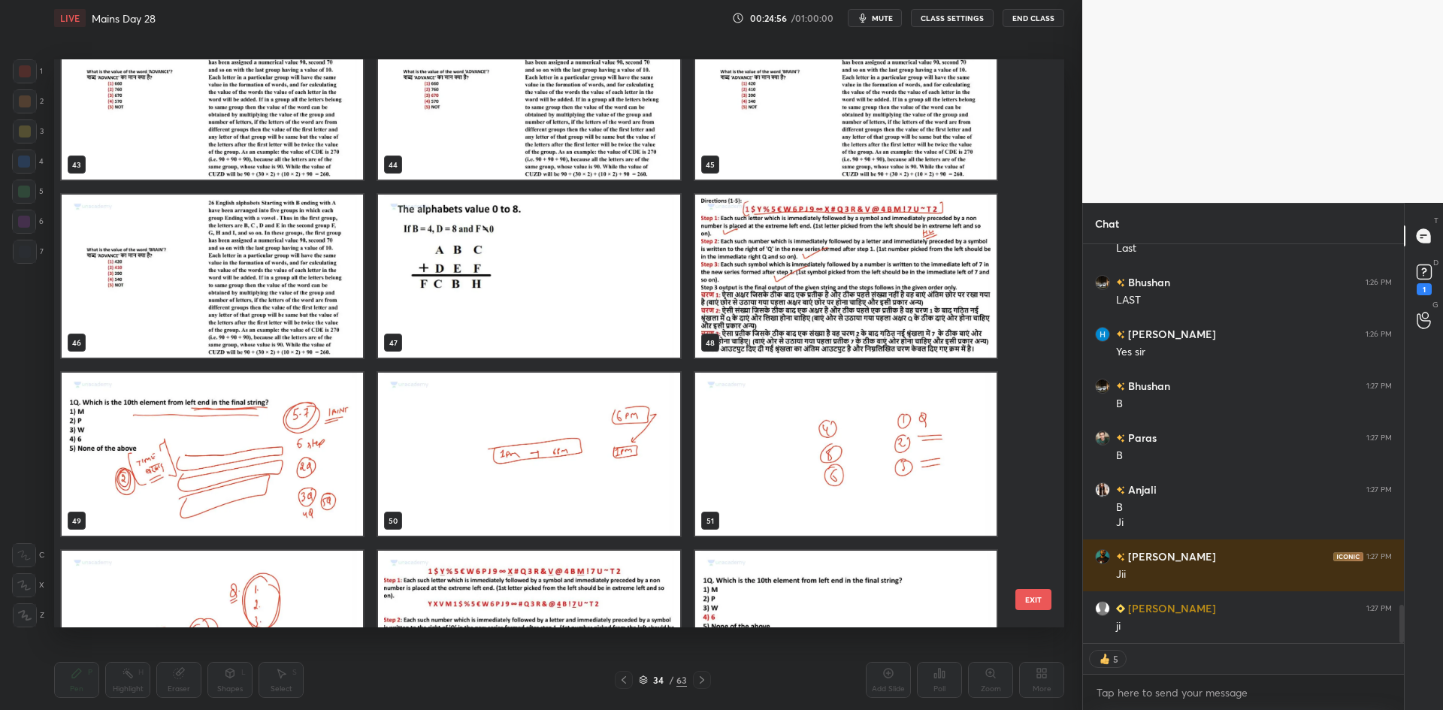
click at [574, 292] on img "grid" at bounding box center [528, 276] width 301 height 163
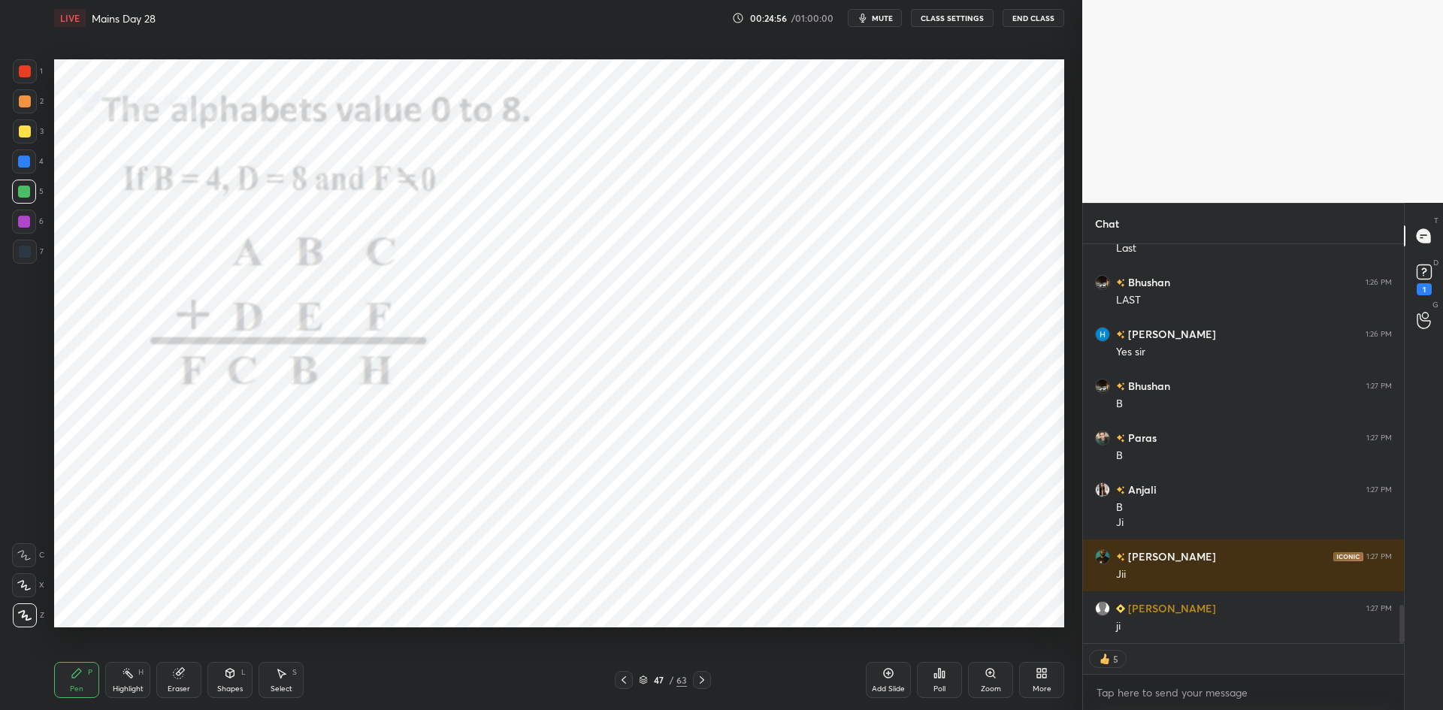
scroll to position [3768, 0]
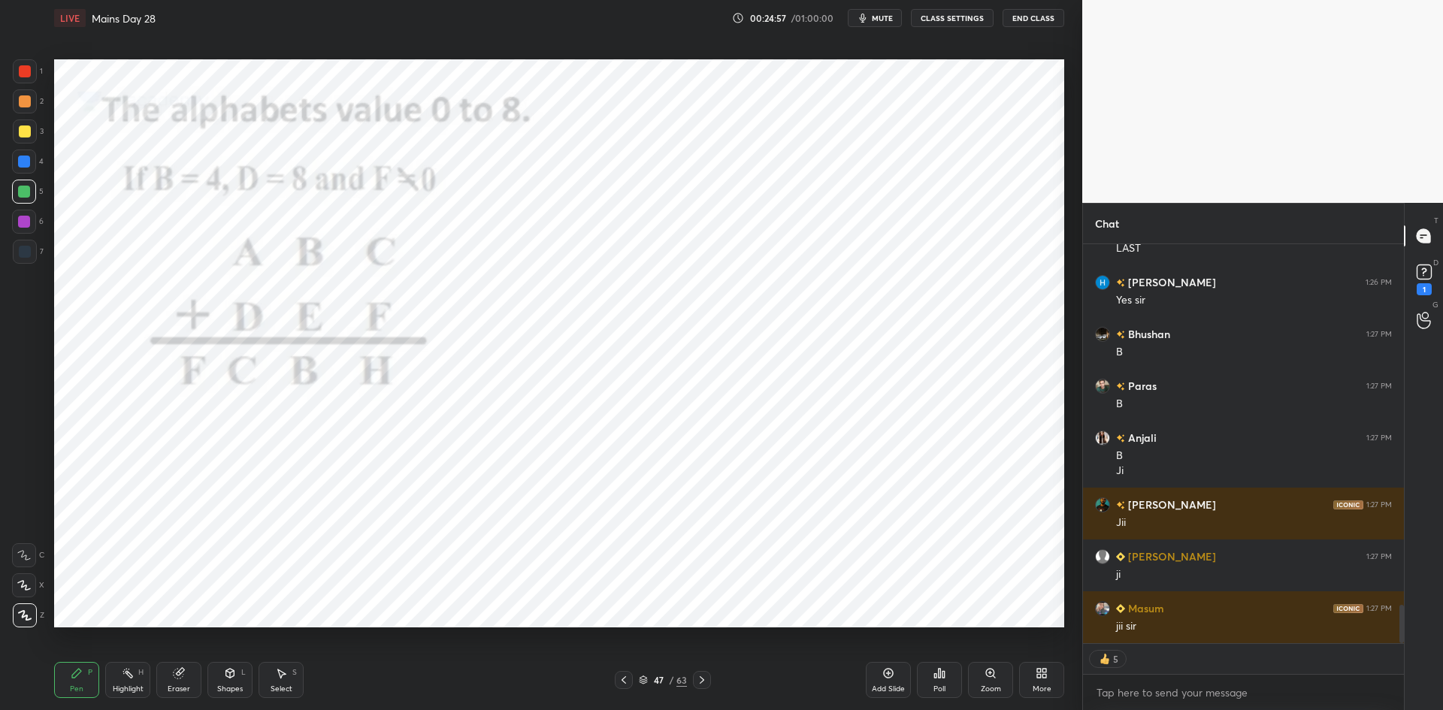
type textarea "x"
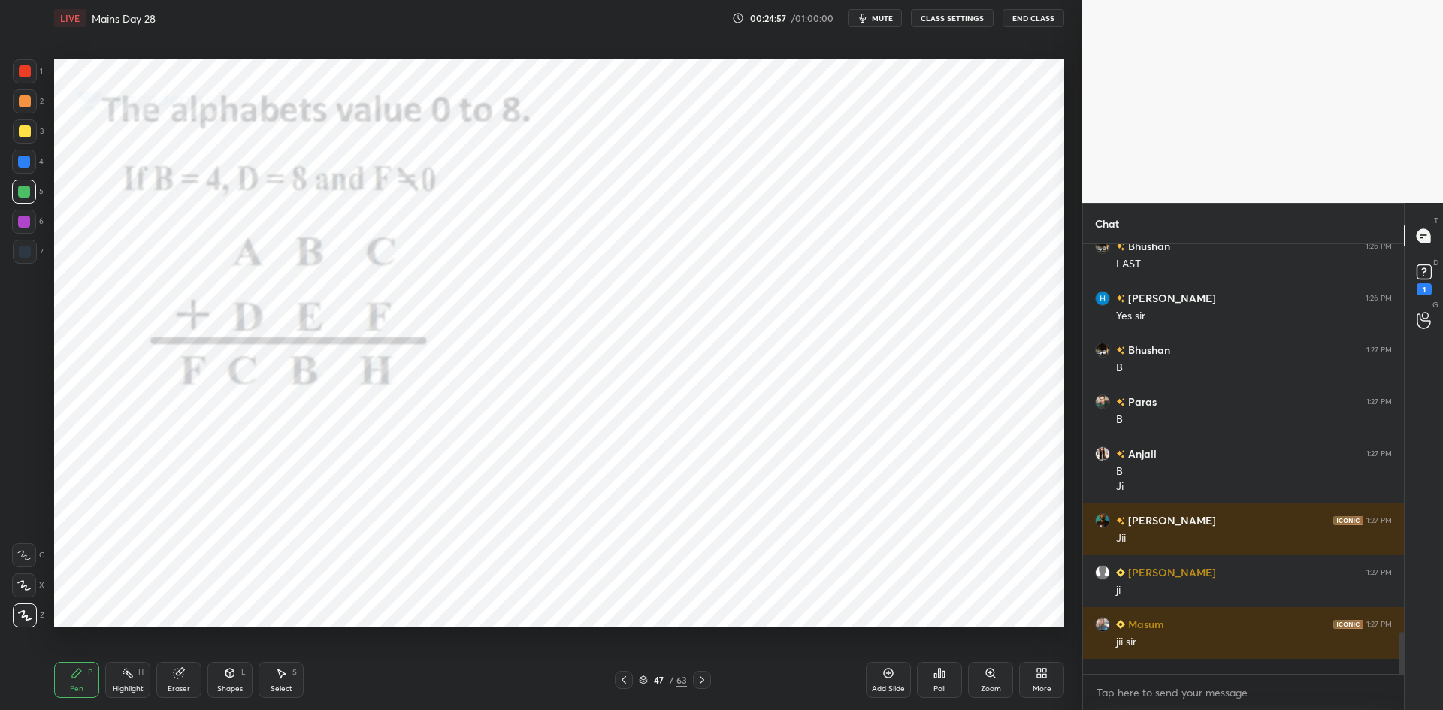
scroll to position [3737, 0]
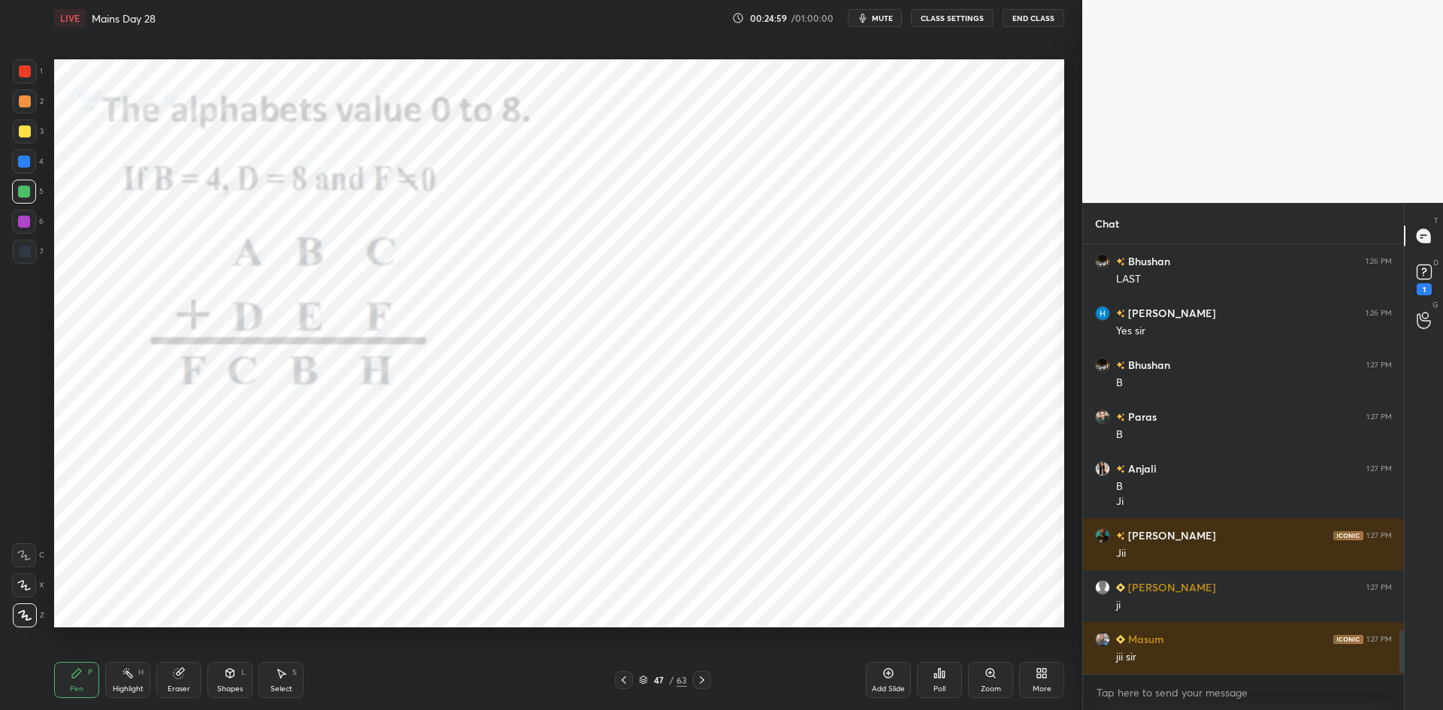
click at [953, 14] on button "CLASS SETTINGS" at bounding box center [952, 18] width 83 height 18
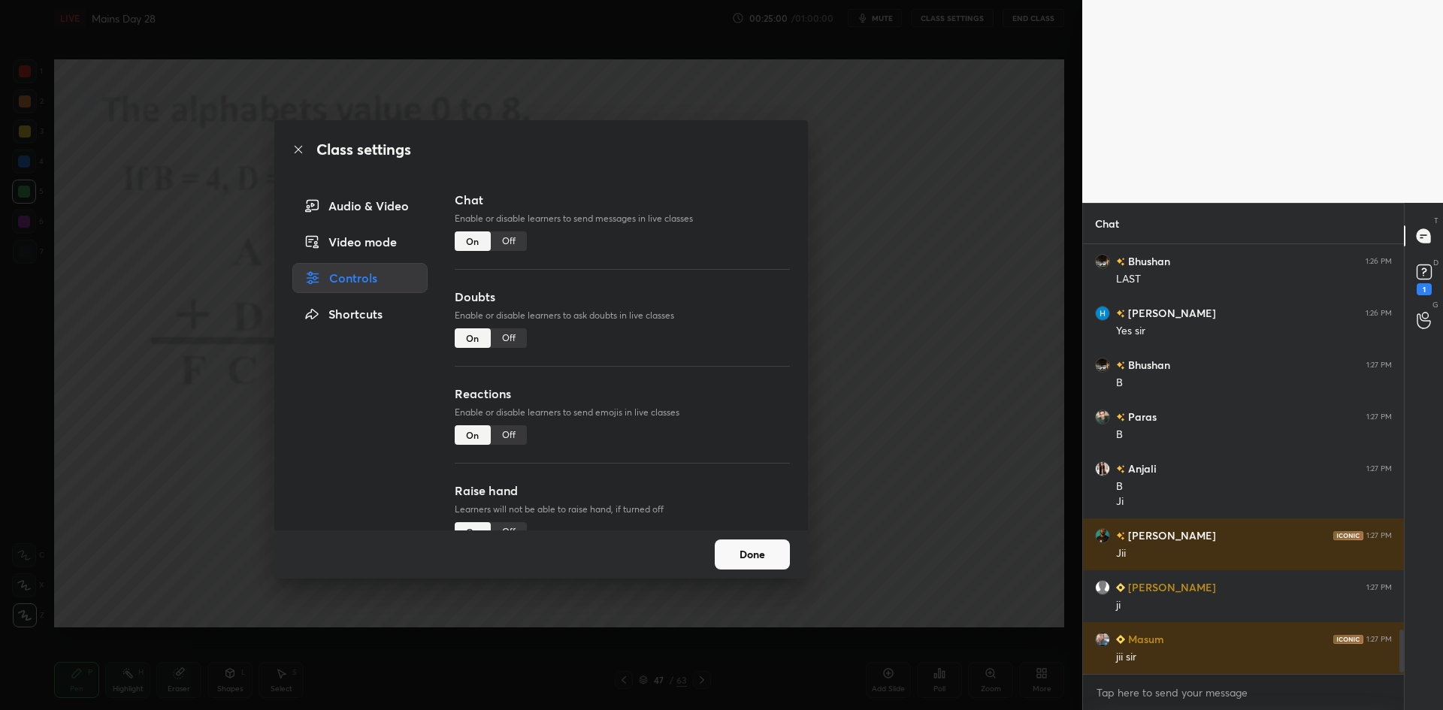
click at [506, 246] on div "Off" at bounding box center [509, 241] width 36 height 20
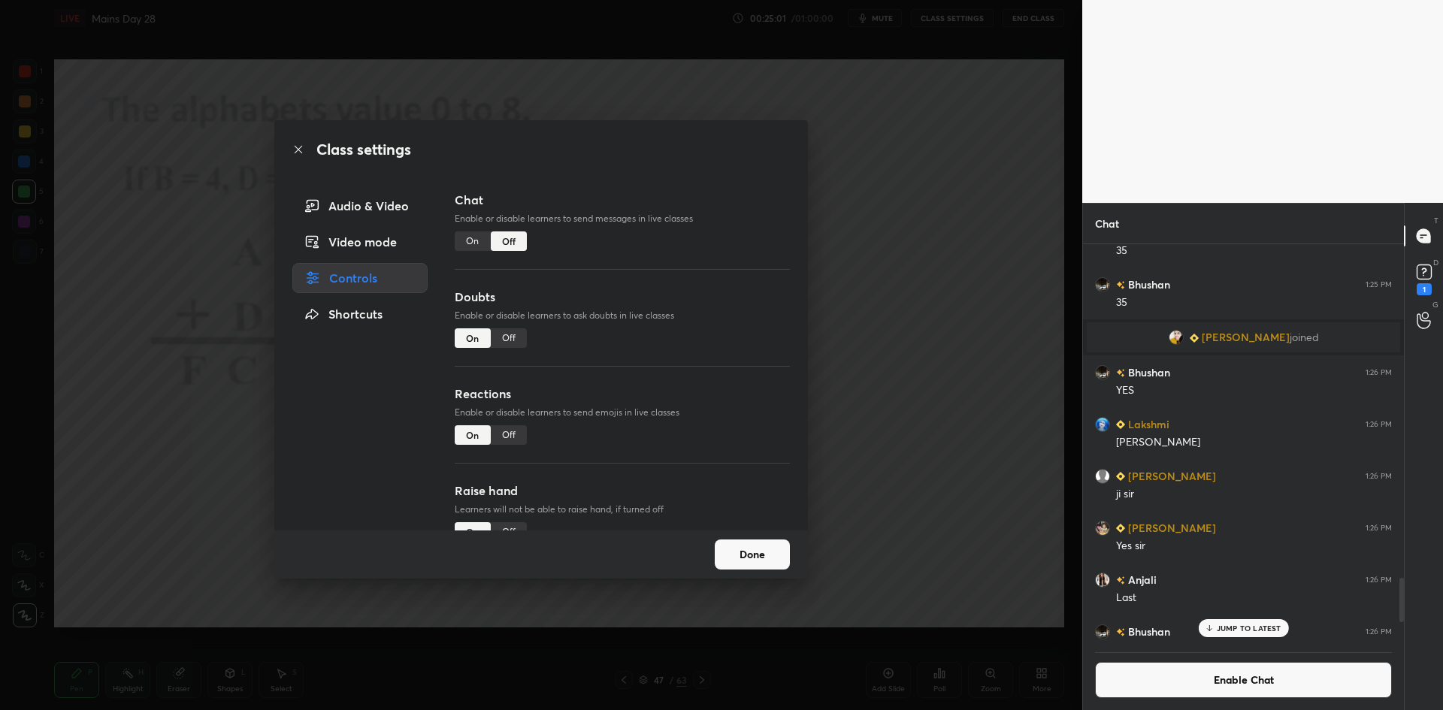
click at [893, 289] on div "Class settings Audio & Video Video mode Controls Shortcuts Chat Enable or disab…" at bounding box center [541, 355] width 1082 height 710
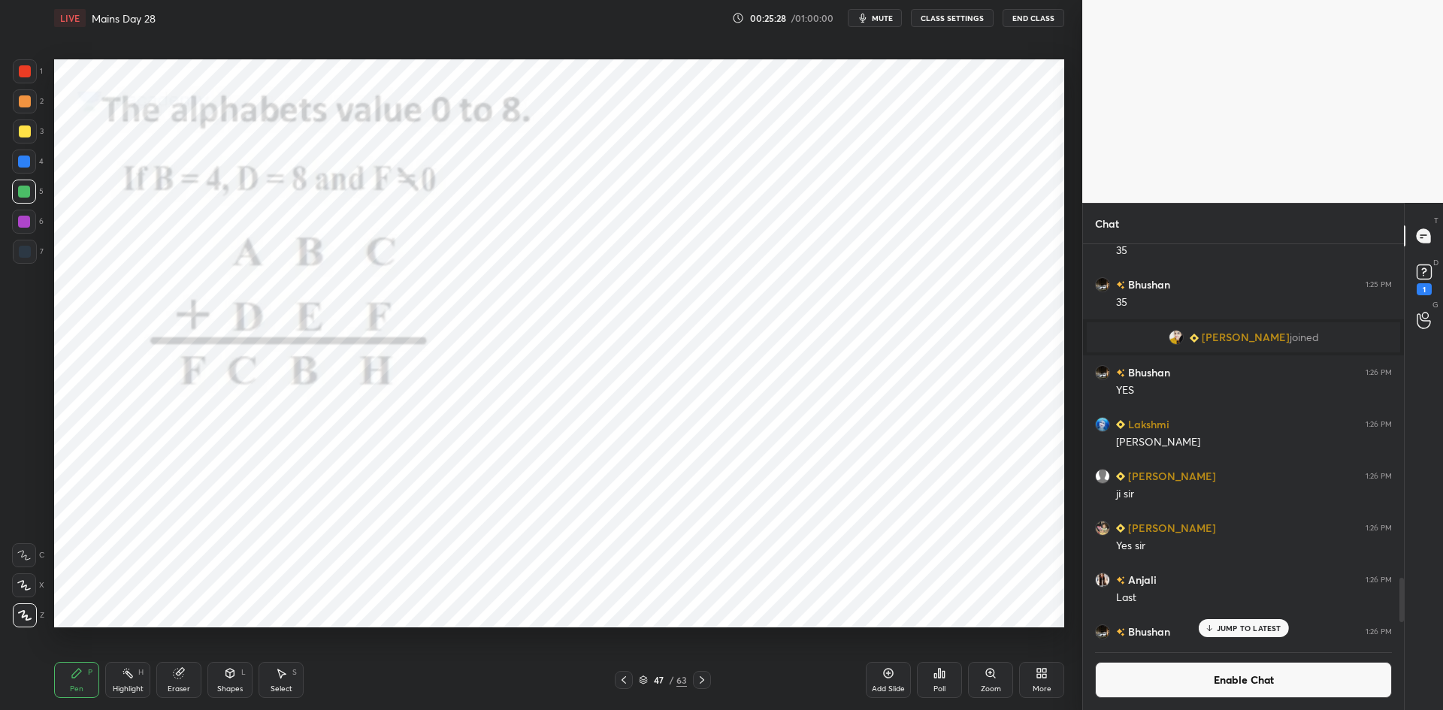
click at [21, 228] on div at bounding box center [24, 222] width 24 height 24
click at [1232, 687] on button "Enable Chat" at bounding box center [1243, 680] width 297 height 36
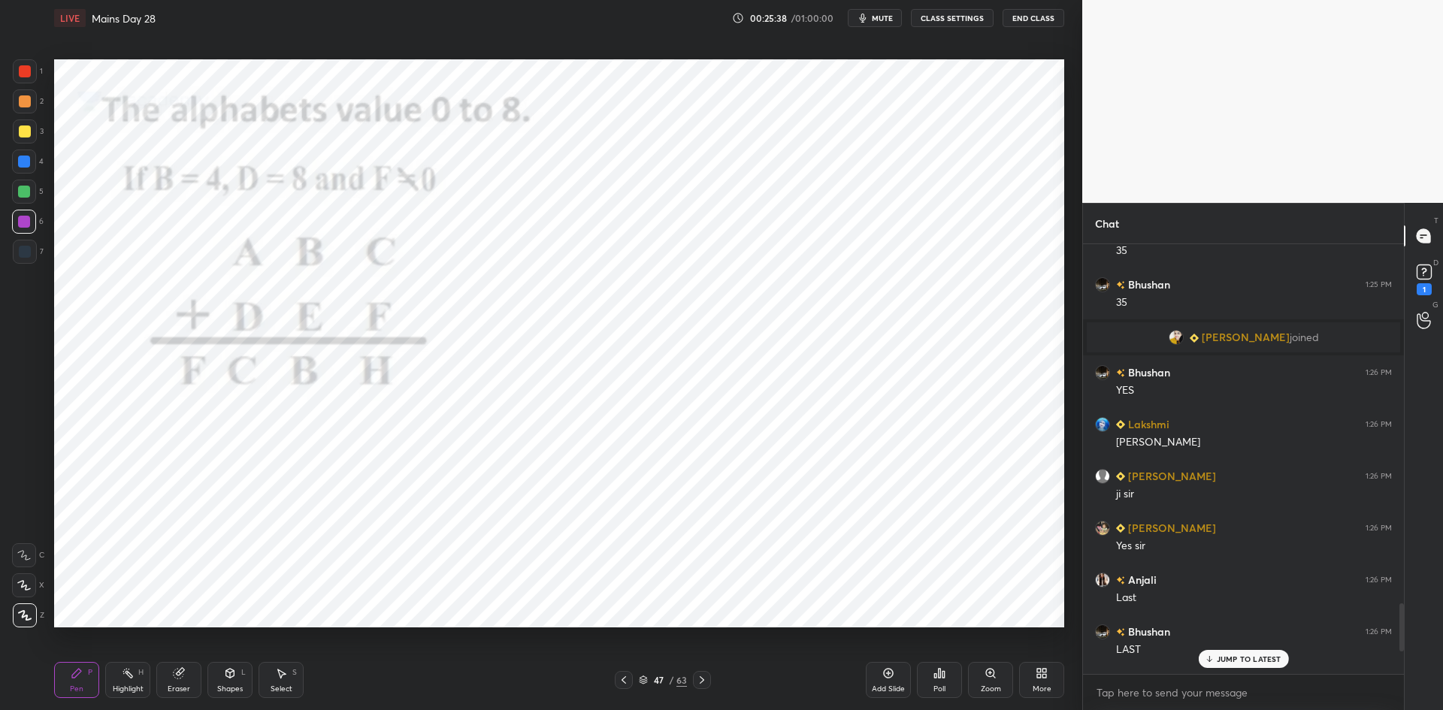
scroll to position [425, 316]
click at [1243, 660] on p "JUMP TO LATEST" at bounding box center [1249, 658] width 65 height 9
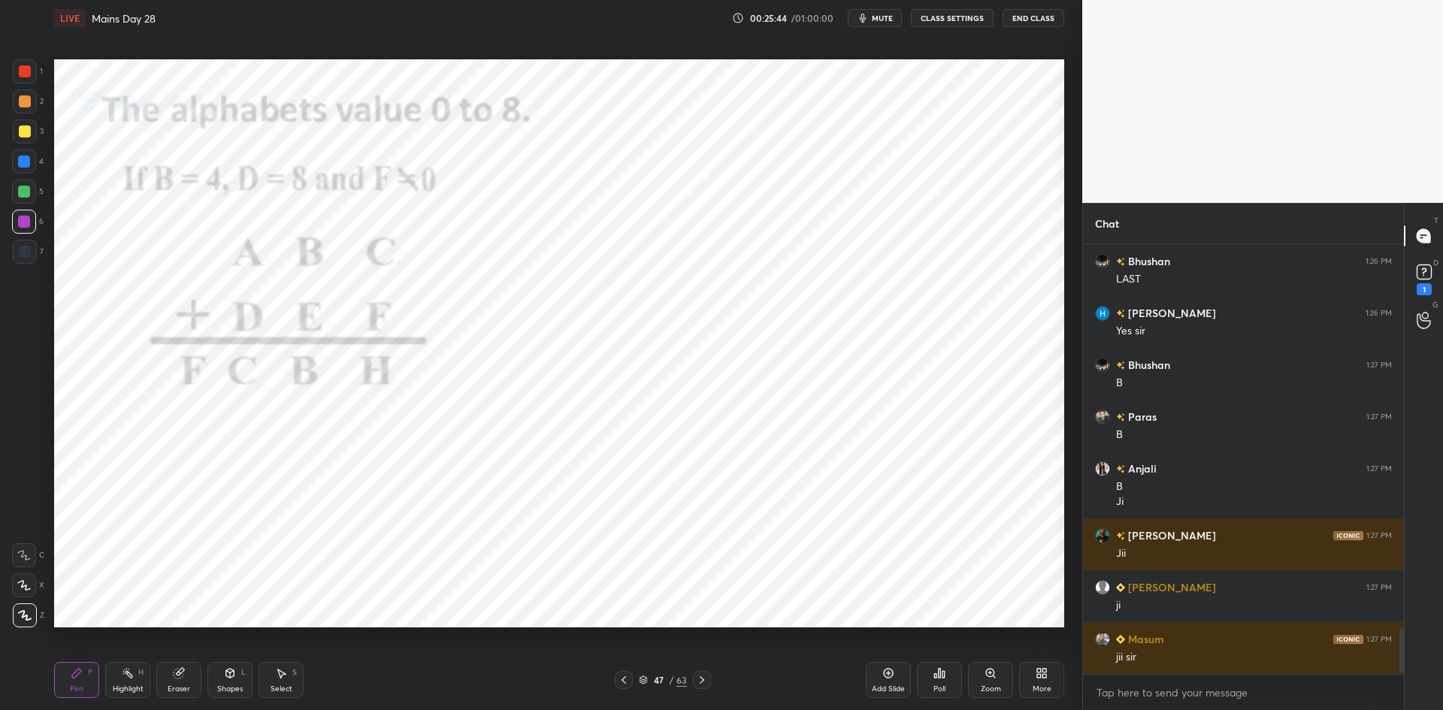
scroll to position [3674, 0]
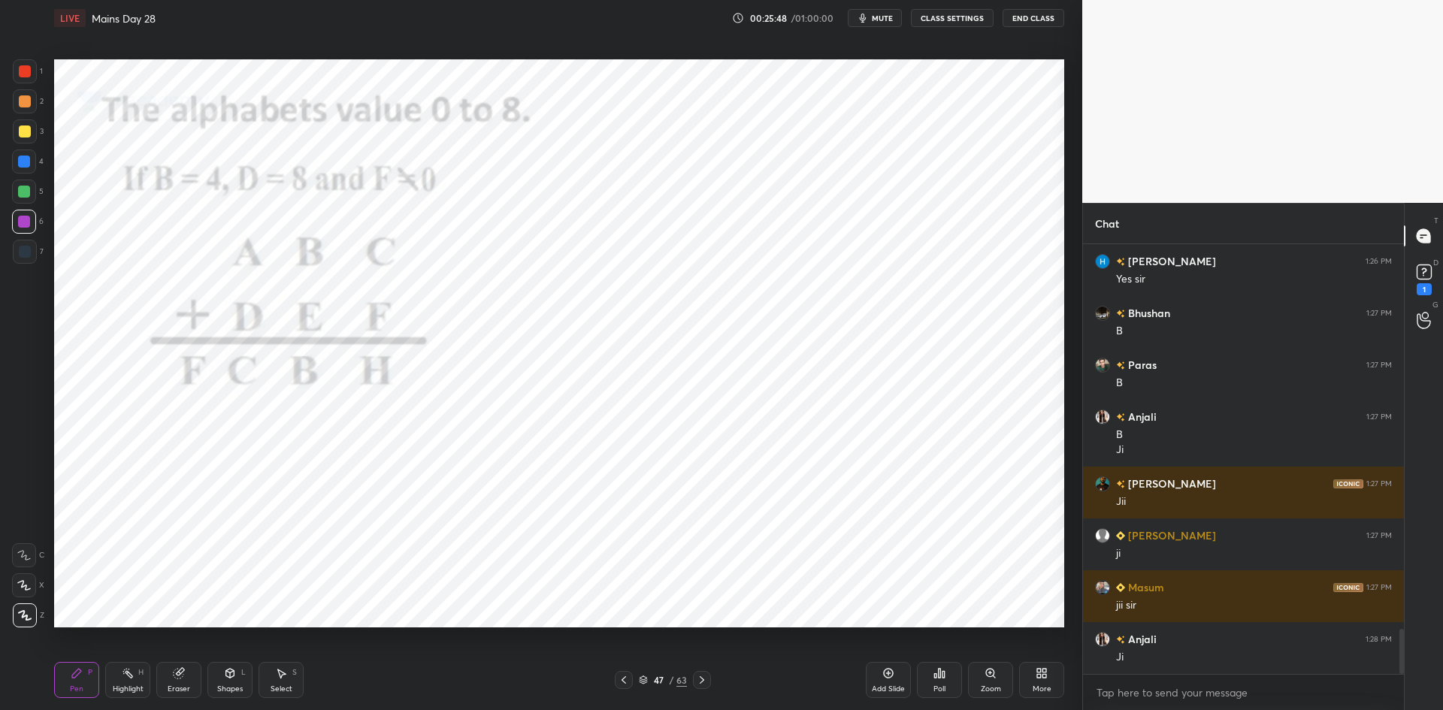
click at [949, 23] on button "CLASS SETTINGS" at bounding box center [952, 18] width 83 height 18
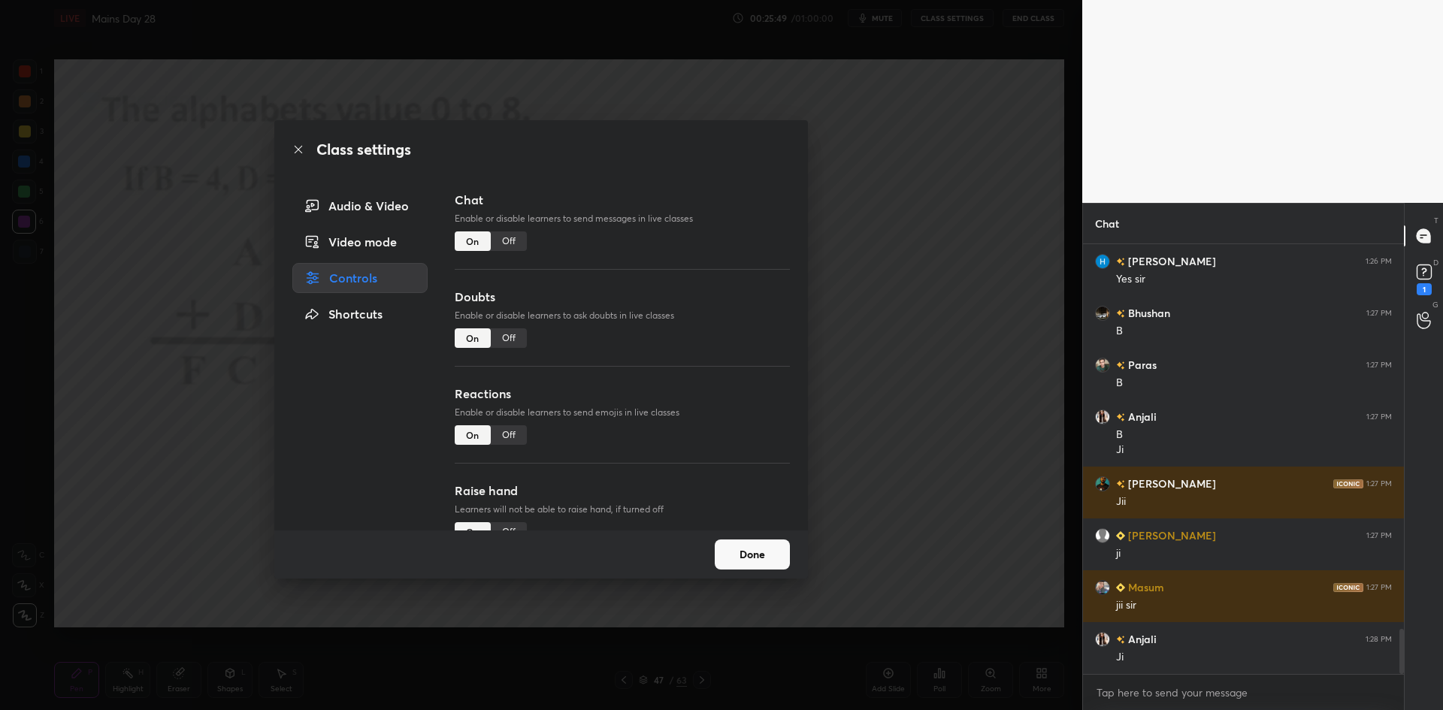
click at [518, 237] on div "Off" at bounding box center [509, 241] width 36 height 20
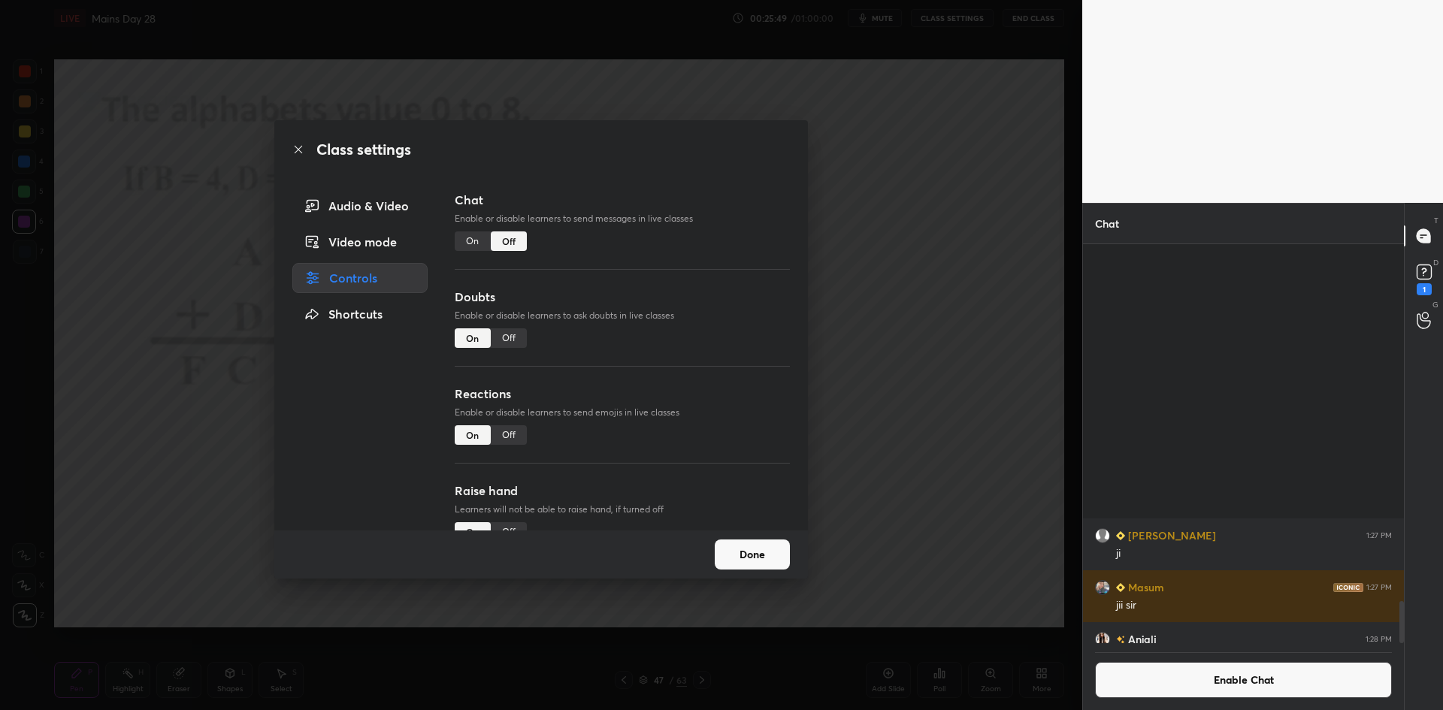
scroll to position [394, 316]
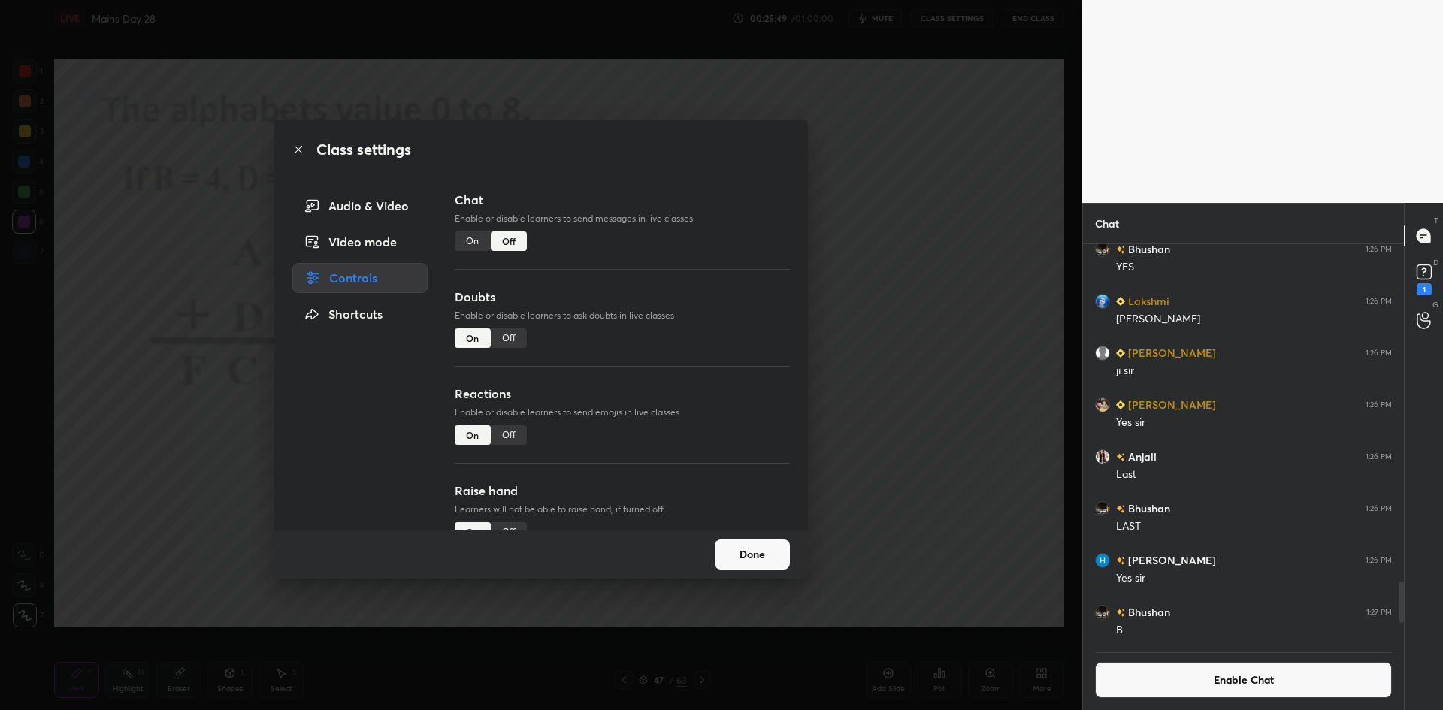
click at [904, 376] on div "Class settings Audio & Video Video mode Controls Shortcuts Chat Enable or disab…" at bounding box center [541, 355] width 1082 height 710
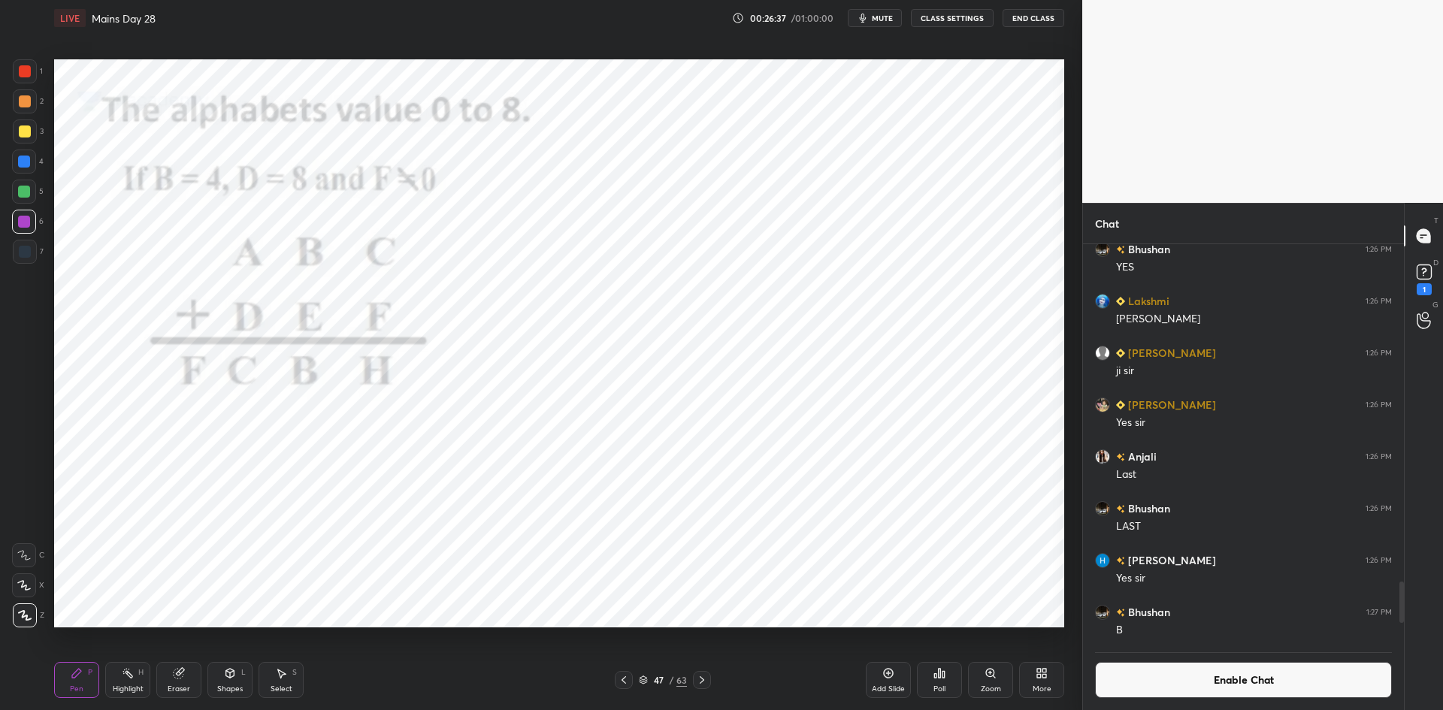
click at [899, 25] on button "mute" at bounding box center [875, 18] width 54 height 18
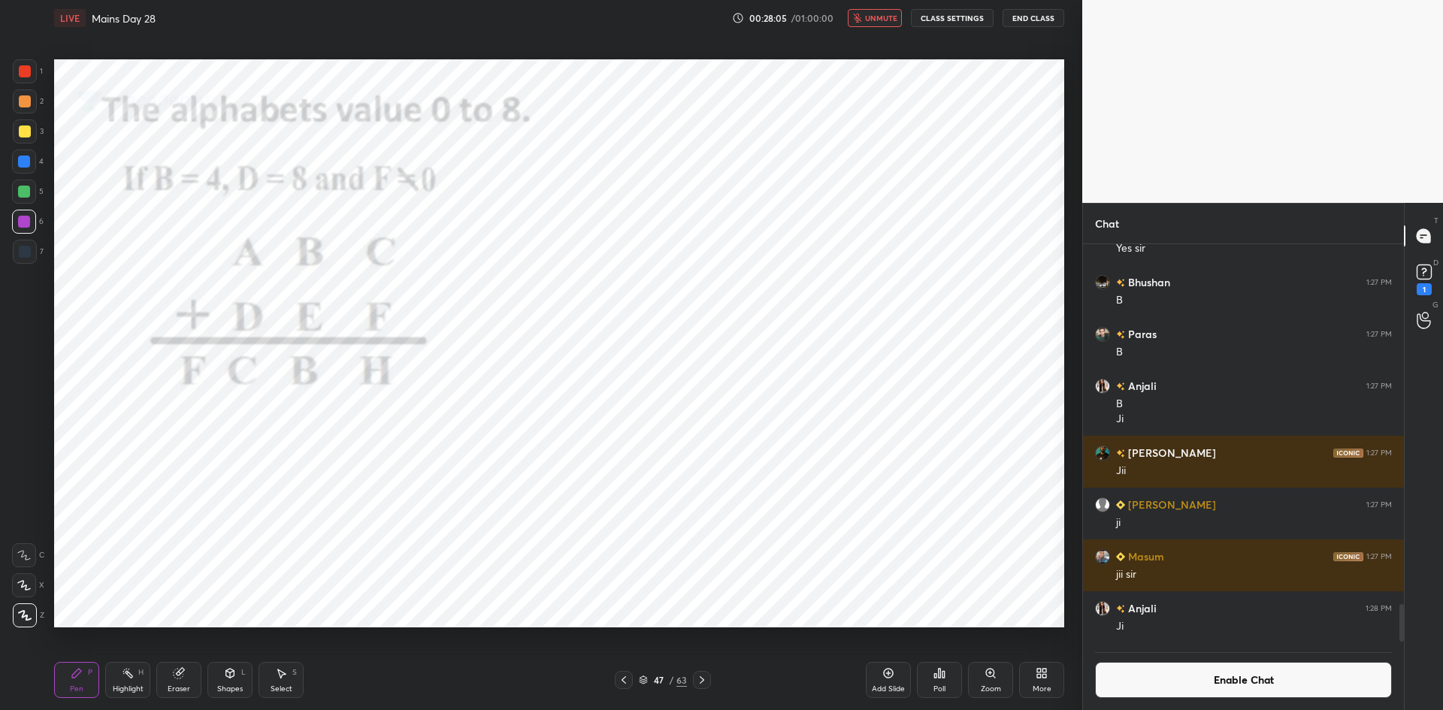
click at [898, 25] on button "unmute" at bounding box center [875, 18] width 54 height 18
click at [940, 688] on div "Poll" at bounding box center [939, 689] width 12 height 8
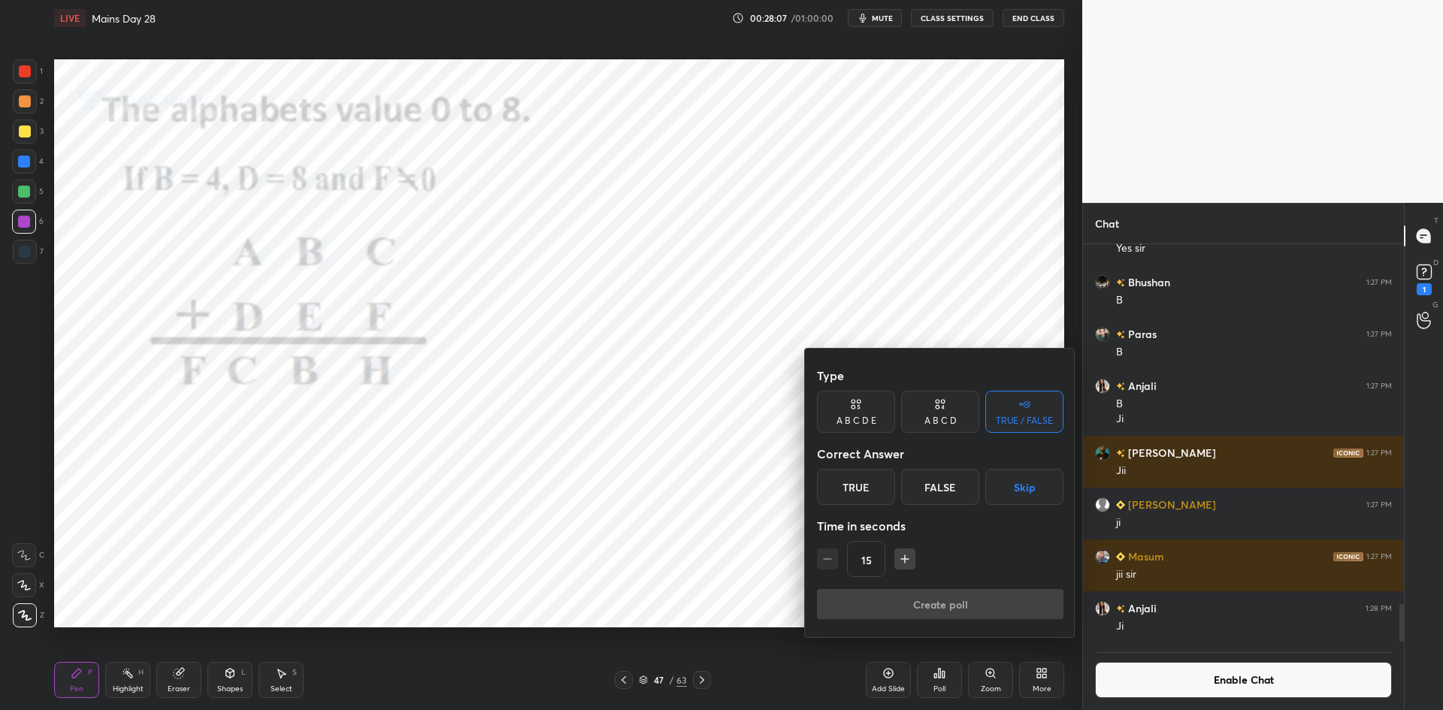
click at [1019, 496] on button "Skip" at bounding box center [1024, 487] width 78 height 36
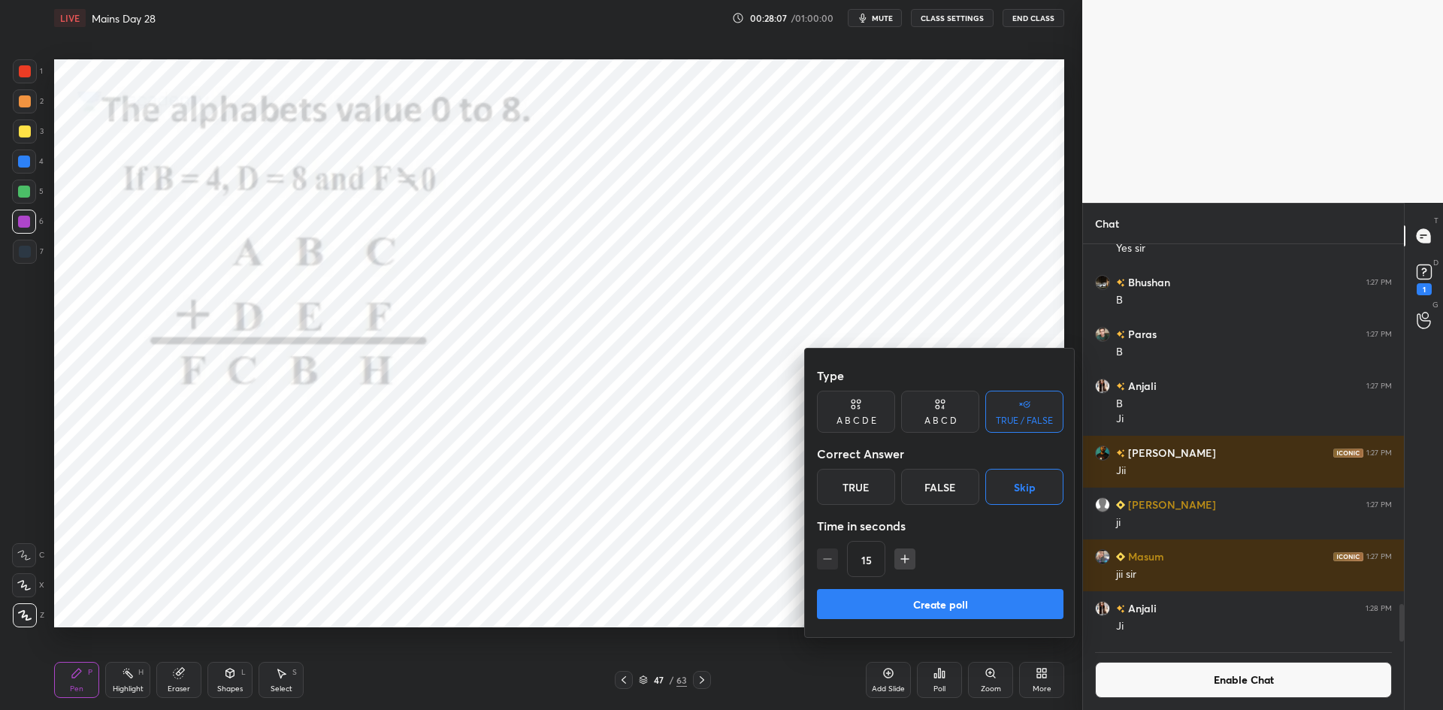
click at [939, 608] on button "Create poll" at bounding box center [940, 604] width 246 height 30
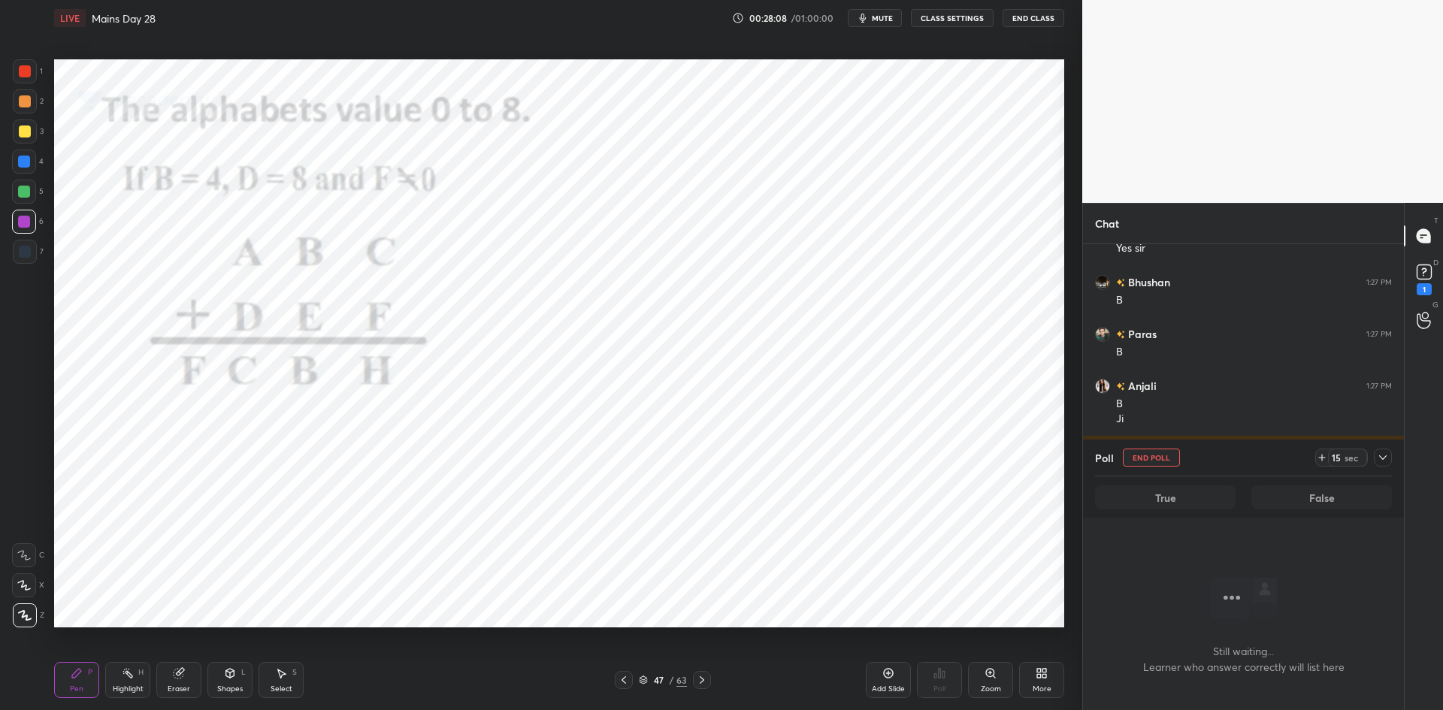
scroll to position [237, 316]
click at [1380, 459] on icon at bounding box center [1383, 458] width 12 height 12
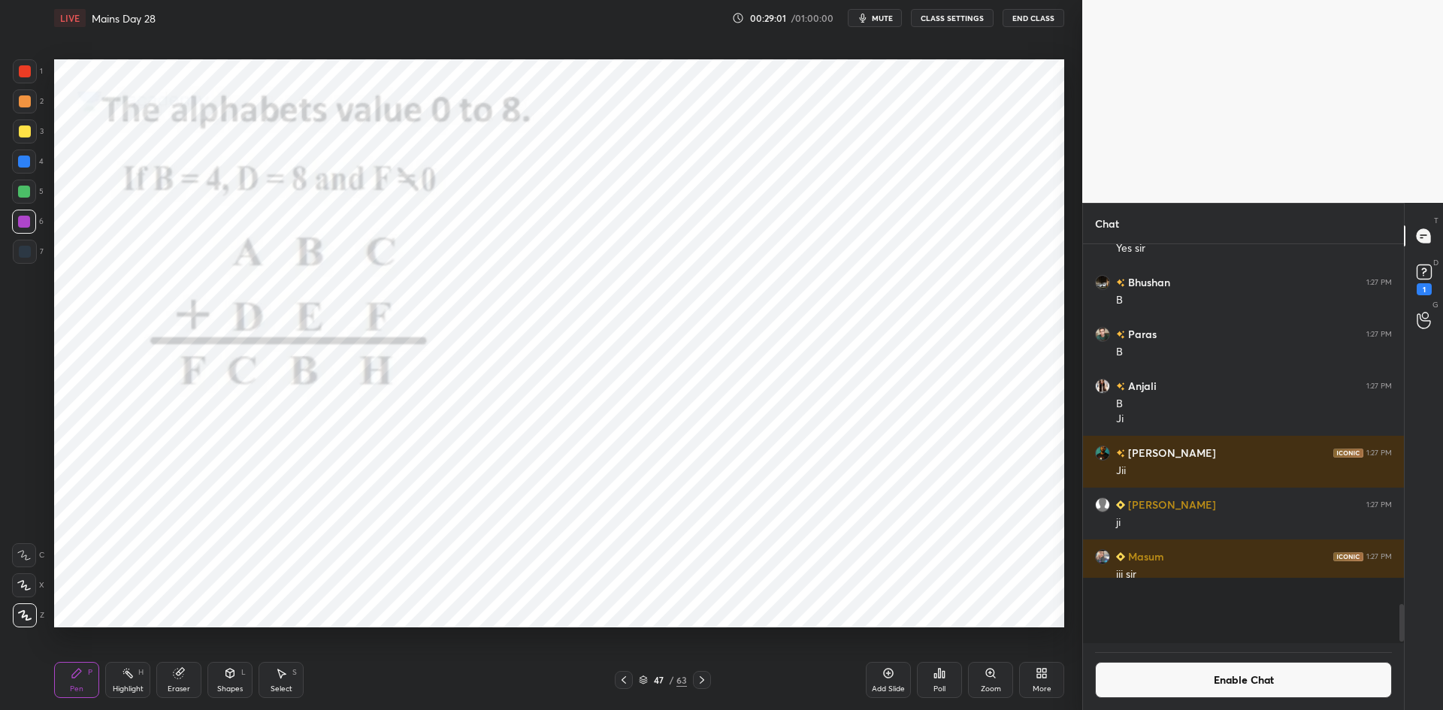
scroll to position [394, 316]
click at [951, 667] on div "Poll" at bounding box center [939, 680] width 45 height 36
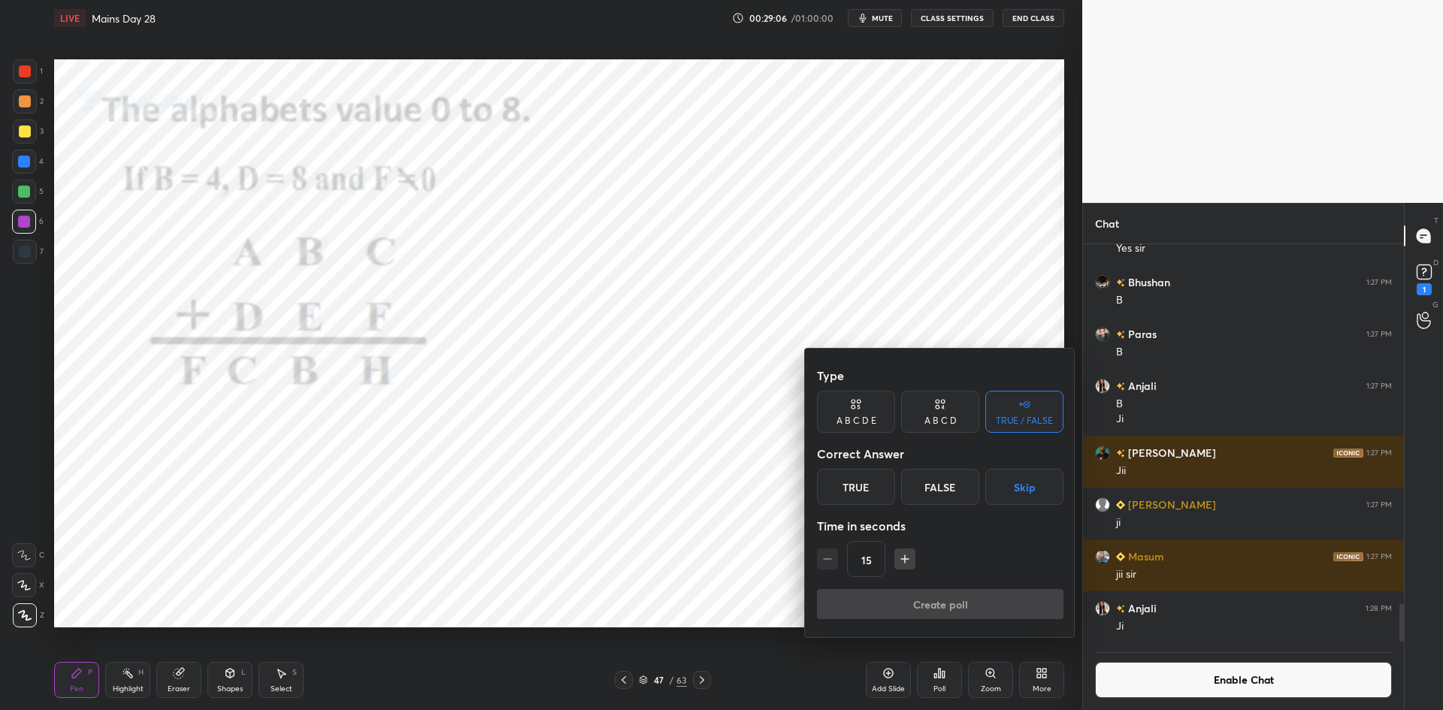
click at [618, 219] on div at bounding box center [721, 355] width 1443 height 710
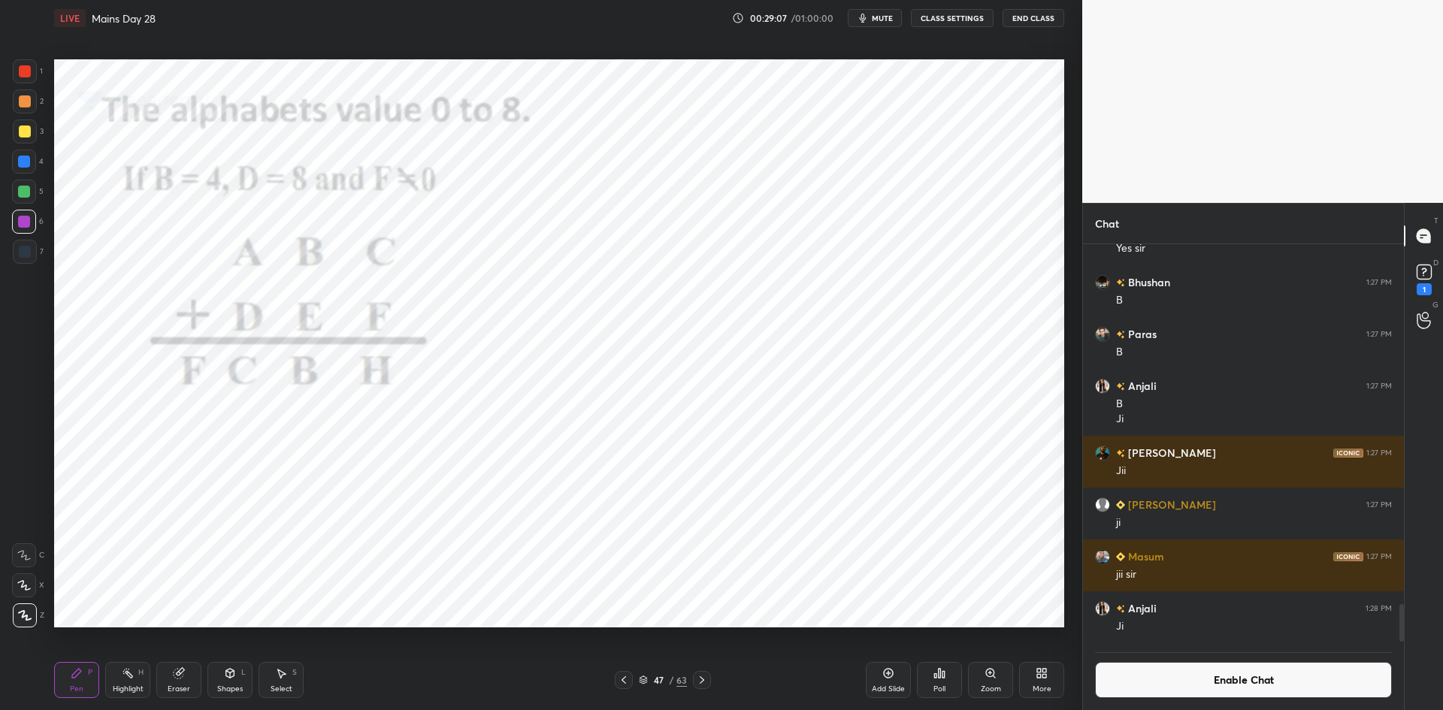
click at [35, 260] on div at bounding box center [25, 252] width 24 height 24
click at [881, 23] on span "mute" at bounding box center [882, 18] width 21 height 11
click at [873, 24] on button "unmute" at bounding box center [875, 18] width 54 height 18
click at [947, 675] on div "Poll" at bounding box center [939, 680] width 45 height 36
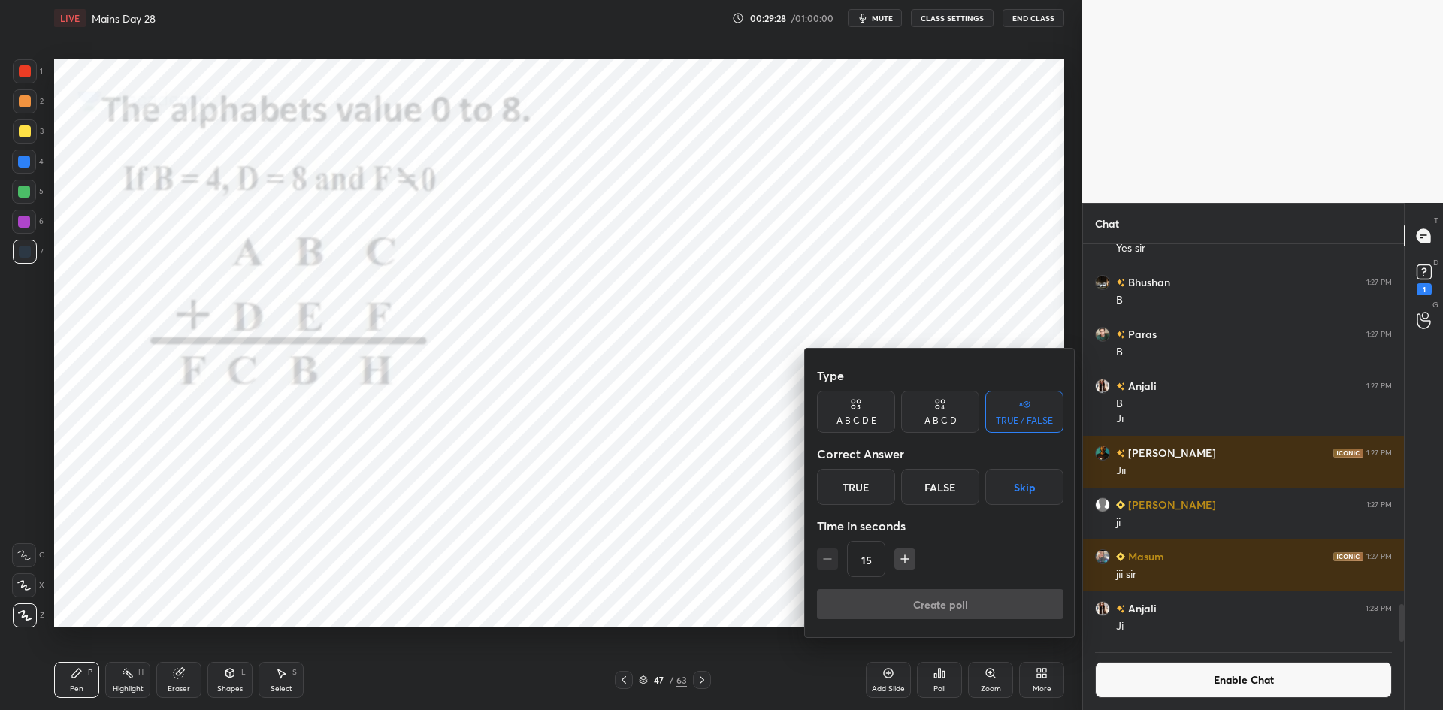
click at [865, 410] on div "A B C D E" at bounding box center [856, 412] width 78 height 42
click at [1050, 496] on button "Skip" at bounding box center [1045, 487] width 36 height 36
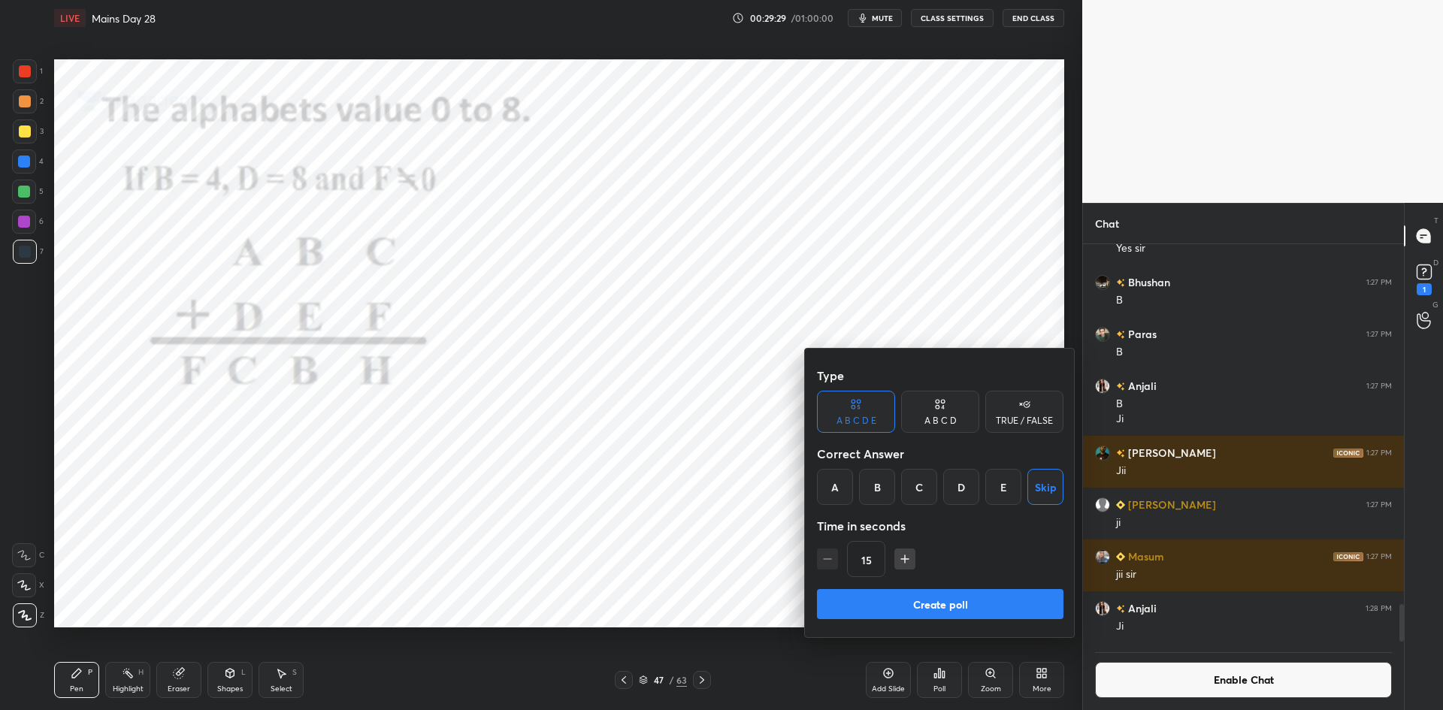
click at [917, 599] on button "Create poll" at bounding box center [940, 604] width 246 height 30
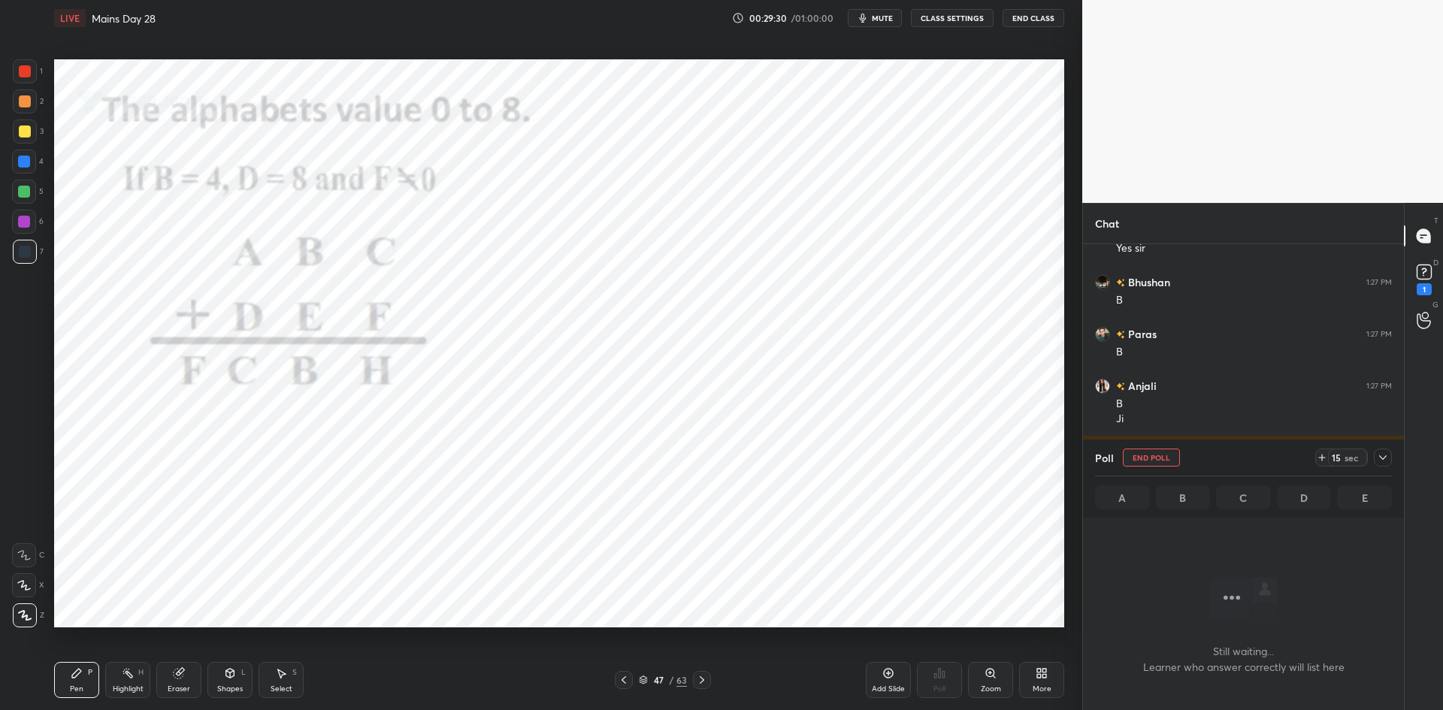
scroll to position [237, 316]
click at [29, 165] on div at bounding box center [24, 162] width 12 height 12
click at [1384, 452] on icon at bounding box center [1383, 458] width 12 height 12
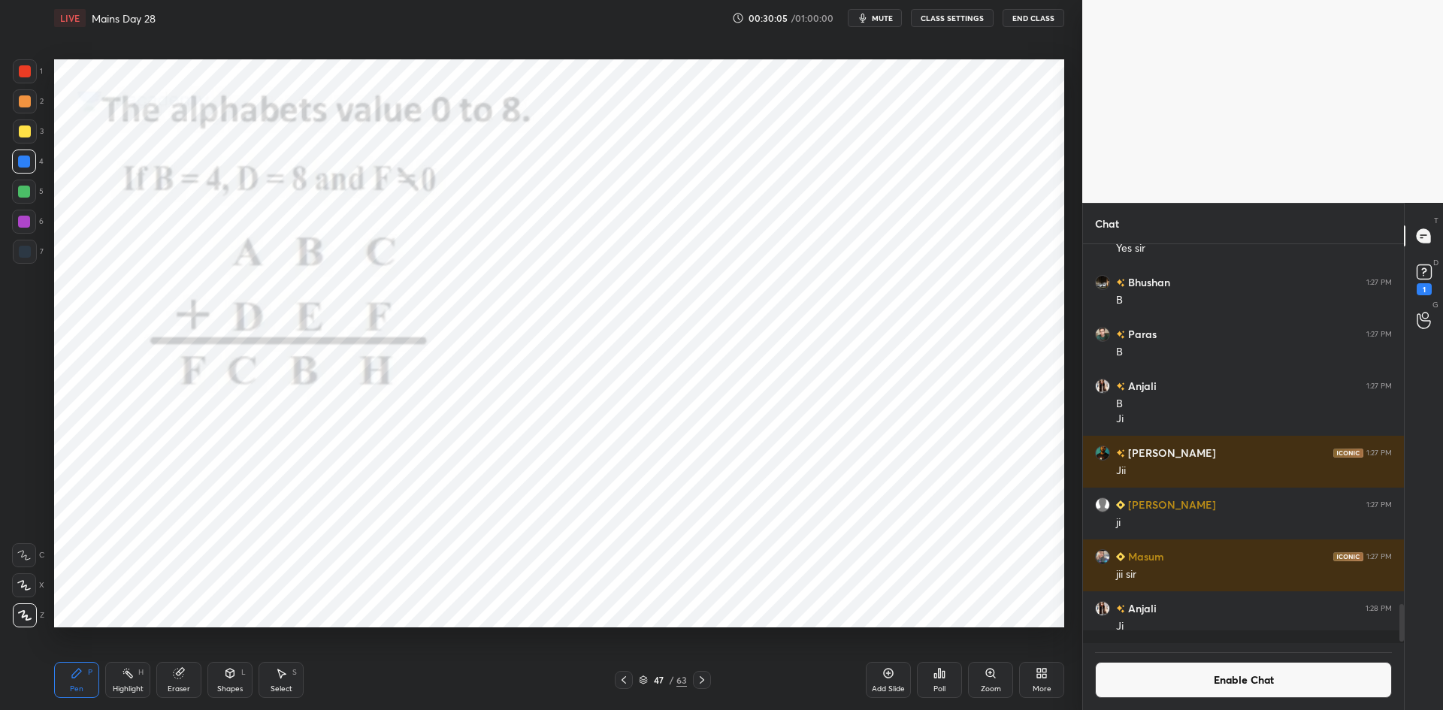
scroll to position [5, 5]
click at [1231, 676] on button "Enable Chat" at bounding box center [1243, 680] width 297 height 36
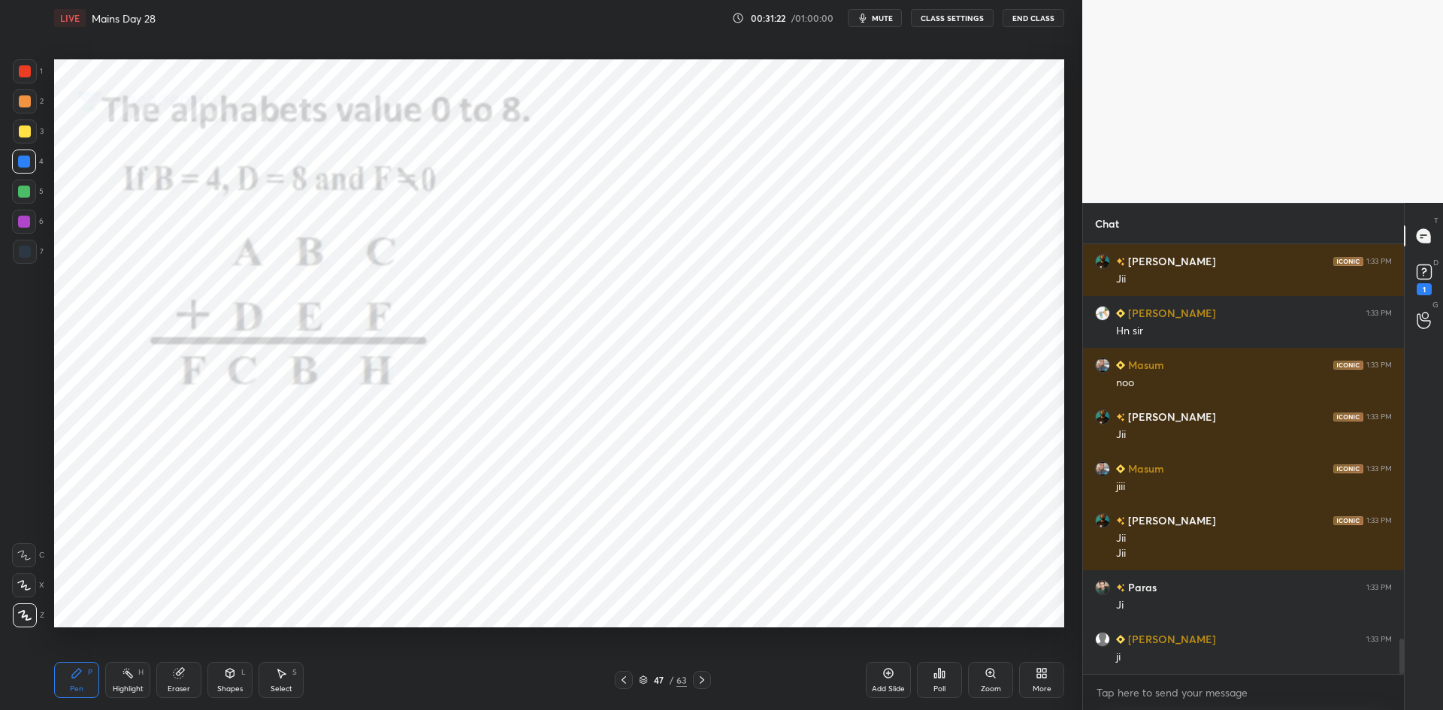
scroll to position [4908, 0]
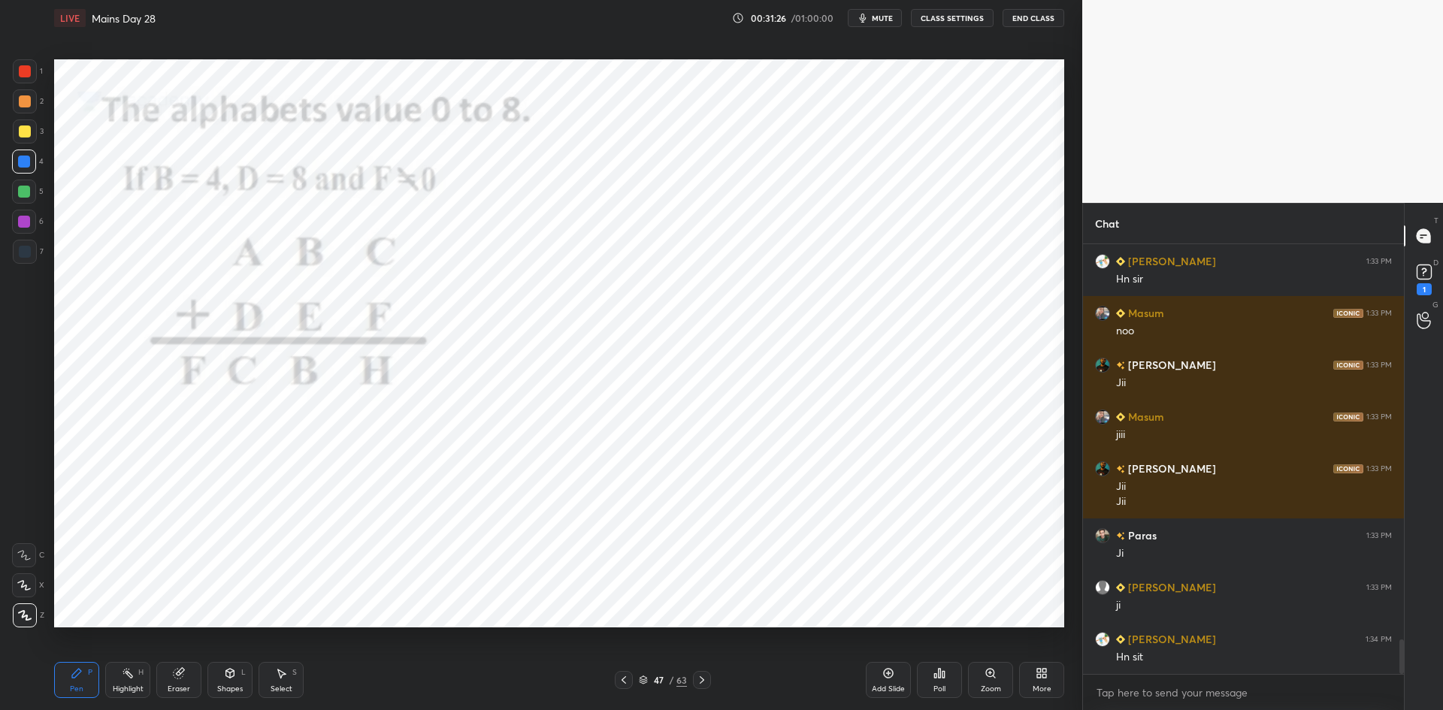
click at [23, 76] on div at bounding box center [25, 71] width 12 height 12
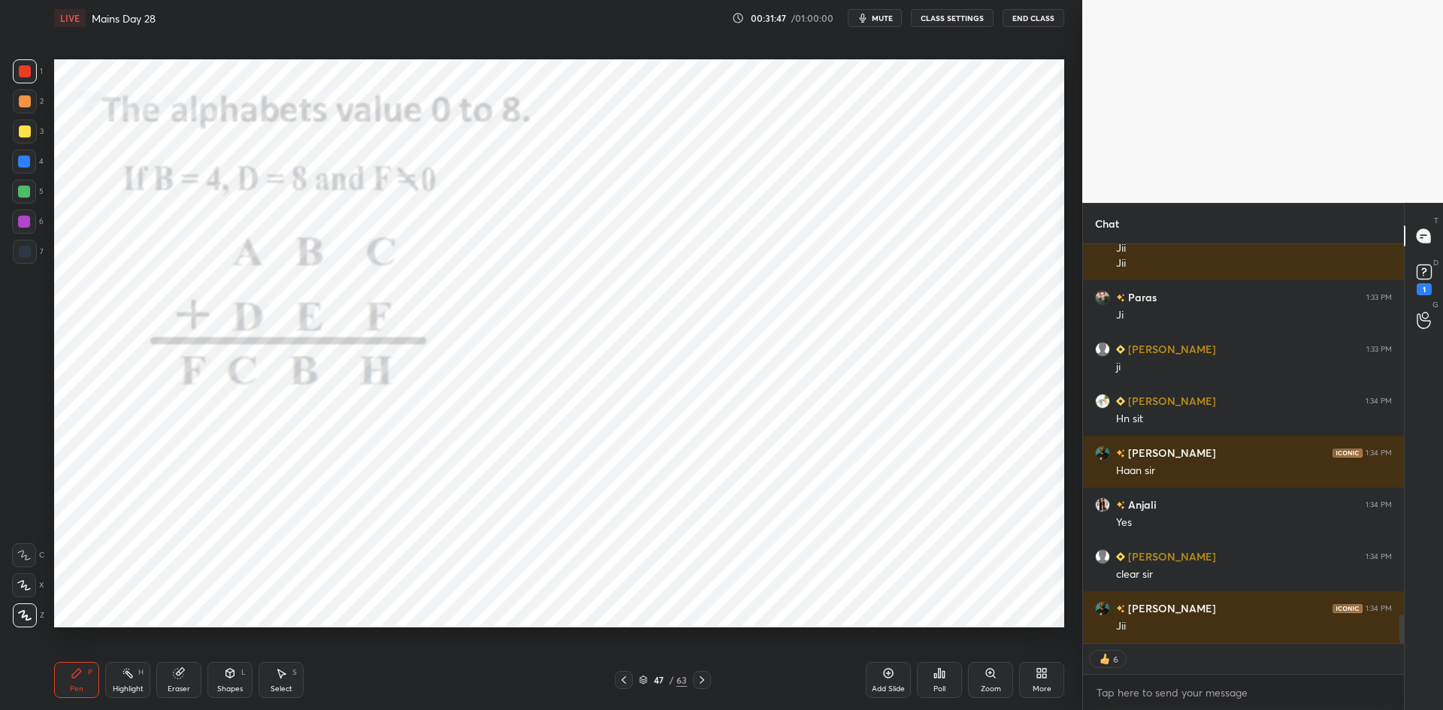
scroll to position [5198, 0]
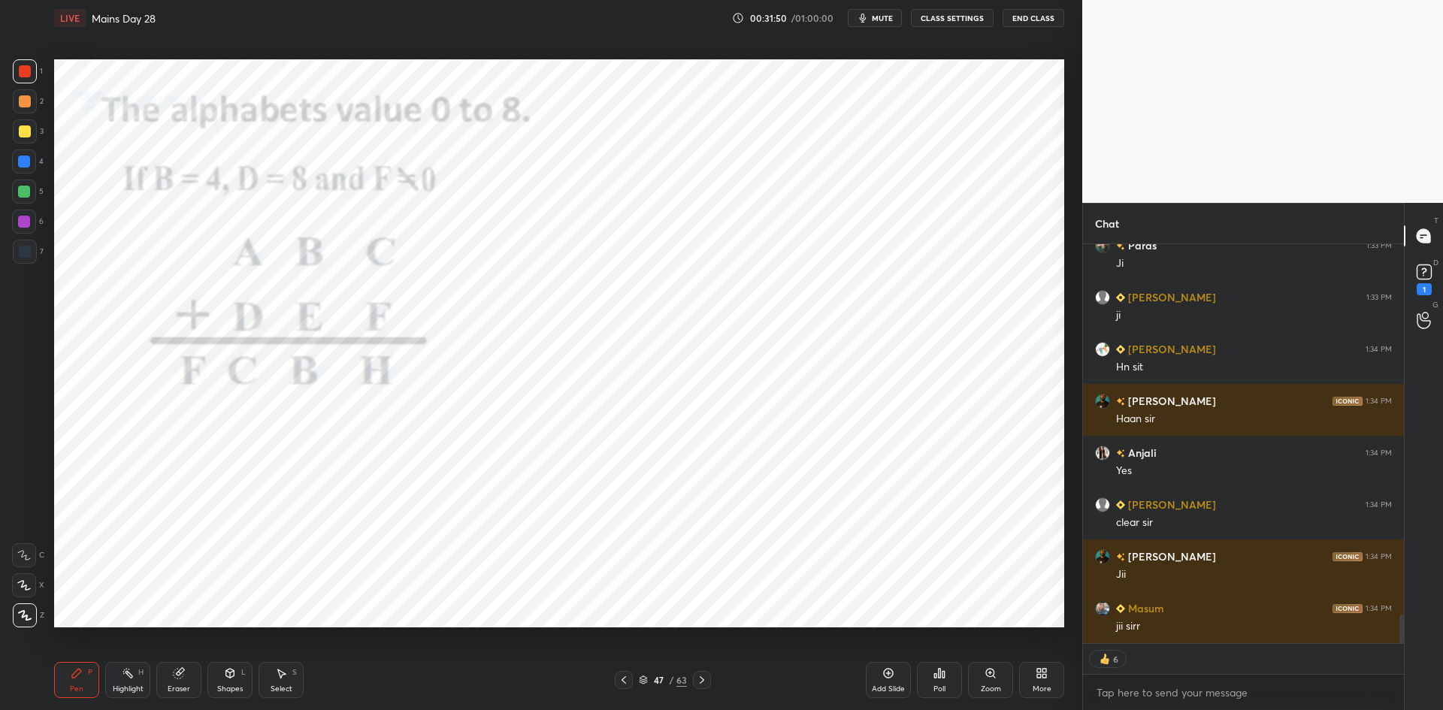
type textarea "x"
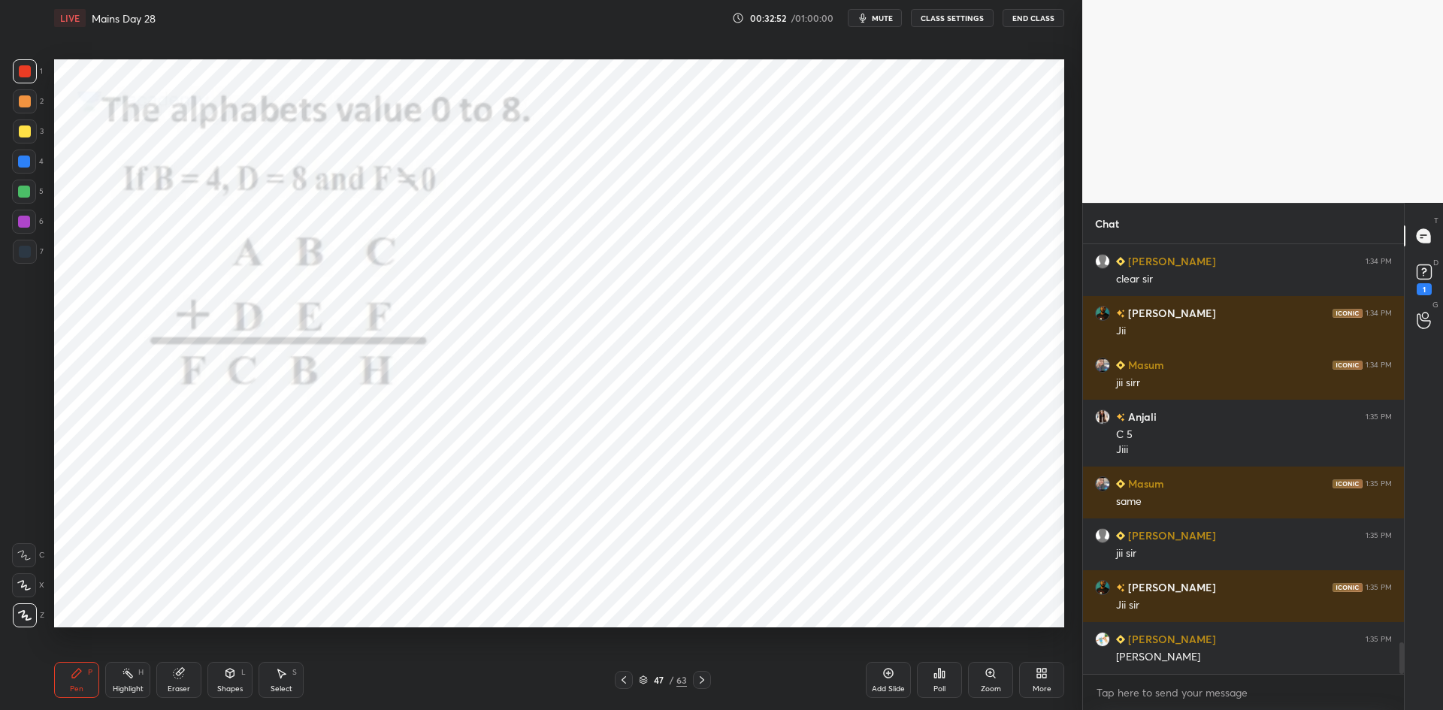
scroll to position [5493, 0]
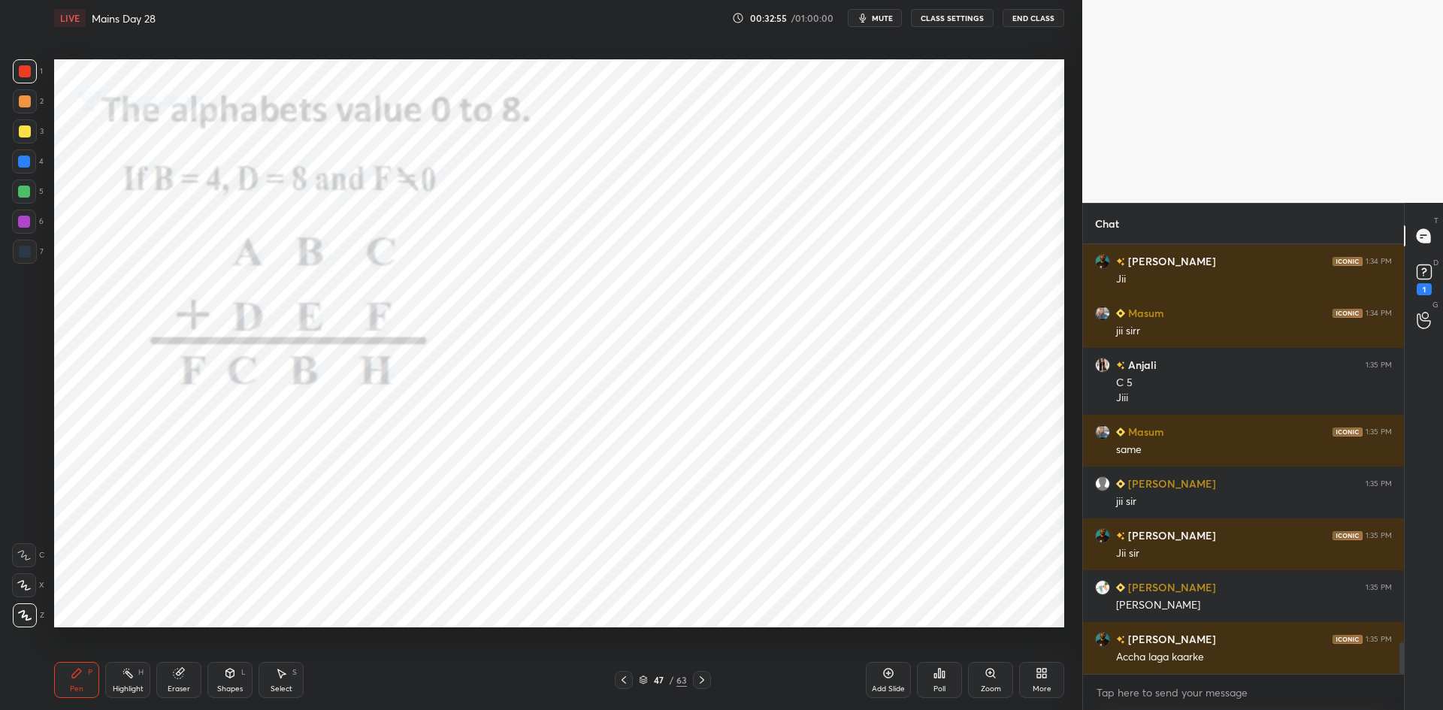
click at [645, 681] on icon at bounding box center [643, 680] width 9 height 9
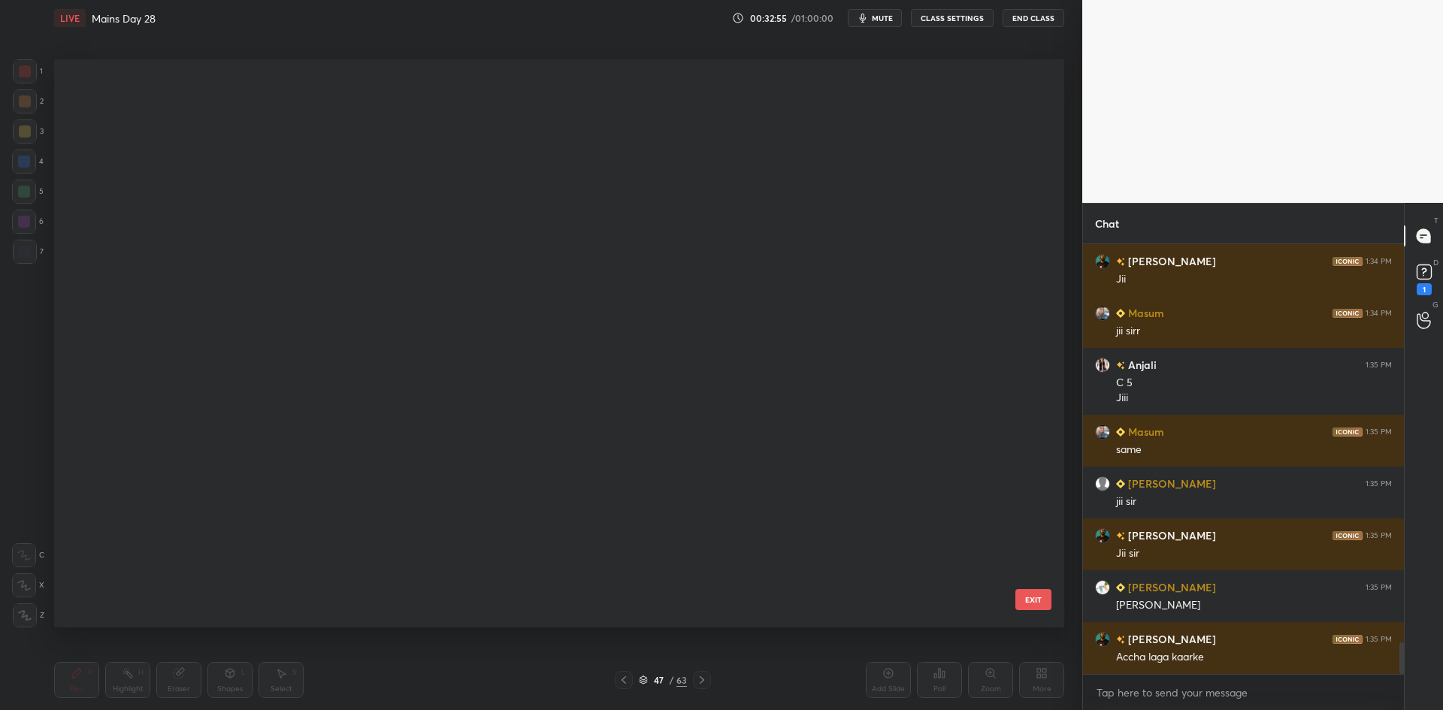
scroll to position [564, 1002]
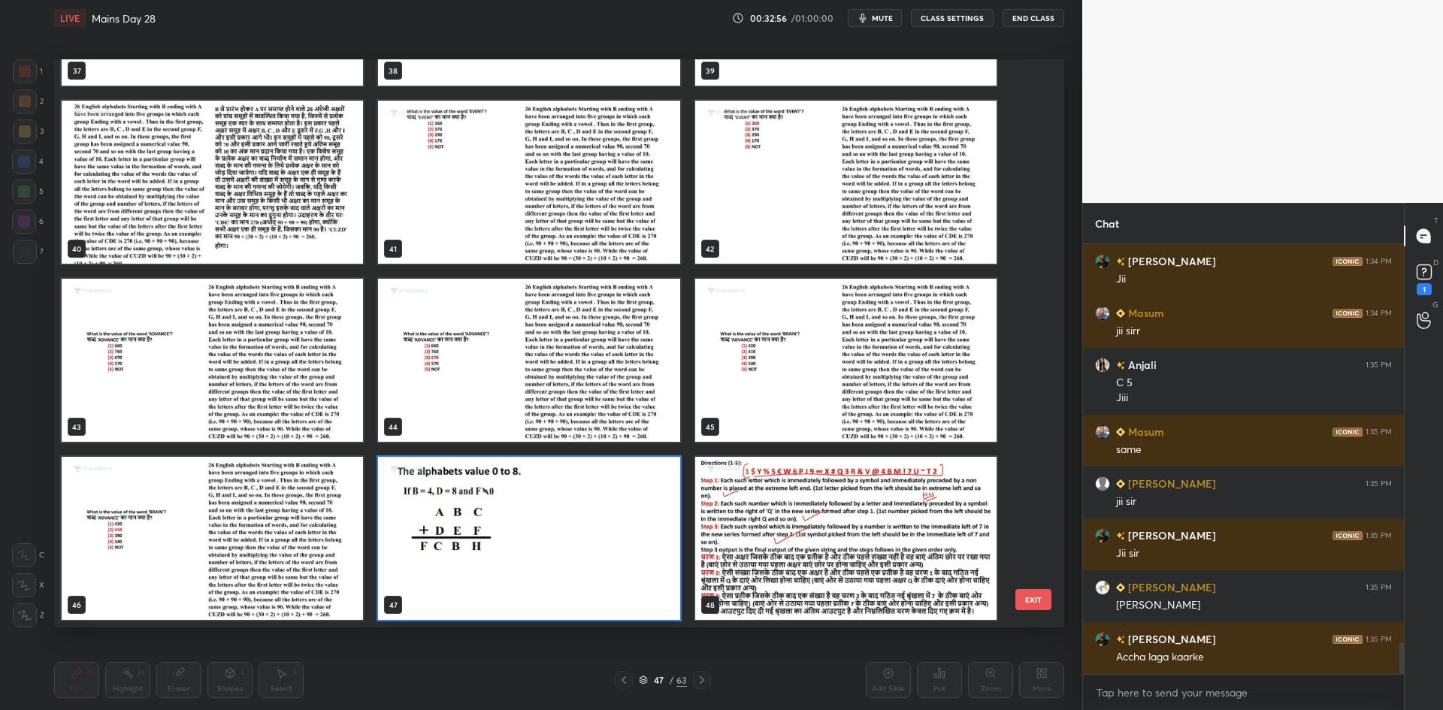
drag, startPoint x: 1029, startPoint y: 438, endPoint x: 1031, endPoint y: 488, distance: 49.6
click at [1031, 488] on div "37 38 39 40 41 42 43 44 45 46 47 48 49 50 51" at bounding box center [546, 343] width 984 height 568
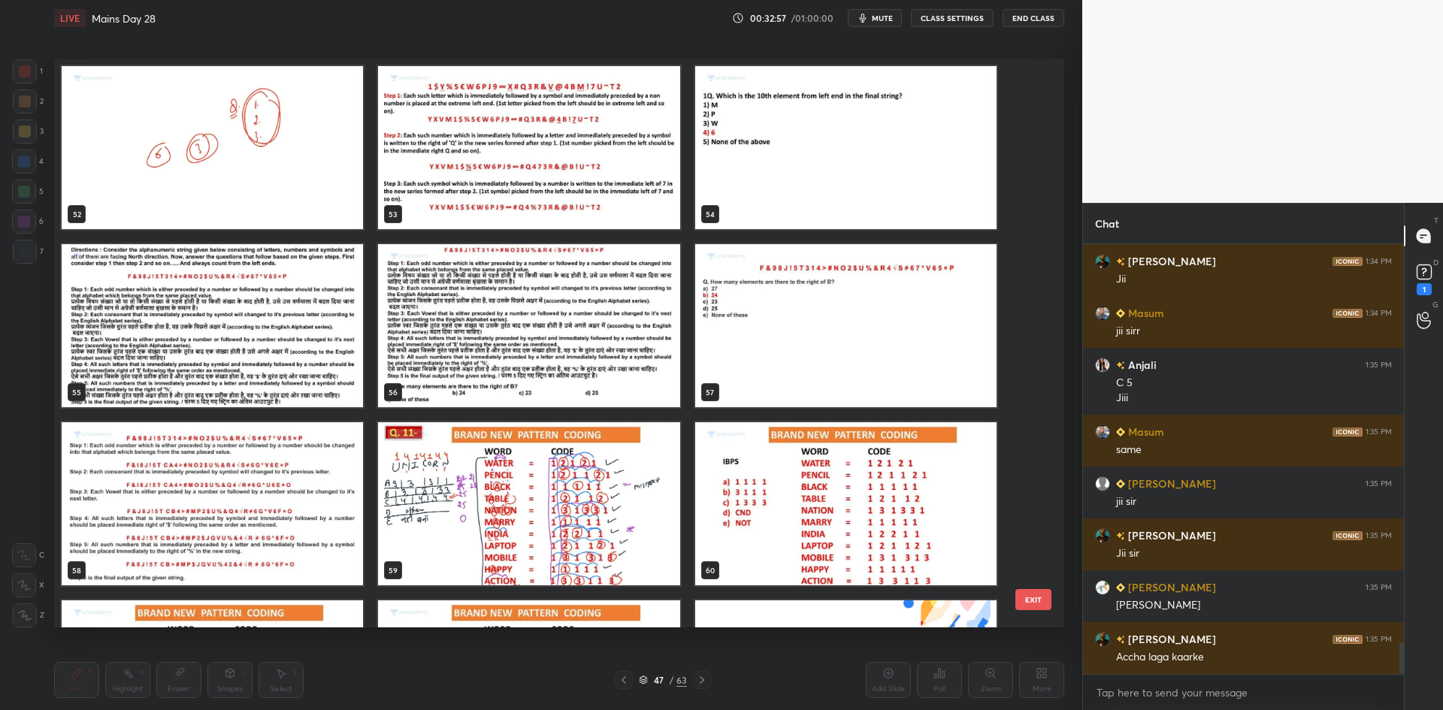
scroll to position [3172, 0]
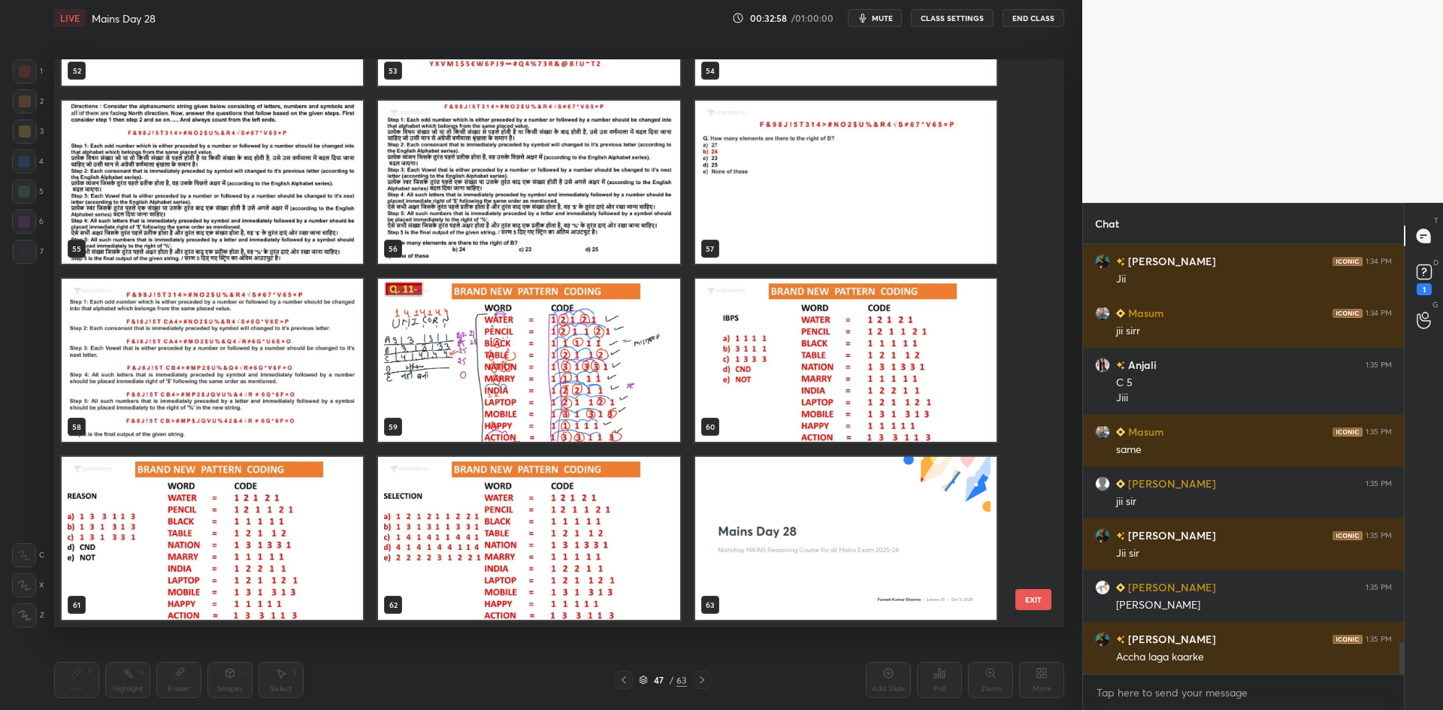
click at [645, 530] on img "grid" at bounding box center [528, 538] width 301 height 163
click at [643, 530] on img "grid" at bounding box center [528, 538] width 301 height 163
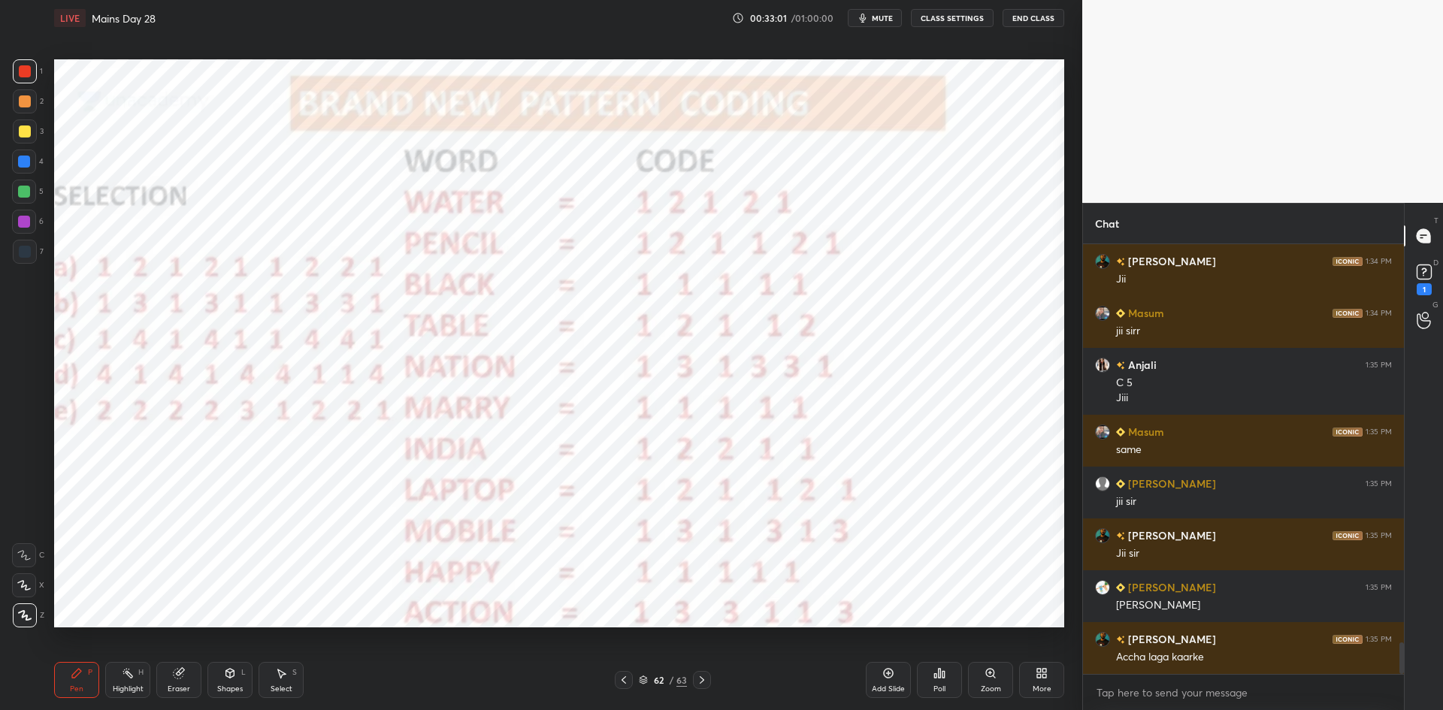
click at [705, 678] on icon at bounding box center [702, 680] width 12 height 12
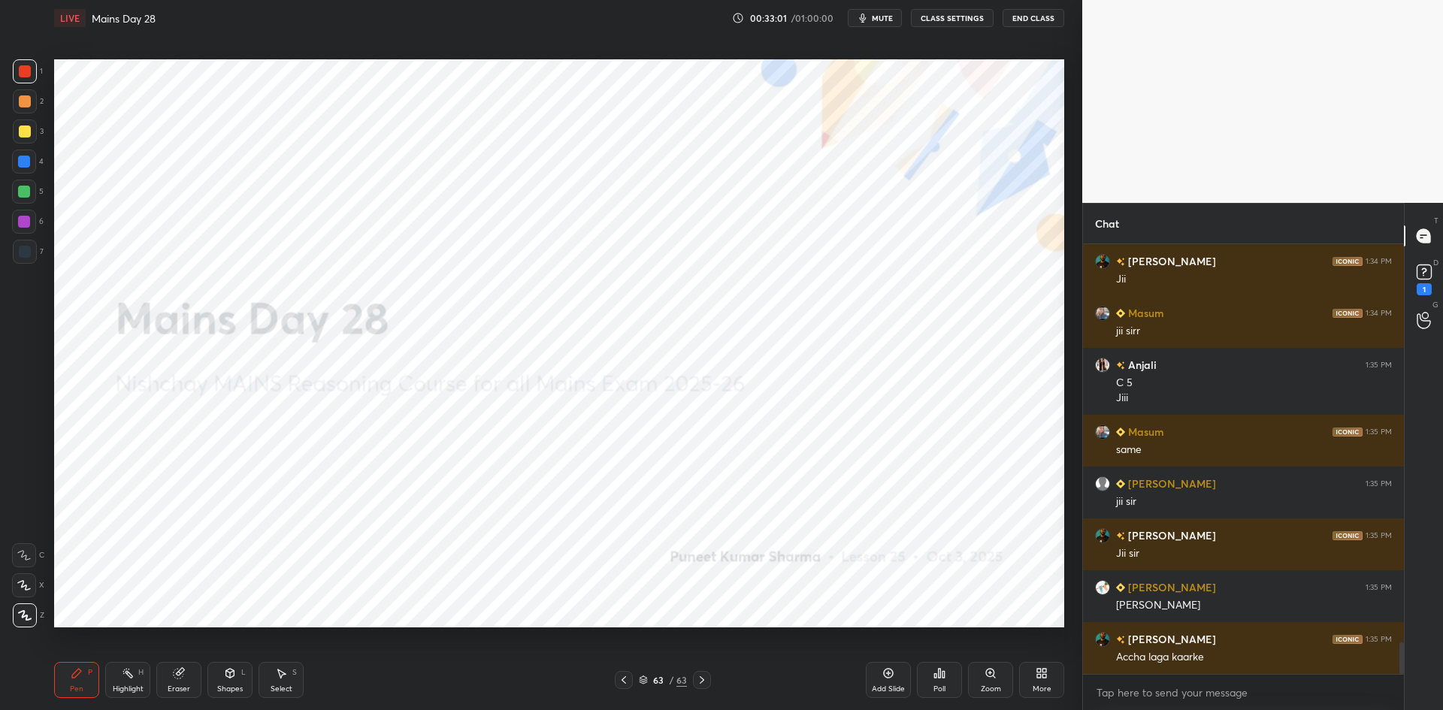
click at [705, 678] on icon at bounding box center [702, 680] width 12 height 12
click at [895, 676] on div "Add Slide" at bounding box center [888, 680] width 45 height 36
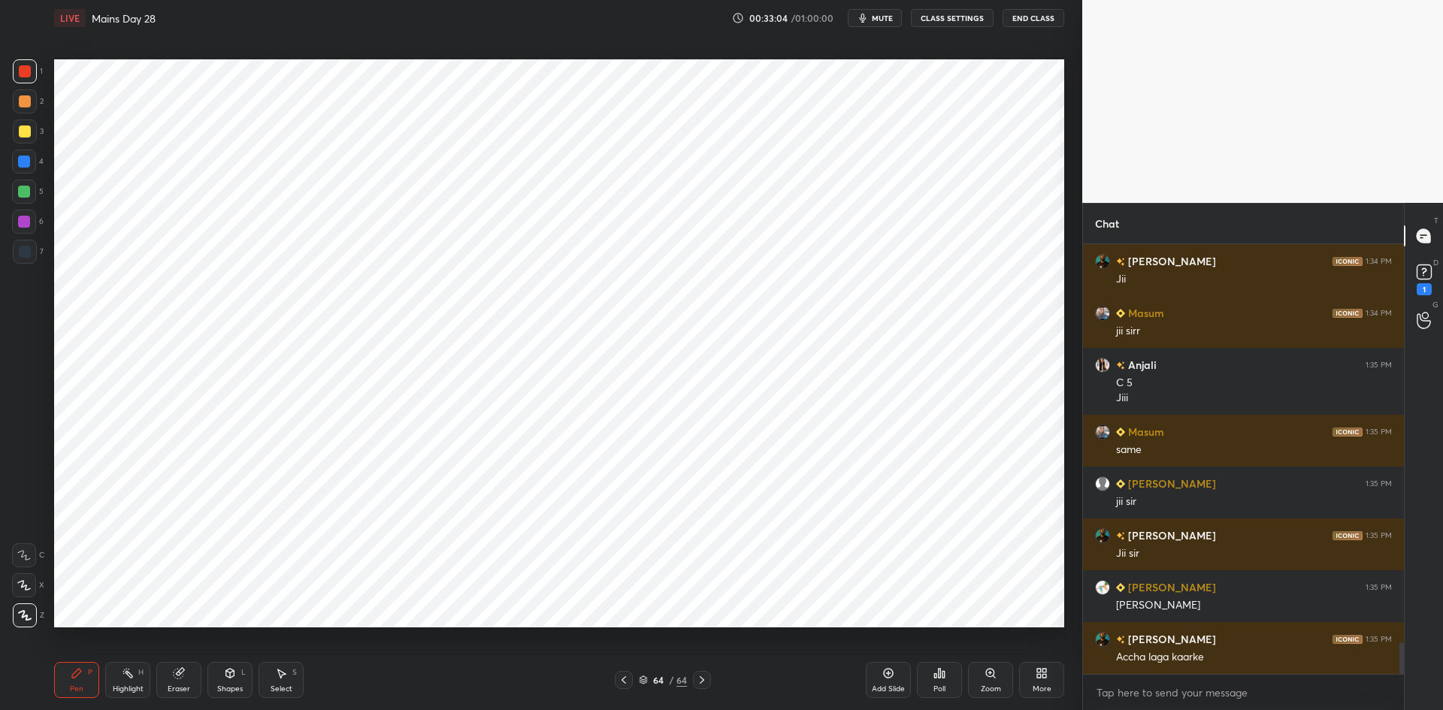
scroll to position [5508, 0]
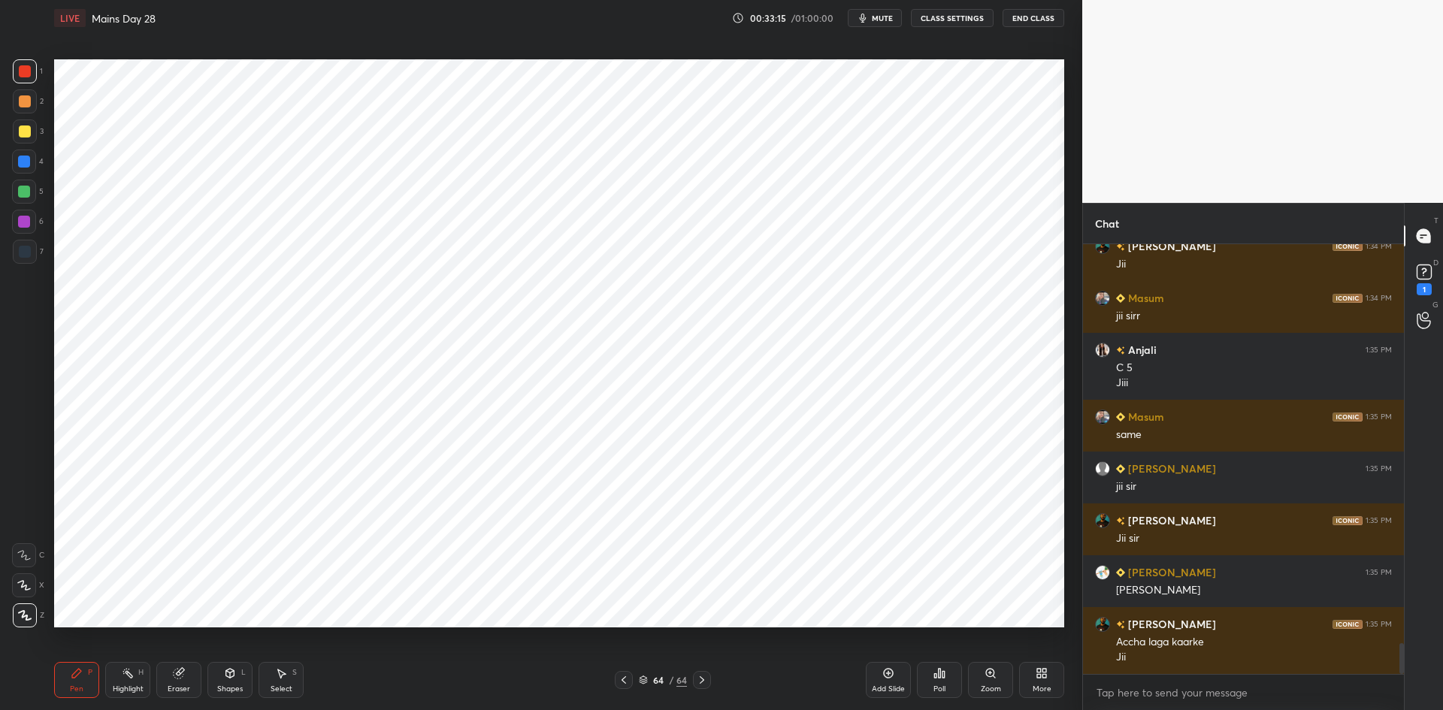
click at [939, 673] on icon at bounding box center [940, 673] width 2 height 9
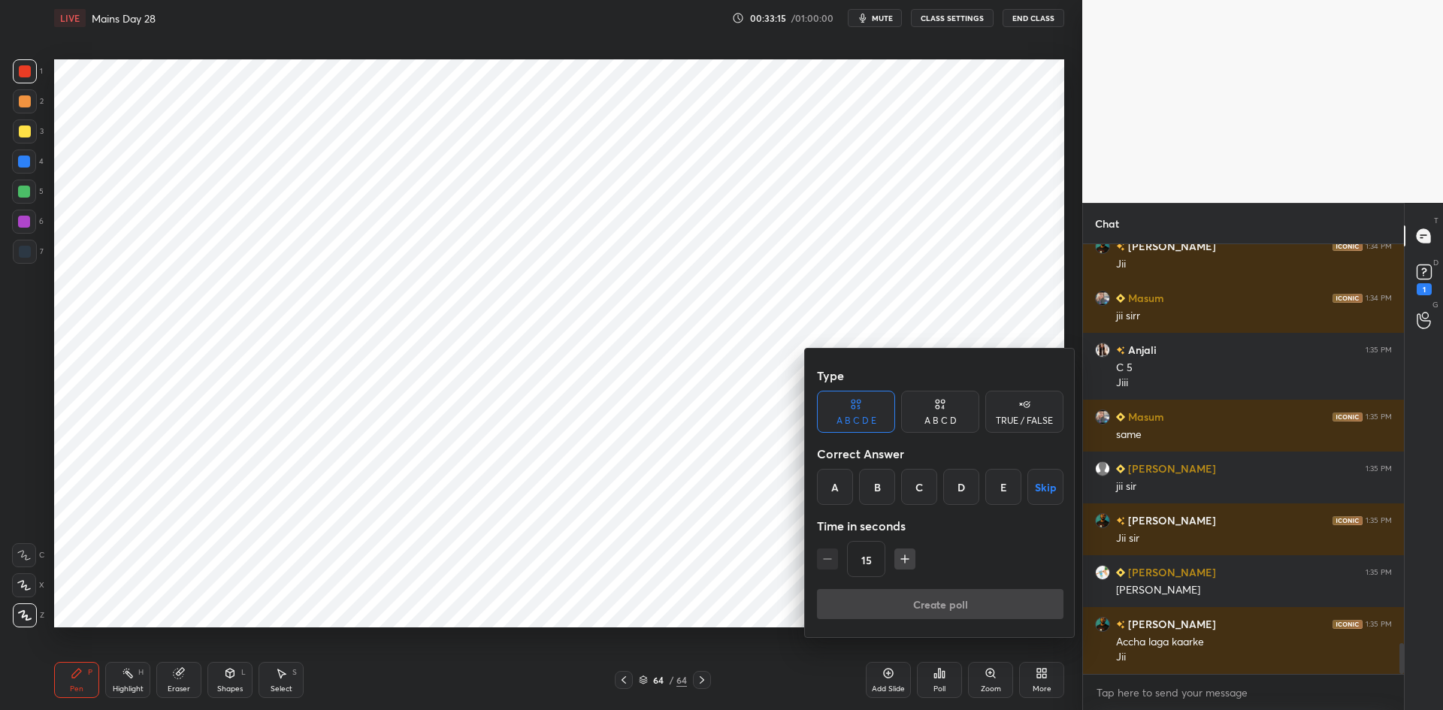
click at [1020, 412] on div "TRUE / FALSE" at bounding box center [1024, 412] width 78 height 42
click at [1032, 502] on button "Skip" at bounding box center [1024, 487] width 78 height 36
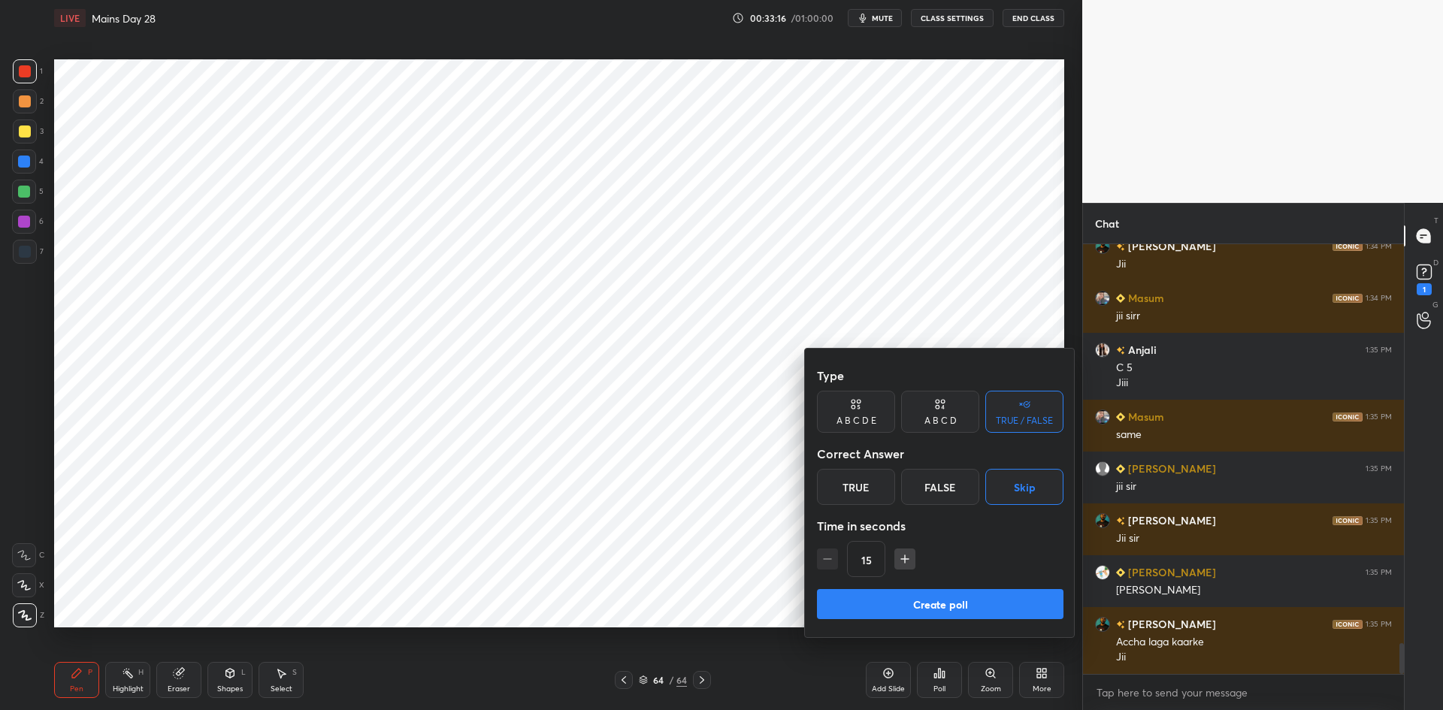
click at [972, 603] on button "Create poll" at bounding box center [940, 604] width 246 height 30
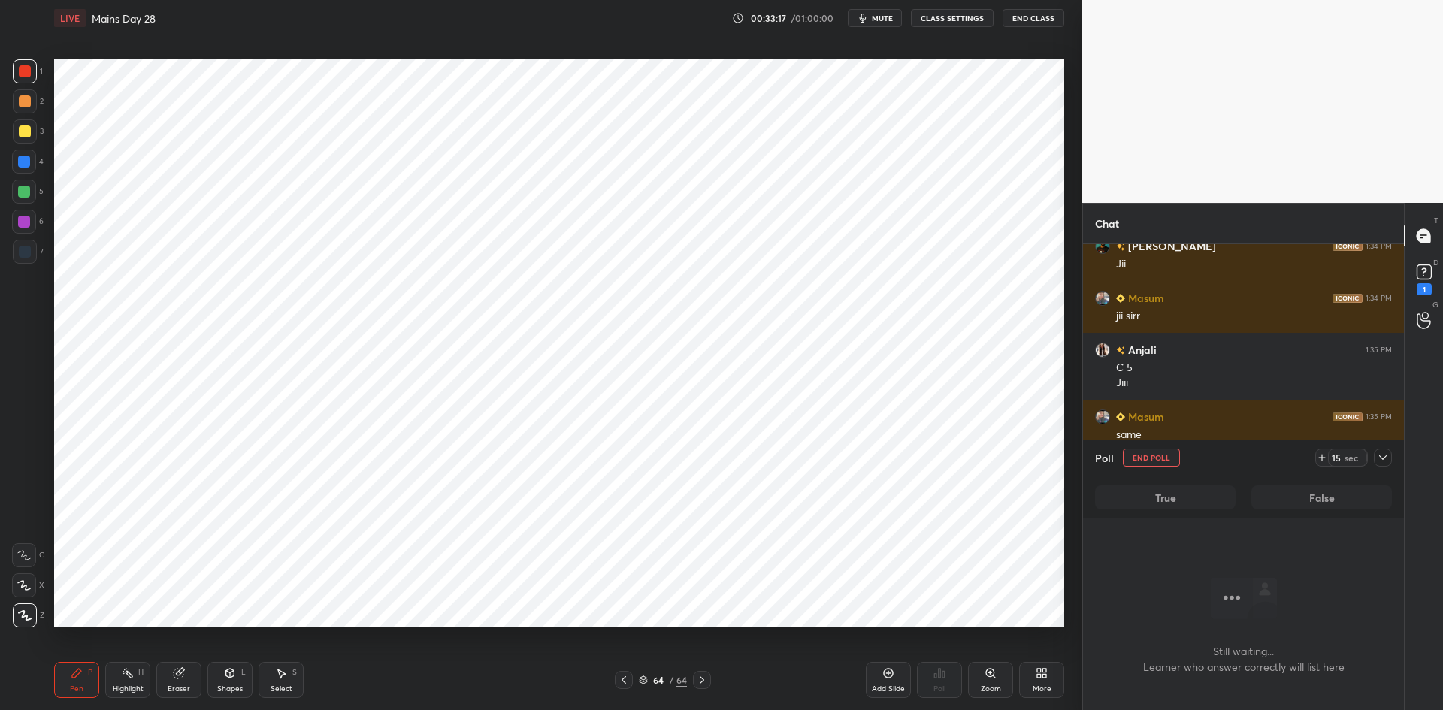
scroll to position [237, 316]
click at [1168, 458] on div "Poll" at bounding box center [1243, 458] width 297 height 36
click at [1376, 459] on div at bounding box center [1383, 458] width 18 height 18
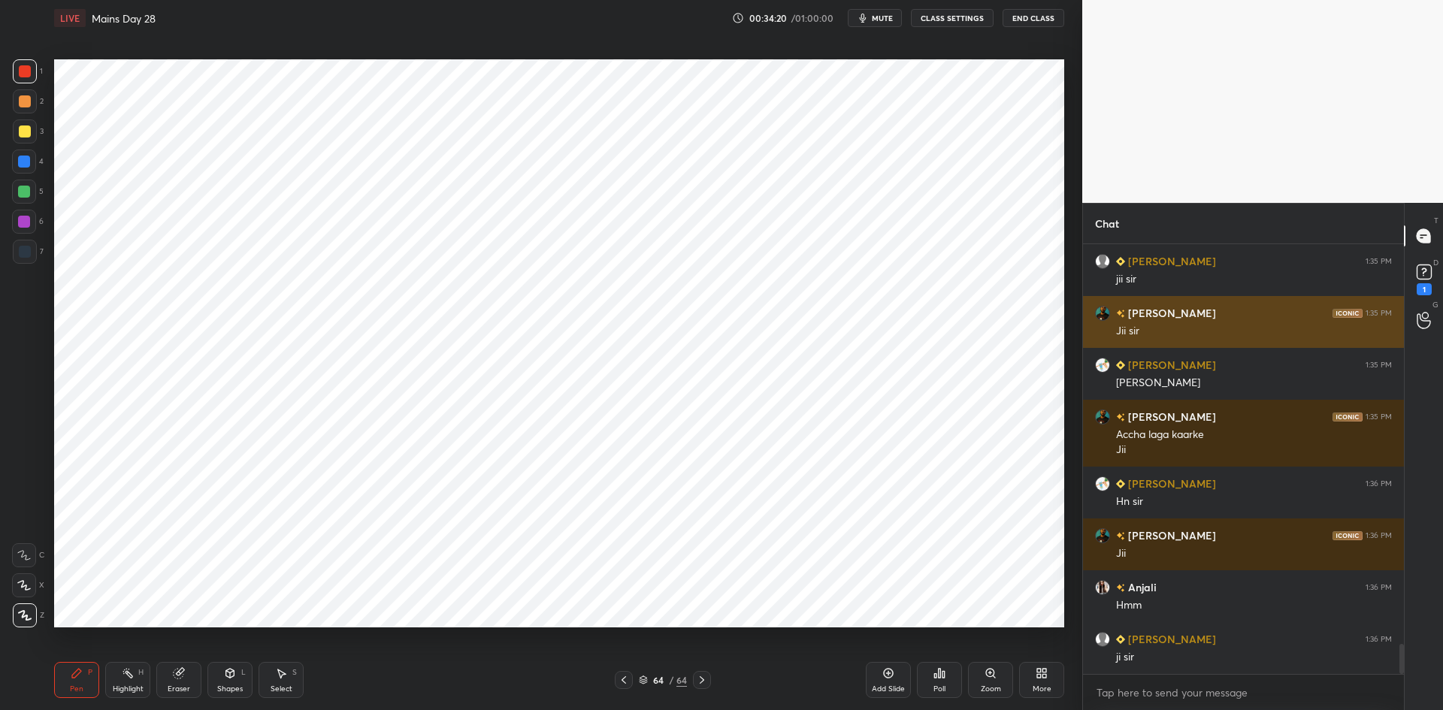
scroll to position [5767, 0]
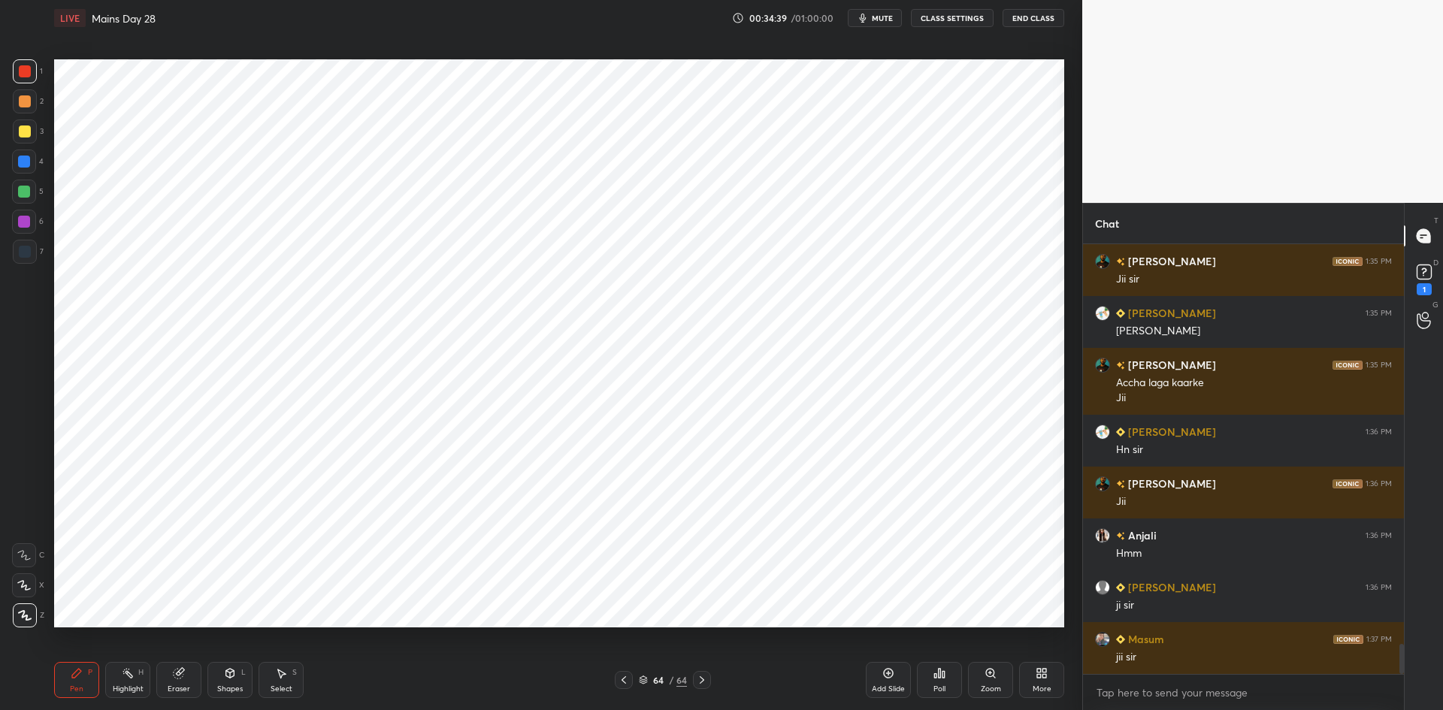
click at [894, 691] on div "Add Slide" at bounding box center [888, 689] width 33 height 8
click at [179, 674] on icon at bounding box center [179, 674] width 10 height 10
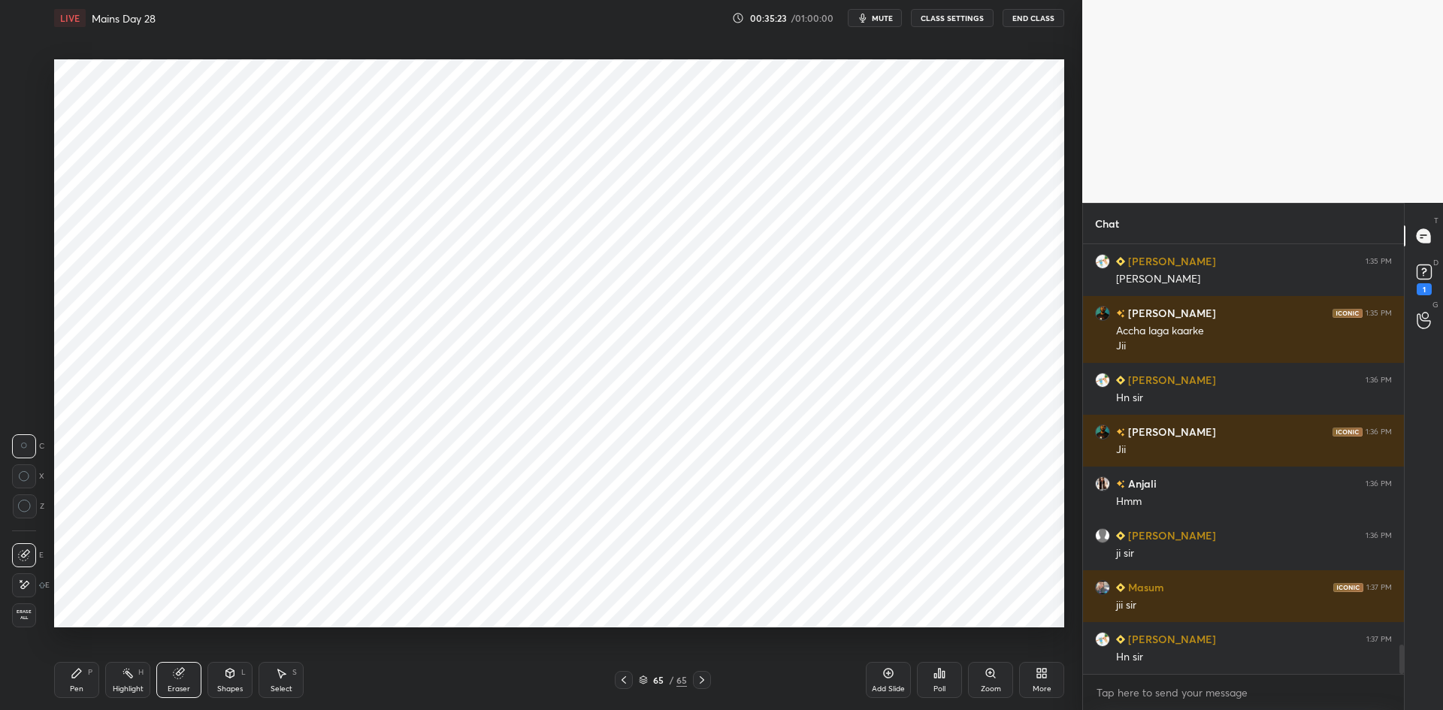
click at [80, 676] on icon at bounding box center [77, 673] width 12 height 12
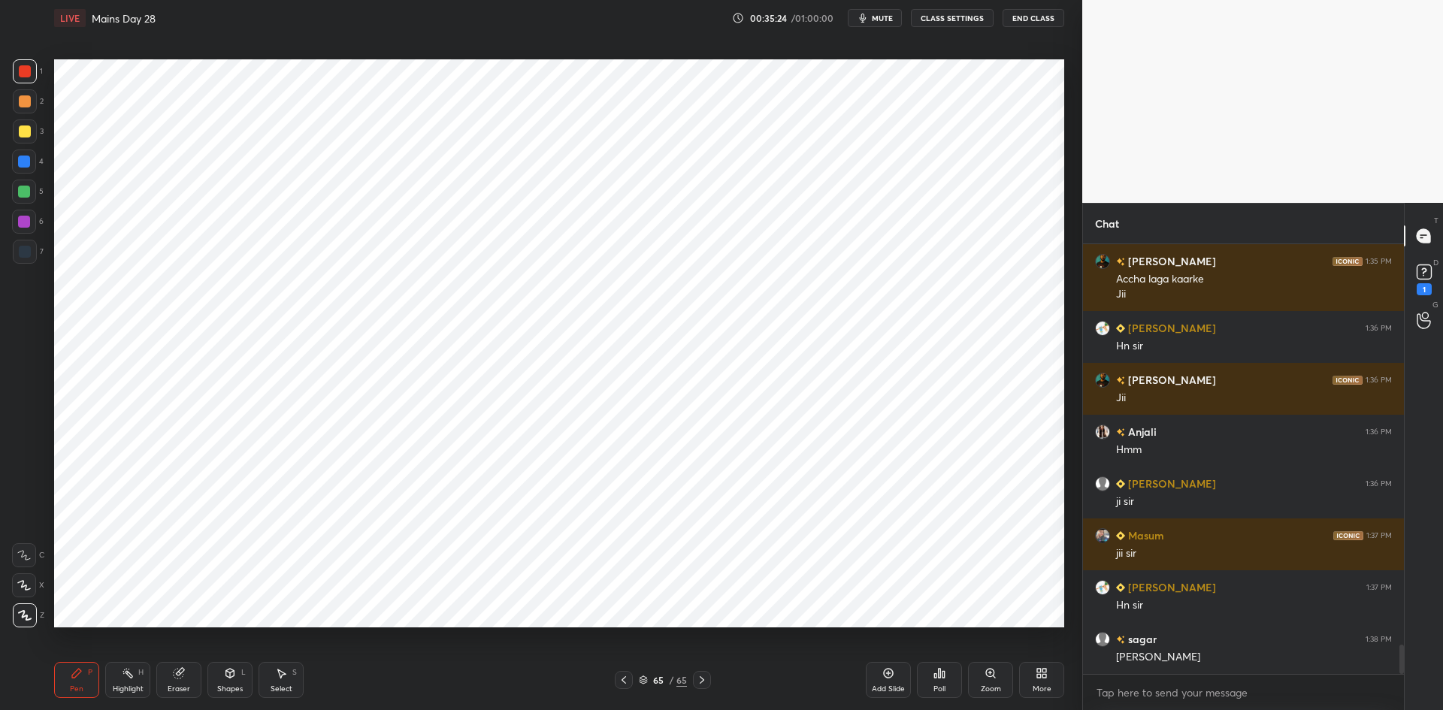
click at [29, 268] on div "7" at bounding box center [28, 255] width 31 height 30
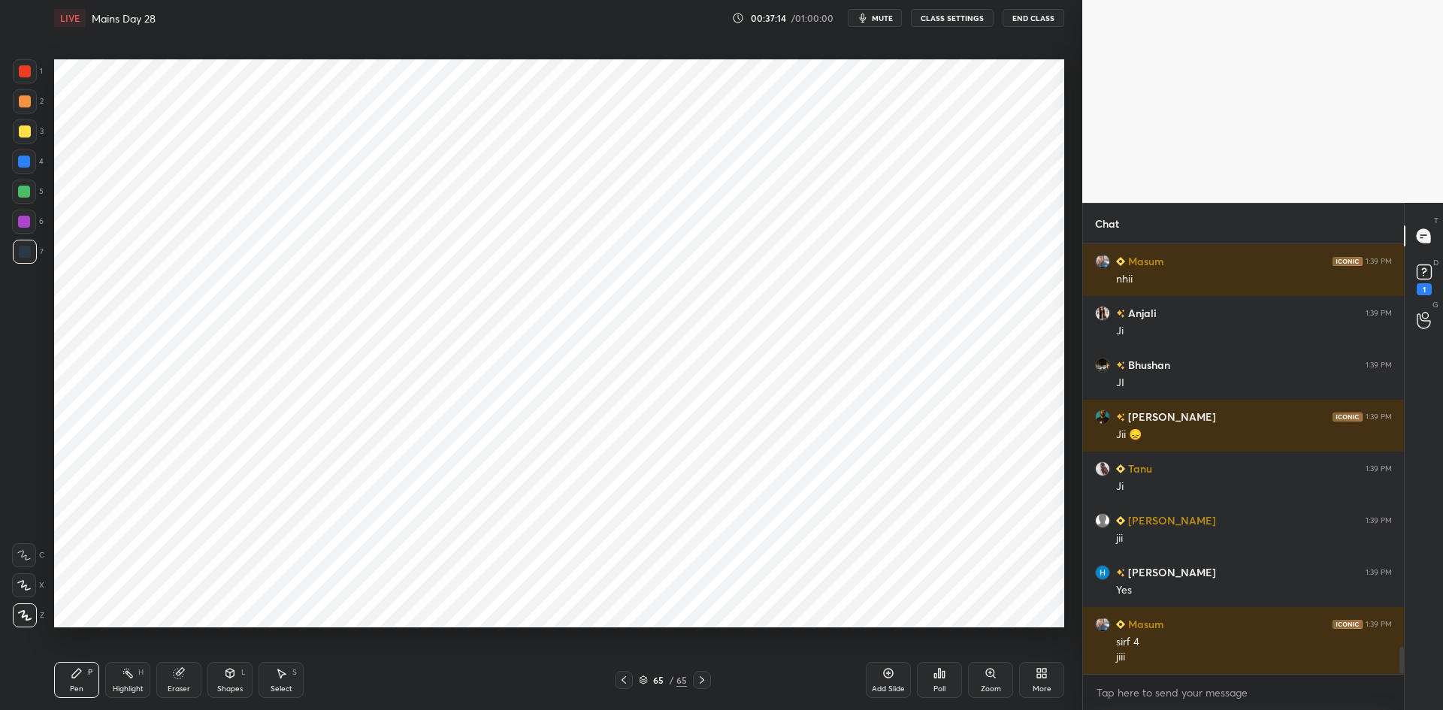
scroll to position [6414, 0]
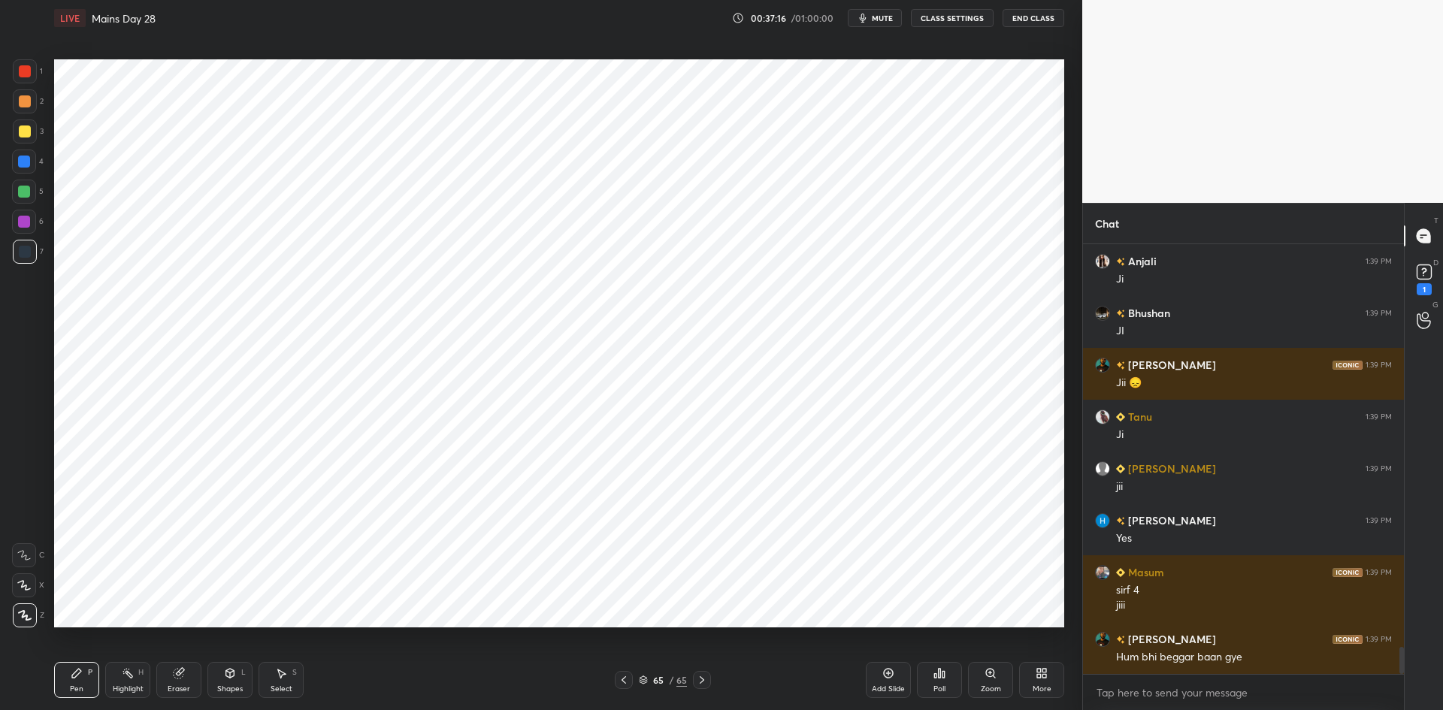
click at [30, 164] on div at bounding box center [24, 162] width 12 height 12
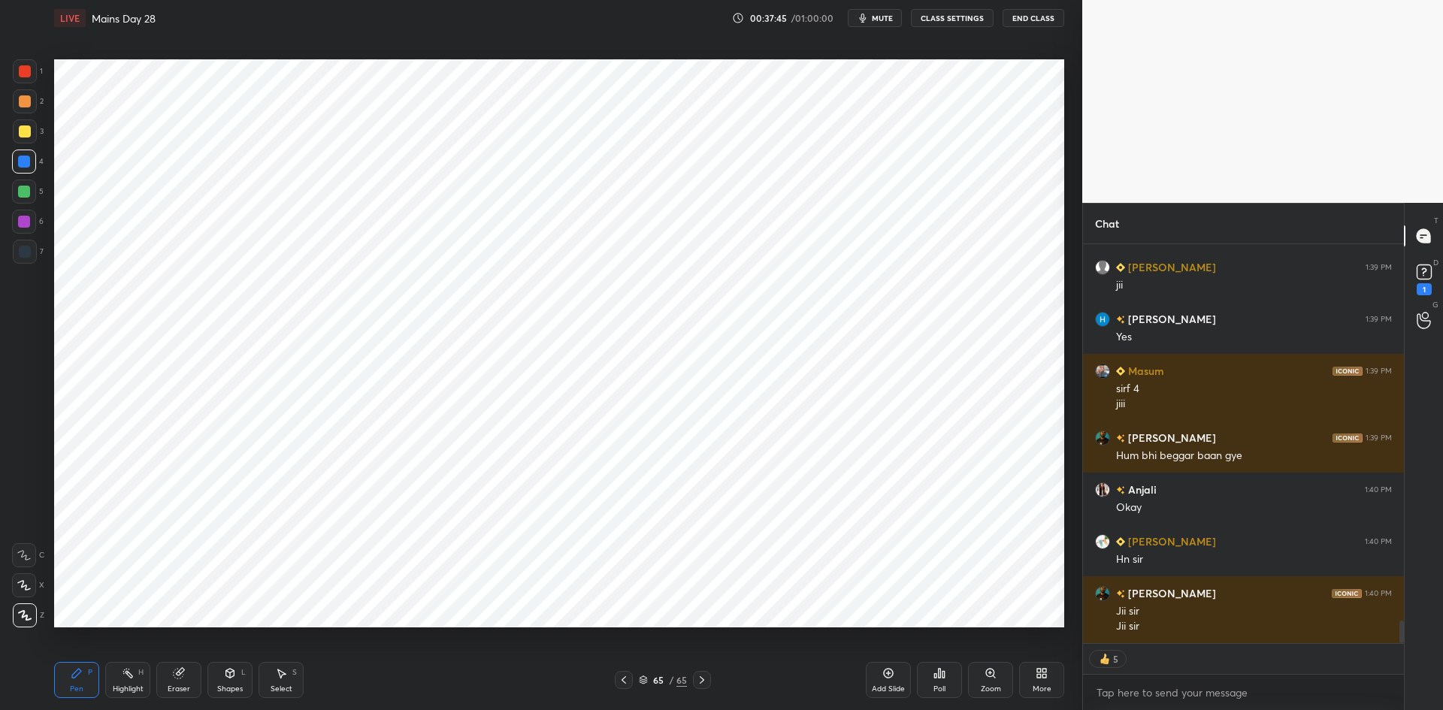
scroll to position [6667, 0]
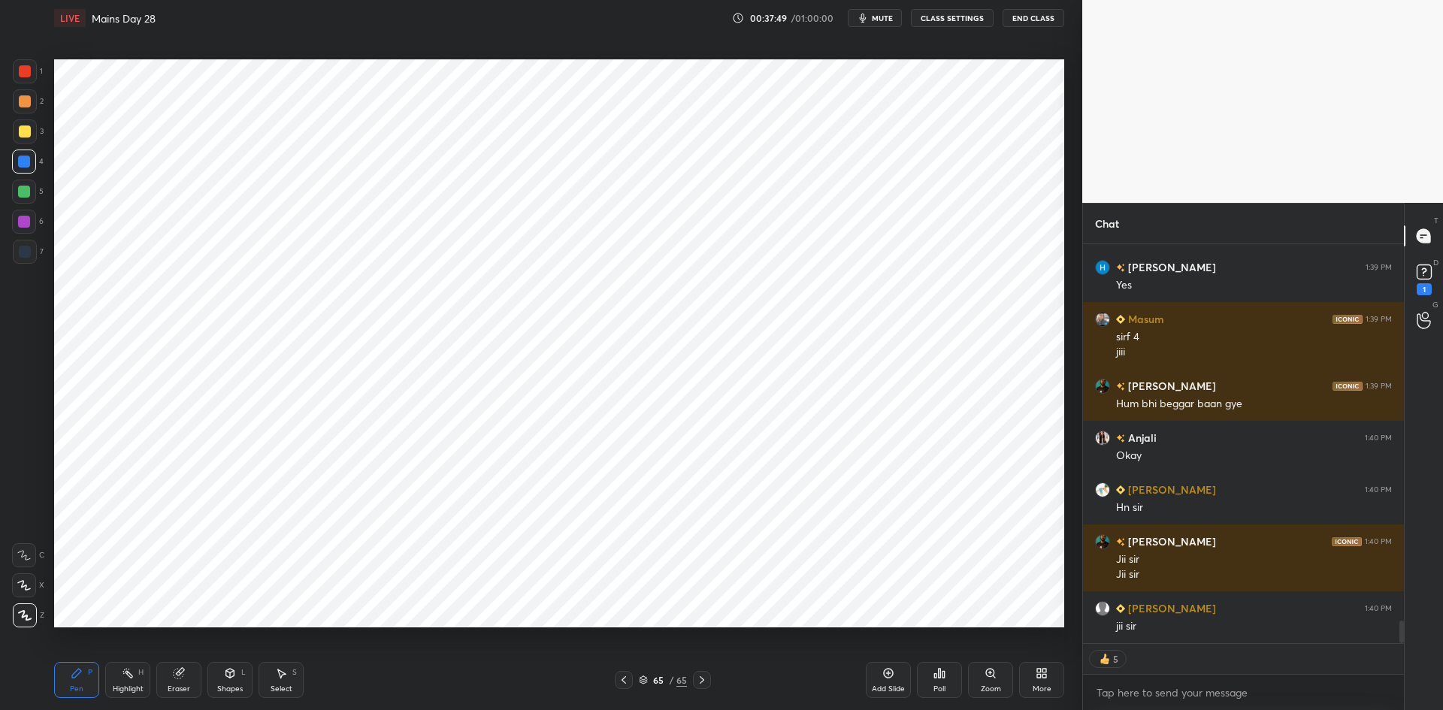
type textarea "x"
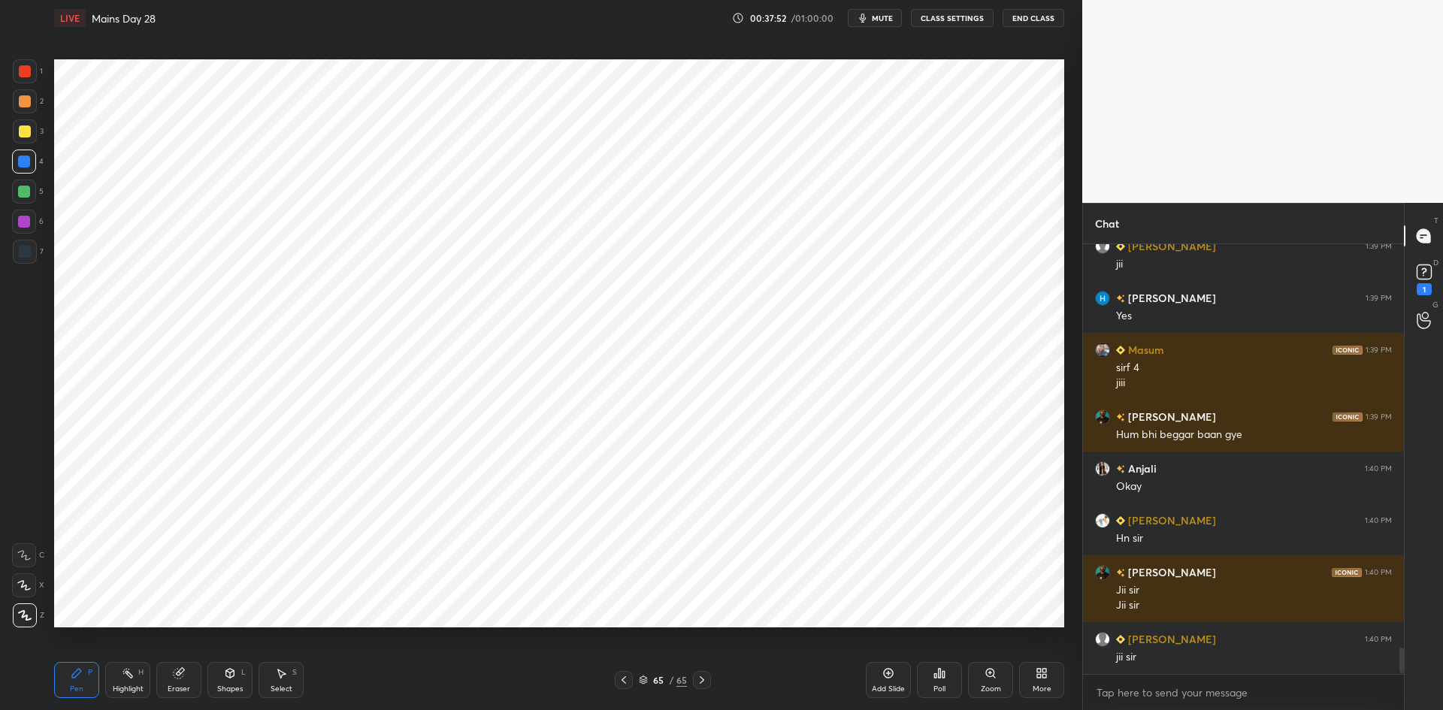
scroll to position [6688, 0]
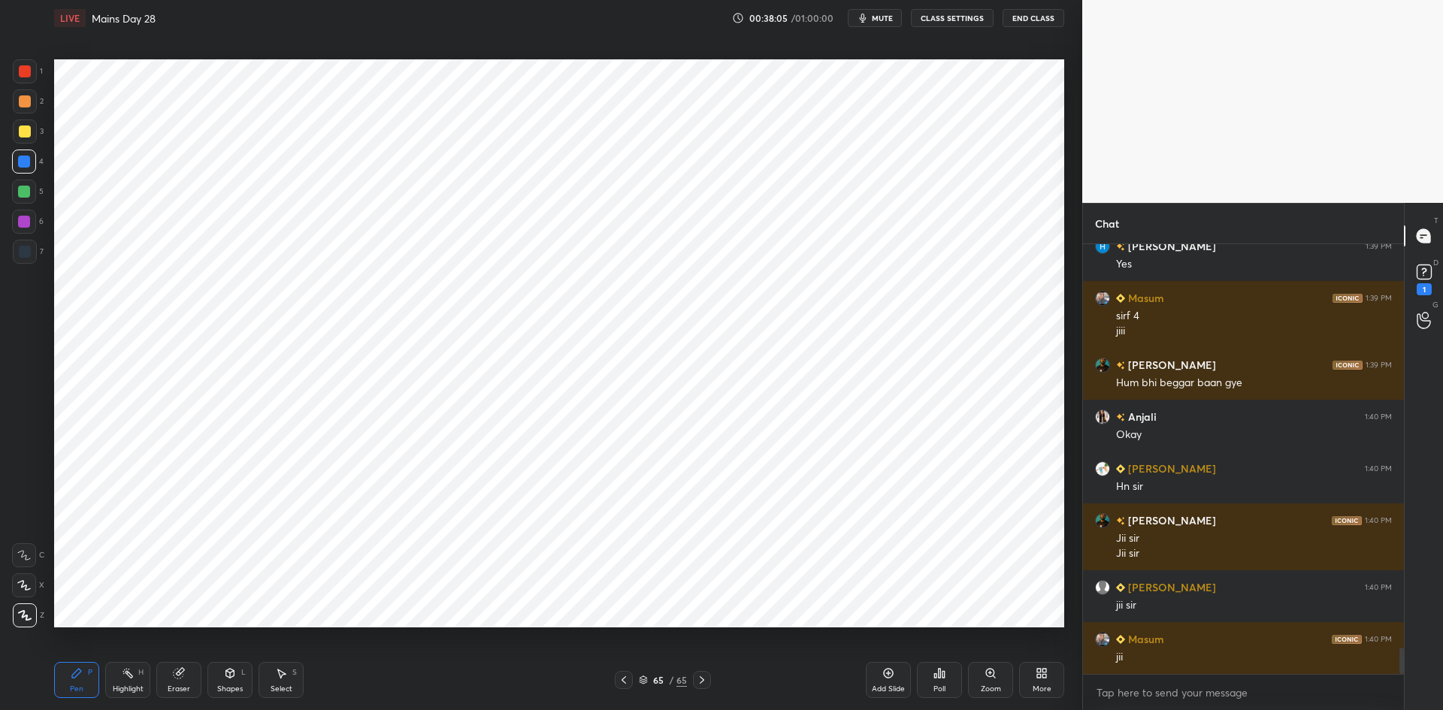
click at [0, 257] on div "1 2 3 4 5 6 7 C X Z C X Z E E Erase all H H" at bounding box center [24, 343] width 48 height 568
click at [19, 255] on div at bounding box center [25, 252] width 12 height 12
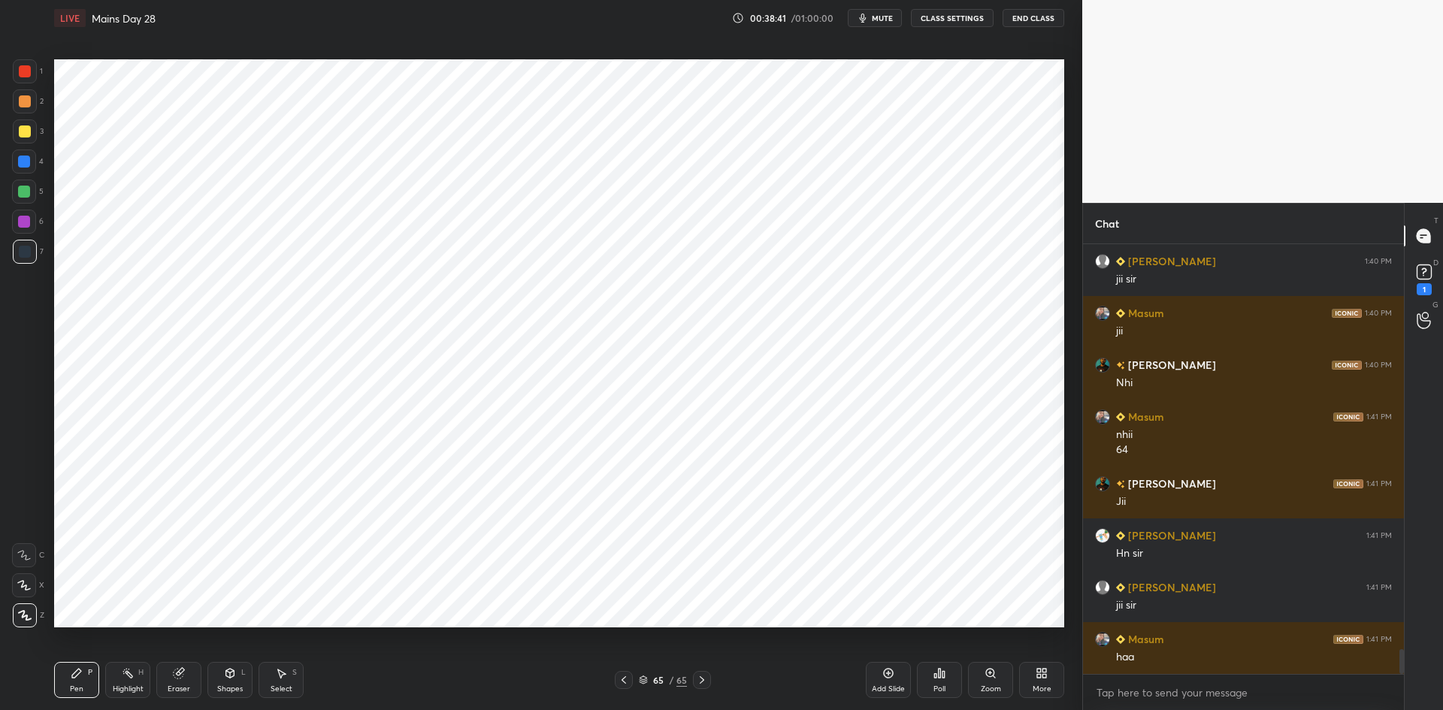
scroll to position [7066, 0]
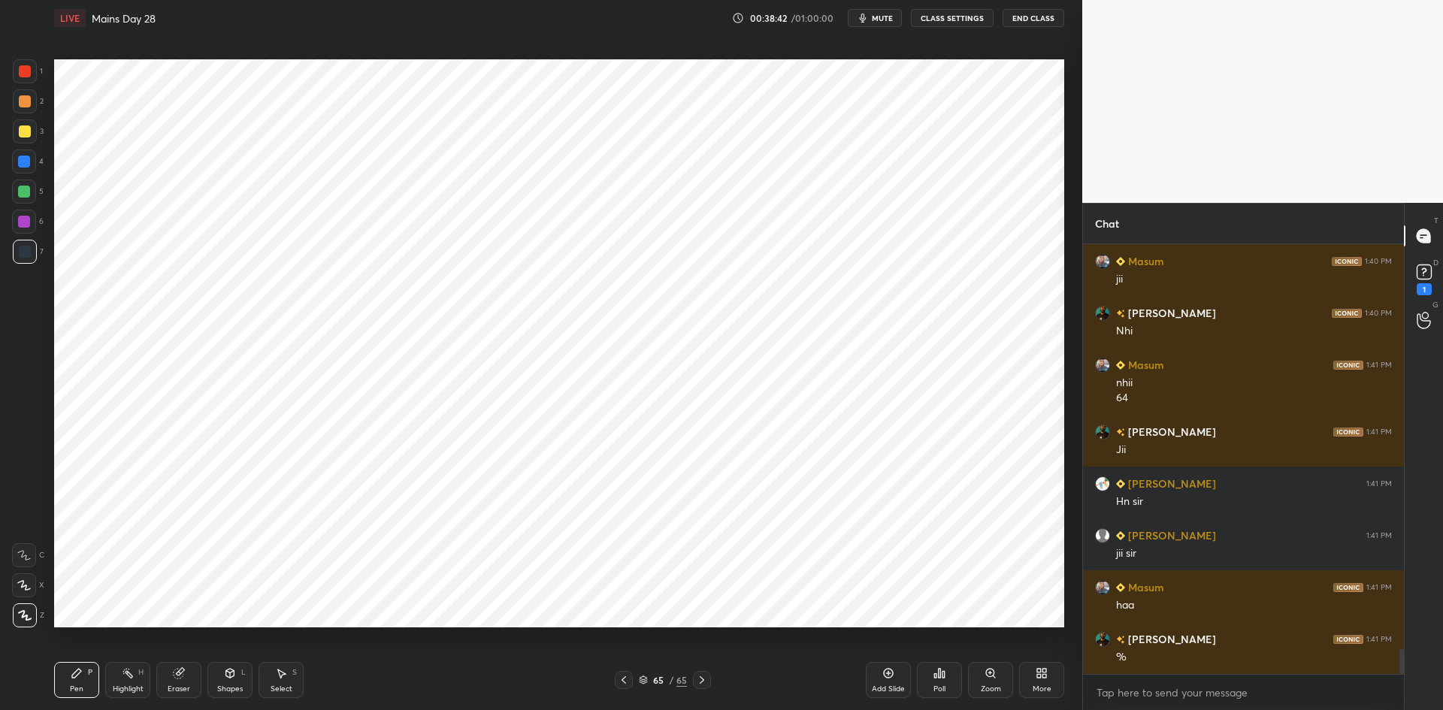
click at [26, 225] on div at bounding box center [24, 222] width 12 height 12
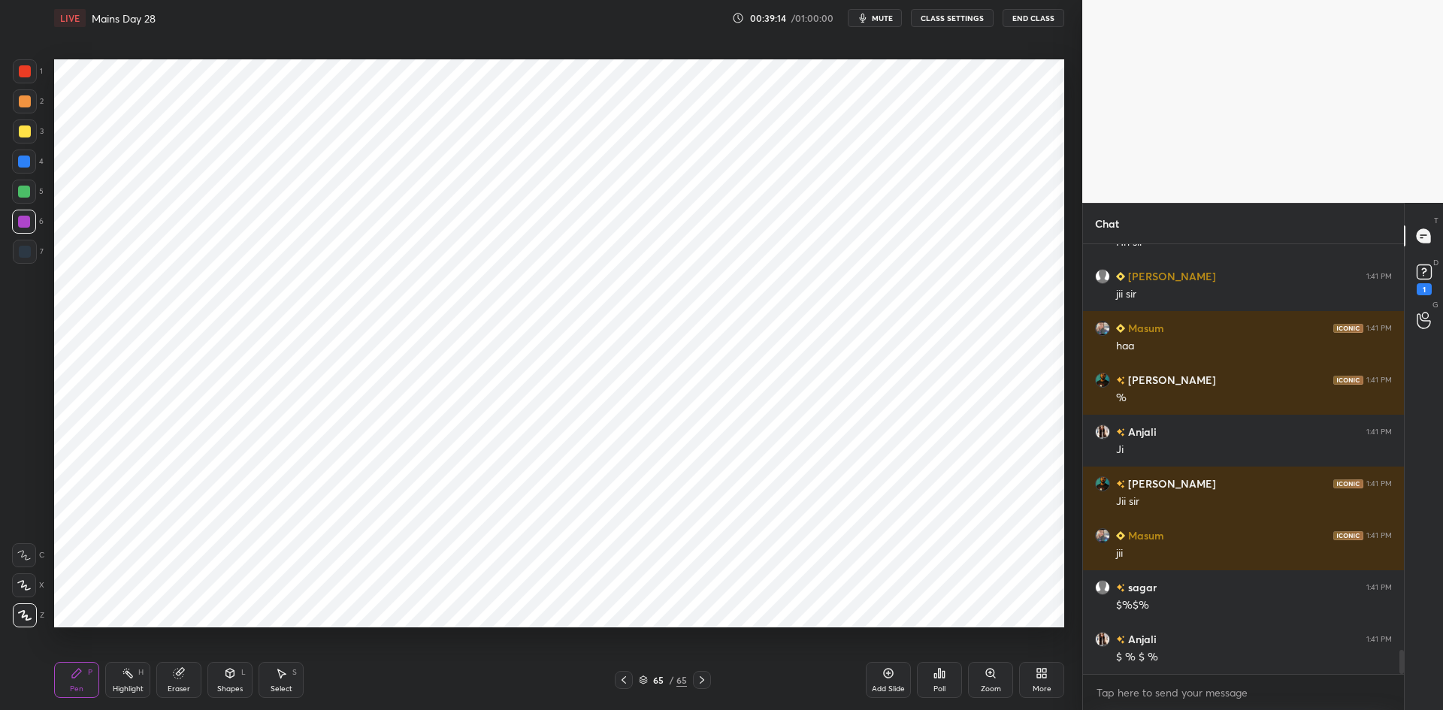
scroll to position [7378, 0]
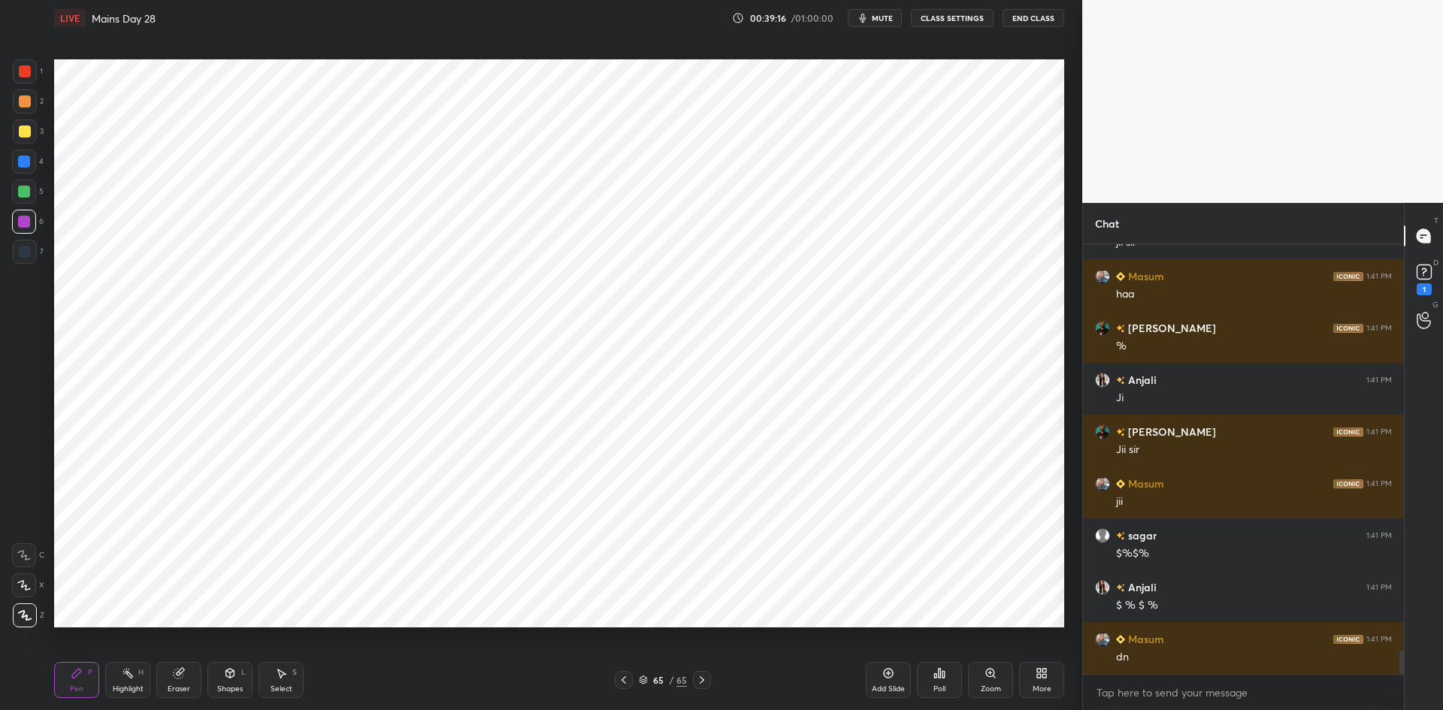
click at [20, 70] on div at bounding box center [25, 71] width 12 height 12
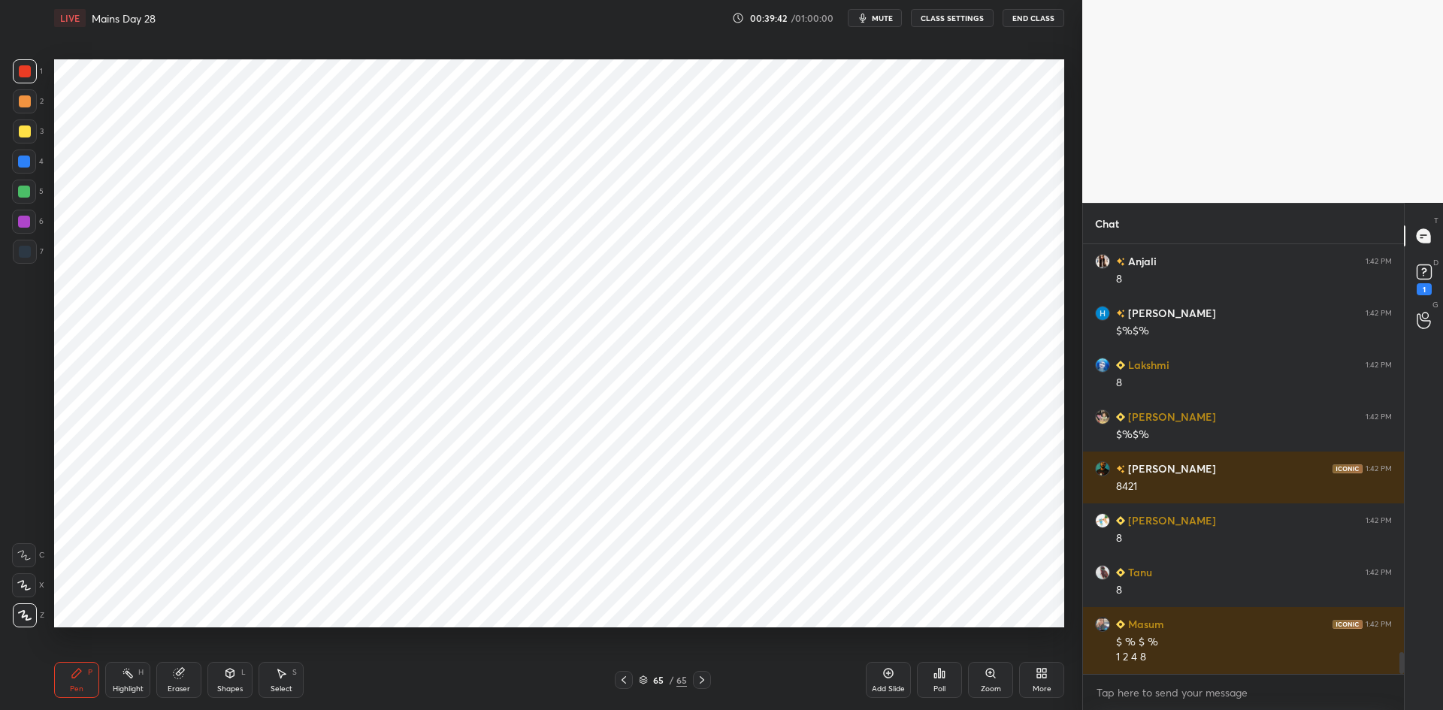
scroll to position [7963, 0]
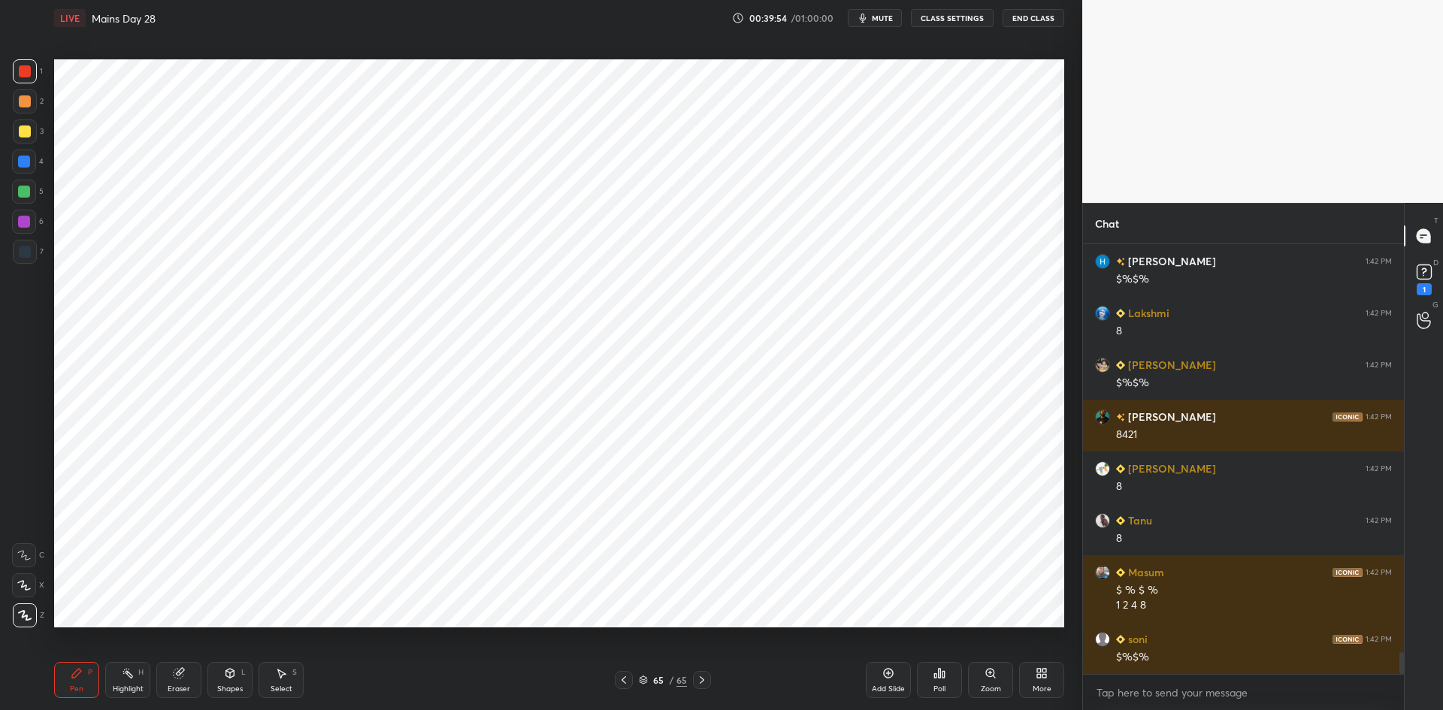
click at [701, 682] on icon at bounding box center [702, 680] width 5 height 8
click at [899, 687] on div "Add Slide" at bounding box center [888, 689] width 33 height 8
click at [1047, 680] on div "More" at bounding box center [1041, 680] width 45 height 36
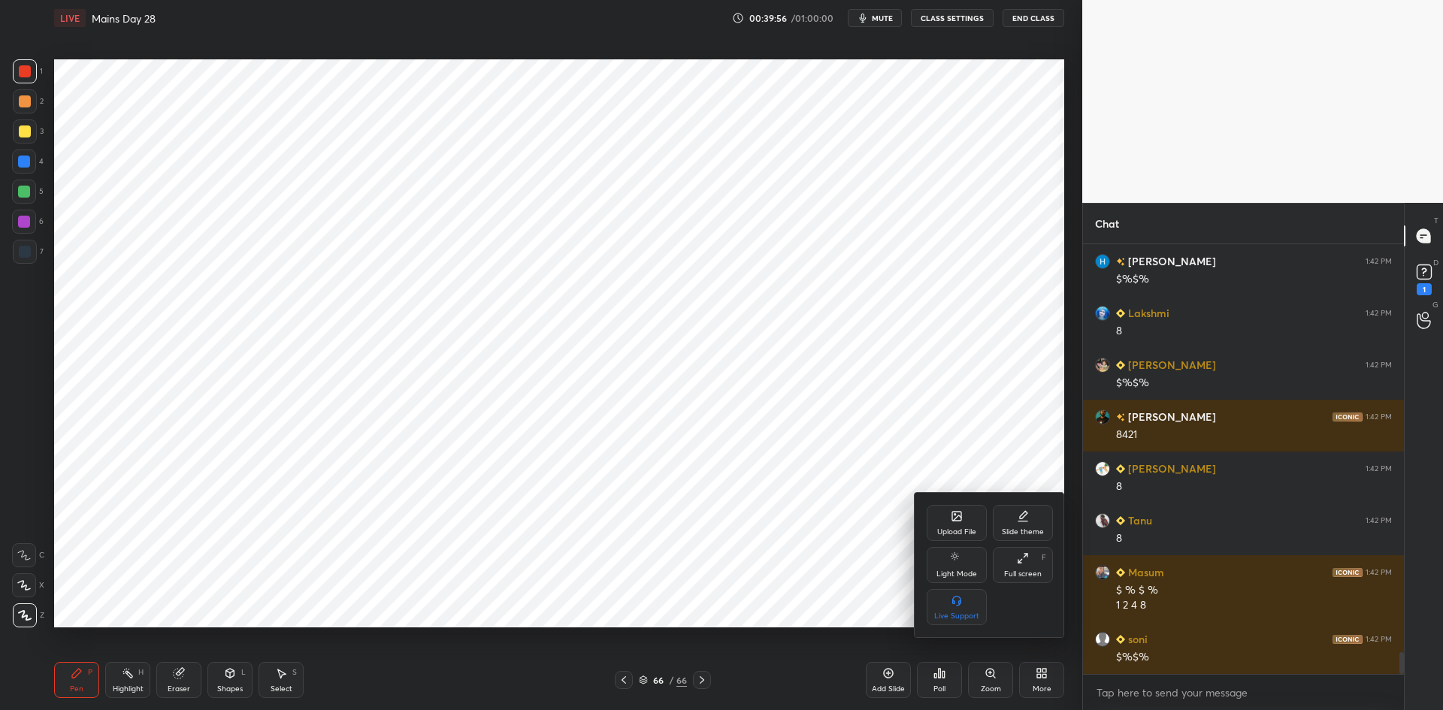
click at [957, 531] on div "Upload File" at bounding box center [956, 532] width 39 height 8
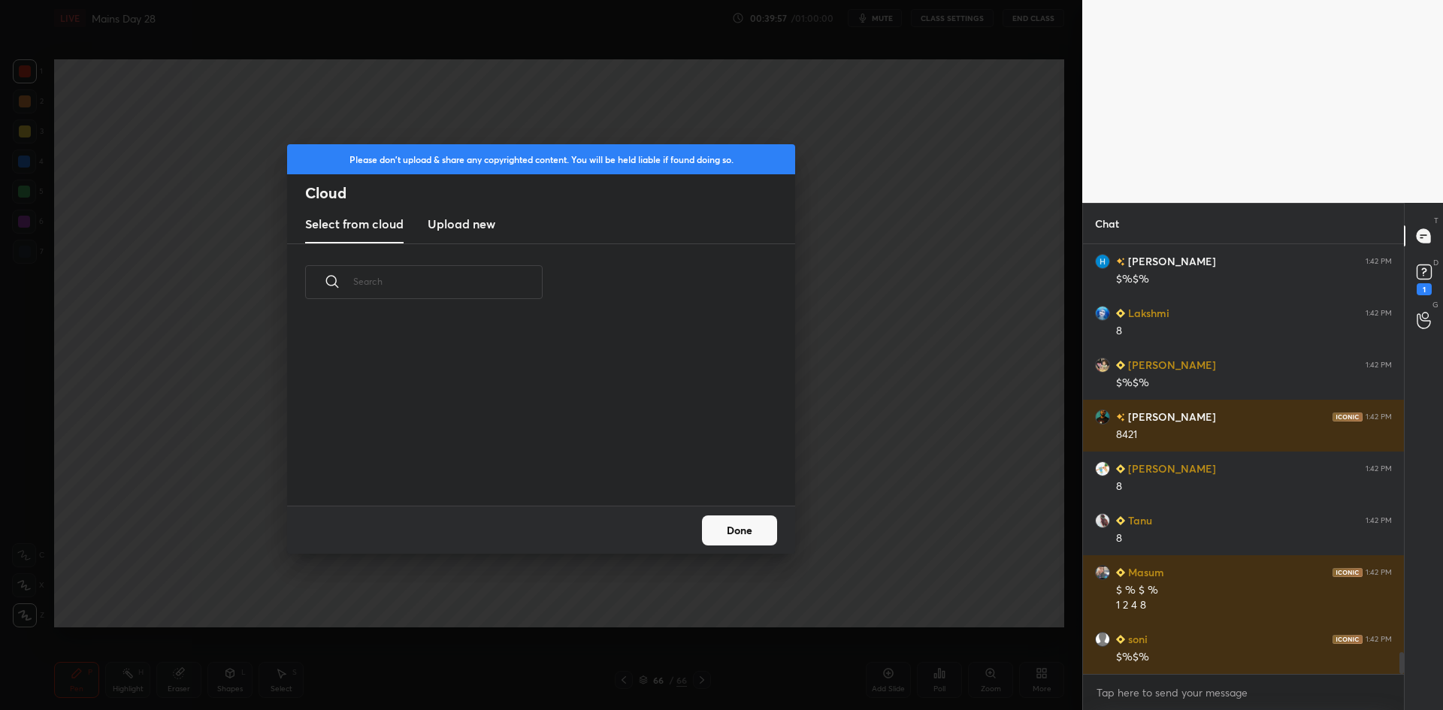
scroll to position [185, 482]
click at [485, 237] on new "Upload new" at bounding box center [462, 225] width 68 height 38
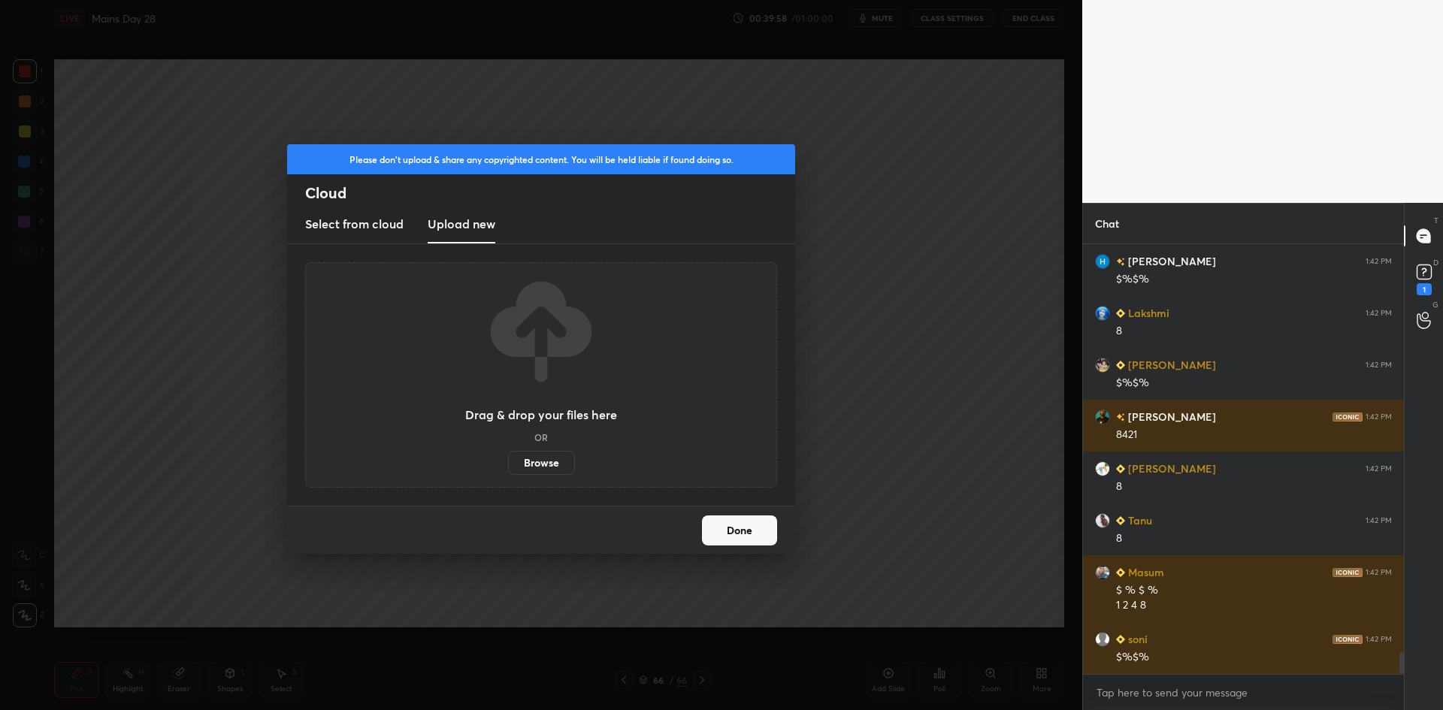
click at [528, 464] on label "Browse" at bounding box center [541, 463] width 67 height 24
click at [508, 464] on input "Browse" at bounding box center [508, 463] width 0 height 24
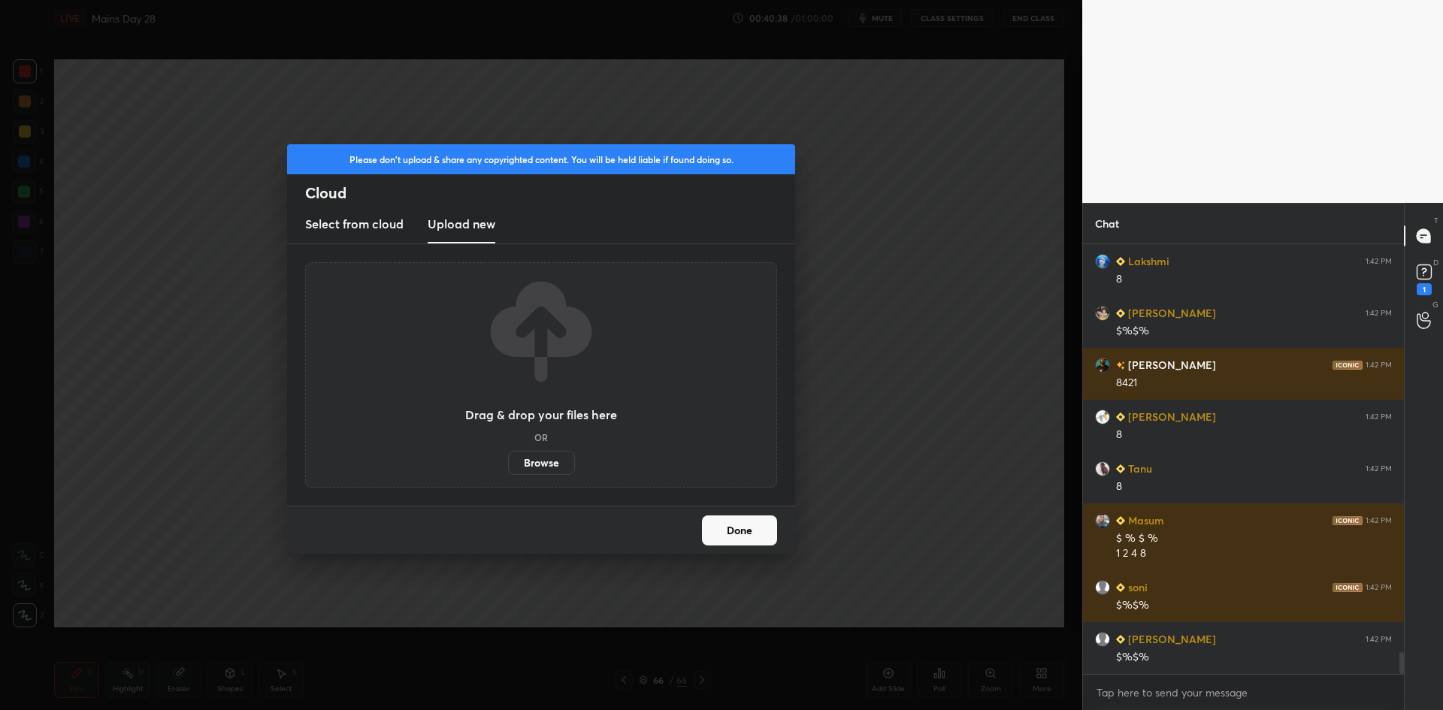
click at [537, 456] on label "Browse" at bounding box center [541, 463] width 67 height 24
click at [508, 456] on input "Browse" at bounding box center [508, 463] width 0 height 24
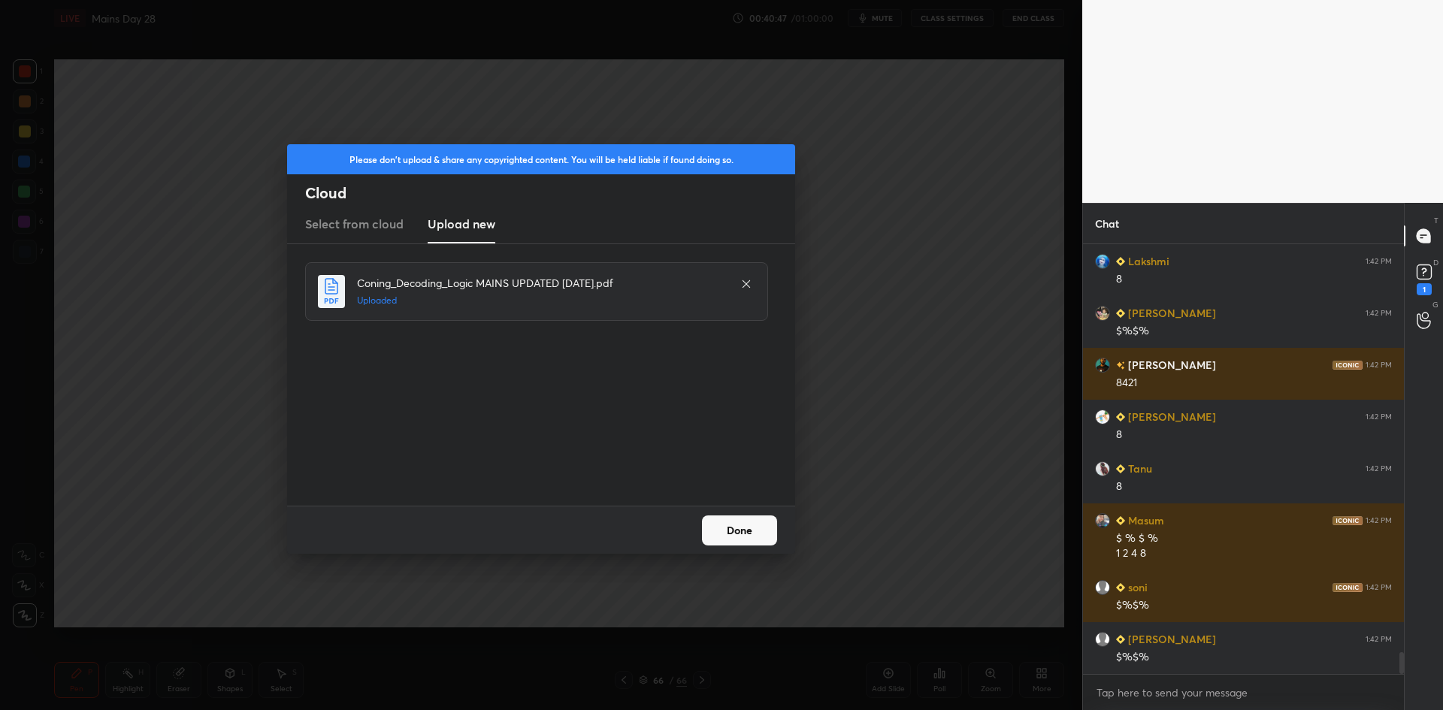
click at [735, 528] on button "Done" at bounding box center [739, 530] width 75 height 30
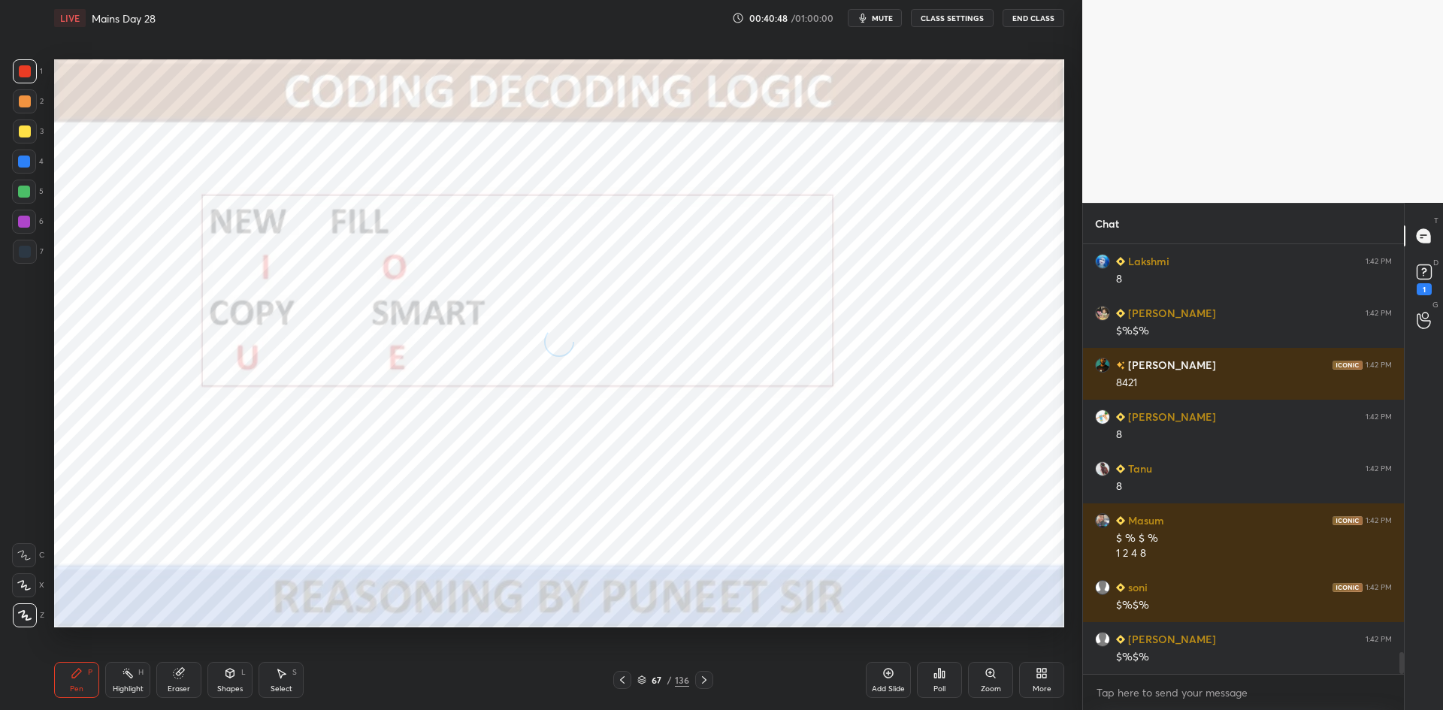
click at [624, 678] on icon at bounding box center [622, 680] width 12 height 12
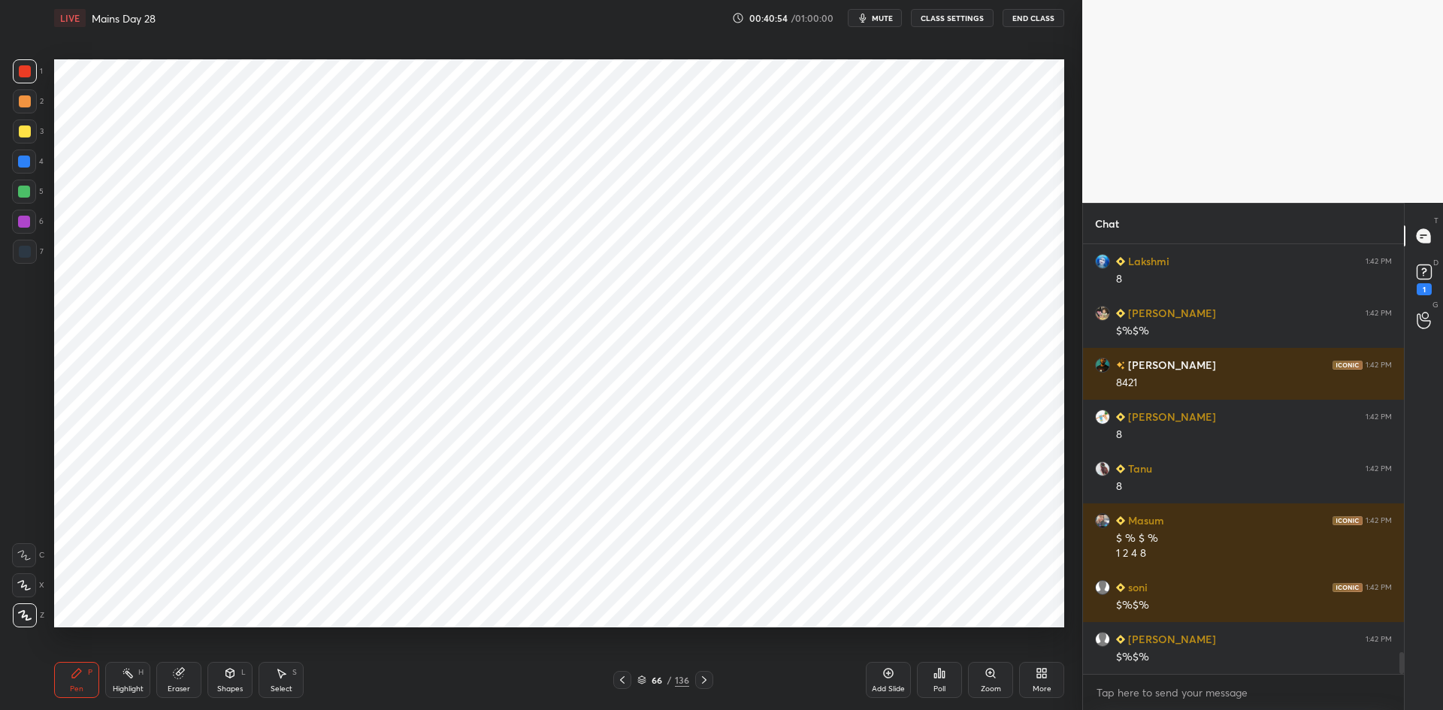
click at [32, 256] on div at bounding box center [25, 252] width 24 height 24
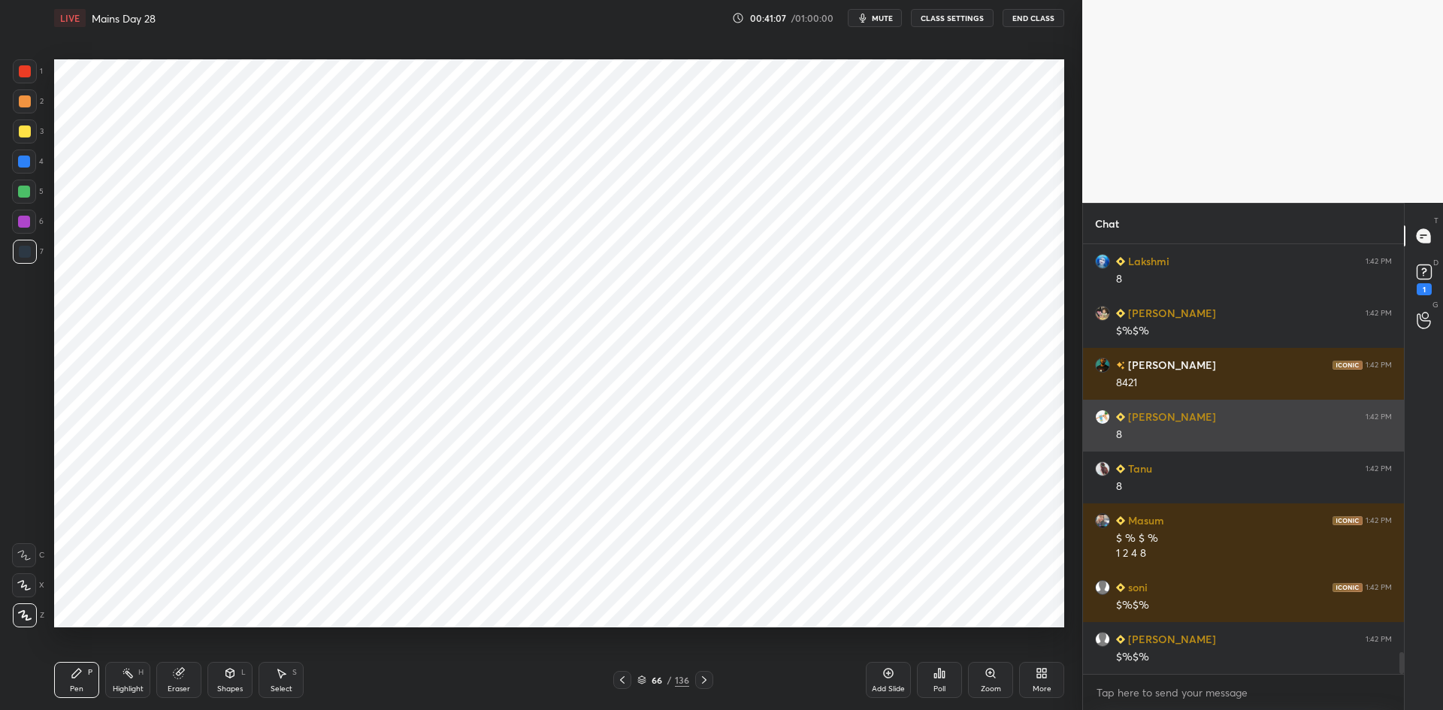
scroll to position [8067, 0]
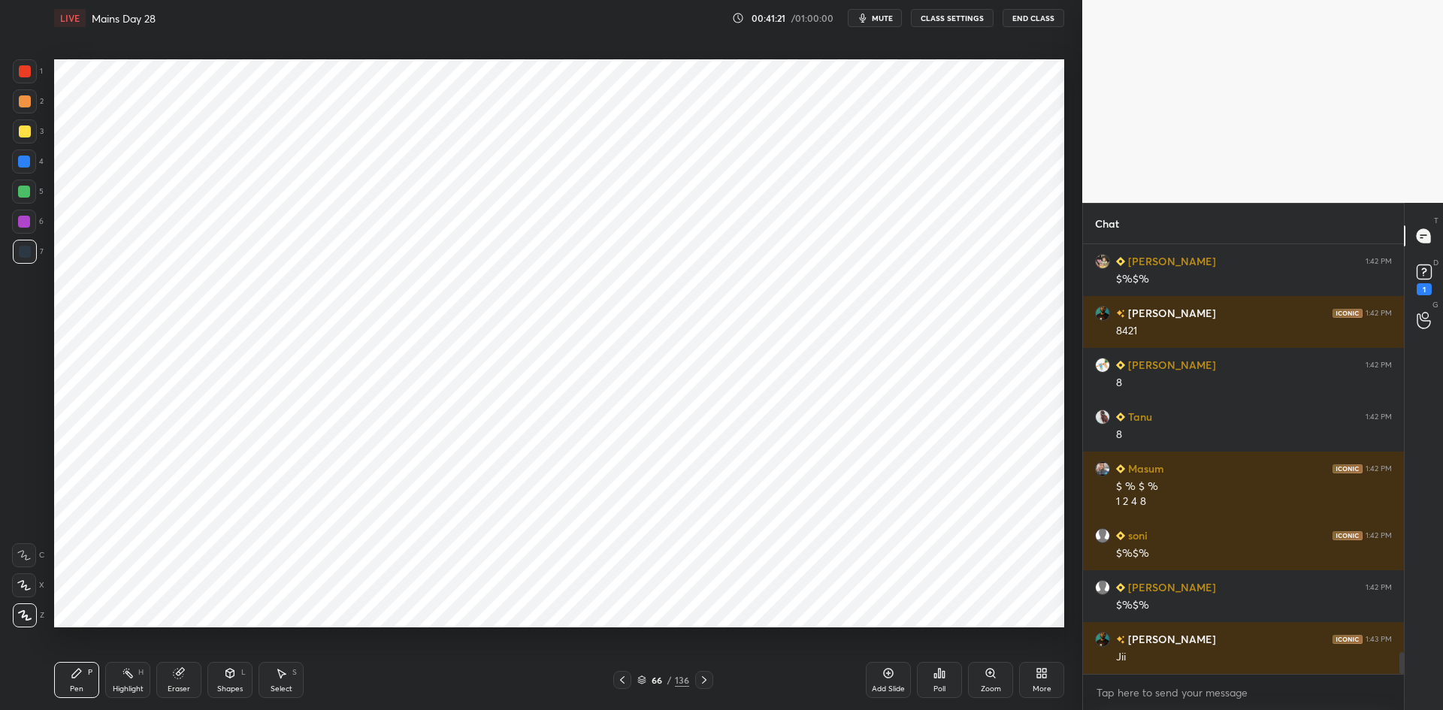
click at [28, 74] on div at bounding box center [25, 71] width 12 height 12
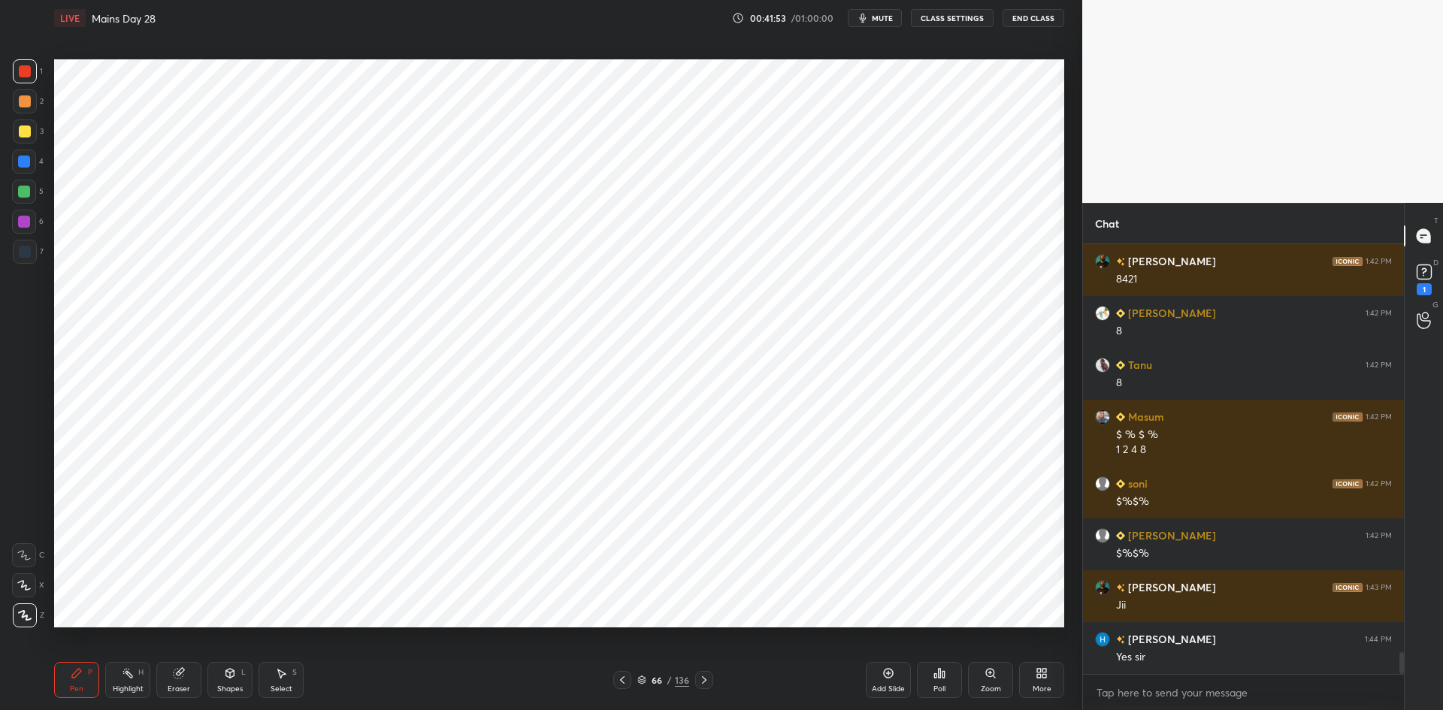
click at [34, 223] on div at bounding box center [24, 222] width 24 height 24
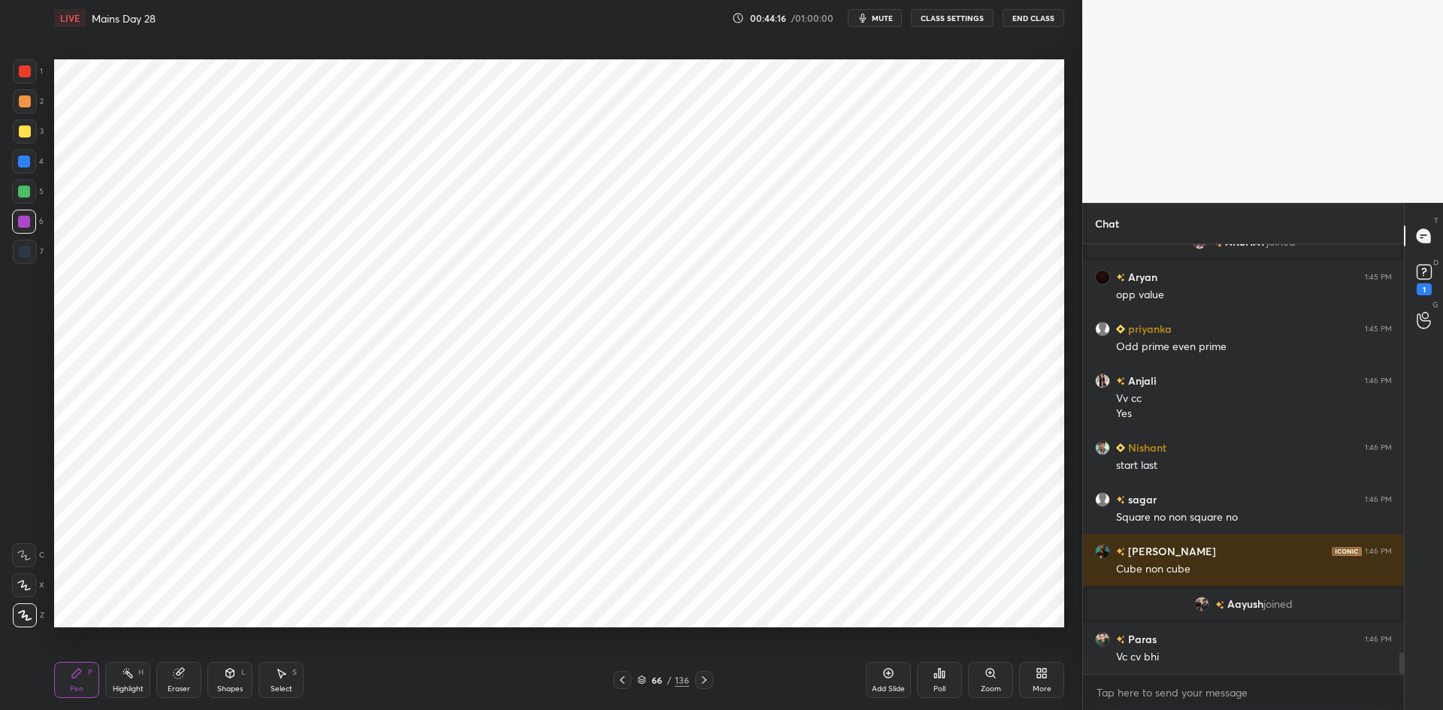
scroll to position [8185, 0]
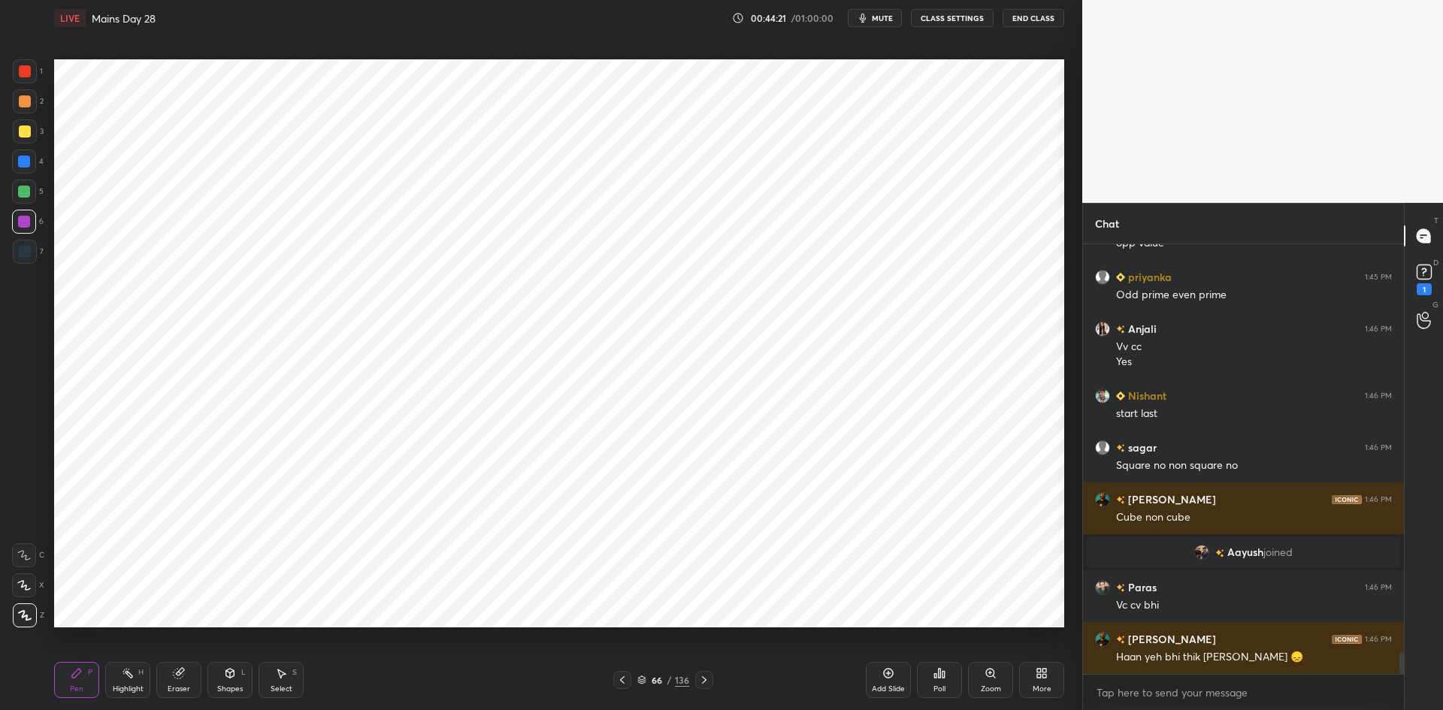
click at [948, 21] on button "CLASS SETTINGS" at bounding box center [952, 18] width 83 height 18
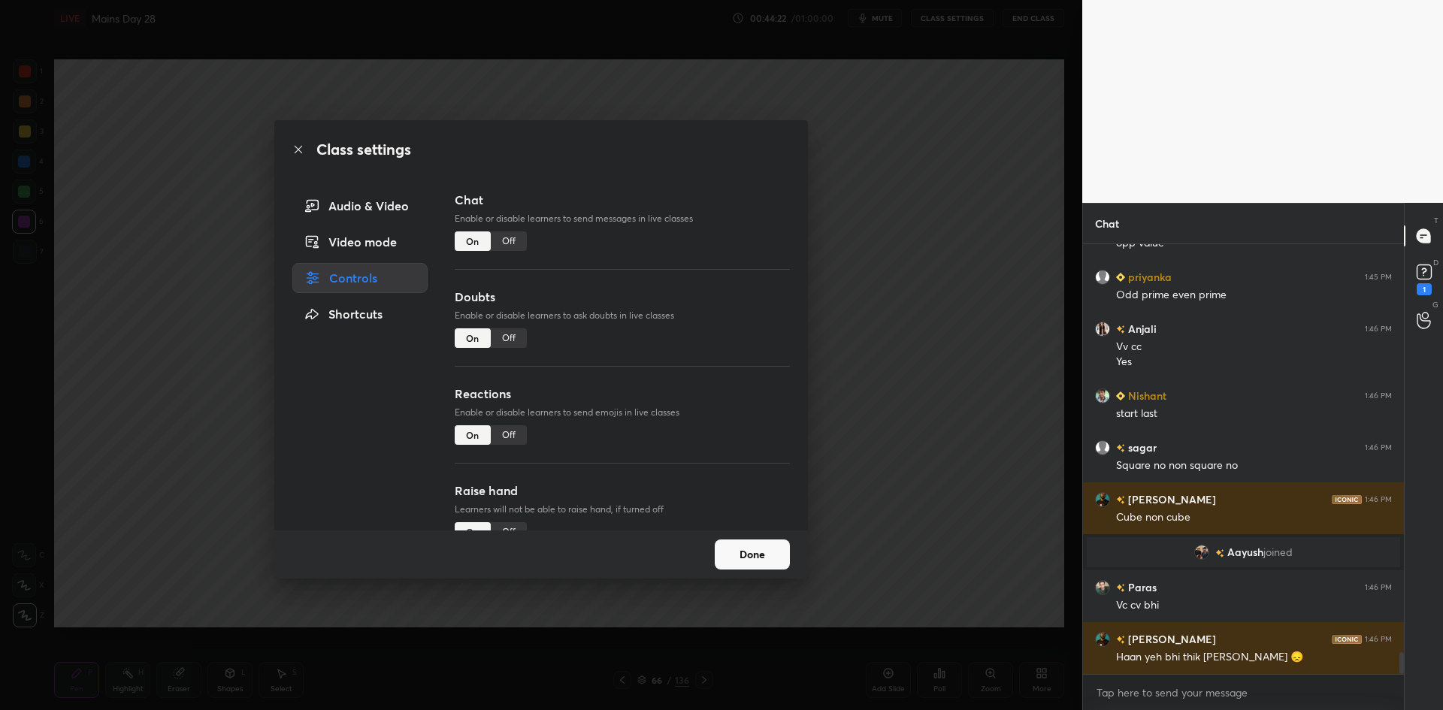
click at [507, 241] on div "Off" at bounding box center [509, 241] width 36 height 20
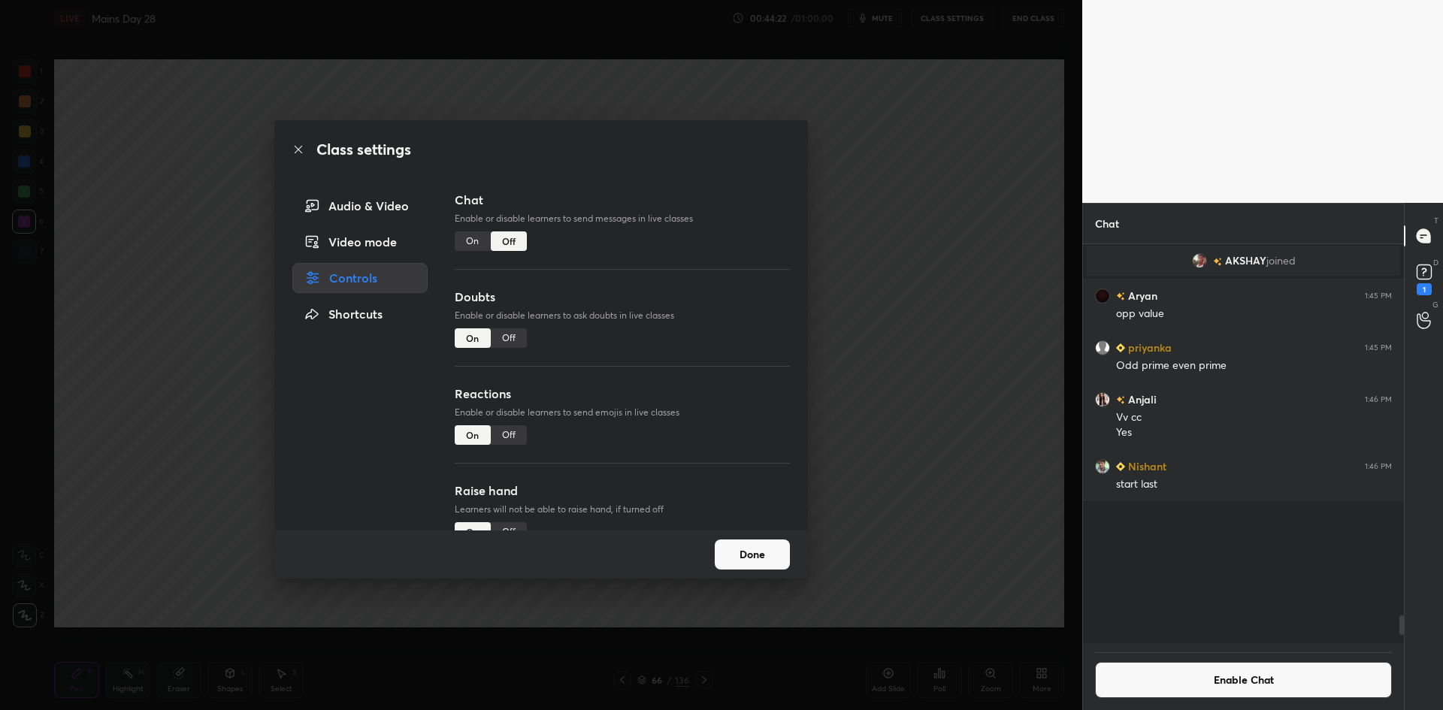
scroll to position [394, 316]
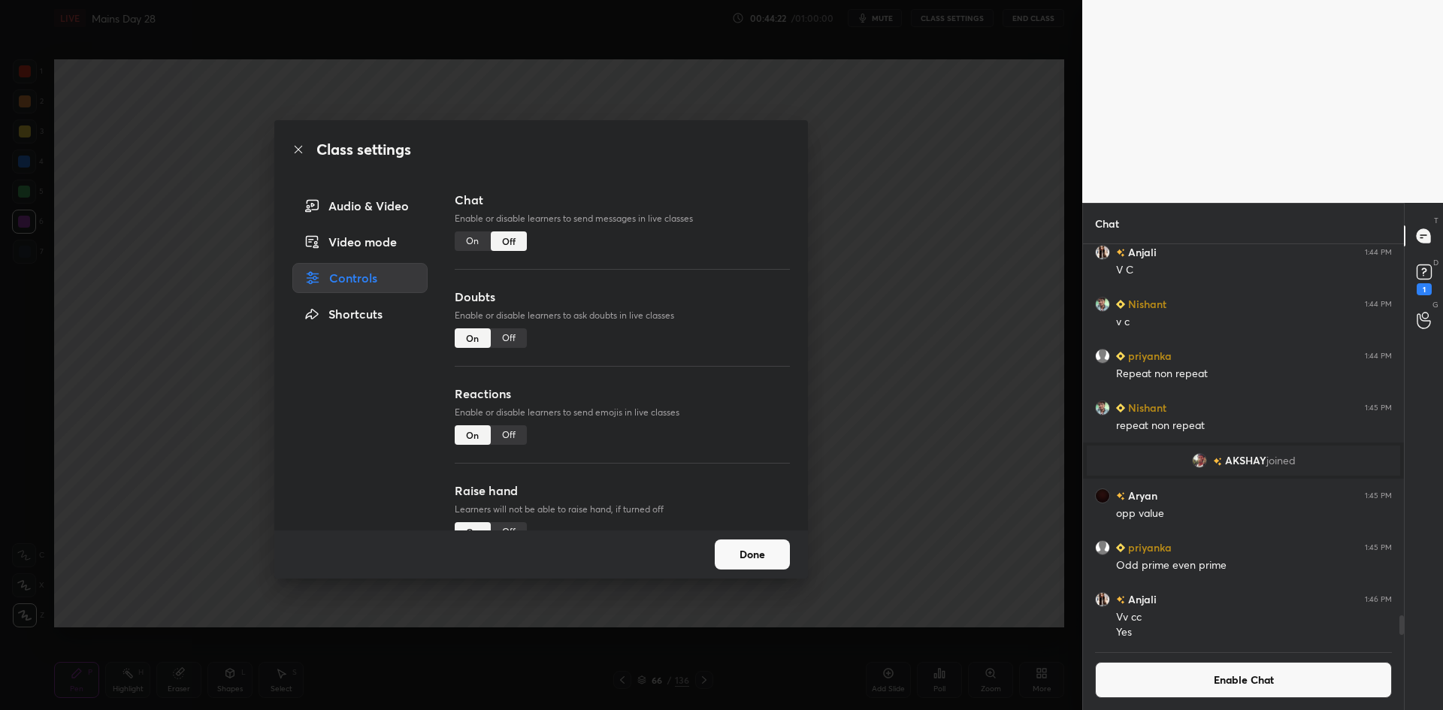
click at [953, 360] on div "Class settings Audio & Video Video mode Controls Shortcuts Chat Enable or disab…" at bounding box center [541, 355] width 1082 height 710
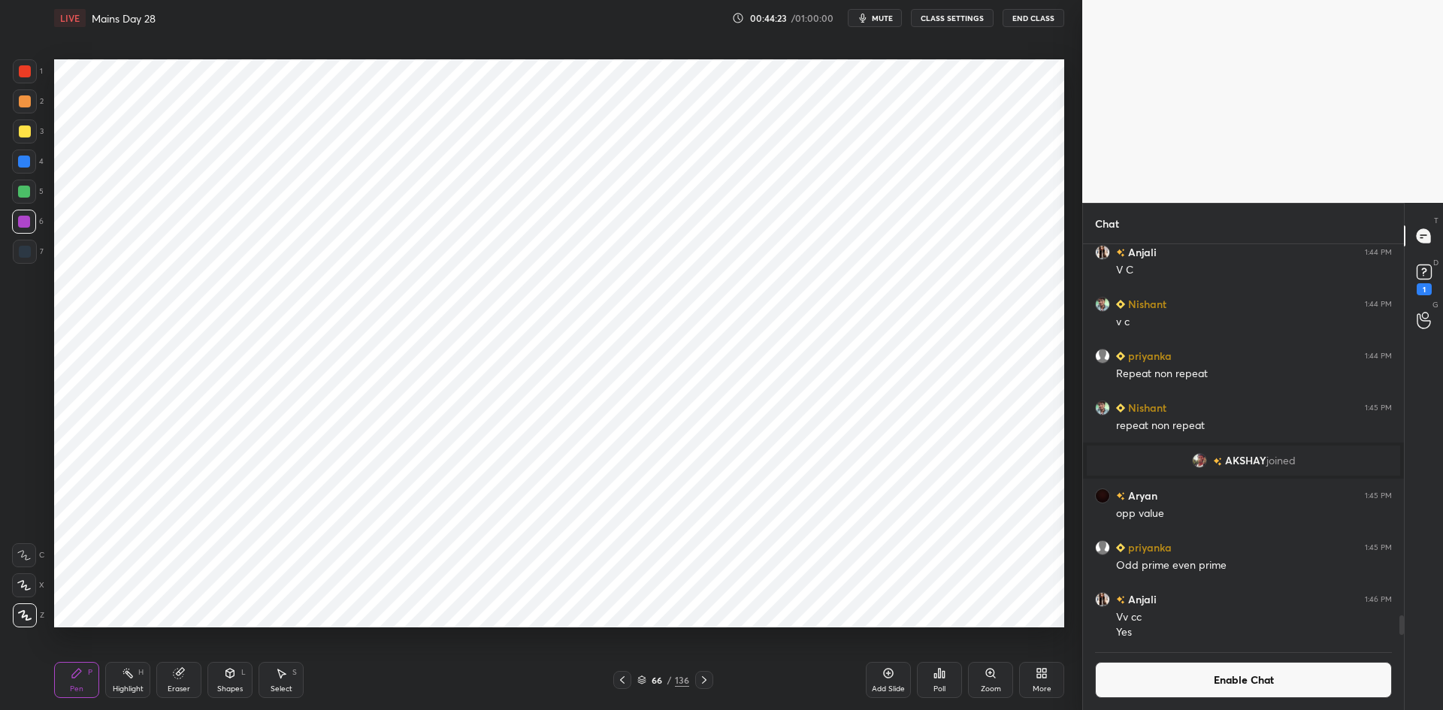
click at [27, 254] on div at bounding box center [25, 252] width 12 height 12
click at [1162, 670] on button "Enable Chat" at bounding box center [1243, 680] width 297 height 36
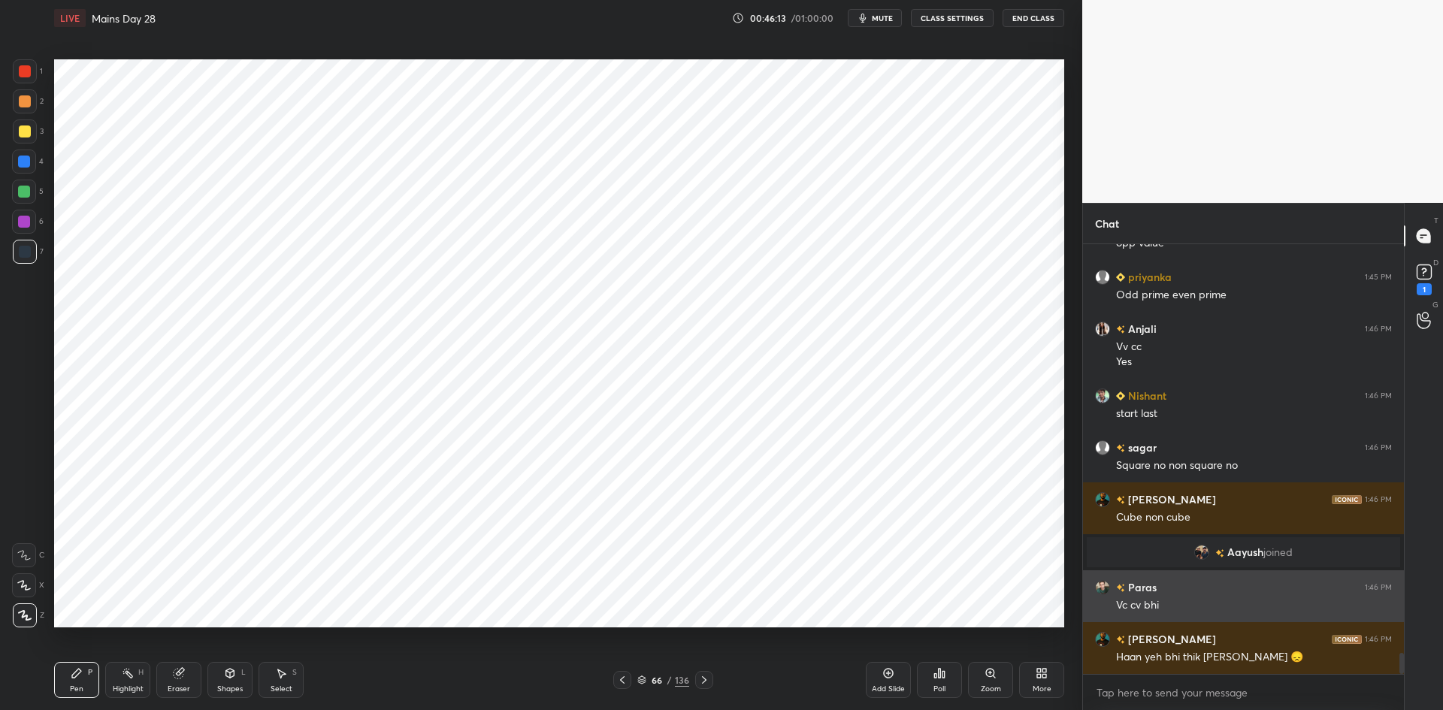
scroll to position [8266, 0]
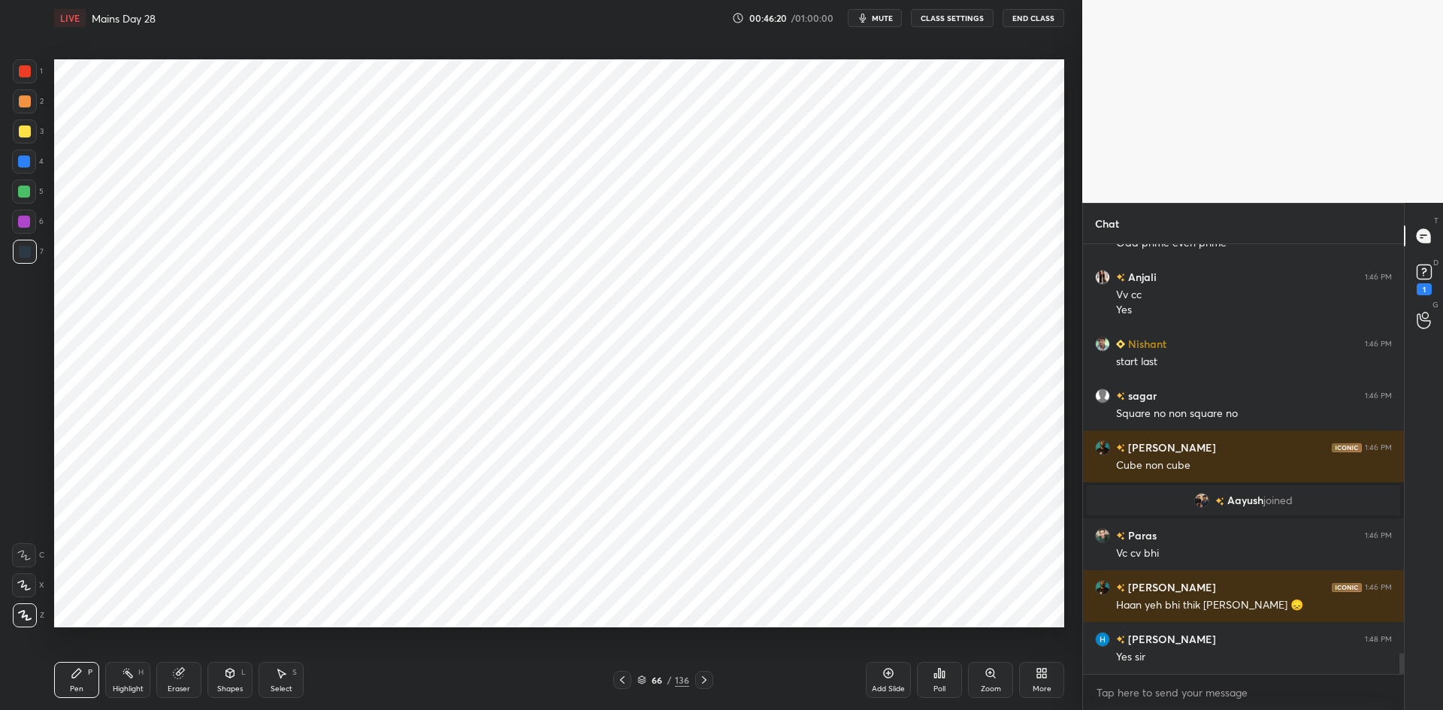
click at [27, 223] on div at bounding box center [24, 222] width 12 height 12
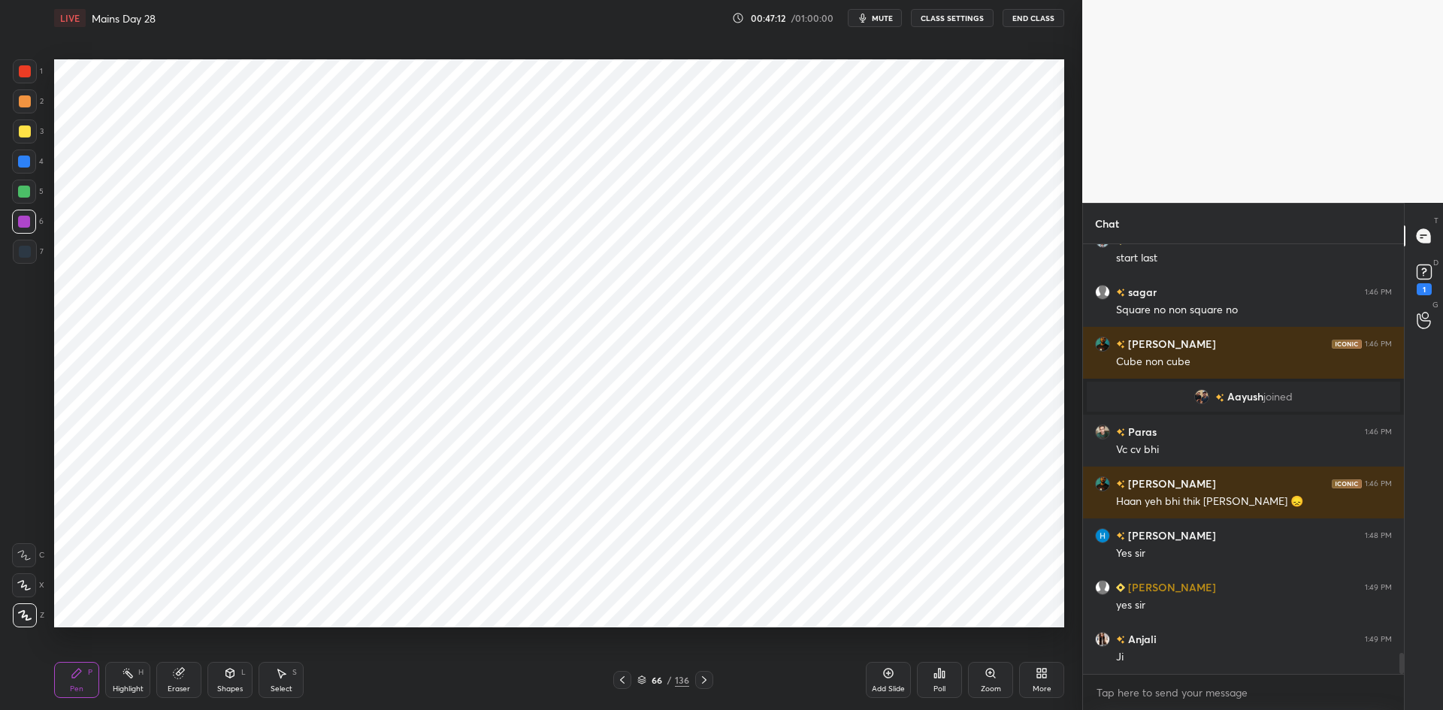
scroll to position [8421, 0]
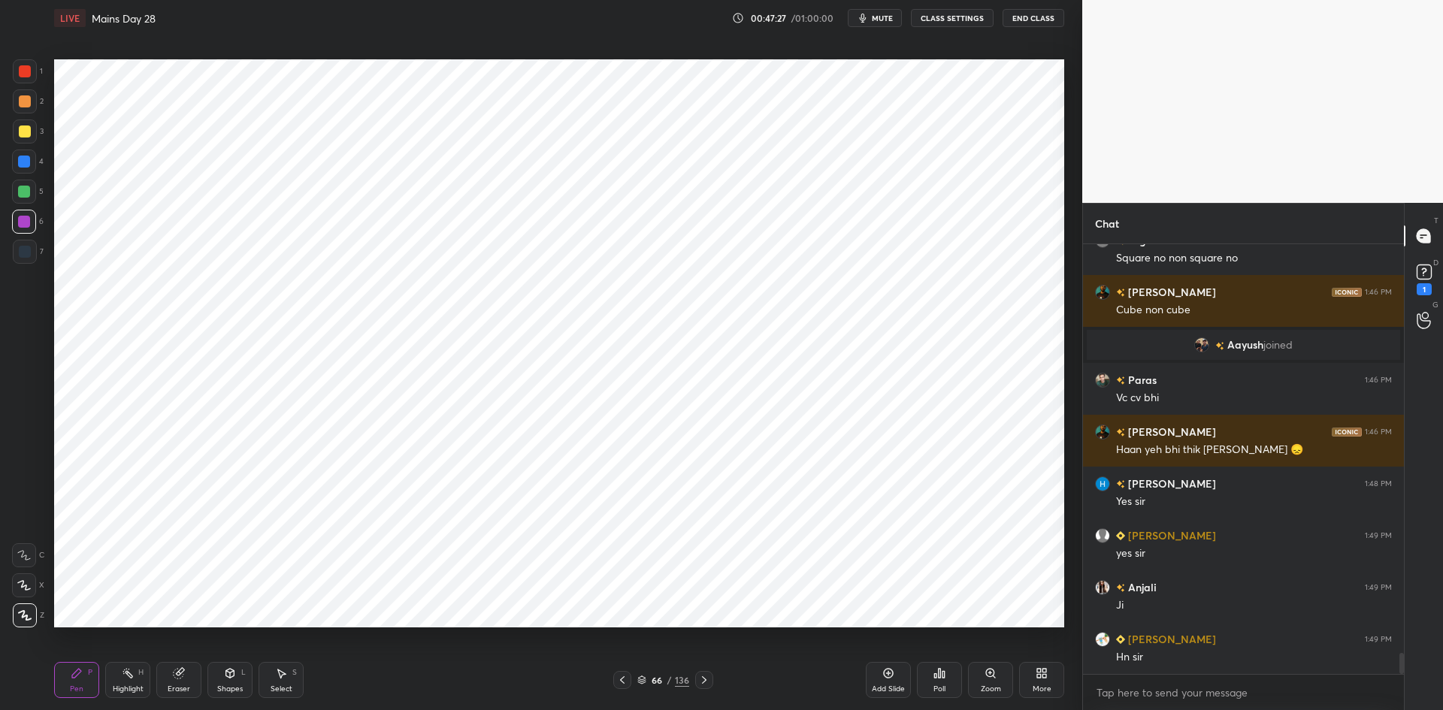
click at [30, 256] on div at bounding box center [25, 252] width 24 height 24
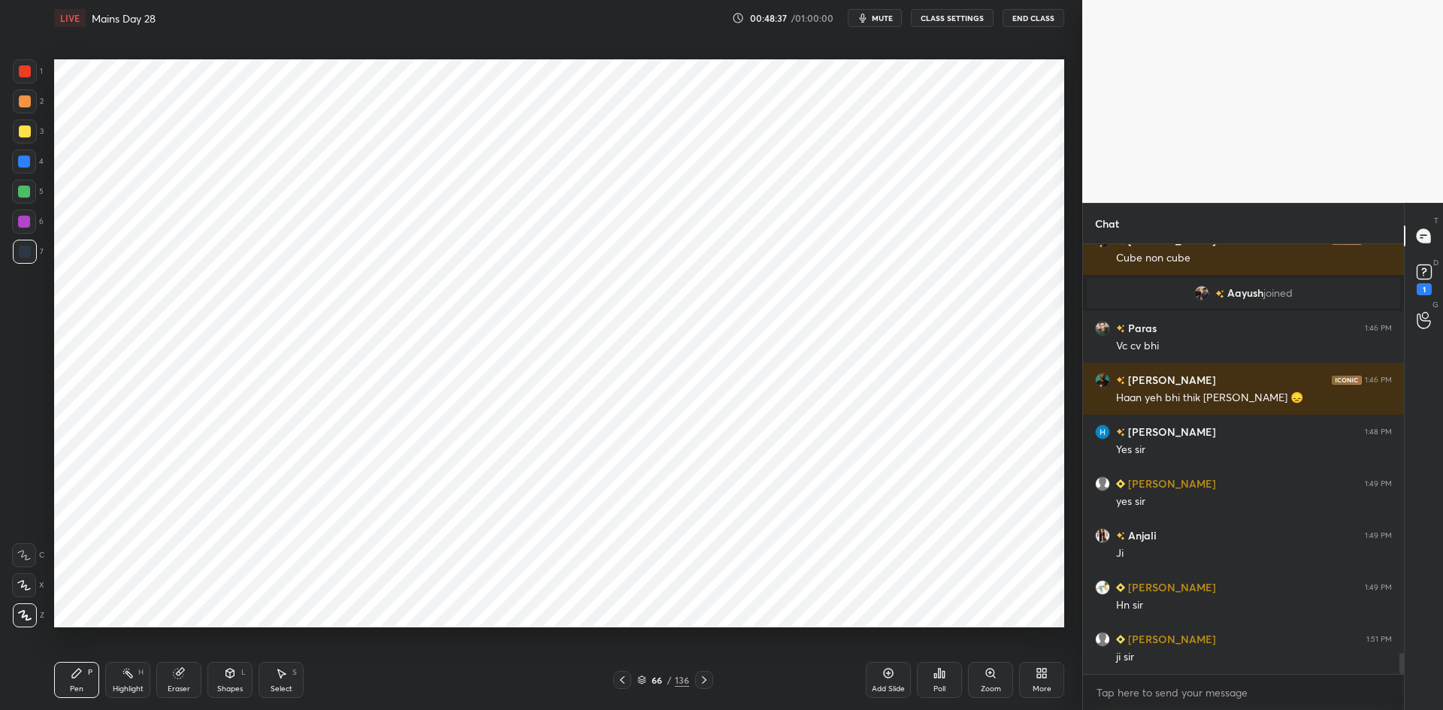
click at [879, 686] on div "Add Slide" at bounding box center [888, 689] width 33 height 8
click at [34, 195] on div at bounding box center [24, 192] width 24 height 24
click at [894, 670] on div "Add Slide" at bounding box center [888, 680] width 45 height 36
click at [26, 246] on div at bounding box center [25, 252] width 12 height 12
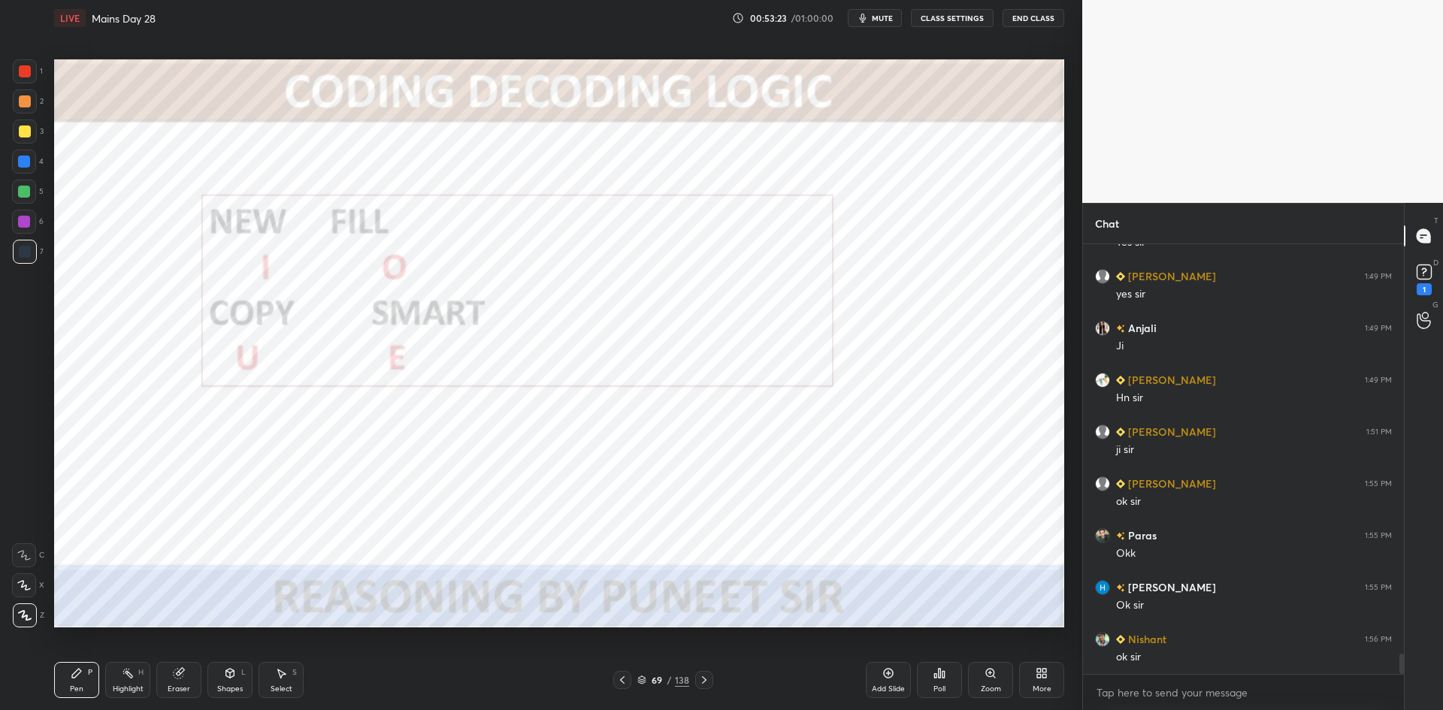
scroll to position [394, 316]
click at [1037, 17] on button "End Class" at bounding box center [1033, 18] width 62 height 18
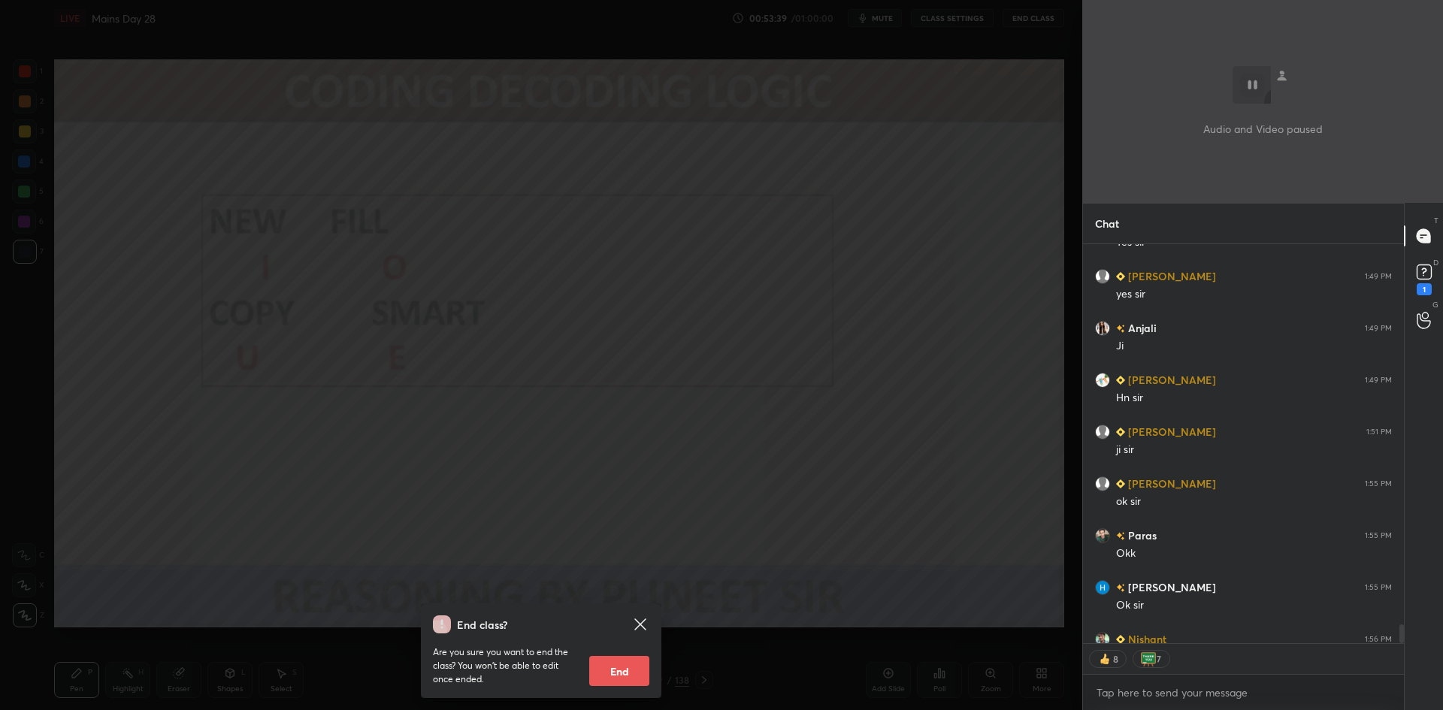
click at [609, 681] on button "End" at bounding box center [619, 671] width 60 height 30
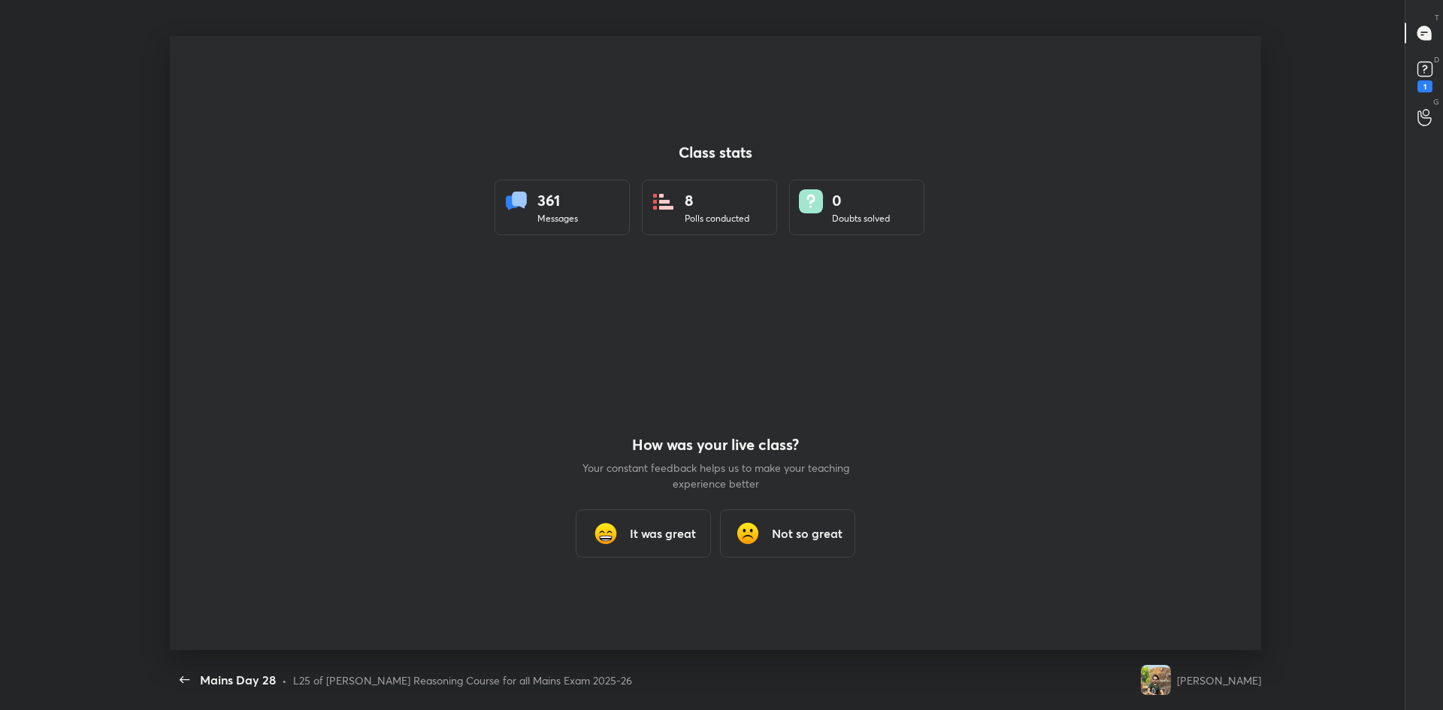
scroll to position [614, 1431]
click at [668, 520] on div "It was great" at bounding box center [643, 533] width 135 height 48
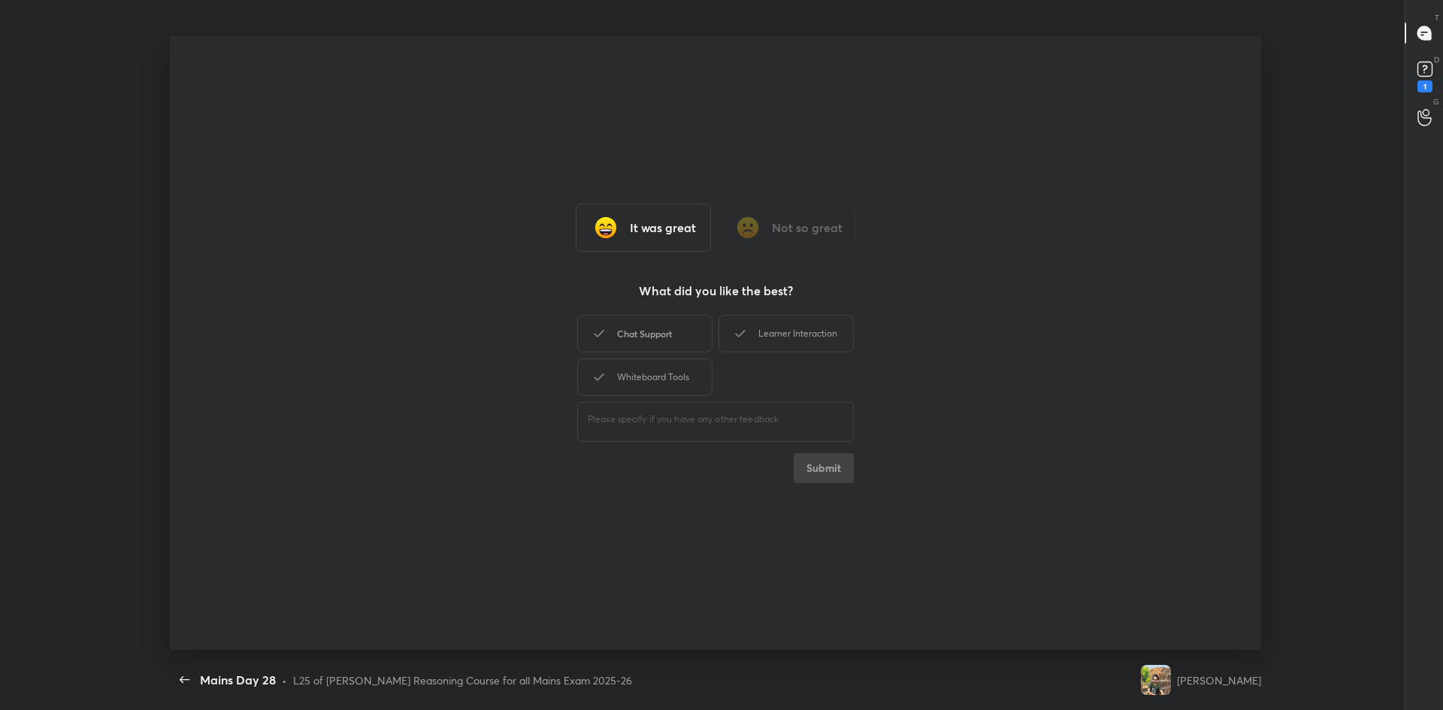
click at [682, 342] on div "Chat Support" at bounding box center [644, 334] width 135 height 38
click at [781, 346] on div "Learner Interaction" at bounding box center [785, 334] width 135 height 38
click at [664, 382] on div "Whiteboard Tools" at bounding box center [644, 377] width 135 height 38
click at [813, 472] on button "Submit" at bounding box center [824, 468] width 60 height 30
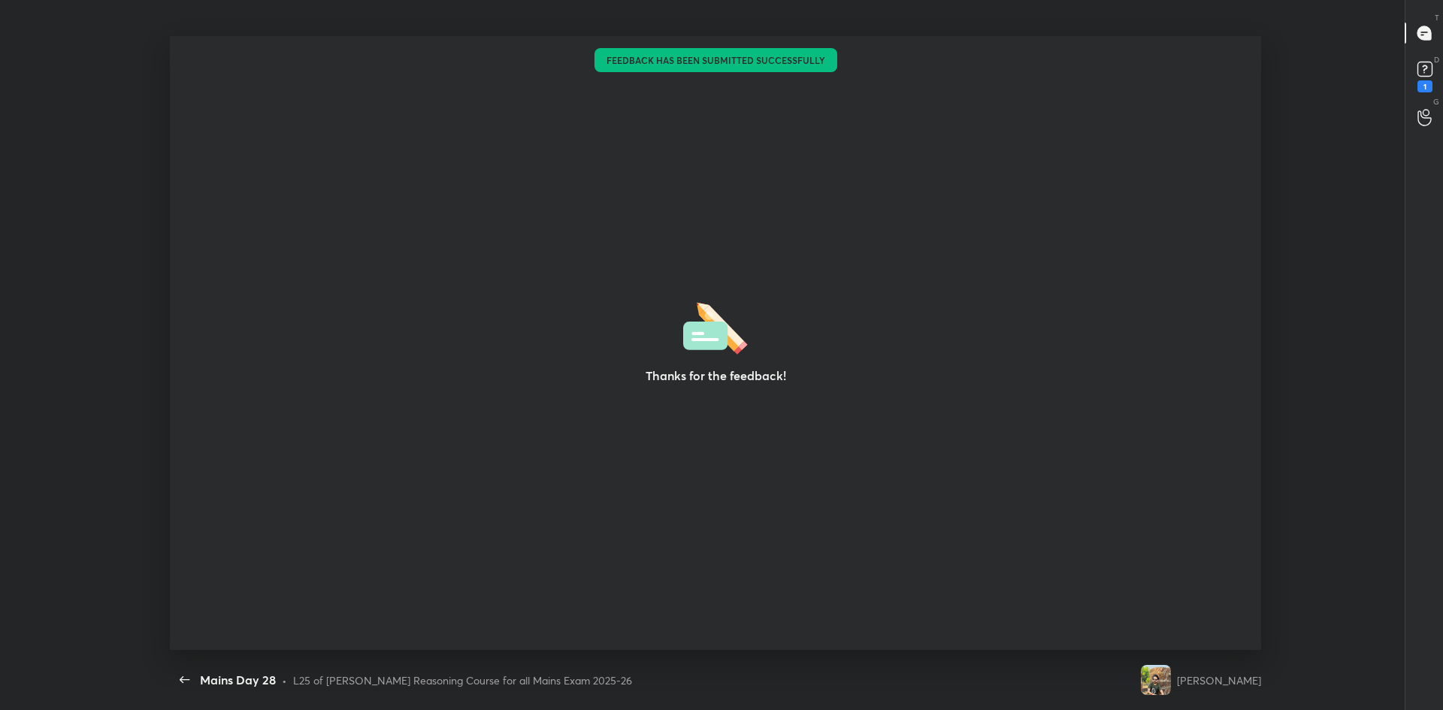
type textarea "x"
click at [805, 467] on div "Thanks for the feedback!" at bounding box center [715, 343] width 1091 height 614
click at [804, 467] on div "Thanks for the feedback!" at bounding box center [715, 343] width 1091 height 614
click at [782, 466] on div "Thanks for the feedback!" at bounding box center [715, 343] width 1091 height 614
